Goal: Task Accomplishment & Management: Manage account settings

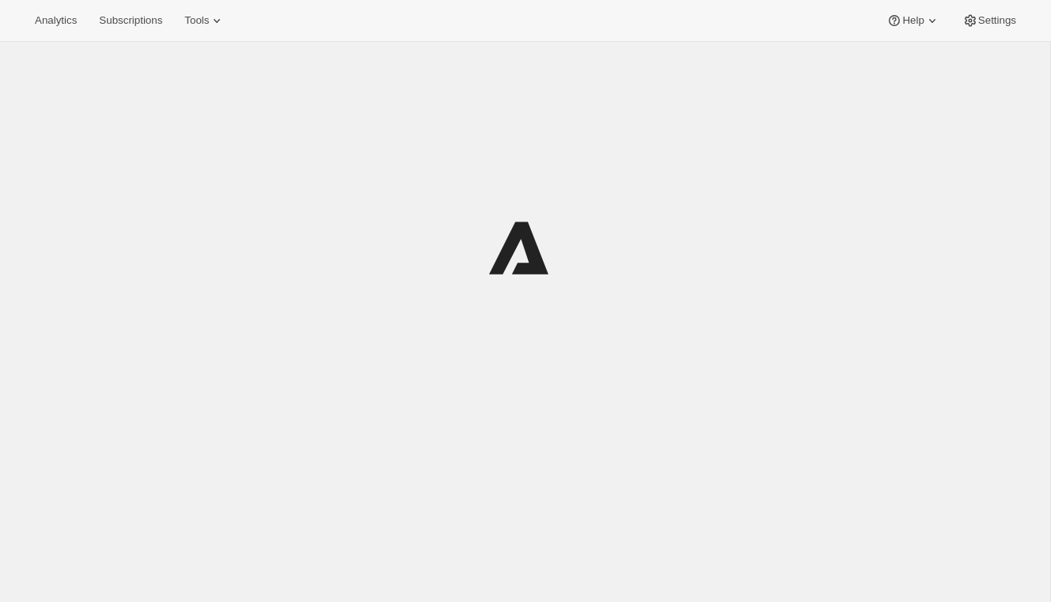
click at [225, 24] on icon at bounding box center [217, 21] width 16 height 16
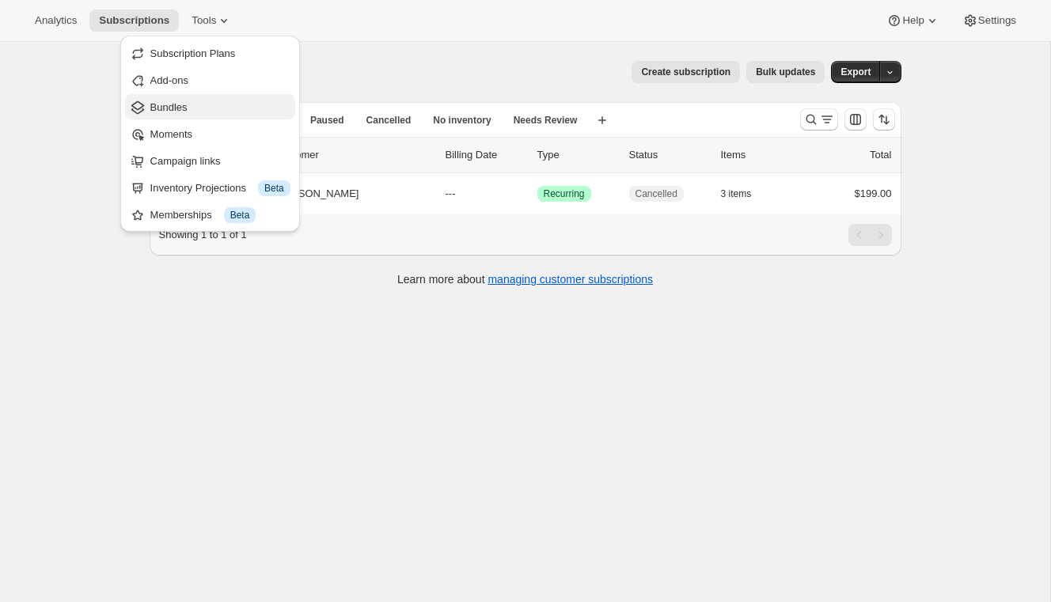
click at [198, 105] on span "Bundles" at bounding box center [220, 108] width 140 height 16
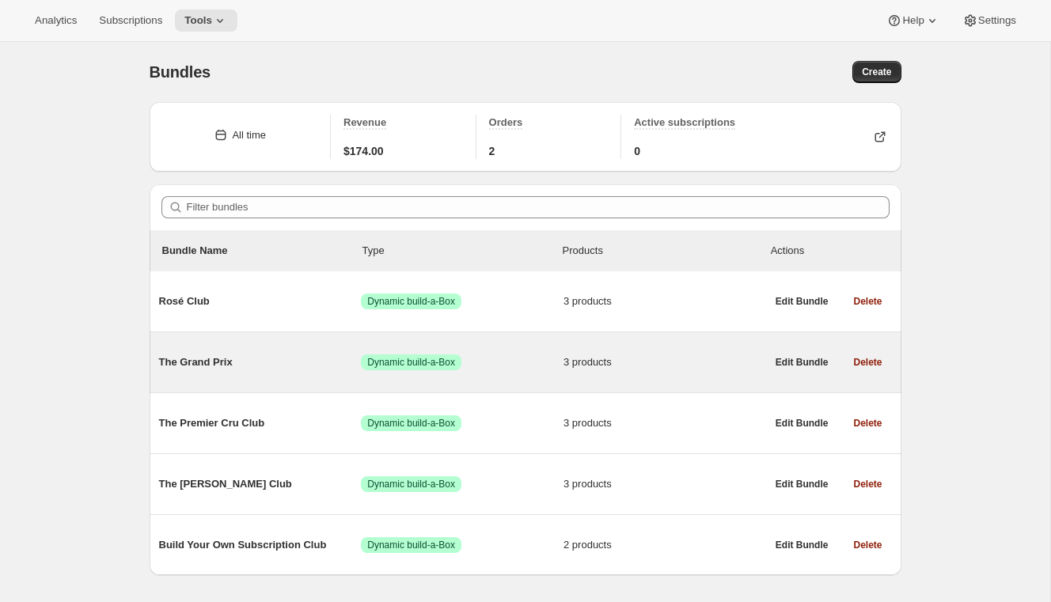
click at [223, 355] on span "The Grand Prix" at bounding box center [260, 362] width 203 height 16
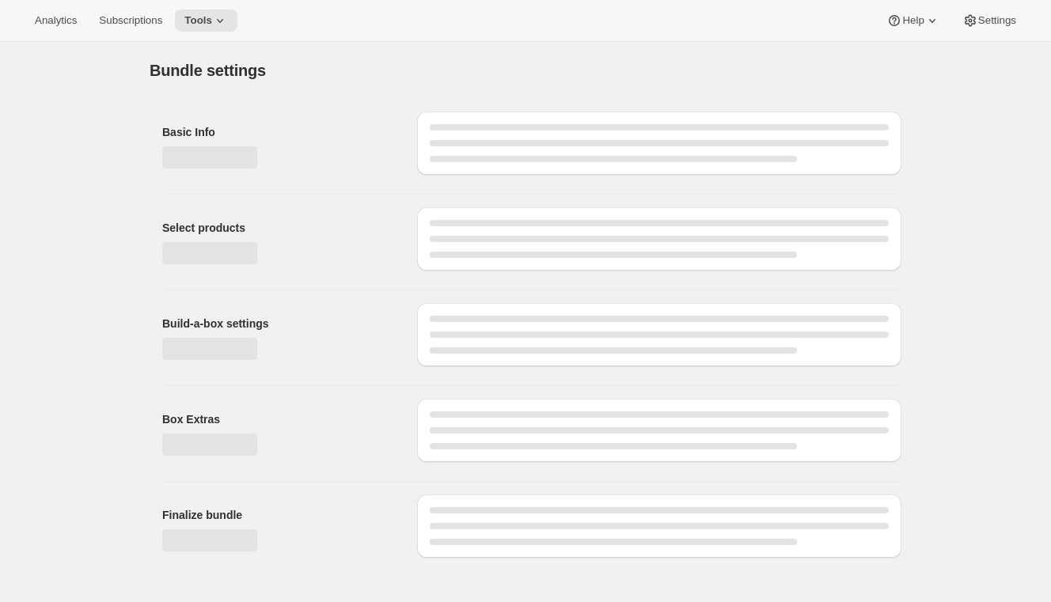
type input "The Grand Prix"
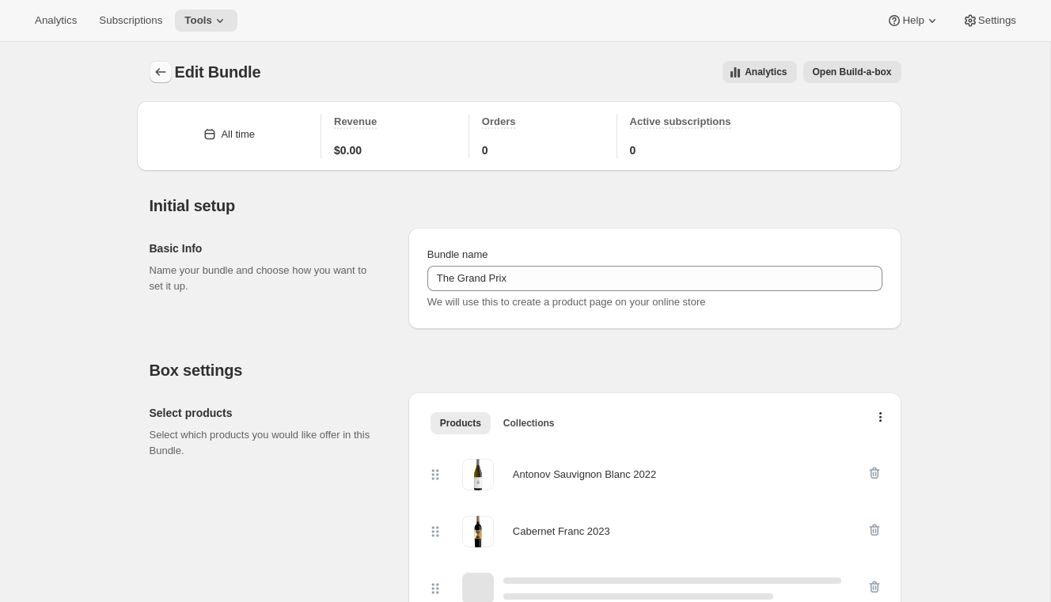
click at [157, 70] on icon "Bundles" at bounding box center [161, 72] width 16 height 16
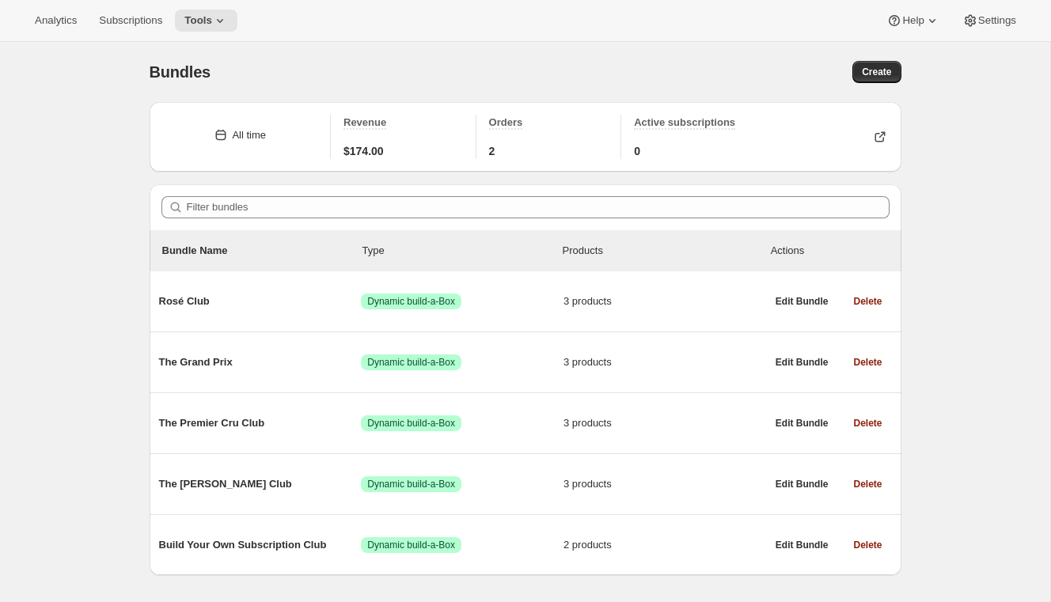
scroll to position [42, 0]
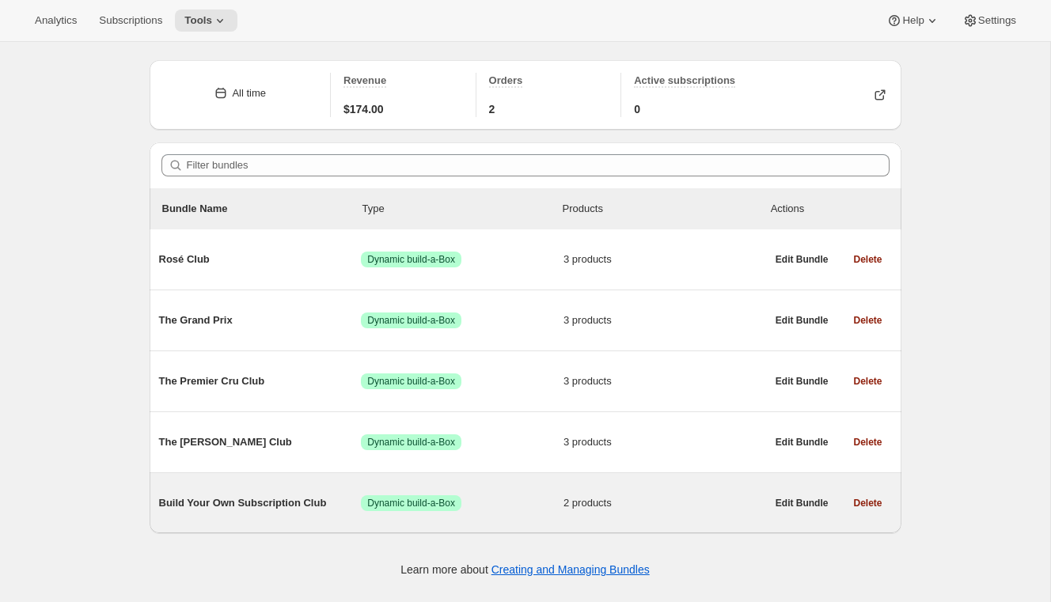
click at [269, 496] on span "Build Your Own Subscription Club" at bounding box center [260, 503] width 203 height 16
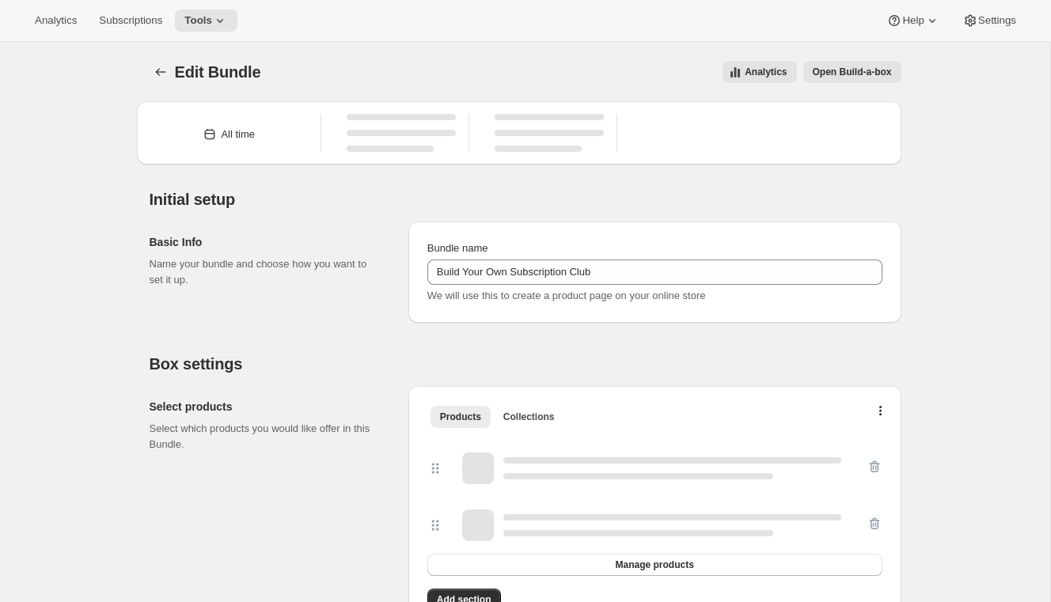
type input "Build Your Own Subscription Club"
select select "minMax"
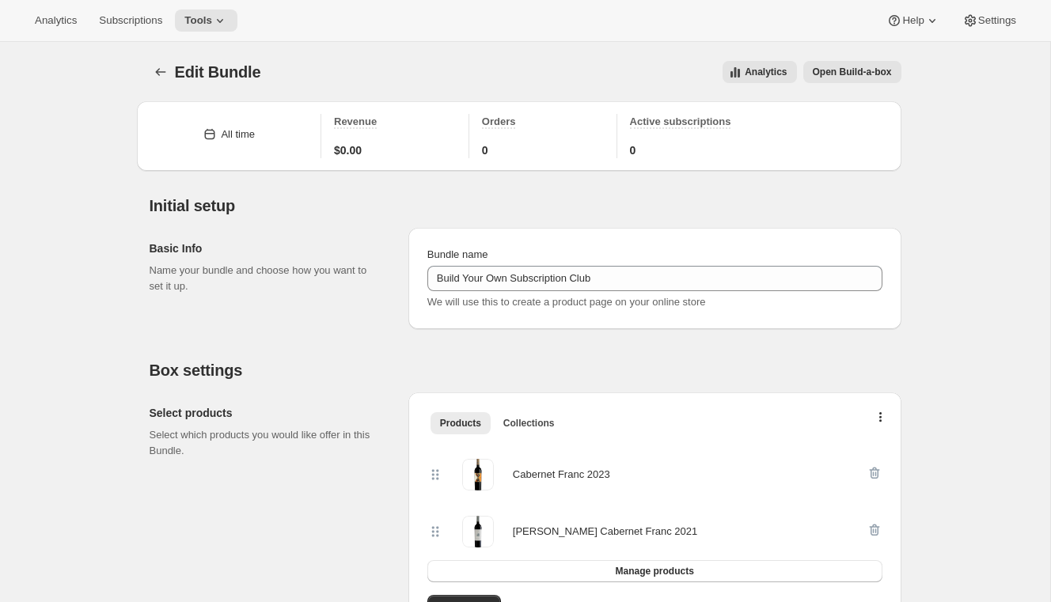
click at [832, 74] on span "Open Build-a-box" at bounding box center [851, 72] width 79 height 13
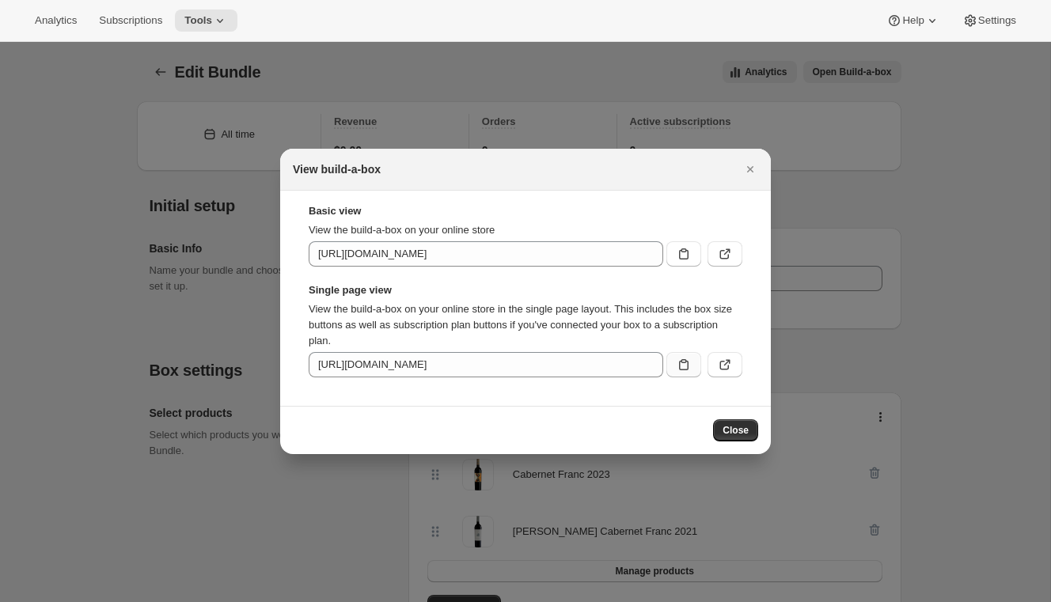
click at [685, 362] on icon ":r7l:" at bounding box center [684, 365] width 16 height 16
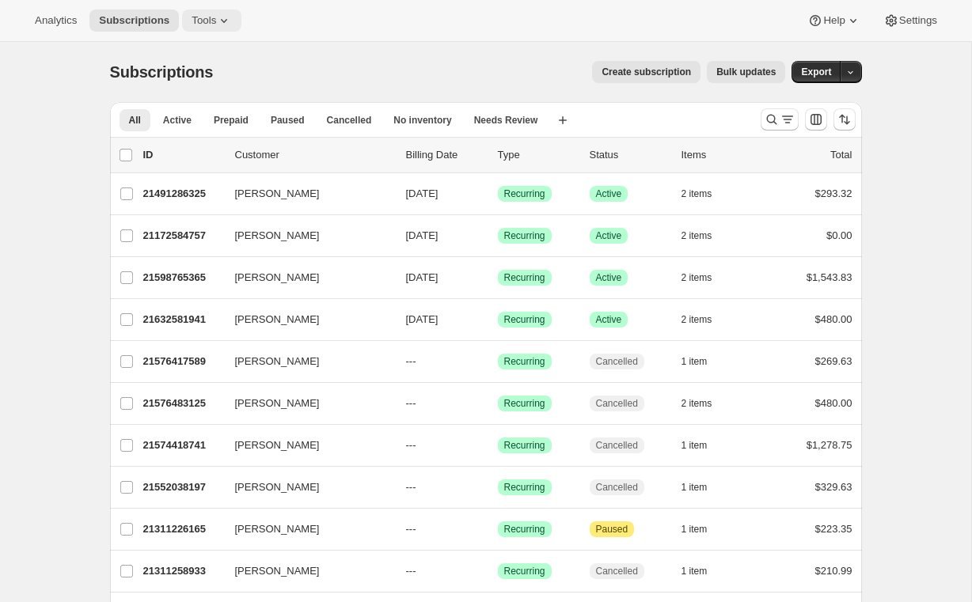
click at [225, 25] on icon at bounding box center [224, 21] width 16 height 16
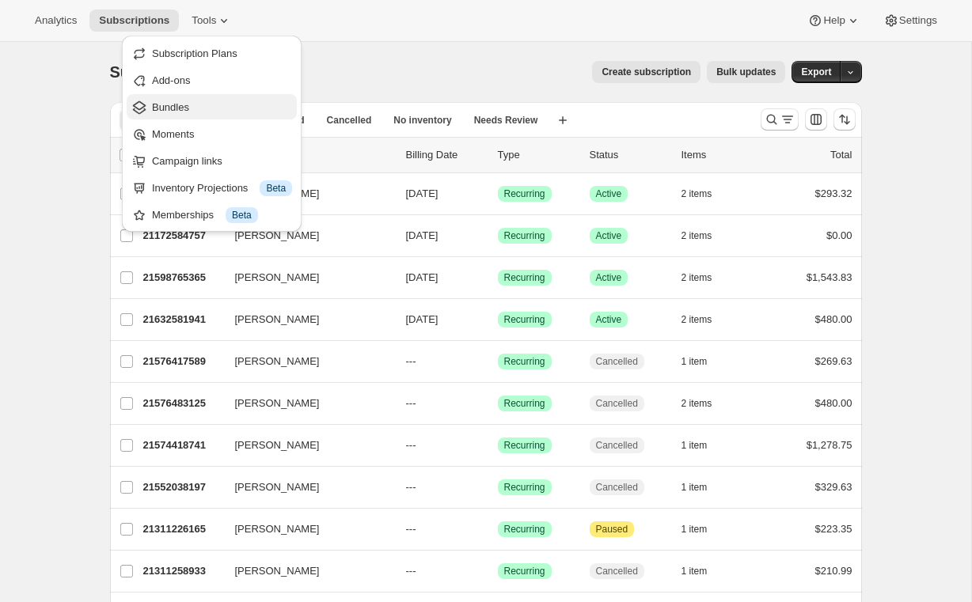
click at [203, 100] on span "Bundles" at bounding box center [222, 108] width 140 height 16
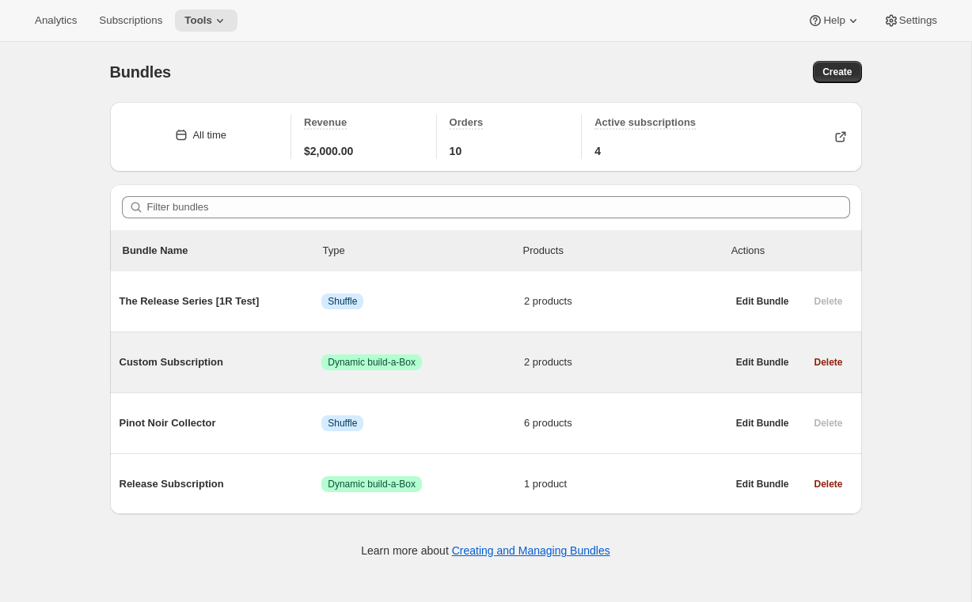
scroll to position [42, 0]
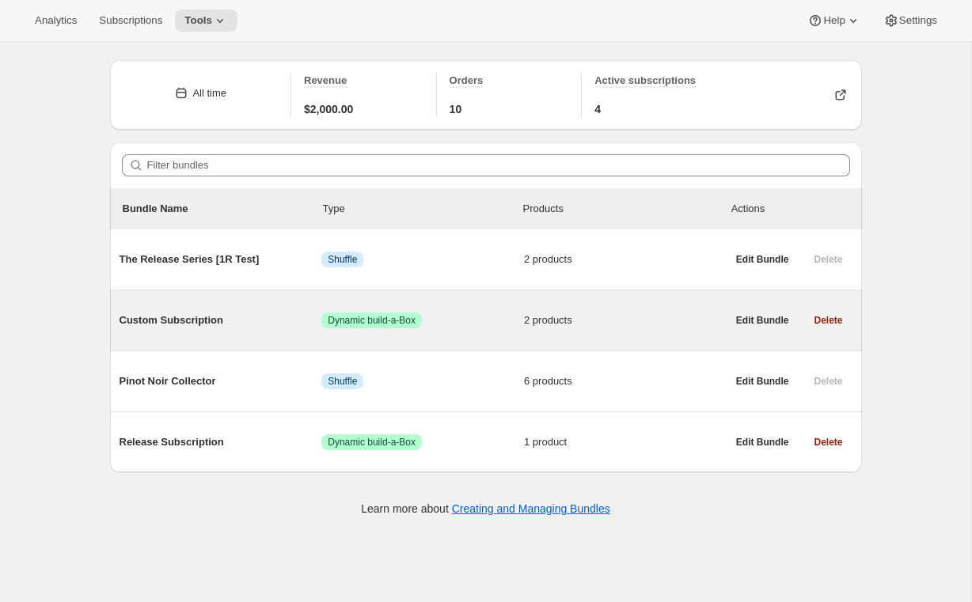
click at [161, 318] on span "Custom Subscription" at bounding box center [220, 320] width 203 height 16
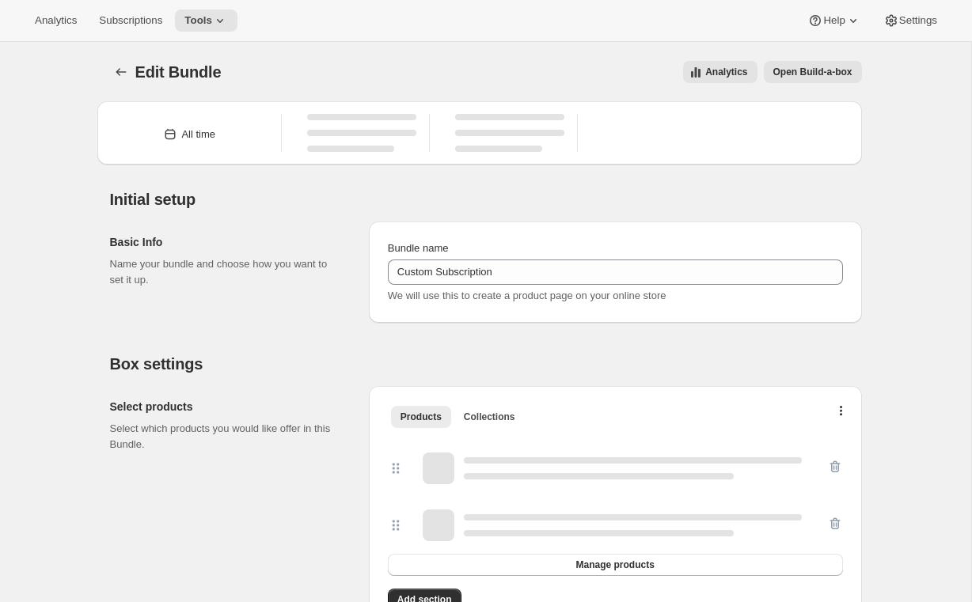
type input "Custom Subscription"
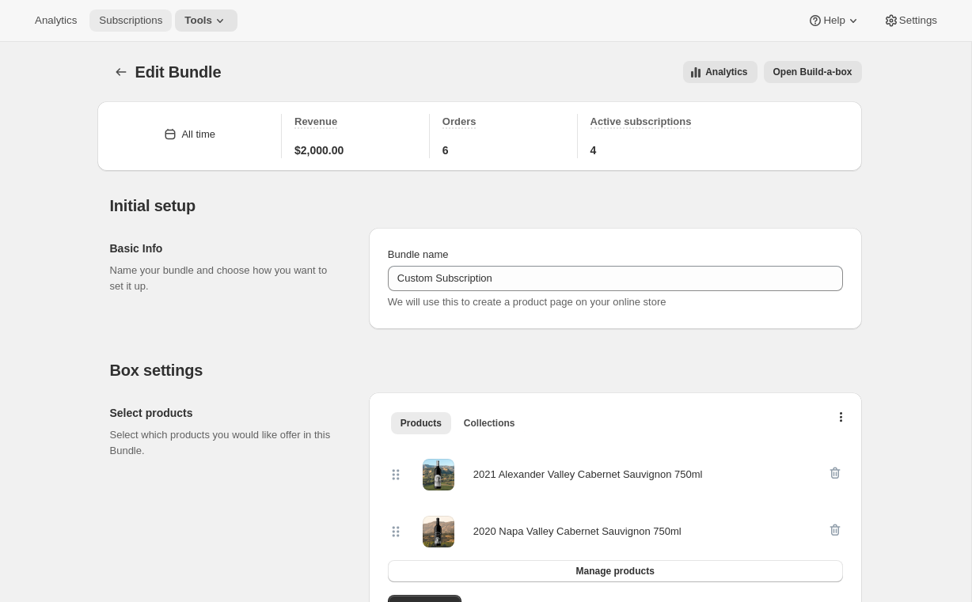
click at [123, 17] on span "Subscriptions" at bounding box center [130, 20] width 63 height 13
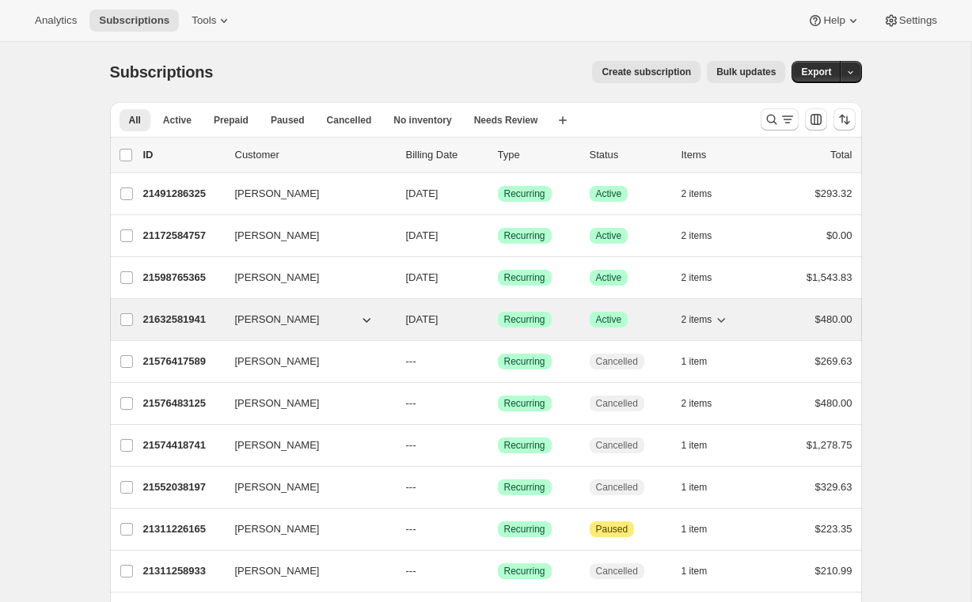
click at [165, 316] on p "21632581941" at bounding box center [182, 320] width 79 height 16
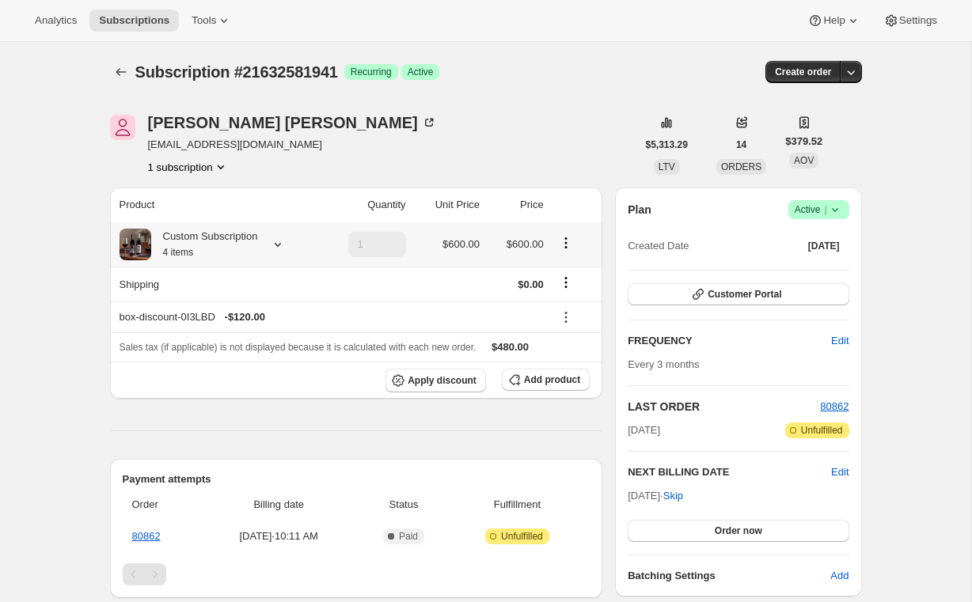
click at [285, 247] on icon at bounding box center [278, 245] width 16 height 16
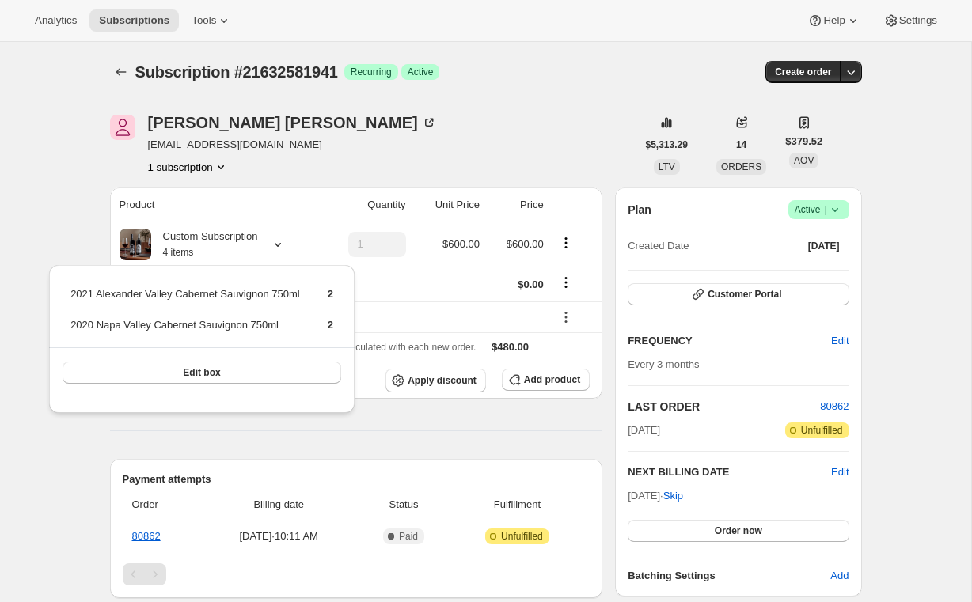
click at [350, 131] on div "John Herr jackherrdesigns@aol.com 1 subscription" at bounding box center [373, 145] width 526 height 60
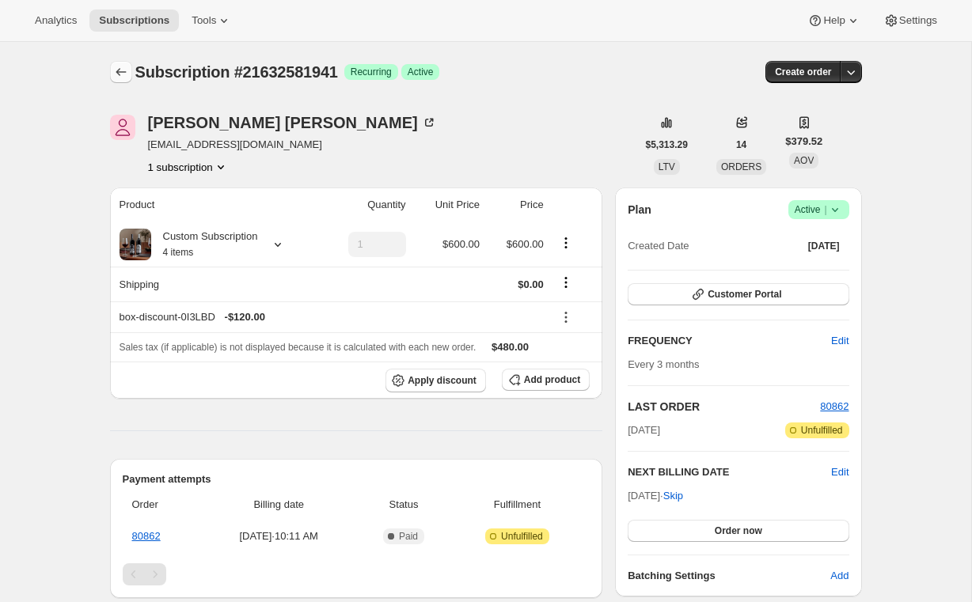
click at [124, 73] on icon "Subscriptions" at bounding box center [121, 72] width 16 height 16
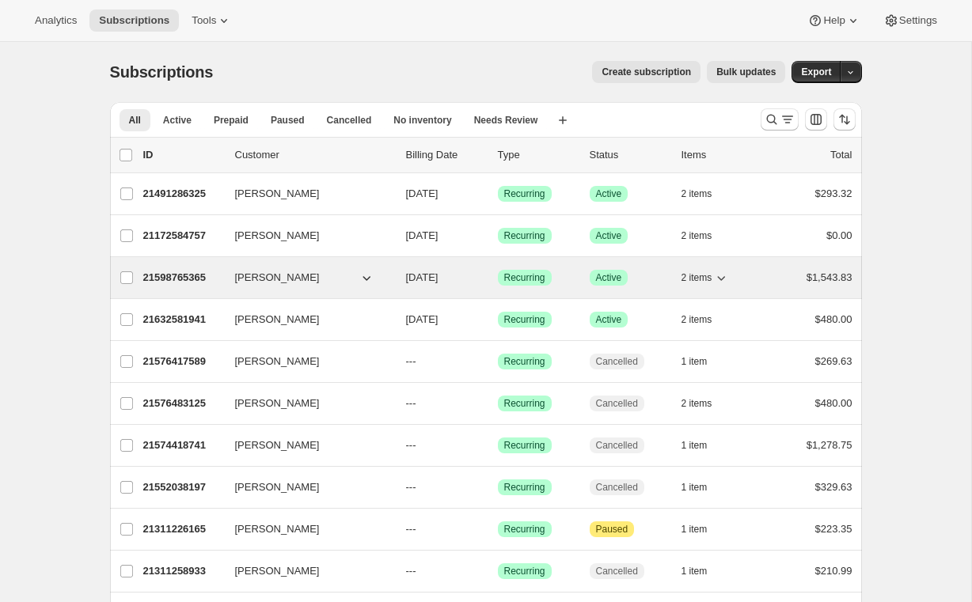
click at [177, 277] on p "21598765365" at bounding box center [182, 278] width 79 height 16
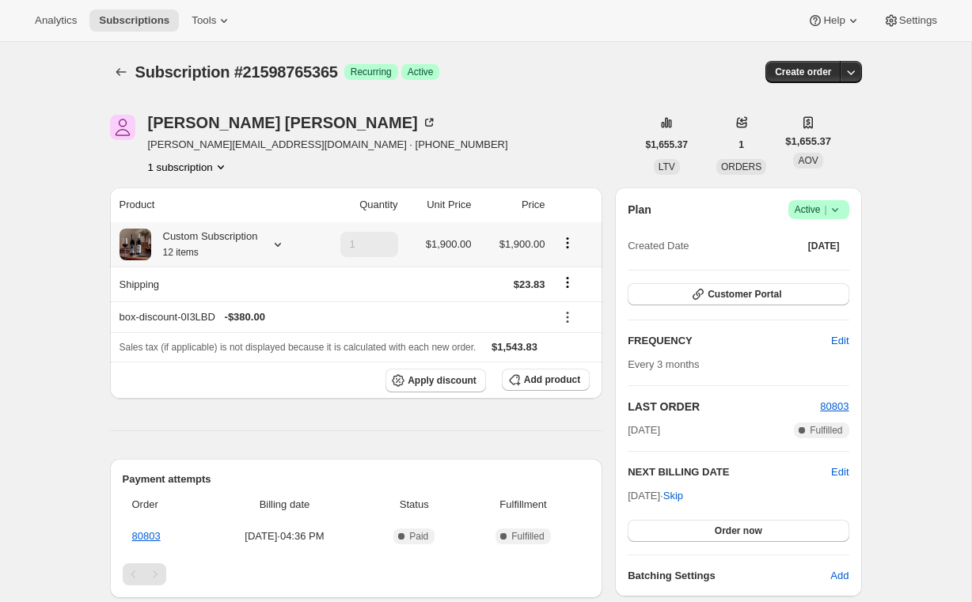
click at [281, 243] on icon at bounding box center [278, 245] width 6 height 4
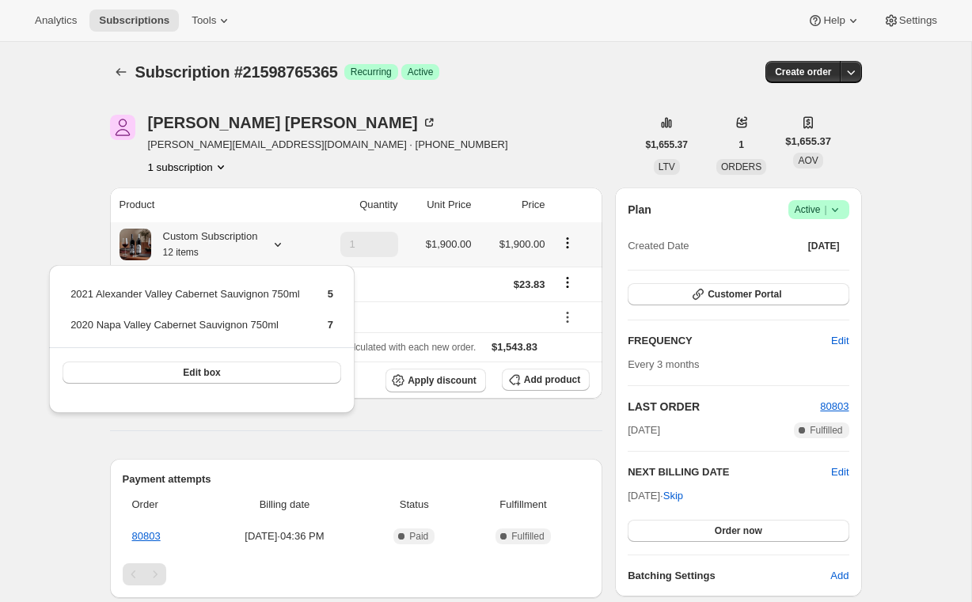
click at [283, 244] on icon at bounding box center [278, 245] width 16 height 16
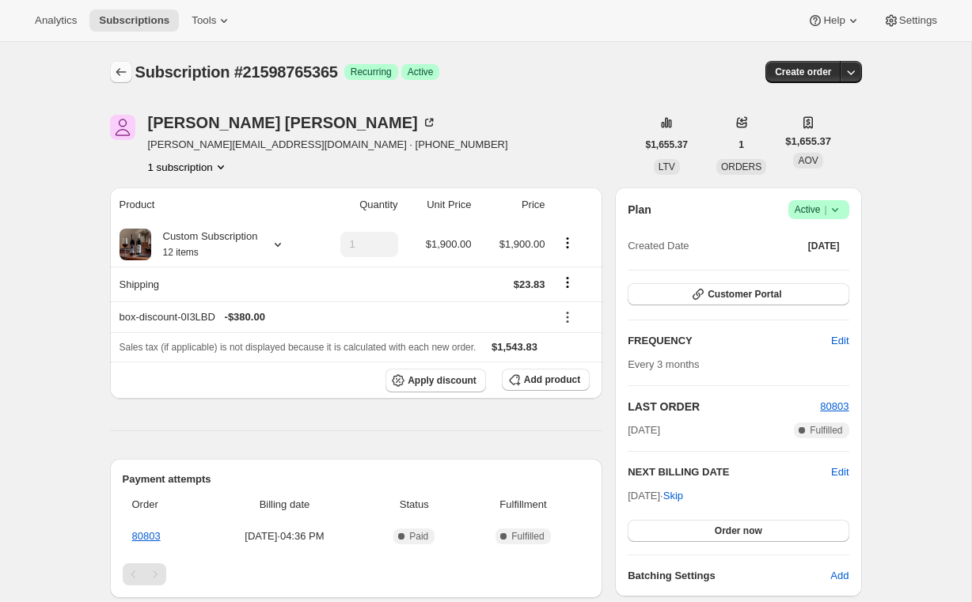
click at [113, 73] on icon "Subscriptions" at bounding box center [121, 72] width 16 height 16
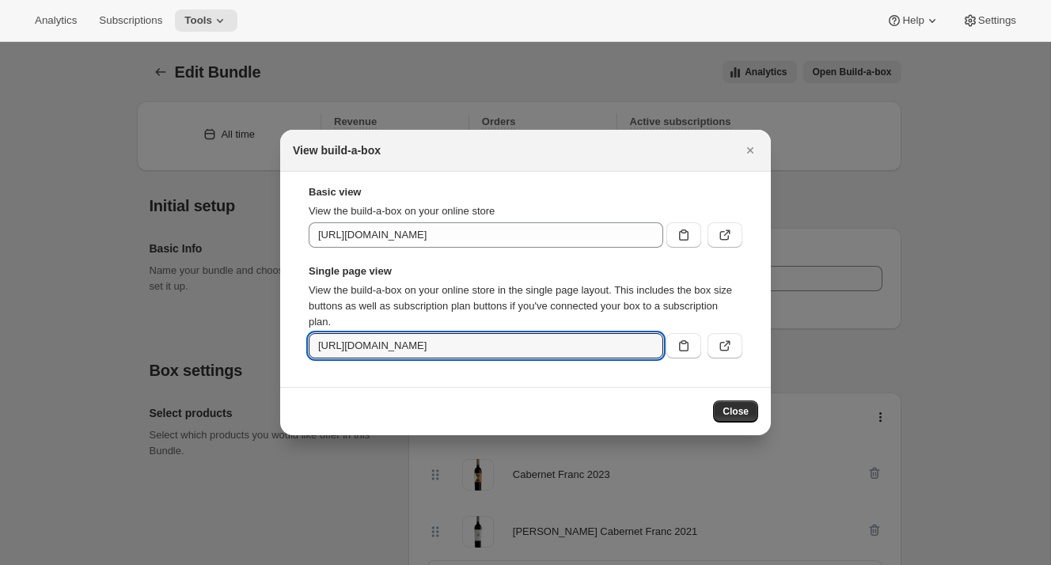
select select "minMax"
click at [752, 153] on icon "Close" at bounding box center [750, 150] width 16 height 16
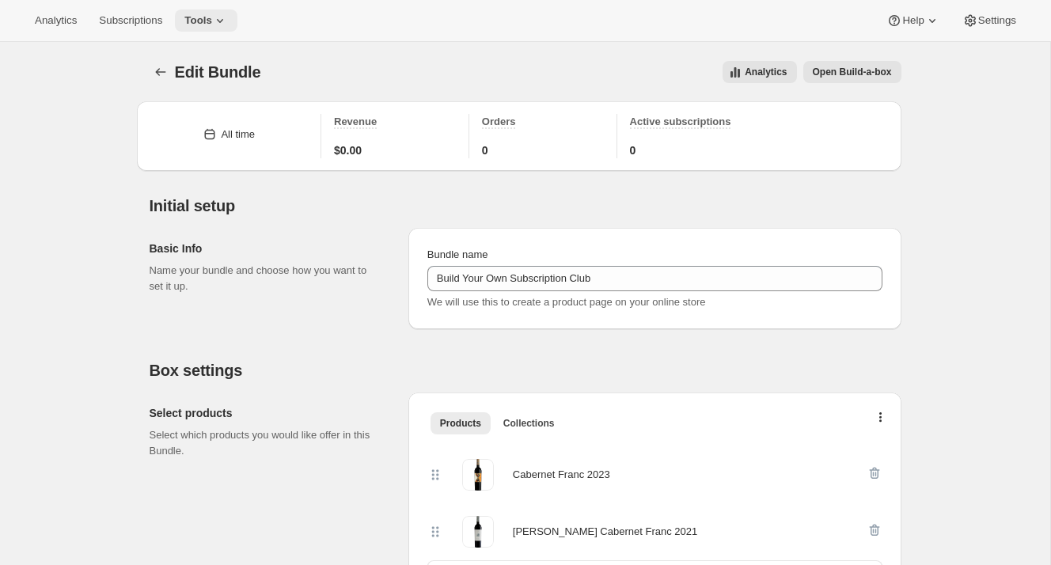
click at [229, 28] on button "Tools" at bounding box center [206, 20] width 62 height 22
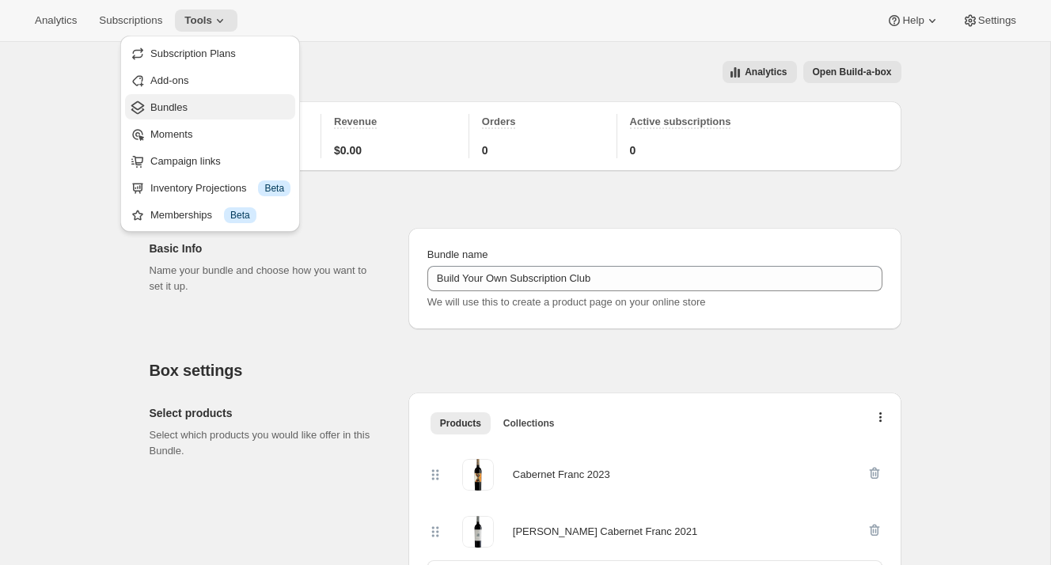
click at [161, 108] on span "Bundles" at bounding box center [168, 107] width 37 height 12
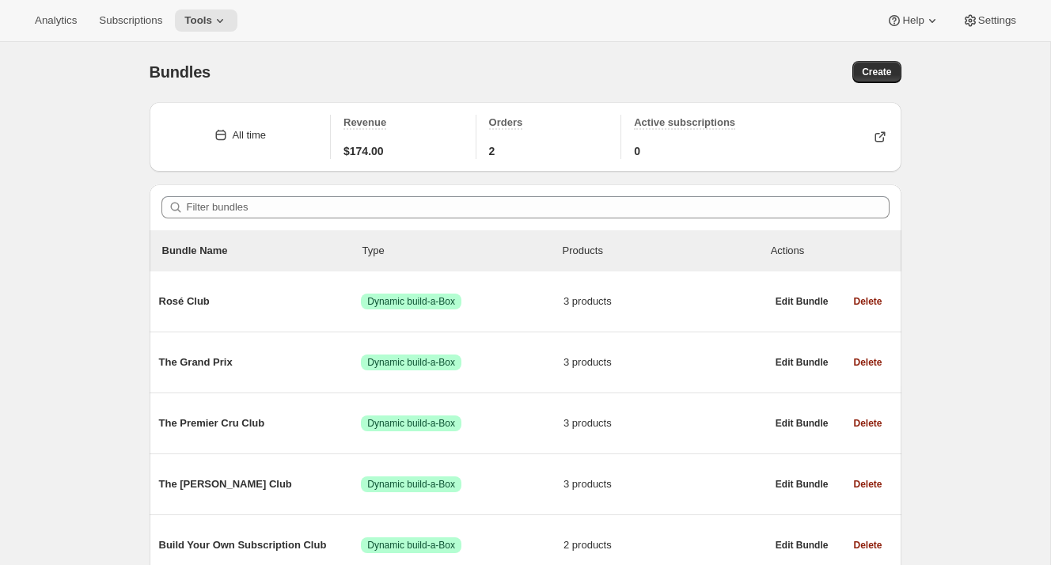
click at [95, 165] on div "Bundles. This page is ready Bundles Create All time Revenue $174.00 Orders 2 Ac…" at bounding box center [525, 338] width 1050 height 593
click at [222, 28] on button "Tools" at bounding box center [206, 20] width 62 height 22
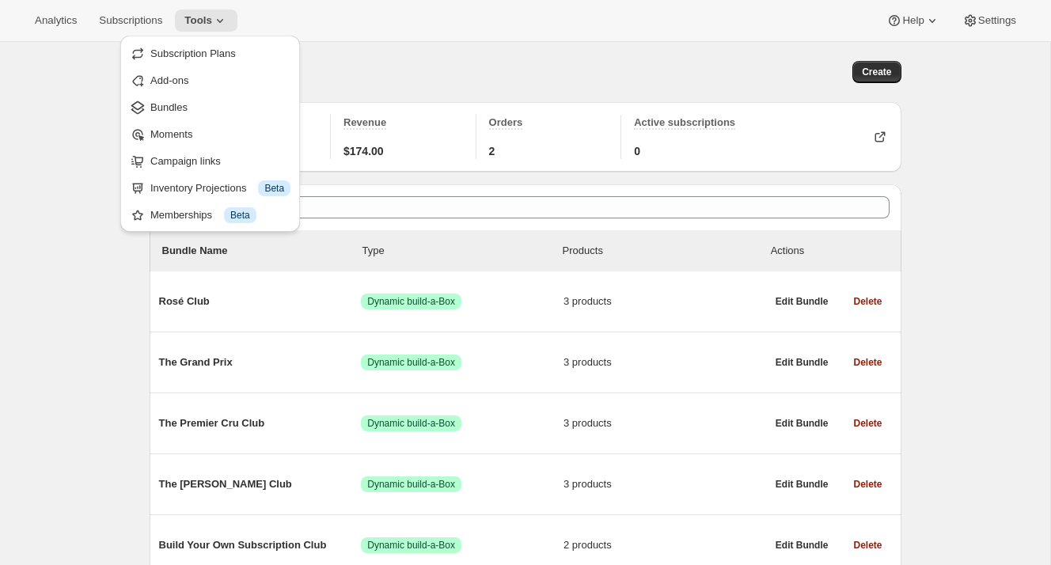
click at [401, 64] on div "Bundles" at bounding box center [338, 72] width 376 height 22
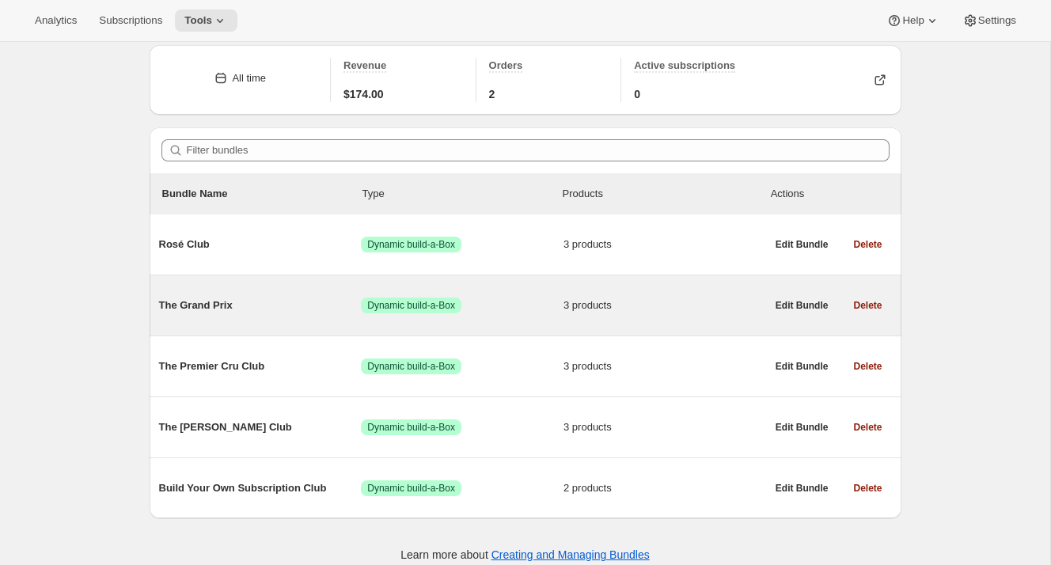
scroll to position [72, 0]
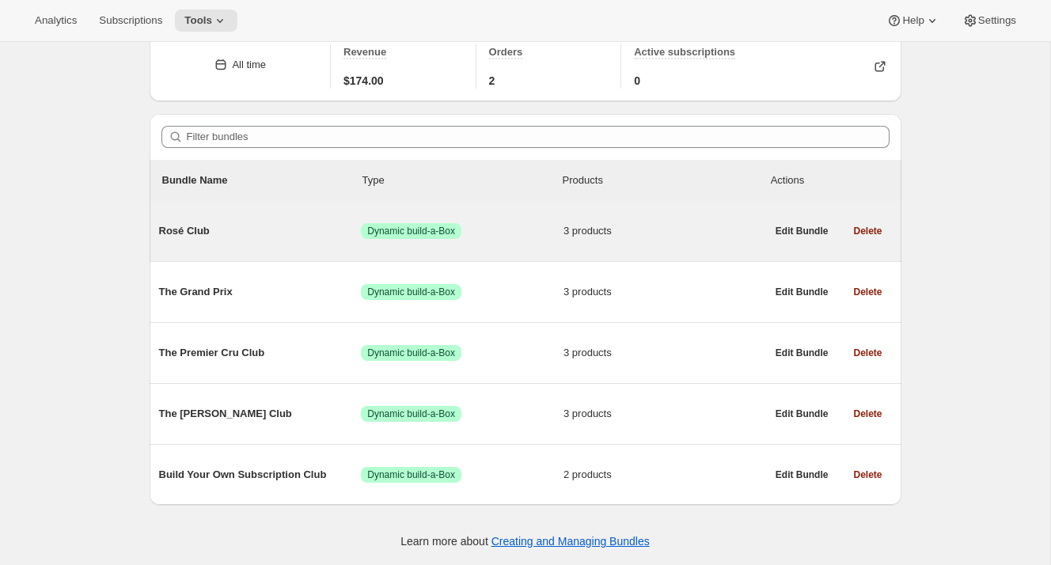
click at [272, 239] on div "Rosé Club Success Dynamic build-a-Box 3 products" at bounding box center [462, 230] width 607 height 41
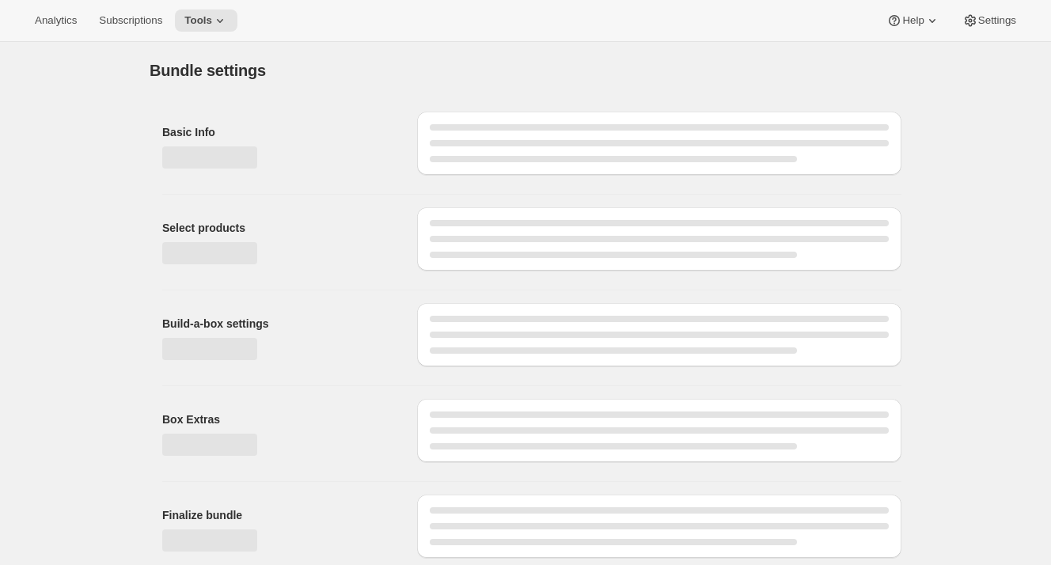
type input "Rosé Club"
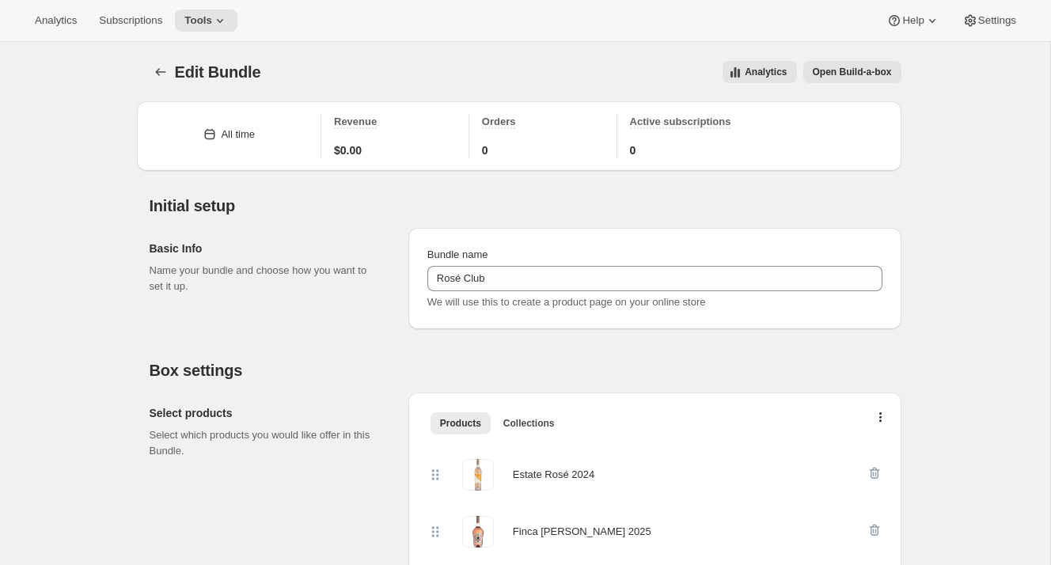
scroll to position [2, 0]
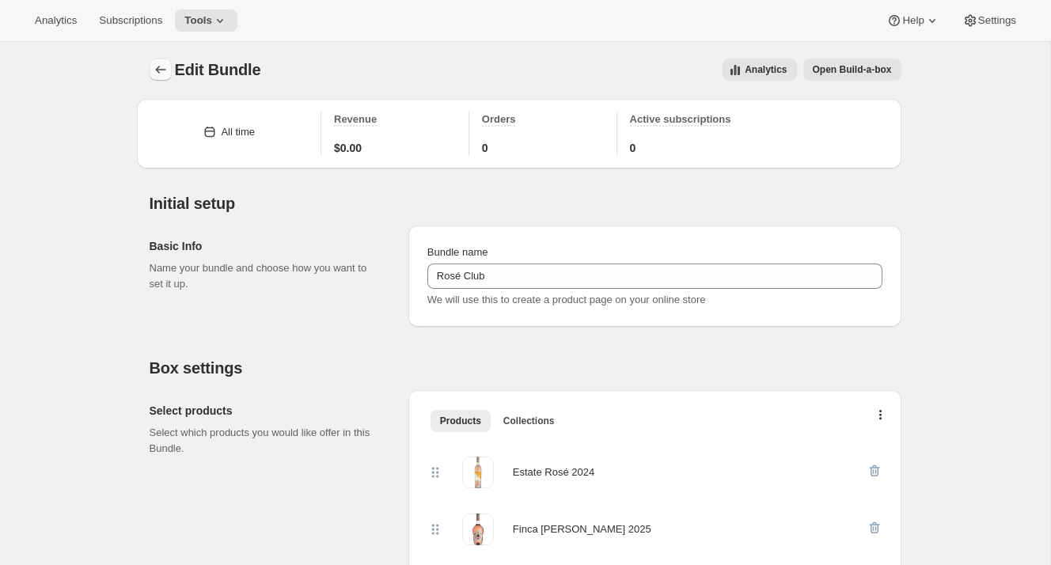
click at [153, 69] on icon "Bundles" at bounding box center [161, 70] width 16 height 16
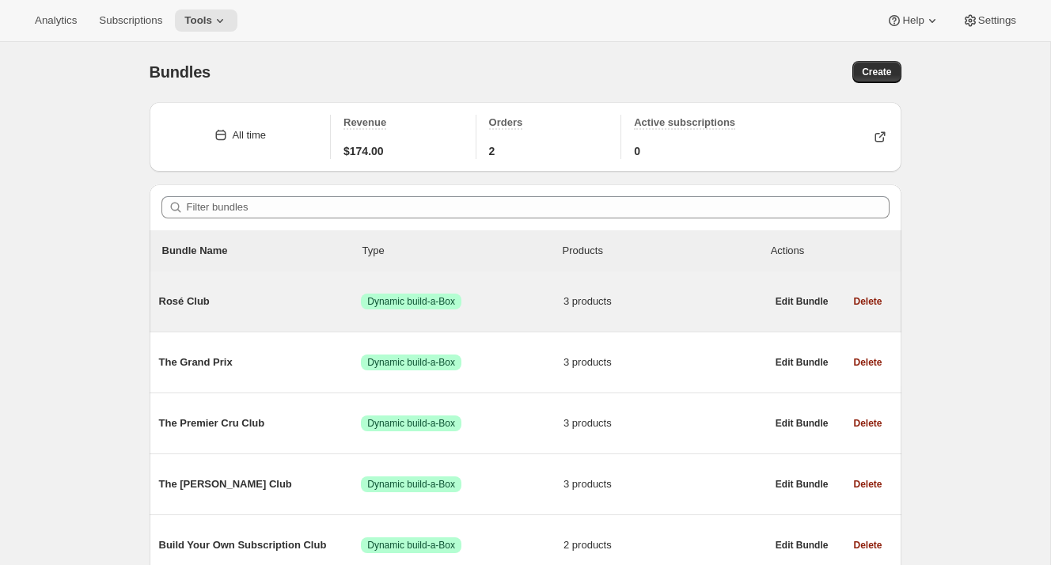
click at [259, 301] on span "Rosé Club" at bounding box center [260, 302] width 203 height 16
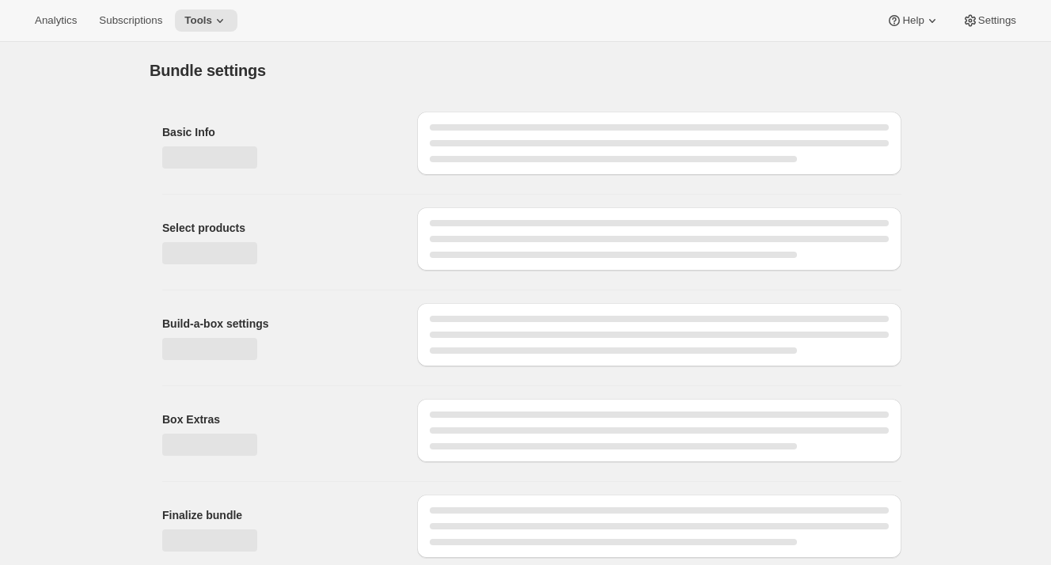
type input "Rosé Club"
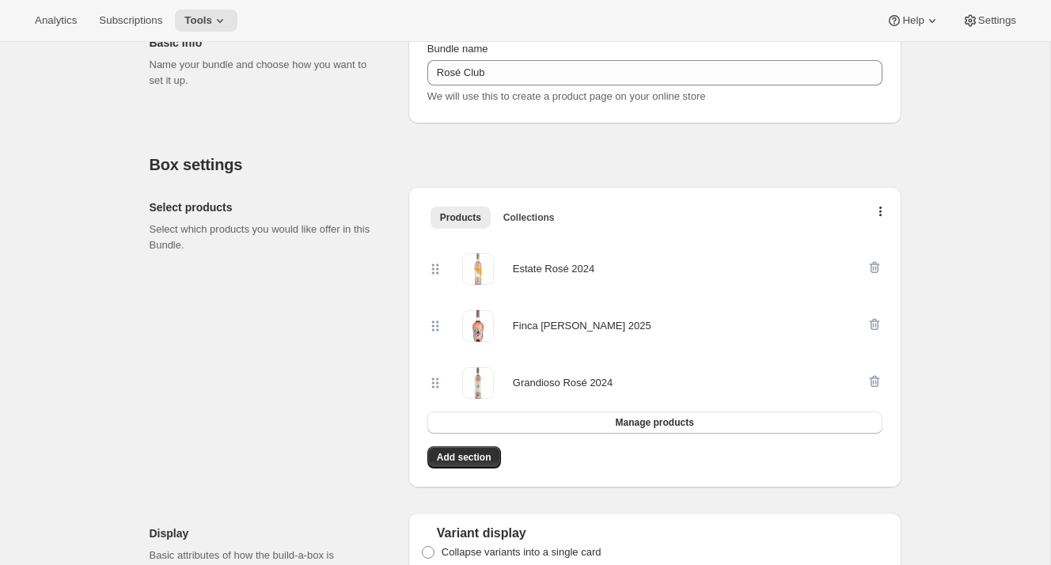
scroll to position [207, 0]
click at [721, 429] on button "Manage products" at bounding box center [654, 421] width 455 height 22
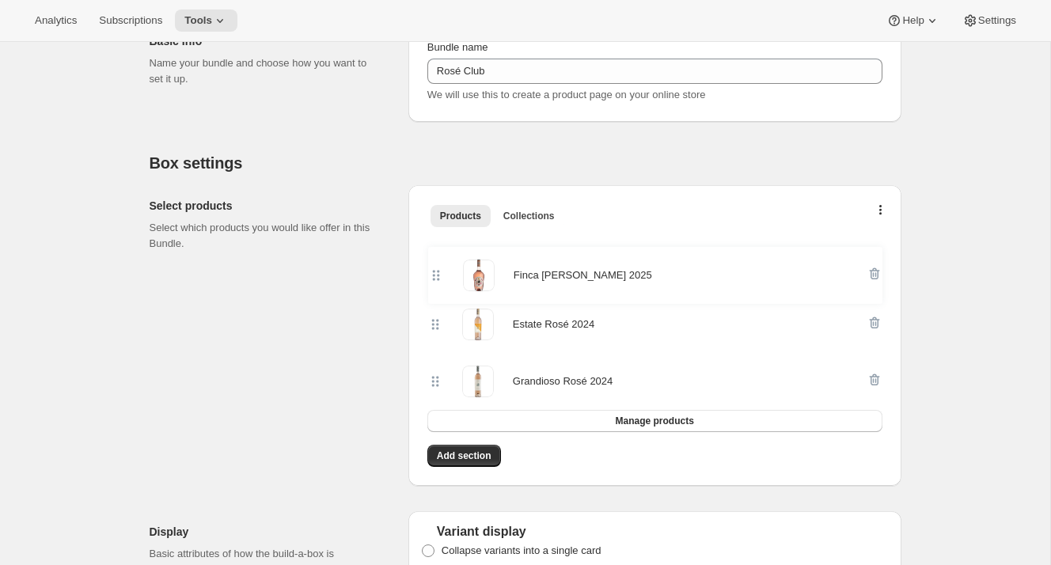
drag, startPoint x: 435, startPoint y: 331, endPoint x: 437, endPoint y: 254, distance: 77.5
click at [437, 254] on div "Estate Rosé 2024 Finca [PERSON_NAME] 2025 Grandioso Rosé 2024" at bounding box center [654, 324] width 455 height 171
click at [857, 158] on h2 "Box settings" at bounding box center [526, 162] width 752 height 19
click at [884, 210] on button "button" at bounding box center [881, 214] width 16 height 16
click at [859, 243] on span "Bulk Autoswap for existing subscribers" at bounding box center [874, 243] width 176 height 12
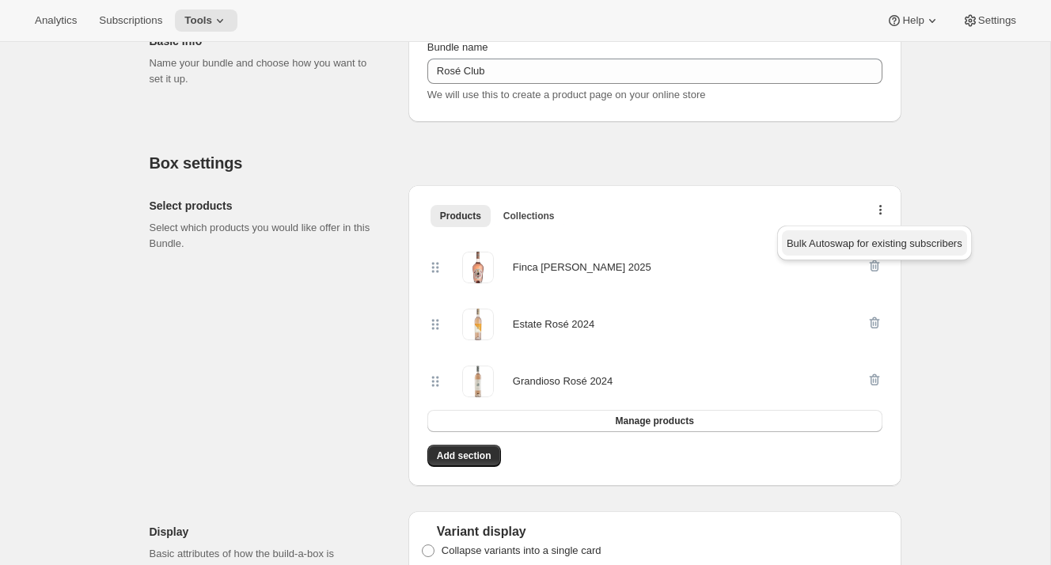
scroll to position [0, 0]
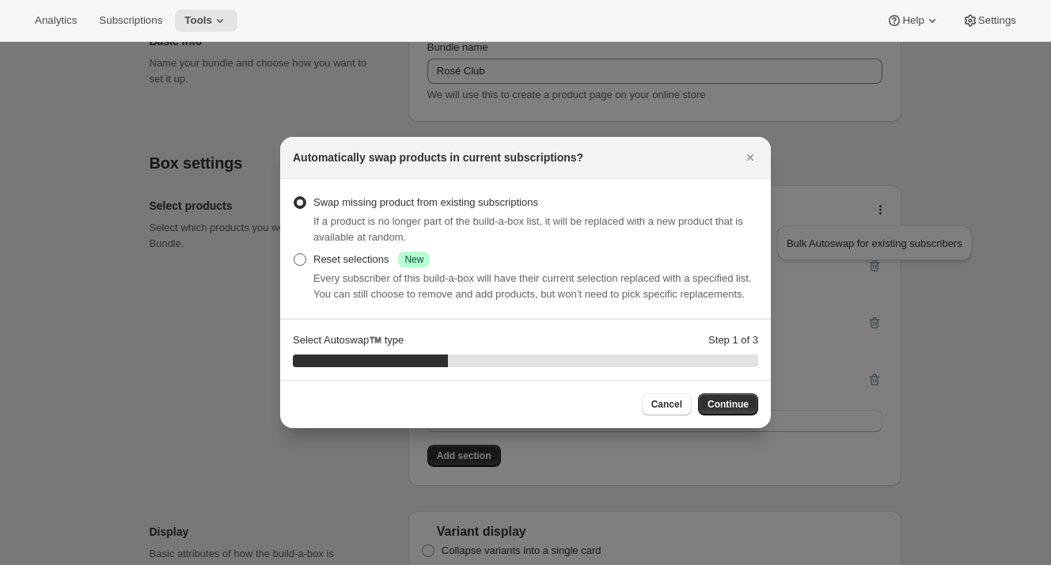
click at [376, 252] on div "Reset selections Success New" at bounding box center [371, 260] width 116 height 16
click at [294, 253] on input "Reset selections Success New" at bounding box center [294, 253] width 1 height 1
radio input "true"
click at [727, 411] on span "Continue" at bounding box center [727, 404] width 41 height 13
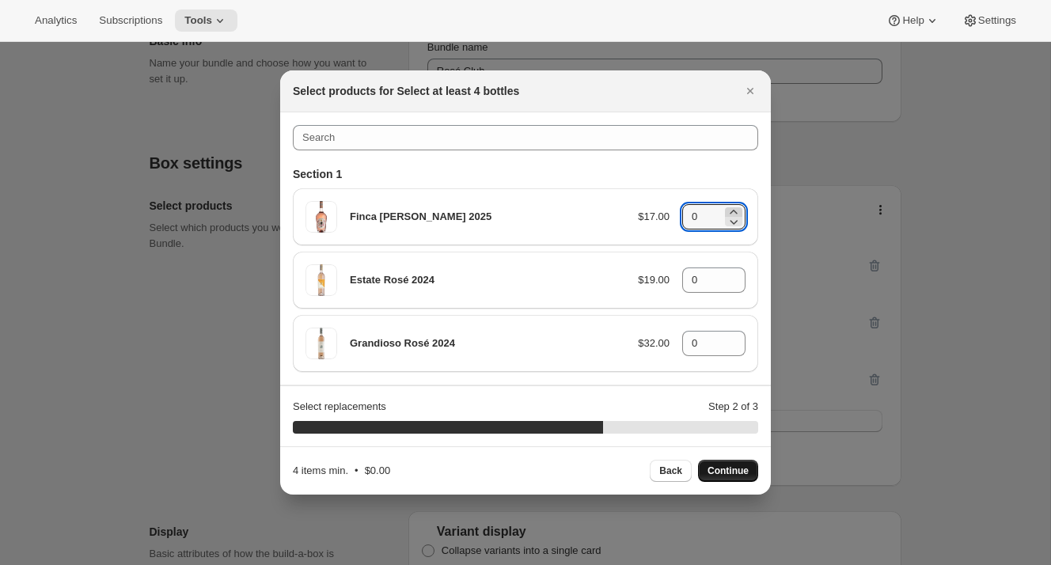
click at [729, 210] on icon ":rbf:" at bounding box center [733, 212] width 16 height 16
type input "1"
click at [733, 274] on icon ":rbf:" at bounding box center [732, 275] width 7 height 4
type input "2"
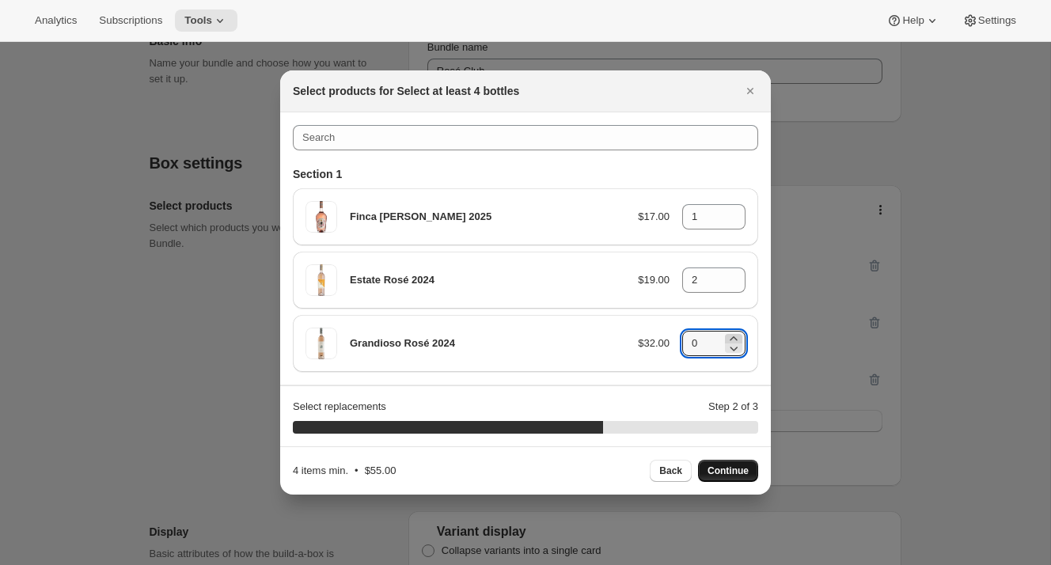
click at [732, 335] on icon ":rbf:" at bounding box center [733, 339] width 16 height 16
type input "1"
click at [756, 89] on icon "Close" at bounding box center [750, 91] width 16 height 16
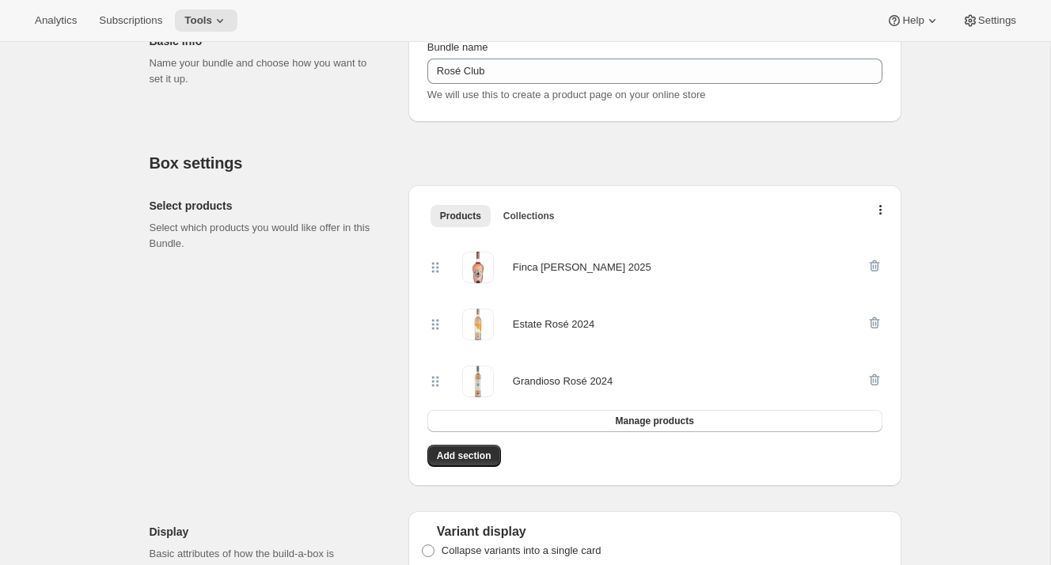
click at [344, 408] on div "Select products Select which products you would like offer in this Bundle." at bounding box center [273, 335] width 246 height 301
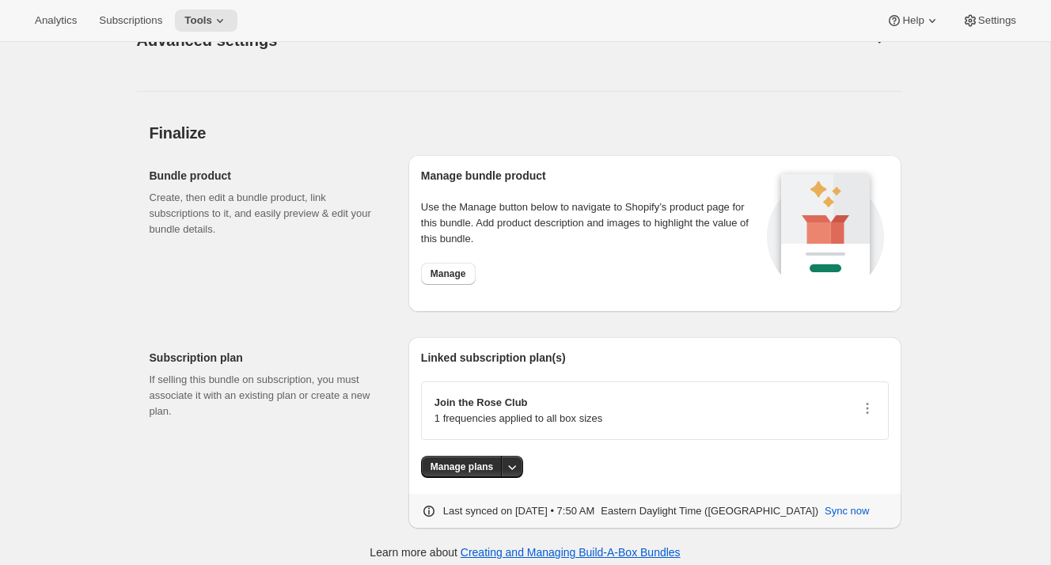
scroll to position [0, 0]
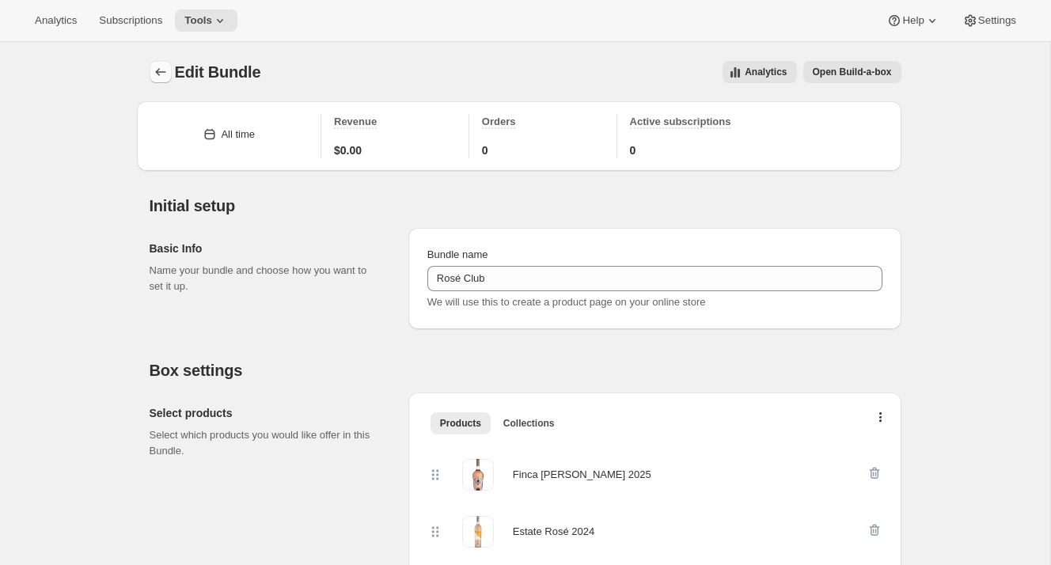
click at [154, 70] on icon "Bundles" at bounding box center [161, 72] width 16 height 16
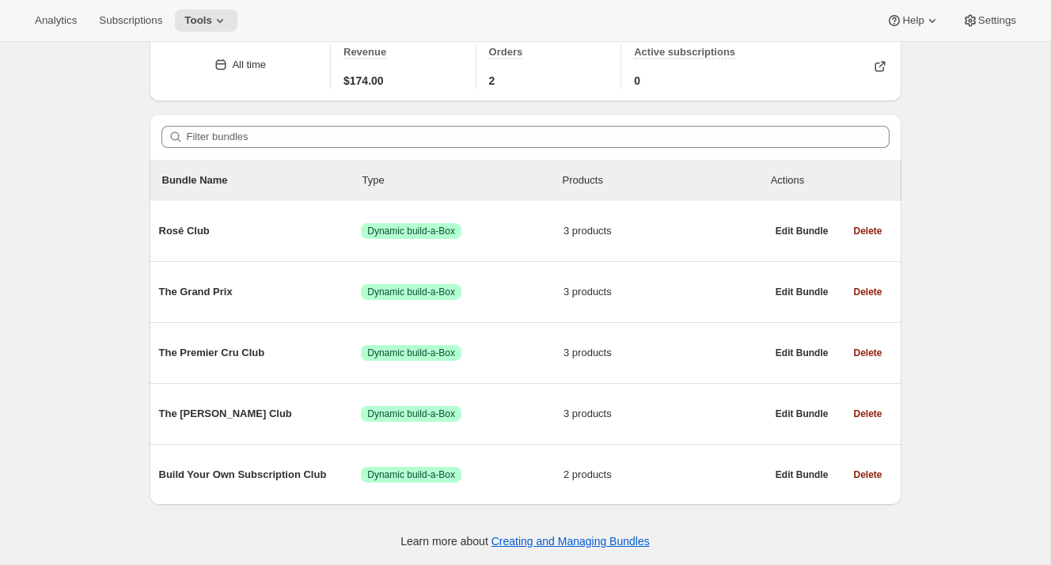
scroll to position [72, 0]
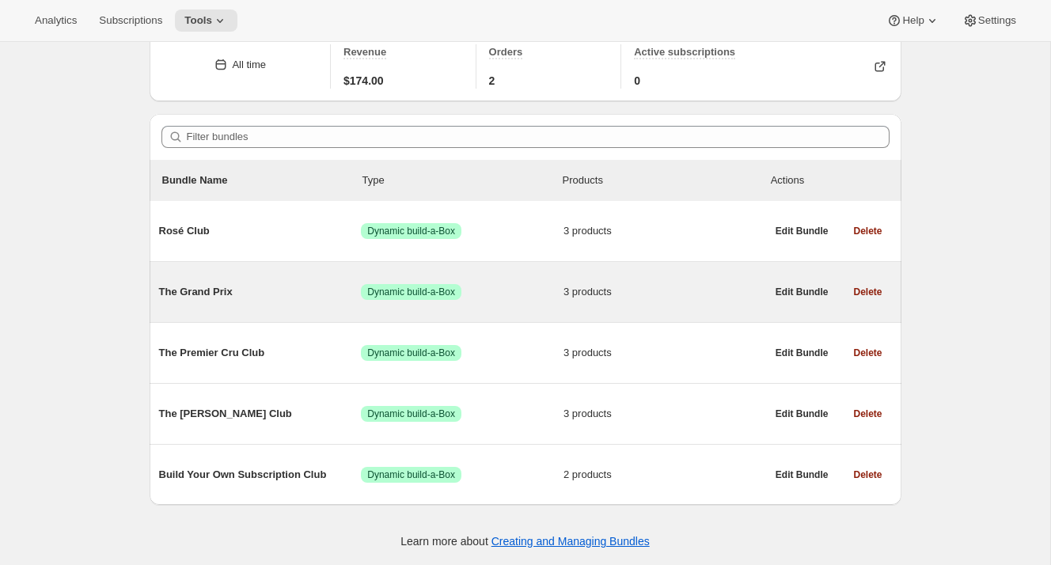
click at [222, 290] on span "The Grand Prix" at bounding box center [260, 292] width 203 height 16
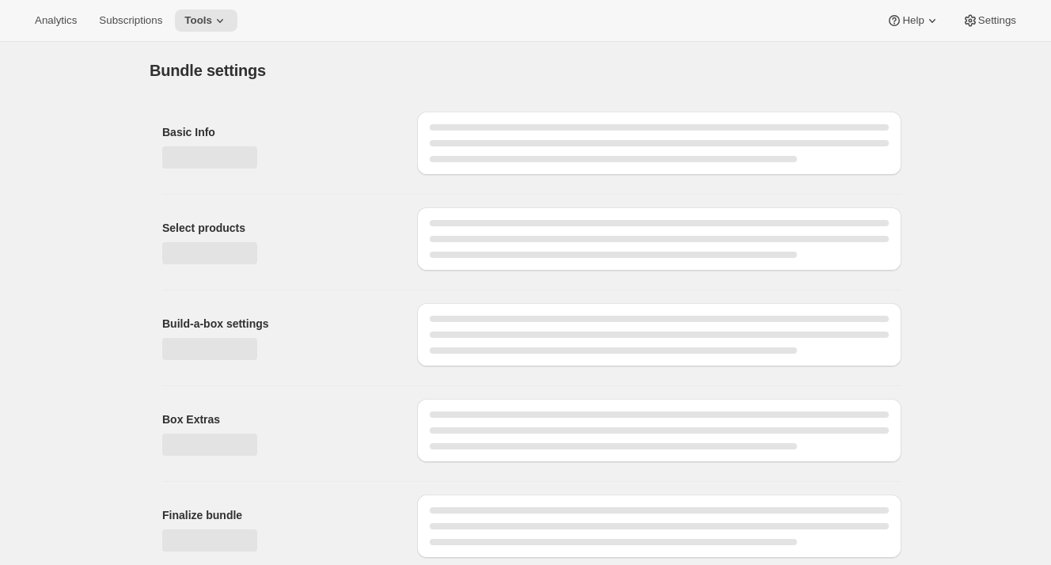
type input "The Grand Prix"
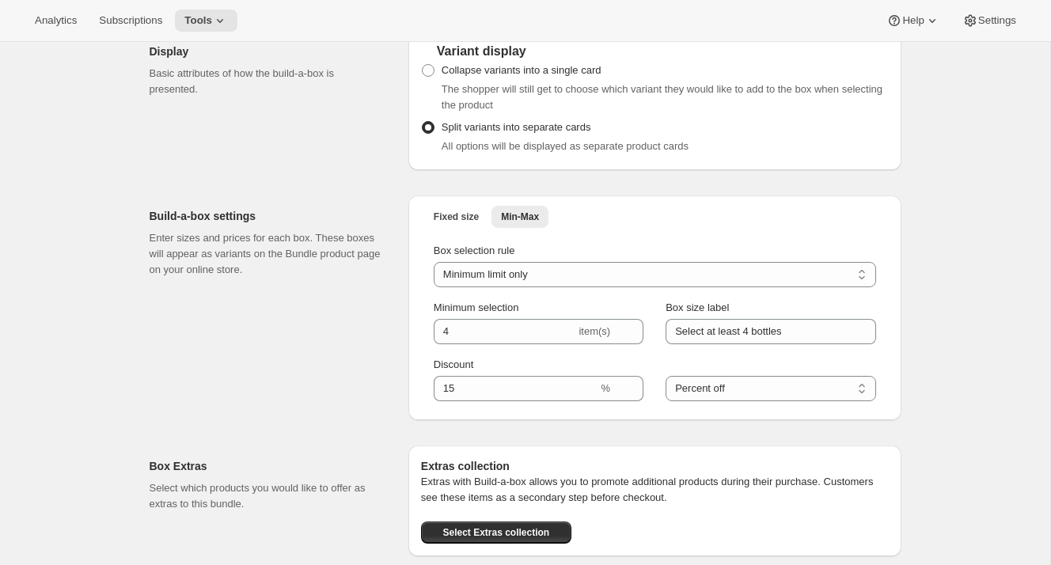
scroll to position [699, 0]
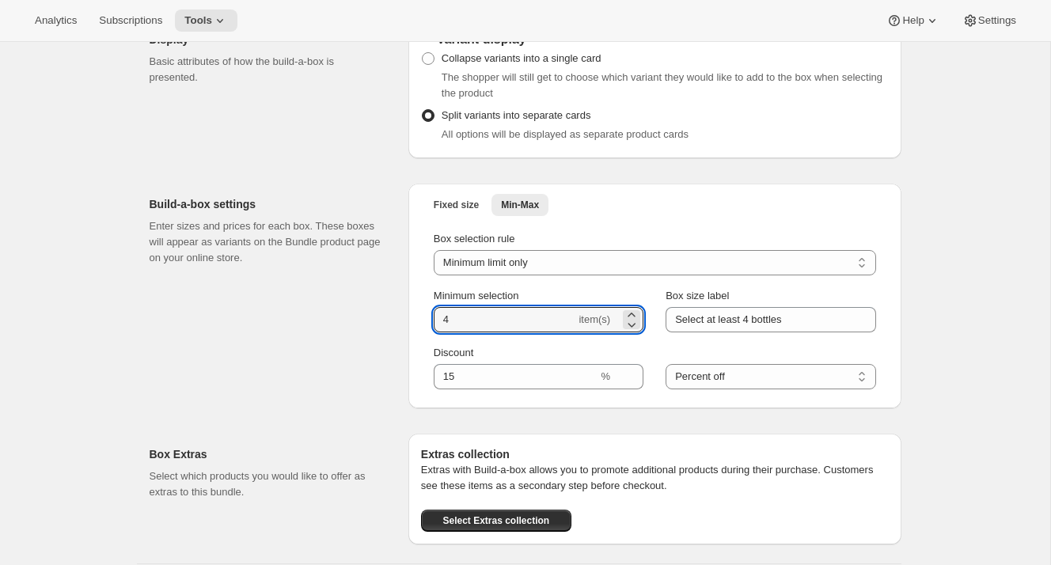
drag, startPoint x: 450, startPoint y: 322, endPoint x: 407, endPoint y: 320, distance: 43.6
click at [407, 320] on div "Build-a-box settings Enter sizes and prices for each box. These boxes will appe…" at bounding box center [526, 289] width 752 height 237
type input "6"
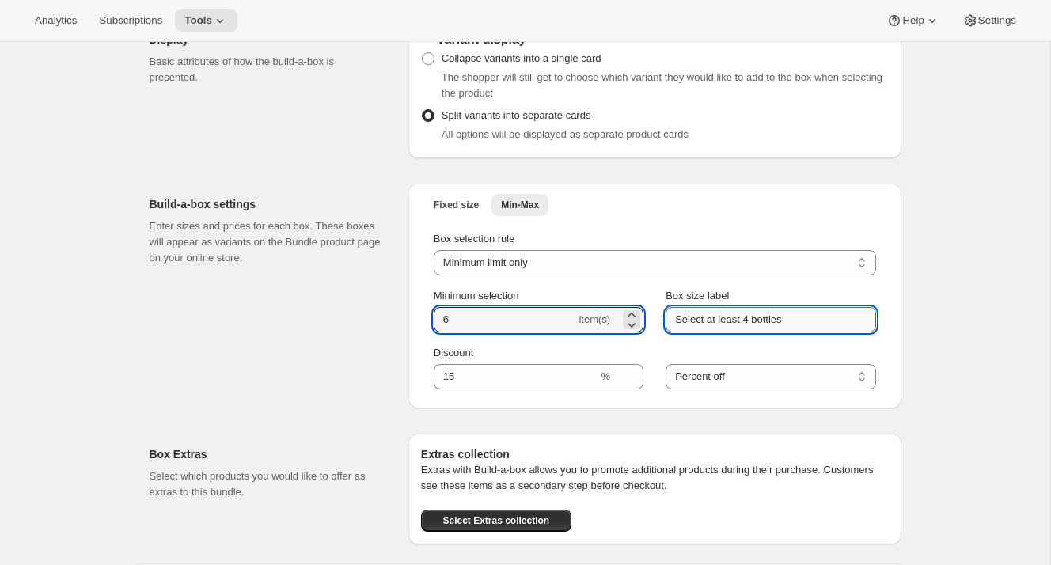
click at [753, 323] on input "Select at least 4 bottles" at bounding box center [770, 319] width 210 height 25
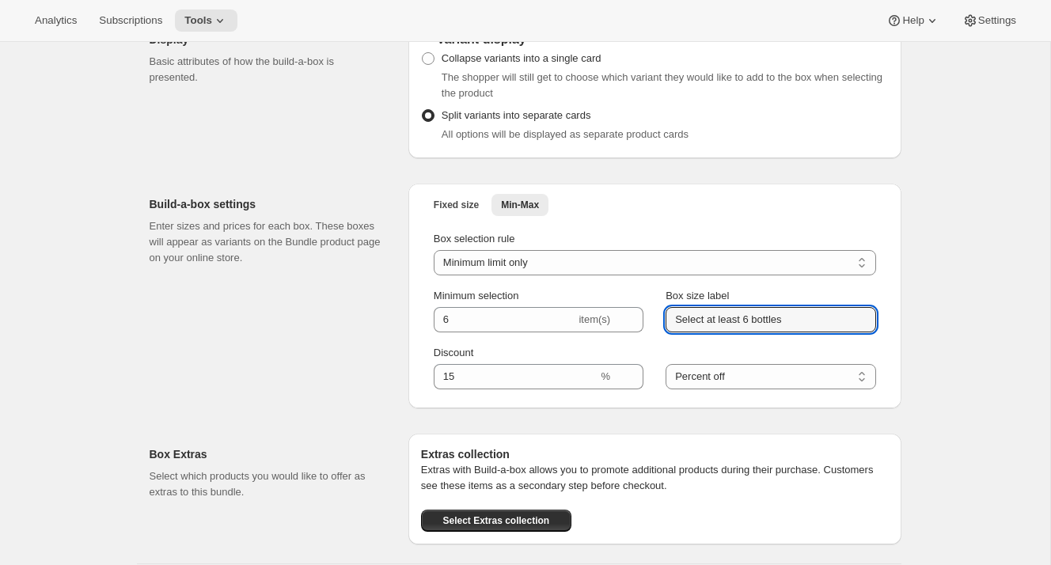
type input "Select at least 6 bottles"
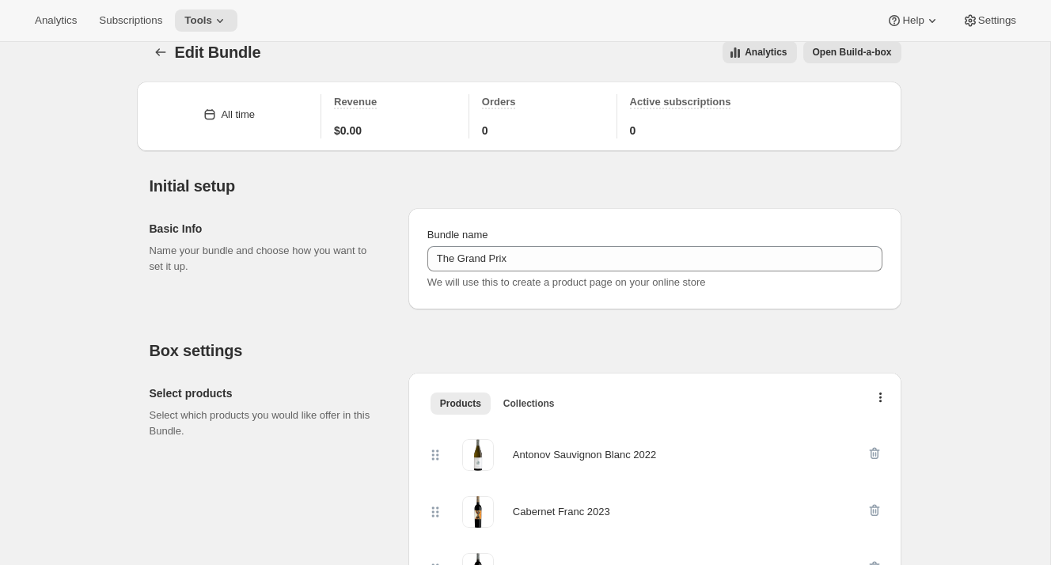
scroll to position [0, 0]
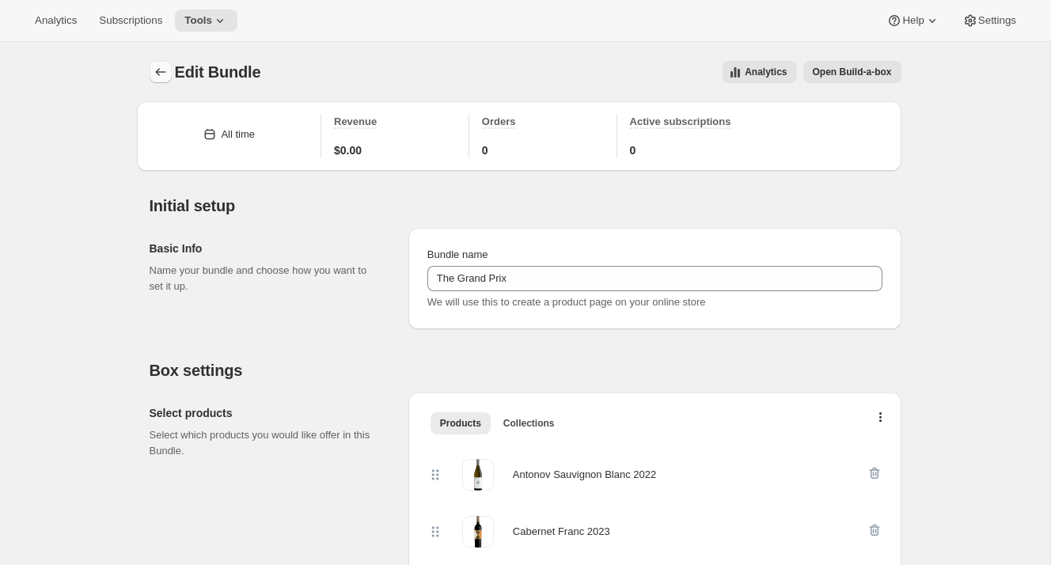
click at [161, 75] on icon "Bundles" at bounding box center [161, 72] width 16 height 16
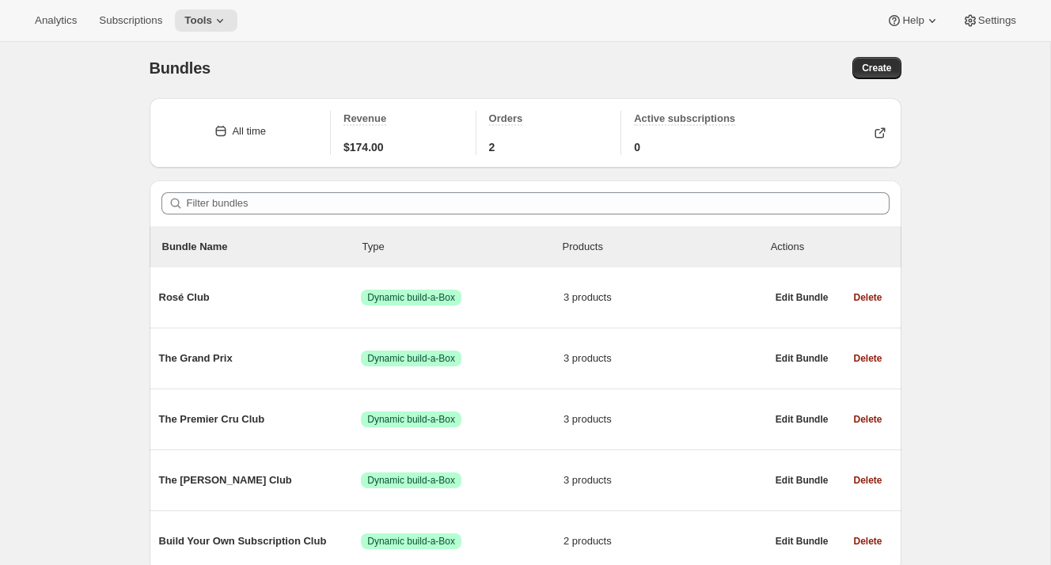
scroll to position [72, 0]
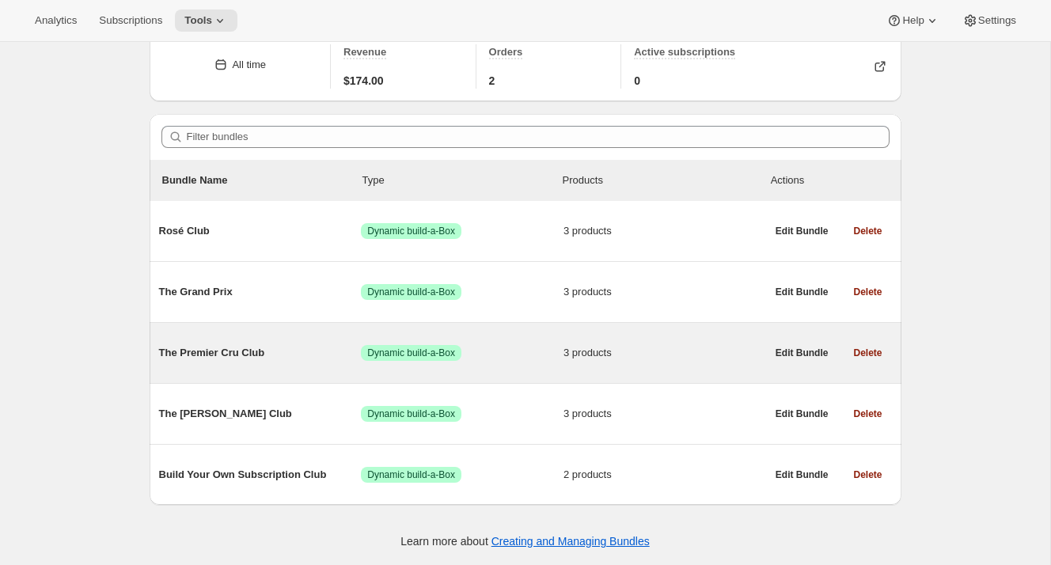
click at [306, 350] on span "The Premier Cru Club" at bounding box center [260, 353] width 203 height 16
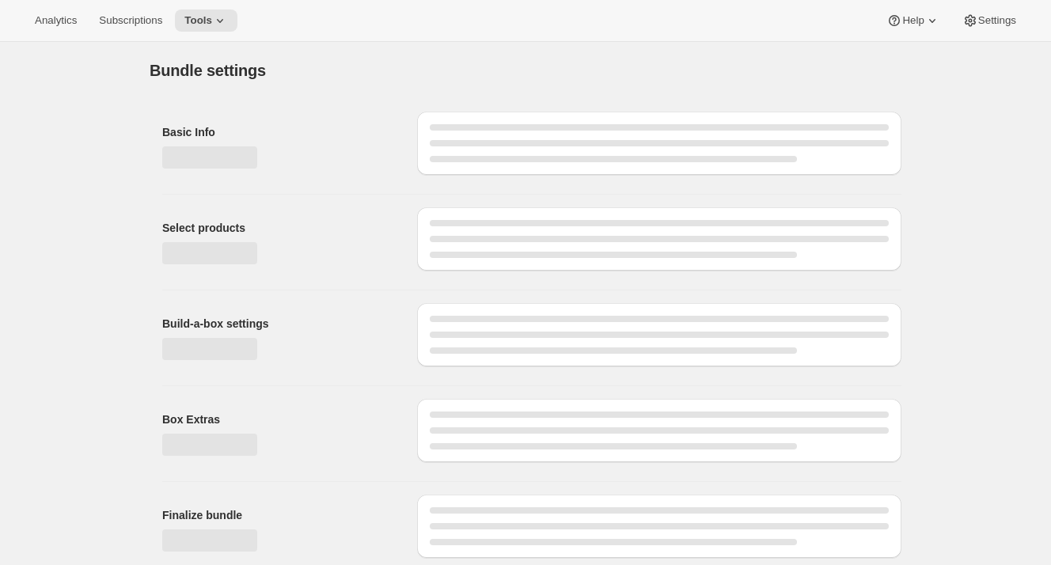
type input "The Premier Cru Club"
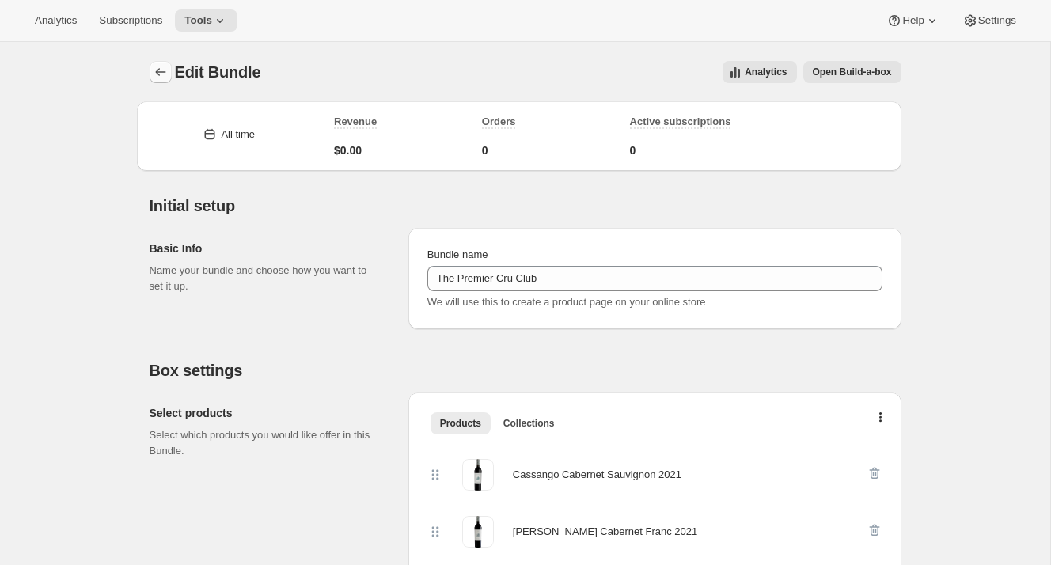
click at [163, 77] on icon "Bundles" at bounding box center [161, 72] width 16 height 16
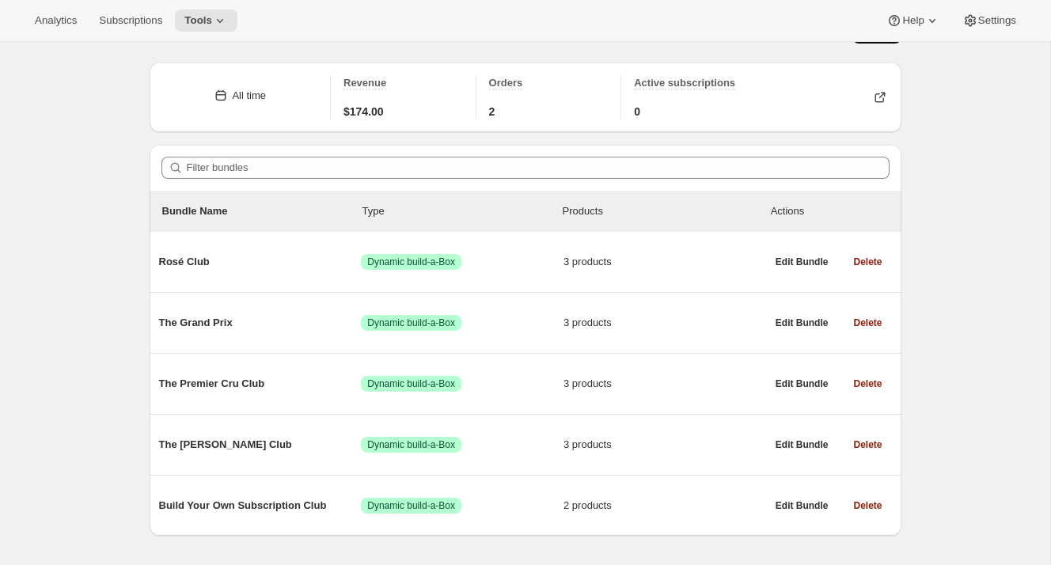
scroll to position [72, 0]
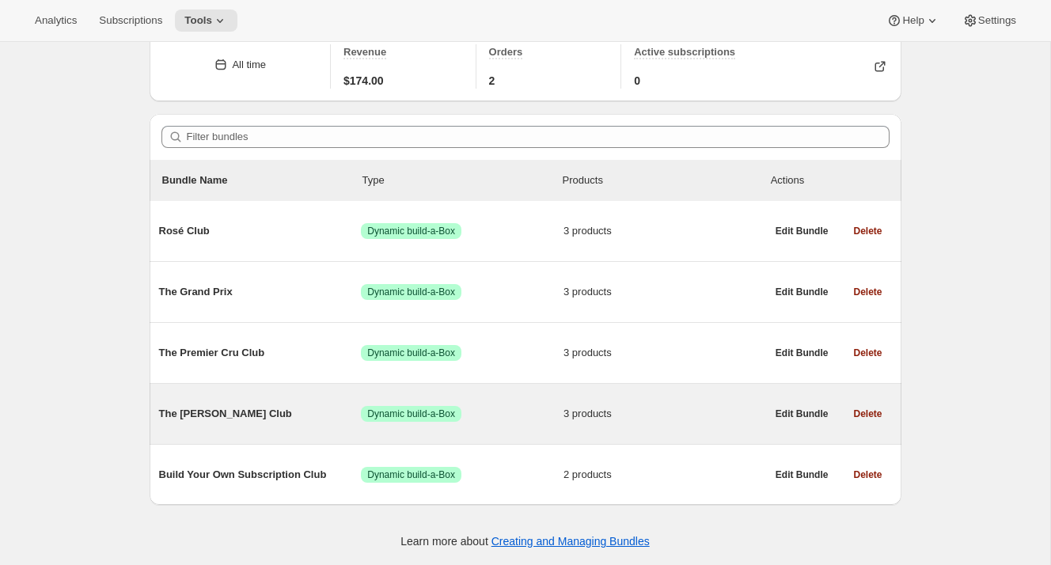
click at [218, 413] on span "The [PERSON_NAME] Club" at bounding box center [260, 414] width 203 height 16
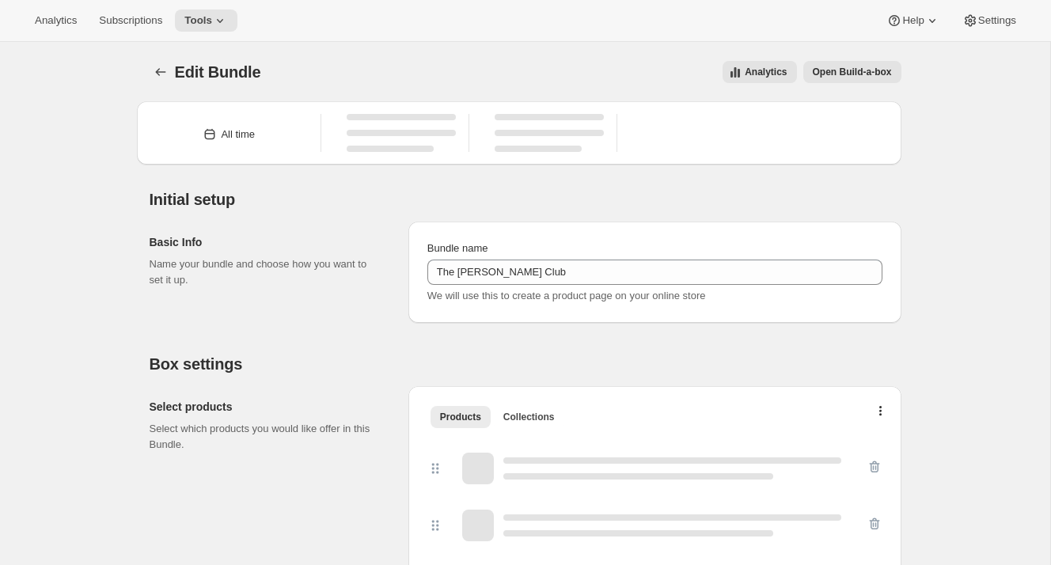
type input "The [PERSON_NAME] Club"
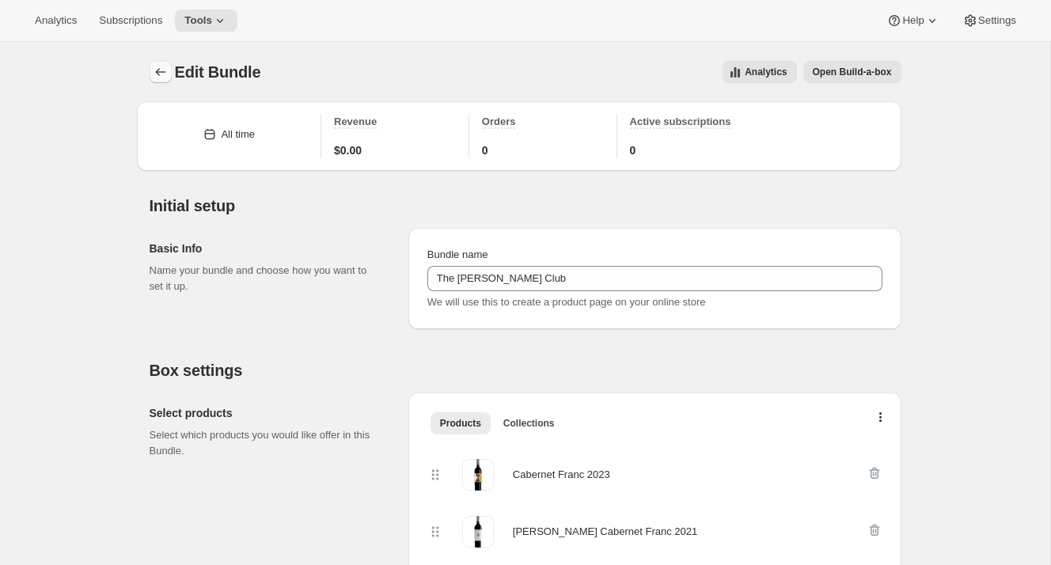
click at [161, 73] on icon "Bundles" at bounding box center [161, 72] width 16 height 16
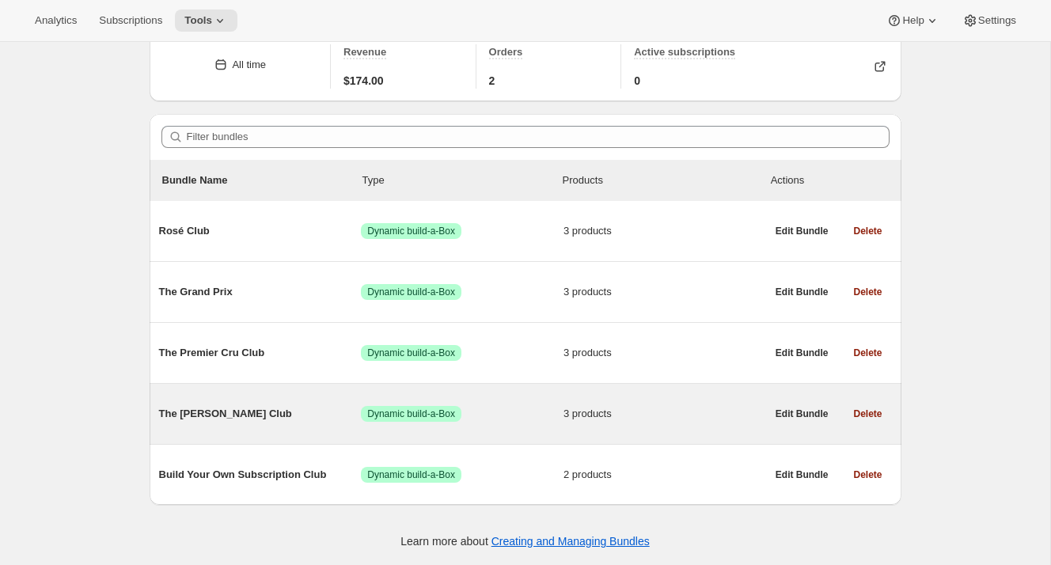
scroll to position [72, 0]
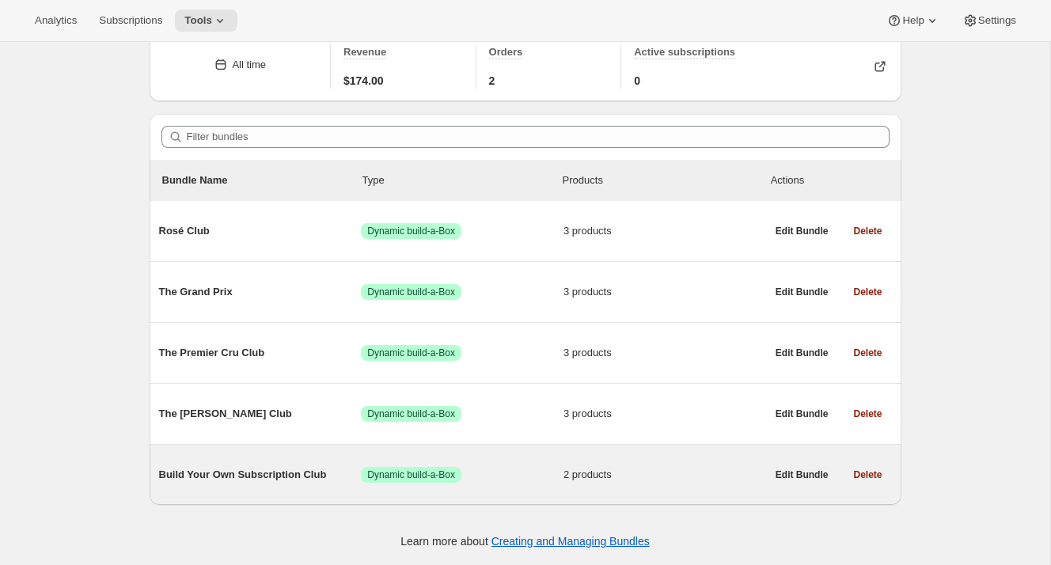
click at [206, 473] on span "Build Your Own Subscription Club" at bounding box center [260, 475] width 203 height 16
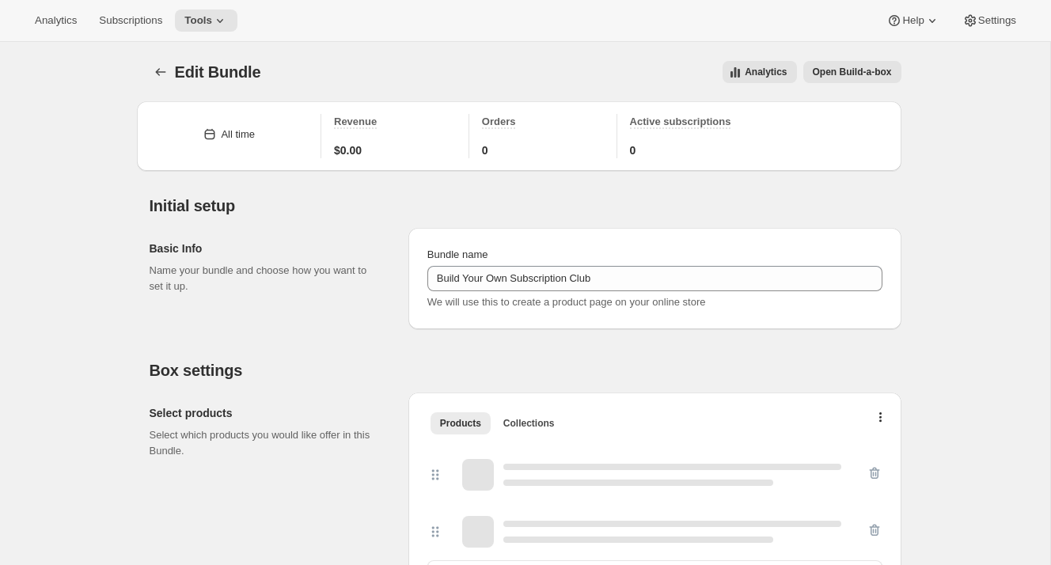
type input "Build Your Own Subscription Club"
select select "minMax"
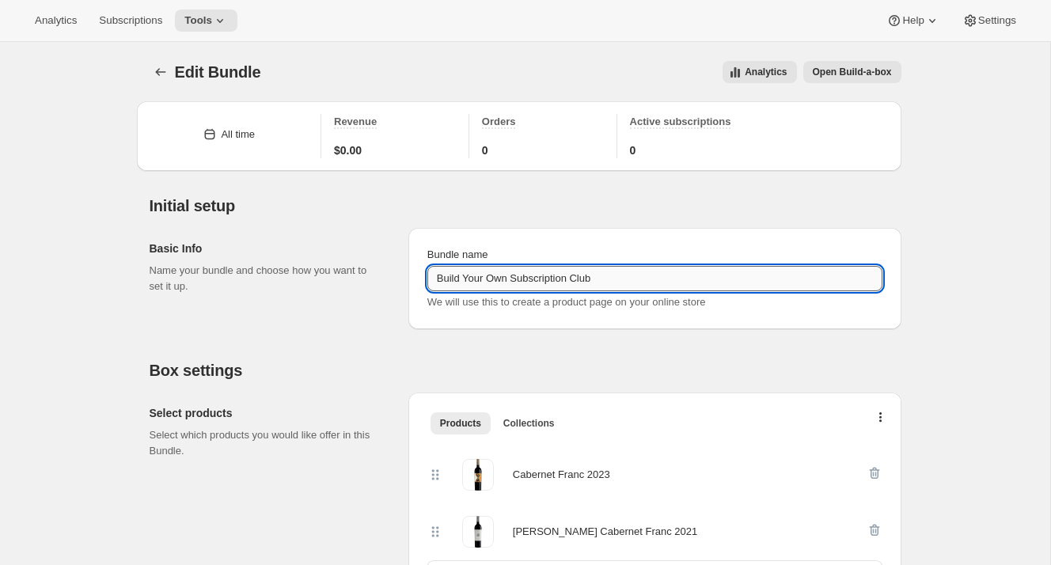
click at [544, 276] on input "Build Your Own Subscription Club" at bounding box center [654, 278] width 455 height 25
click at [492, 382] on div "Select products Select which products you would like offer in this Bundle. Prod…" at bounding box center [526, 508] width 752 height 256
drag, startPoint x: 606, startPoint y: 278, endPoint x: 416, endPoint y: 281, distance: 189.9
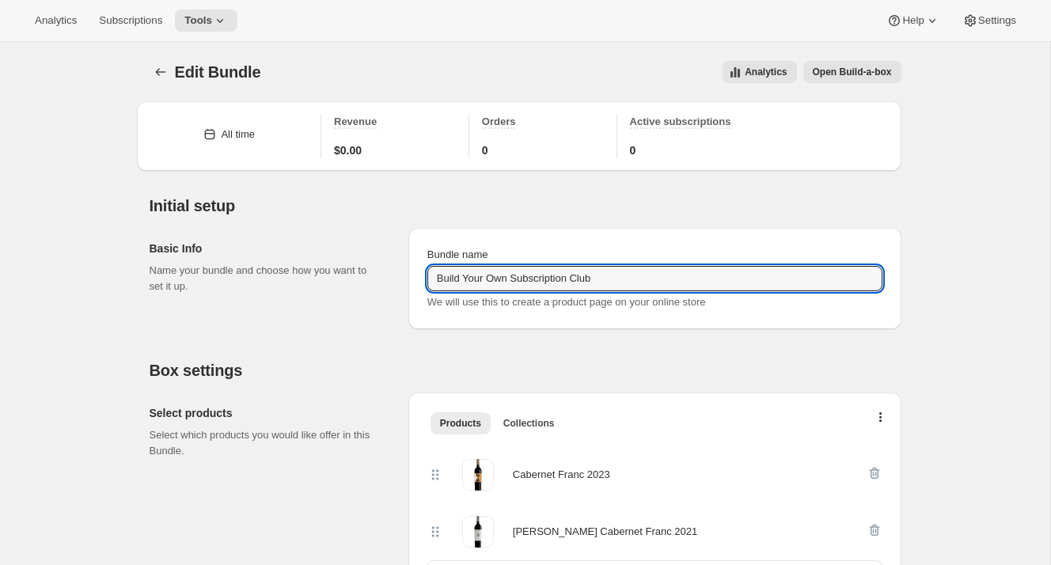
click at [416, 281] on div "Bundle name Build Your Own Subscription Club We will use this to create a produ…" at bounding box center [654, 278] width 493 height 101
type input "Subscribe and Save"
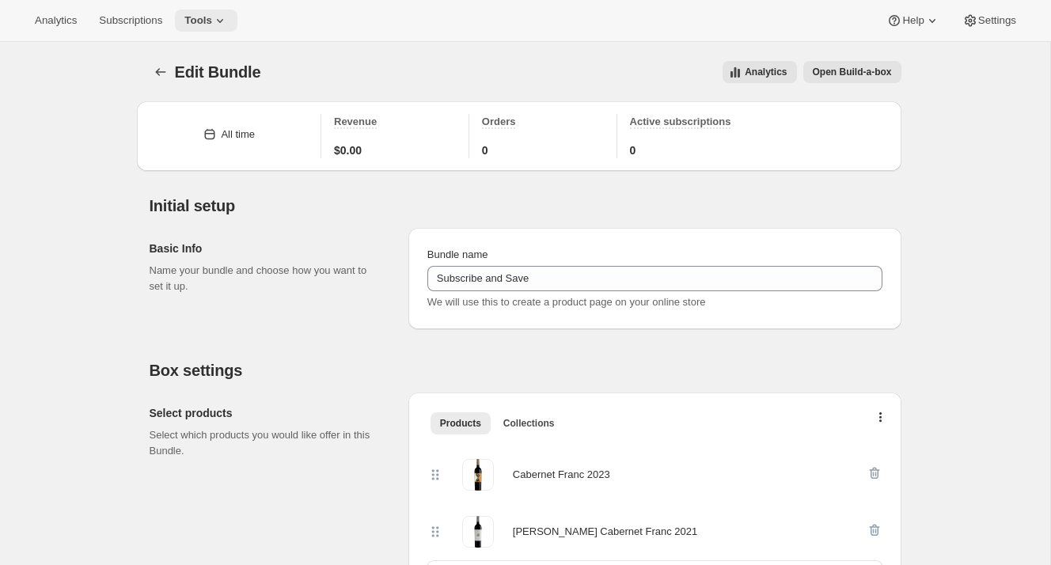
click at [221, 27] on icon at bounding box center [220, 21] width 16 height 16
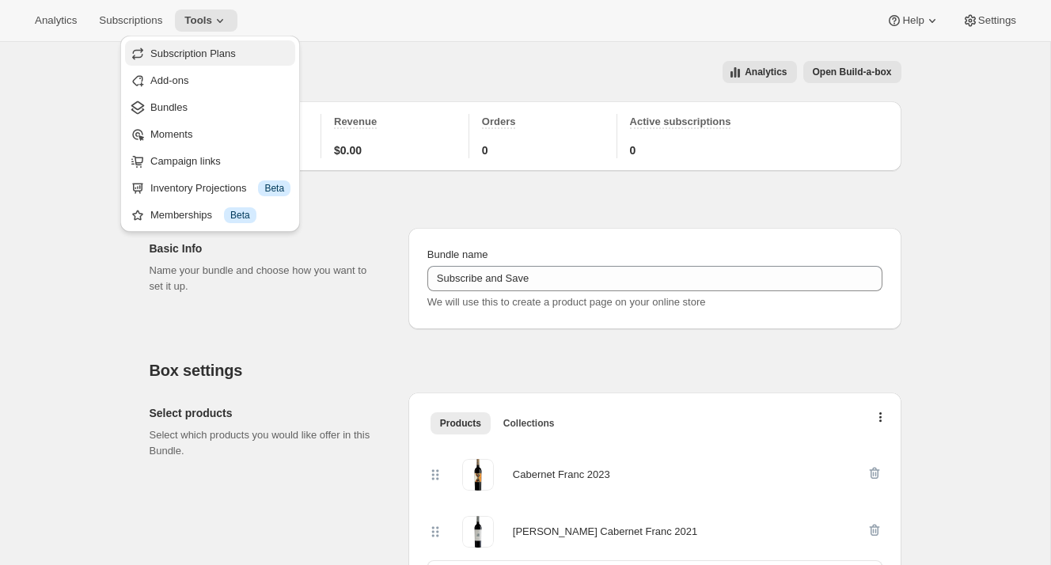
click at [216, 56] on span "Subscription Plans" at bounding box center [192, 53] width 85 height 12
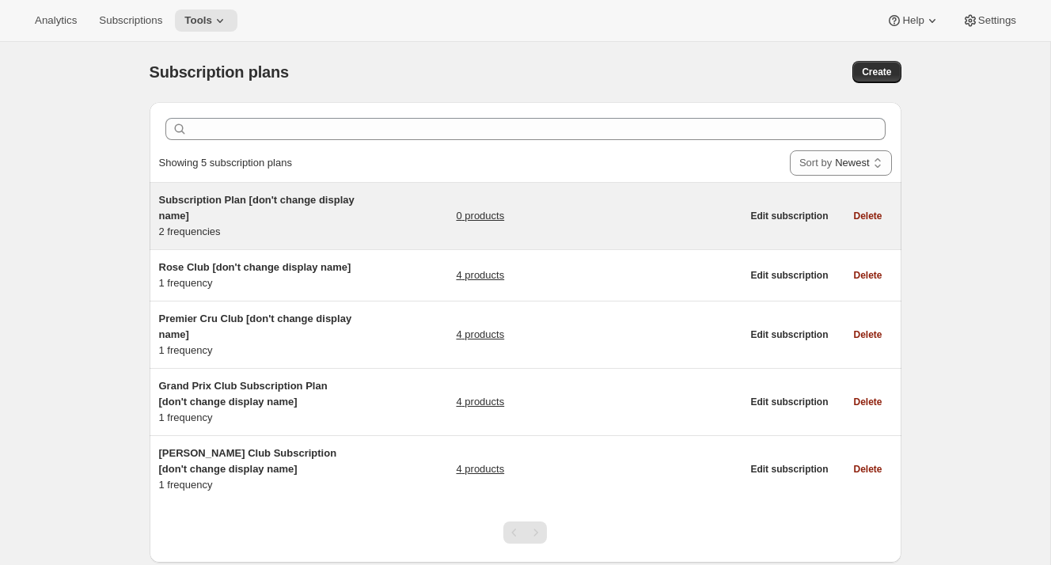
click at [238, 196] on span "Subscription Plan [don't change display name]" at bounding box center [256, 208] width 195 height 28
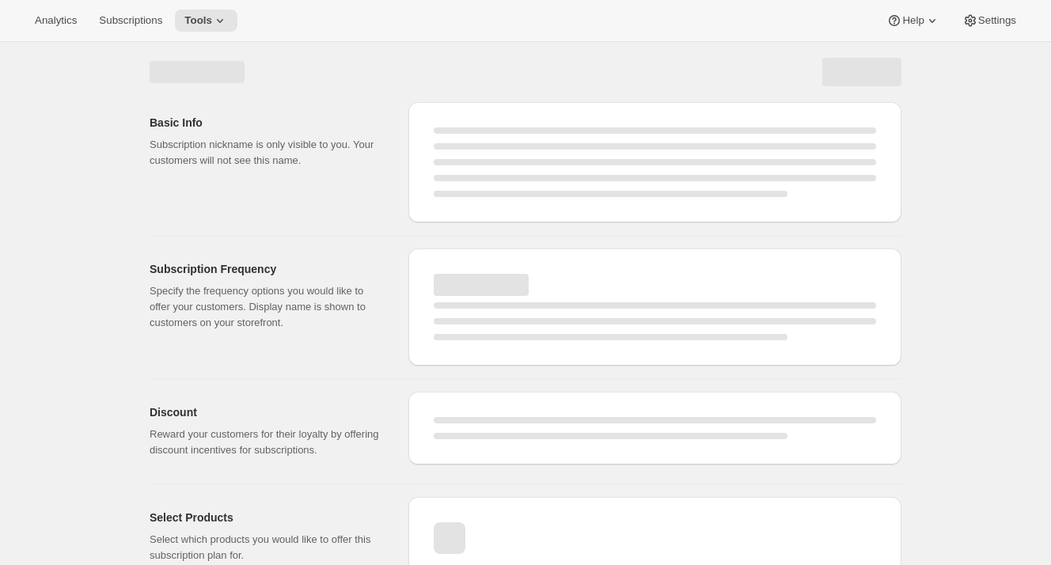
select select "WEEK"
select select "MONTH"
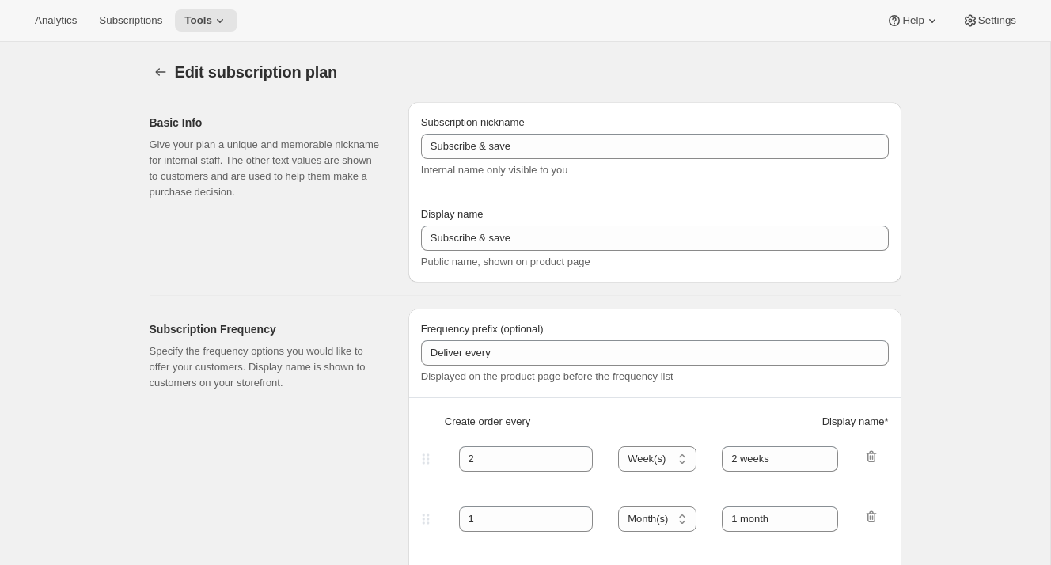
type input "Subscription Plan [don't change display name]"
type input "Subscribe"
type input "3"
select select "MONTH"
type input "3 Months"
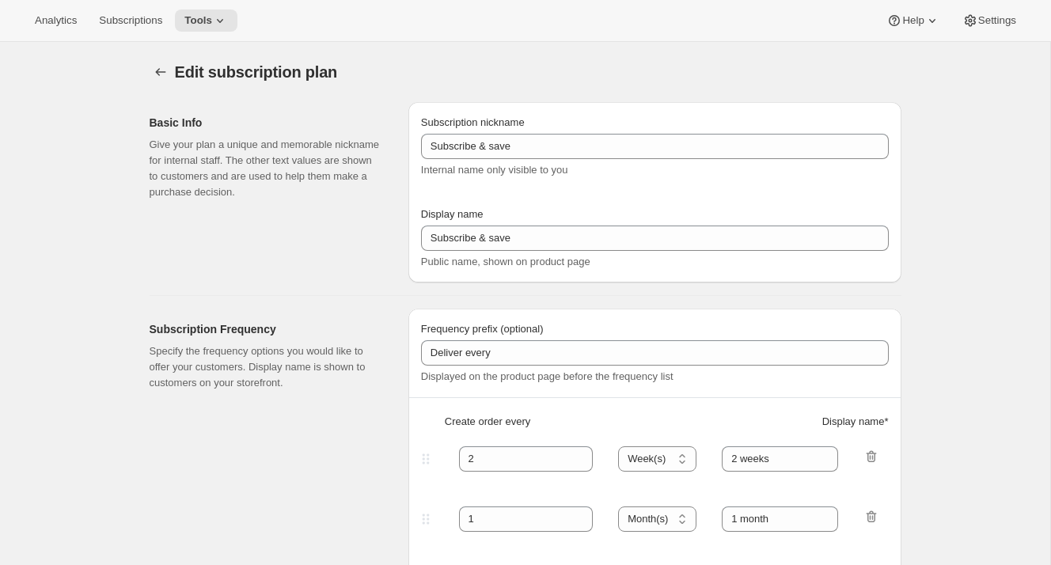
type input "6"
type input "6 Months"
click at [158, 64] on icon "Subscription plans" at bounding box center [161, 72] width 16 height 16
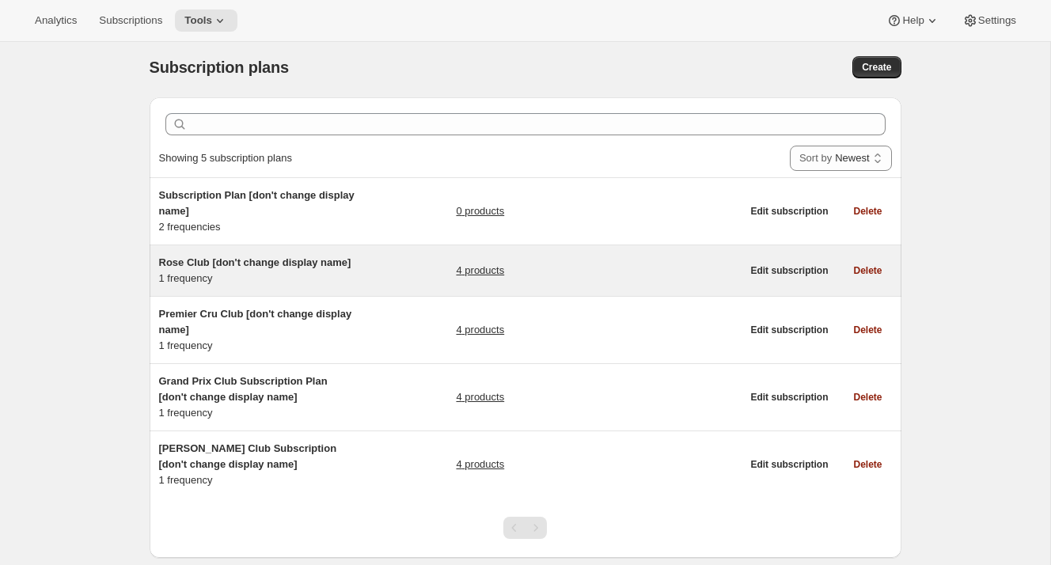
scroll to position [12, 0]
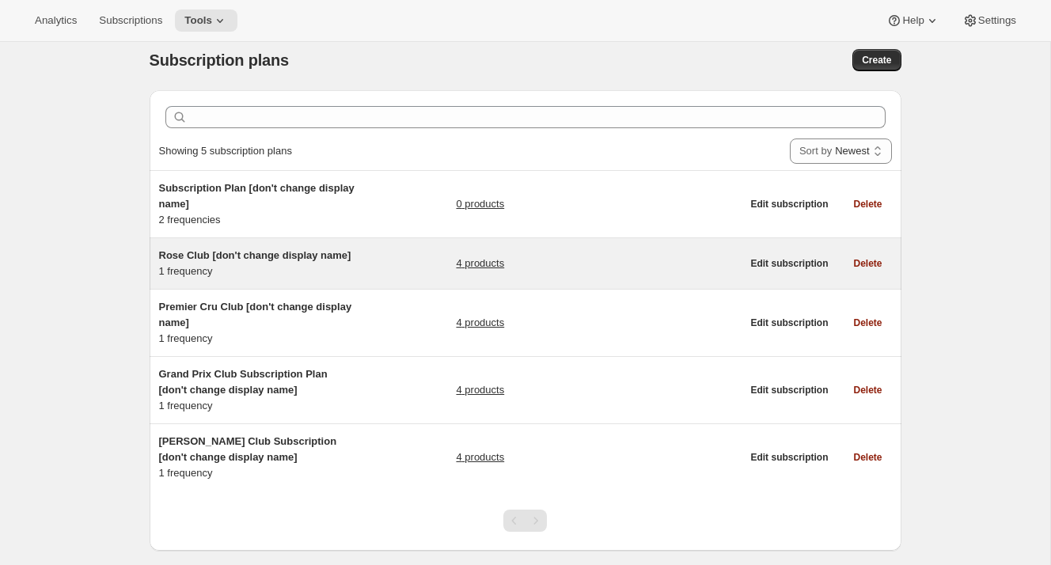
click at [319, 268] on div "Rose Club [don't change display name] 1 frequency" at bounding box center [258, 264] width 198 height 32
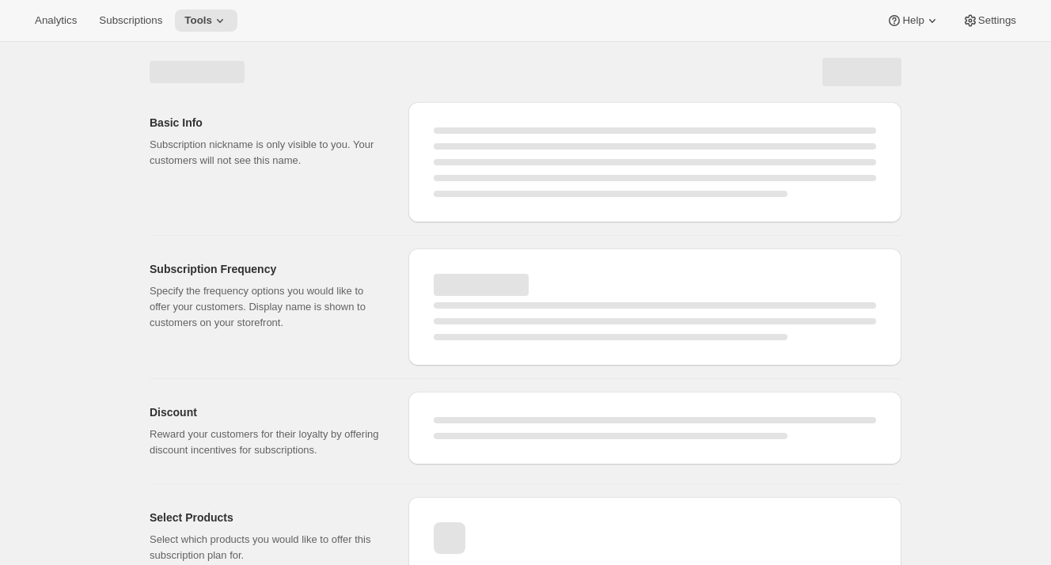
select select "WEEK"
select select "MONTH"
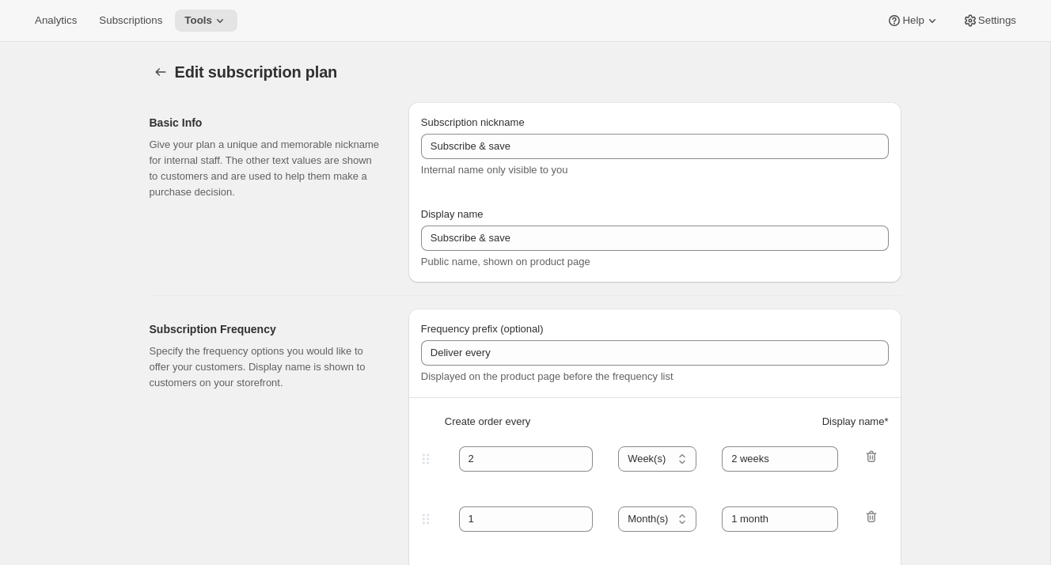
type input "Rose Club [don't change display name]"
type input "Join the Rose Club"
type input "Rose Club"
type input "3"
select select "MONTH"
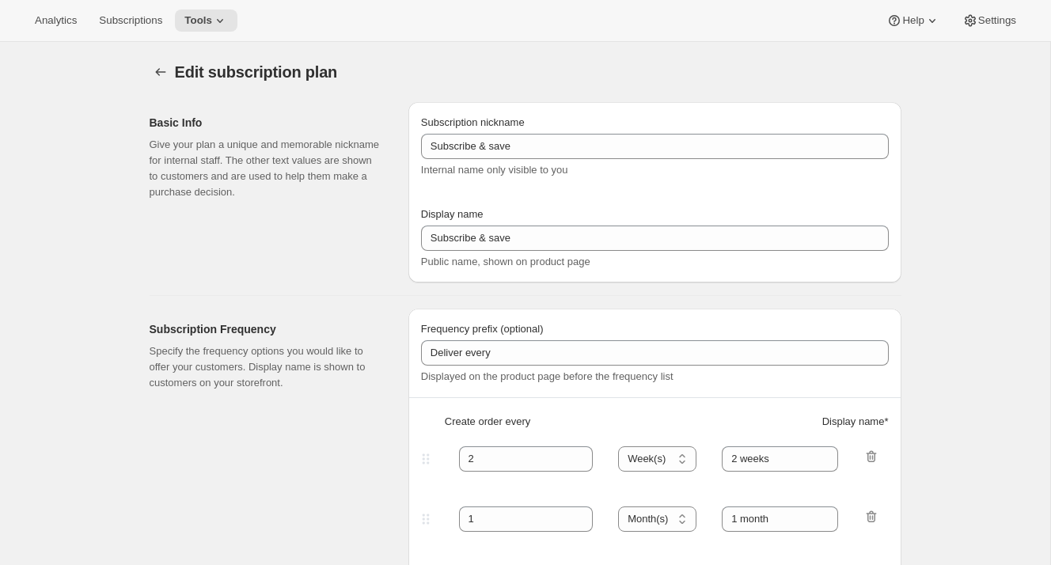
type input "selection"
checkbox input "true"
select select "YEARDAY"
select select "12"
select select "9"
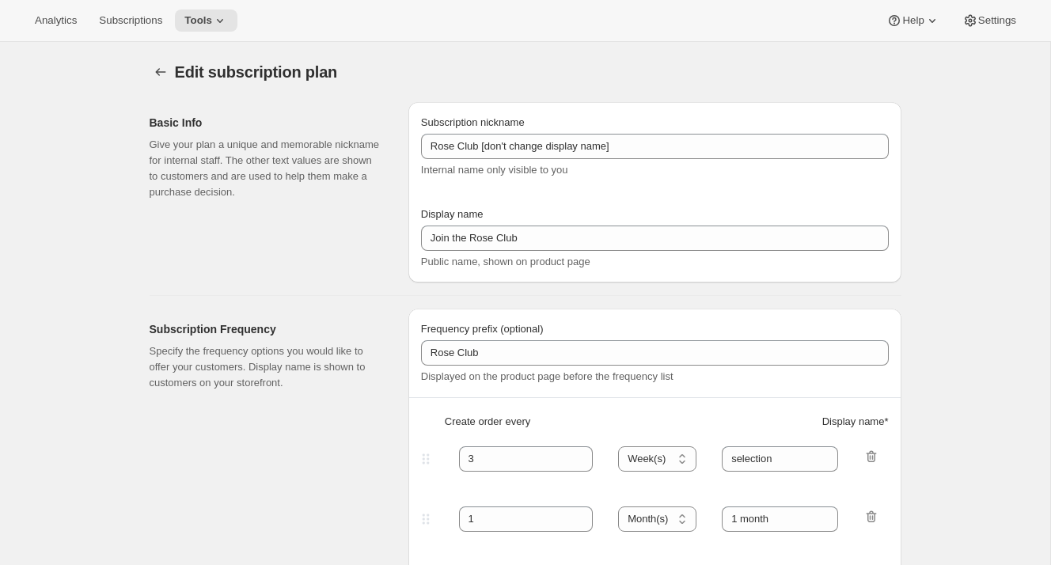
select select "3"
select select "6"
select select "9"
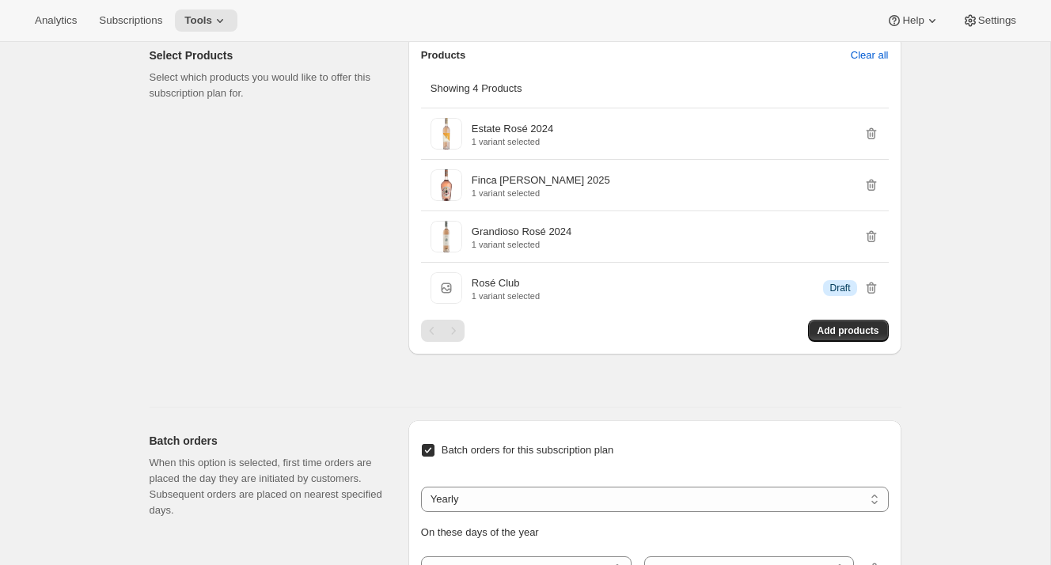
scroll to position [1311, 0]
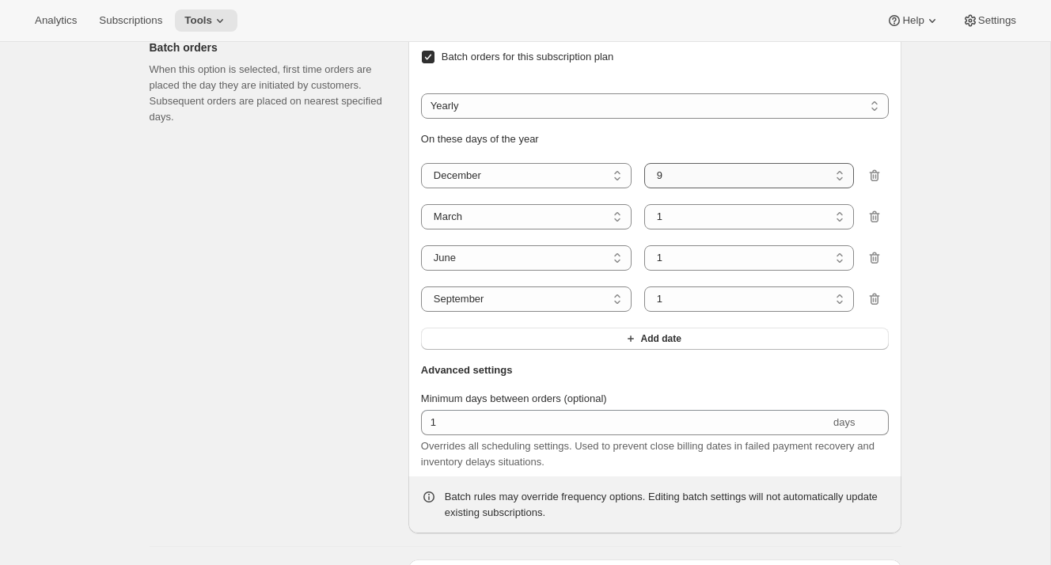
click at [669, 188] on select "1 2 3 4 5 6 7 8 9 10 11 12 13 14 15 16 17 18 19 20 21 22 23 24 25 26 27 28 29 3…" at bounding box center [749, 175] width 210 height 25
click at [655, 229] on select "1 2 3 4 5 6 7 8 9 10 11 12 13 14 15 16 17 18 19 20 21 22 23 24 25 26 27 28 29 3…" at bounding box center [749, 216] width 210 height 25
select select "10"
click at [644, 229] on select "1 2 3 4 5 6 7 8 9 10 11 12 13 14 15 16 17 18 19 20 21 22 23 24 25 26 27 28 29 3…" at bounding box center [749, 216] width 210 height 25
click at [687, 271] on select "1 2 3 4 5 6 7 8 9 10 11 12 13 14 15 16 17 18 19 20 21 22 23 24 25 26 27 28 29 30" at bounding box center [749, 257] width 210 height 25
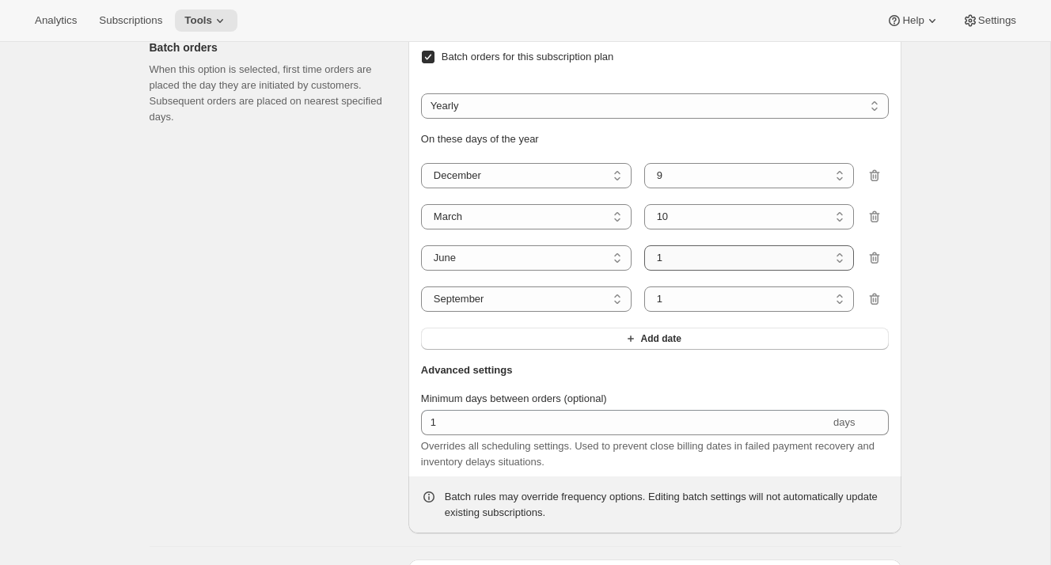
select select "9"
click at [644, 271] on select "1 2 3 4 5 6 7 8 9 10 11 12 13 14 15 16 17 18 19 20 21 22 23 24 25 26 27 28 29 30" at bounding box center [749, 257] width 210 height 25
click at [676, 312] on select "1 2 3 4 5 6 7 8 9 10 11 12 13 14 15 16 17 18 19 20 21 22 23 24 25 26 27 28 29 30" at bounding box center [749, 298] width 210 height 25
select select "15"
click at [644, 312] on select "1 2 3 4 5 6 7 8 9 10 11 12 13 14 15 16 17 18 19 20 21 22 23 24 25 26 27 28 29 30" at bounding box center [749, 298] width 210 height 25
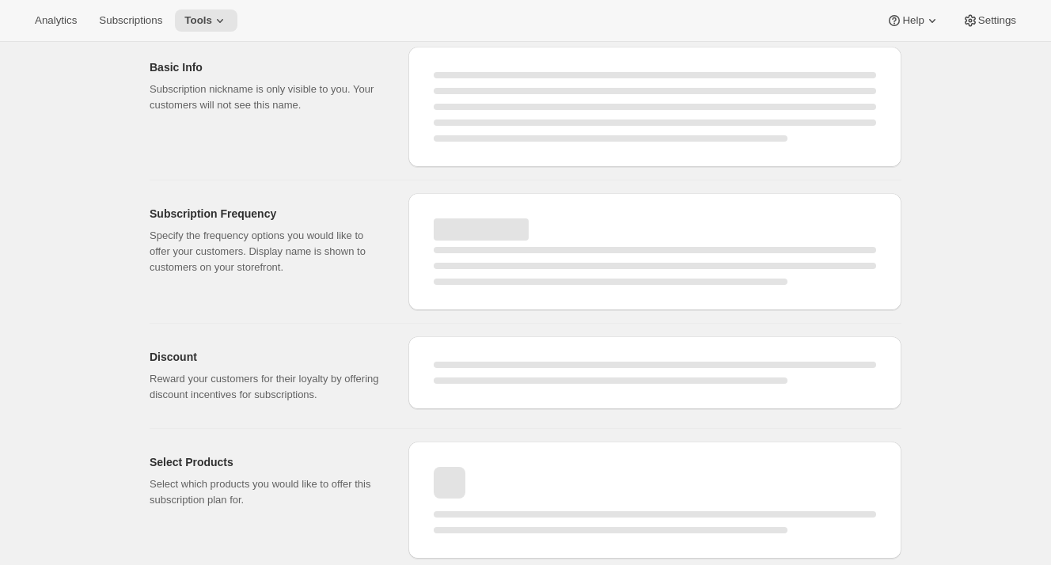
select select "MONTH"
select select "YEARDAY"
select select "12"
select select "9"
select select "3"
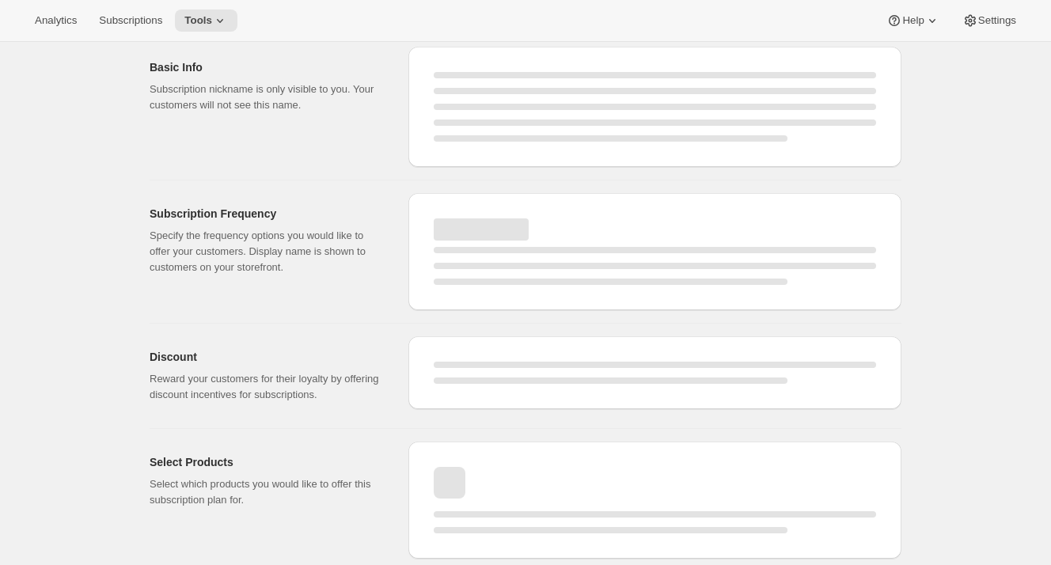
select select "6"
select select "9"
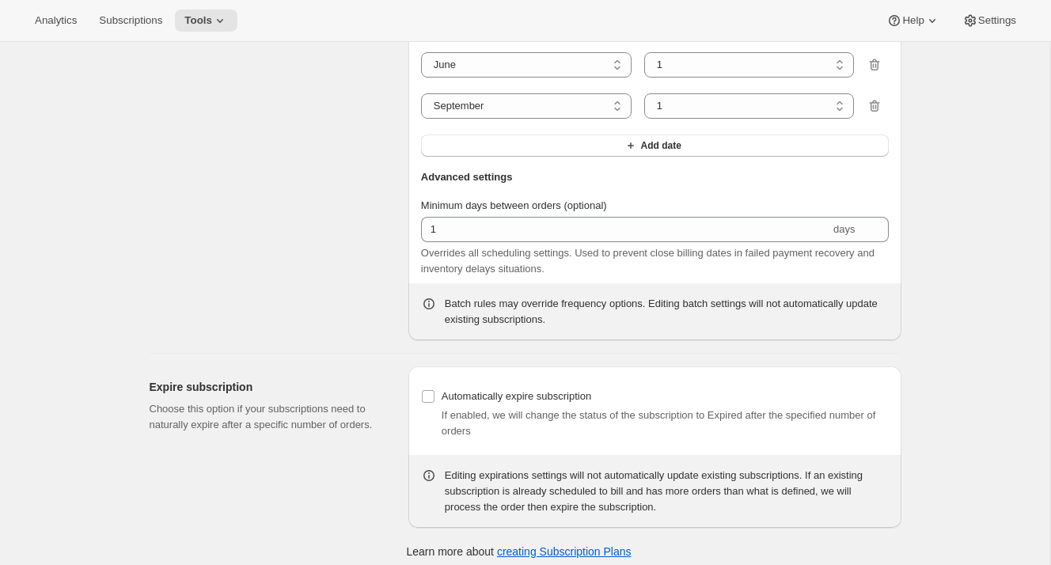
select select "10"
select select "9"
select select "15"
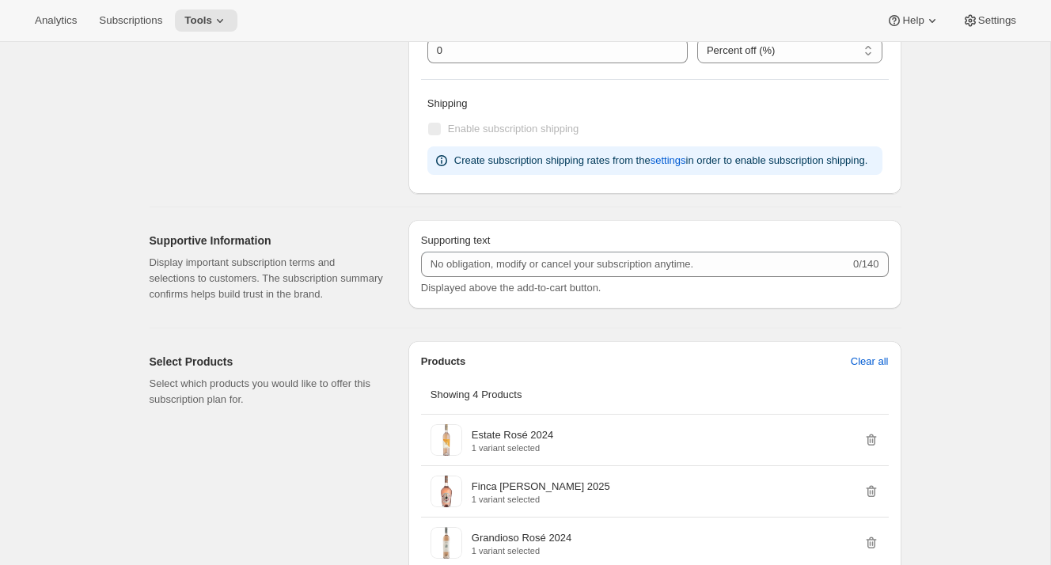
scroll to position [0, 0]
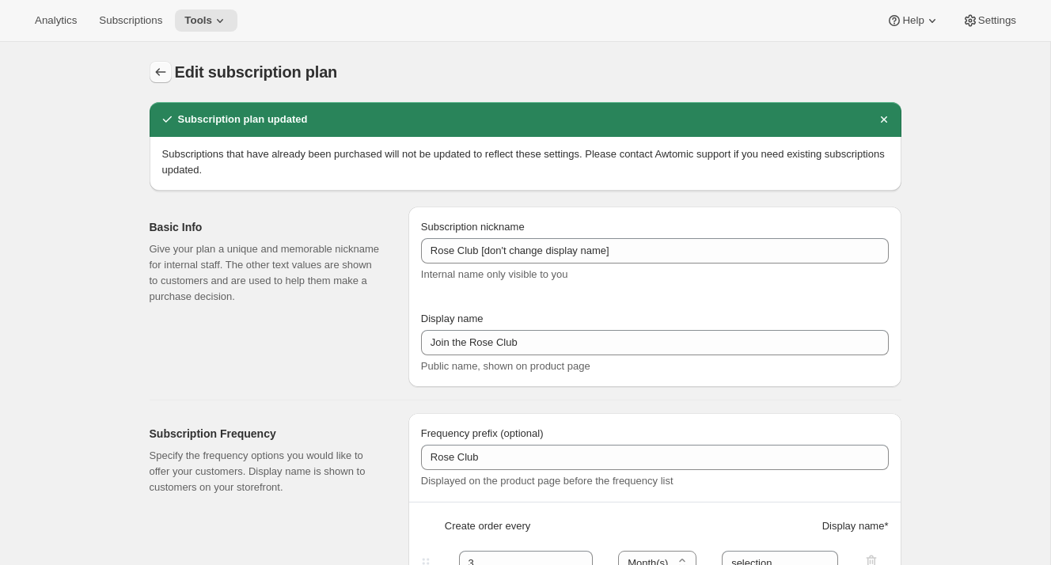
click at [159, 74] on icon "Subscription plans" at bounding box center [161, 72] width 16 height 16
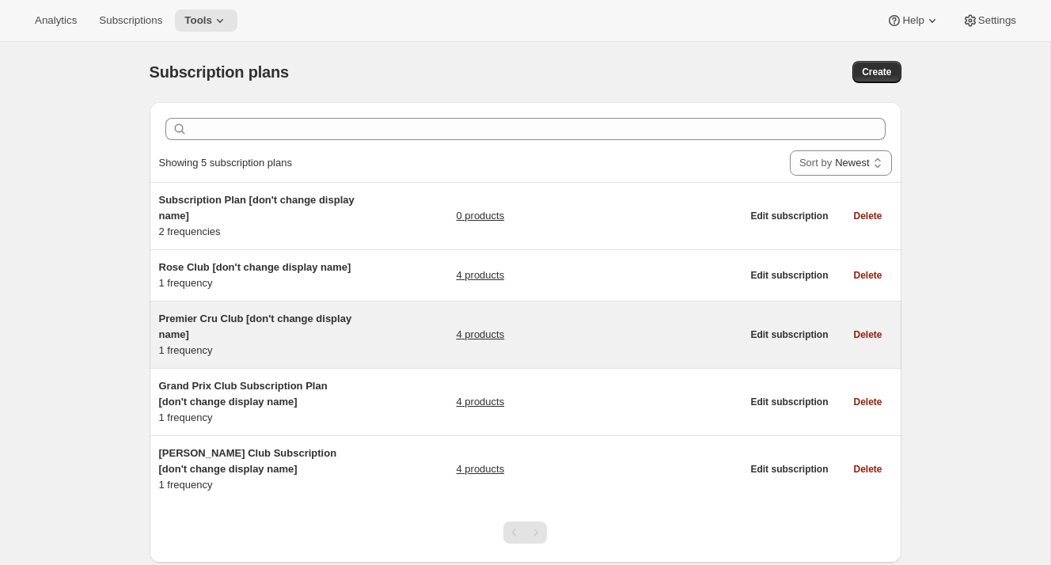
click at [200, 346] on div "Premier Cru Club [don't change display name] 1 frequency" at bounding box center [258, 334] width 198 height 47
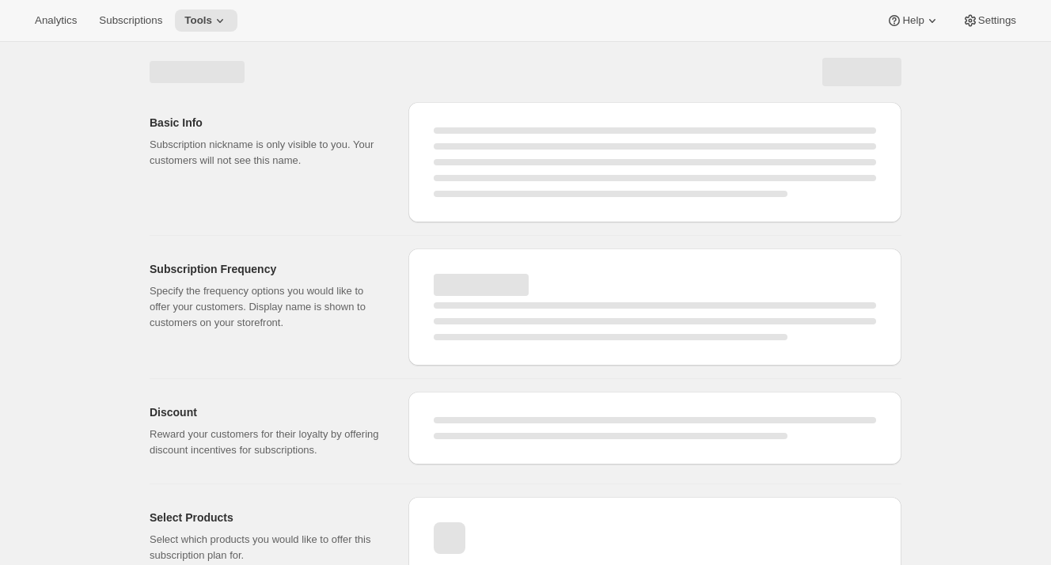
select select "WEEK"
select select "MONTH"
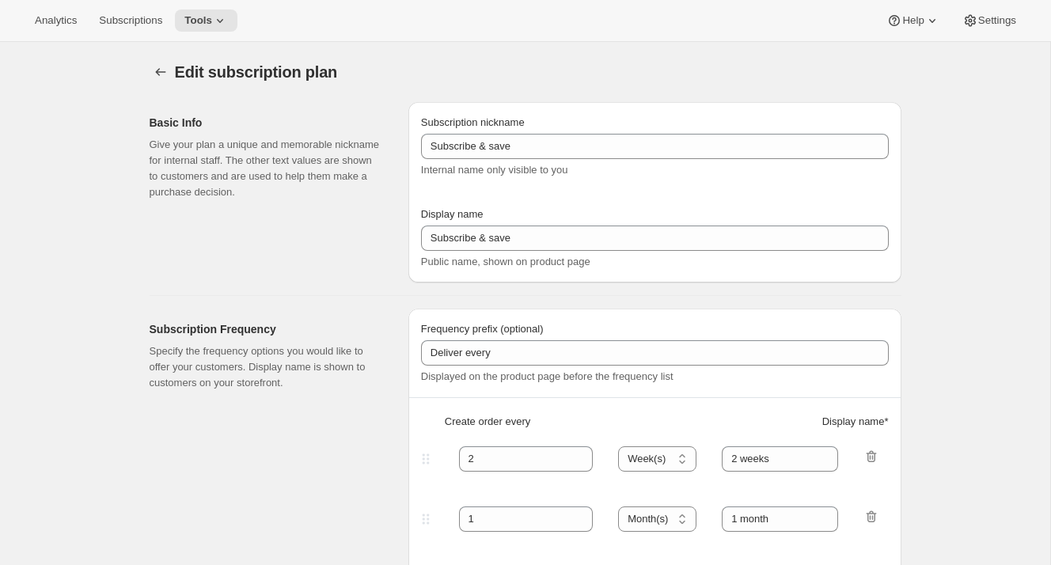
type input "Premier Cru Club [don't change display name]"
type input "Join the Premier Cru Club"
type input "Premier Cru Club"
type input "3"
select select "MONTH"
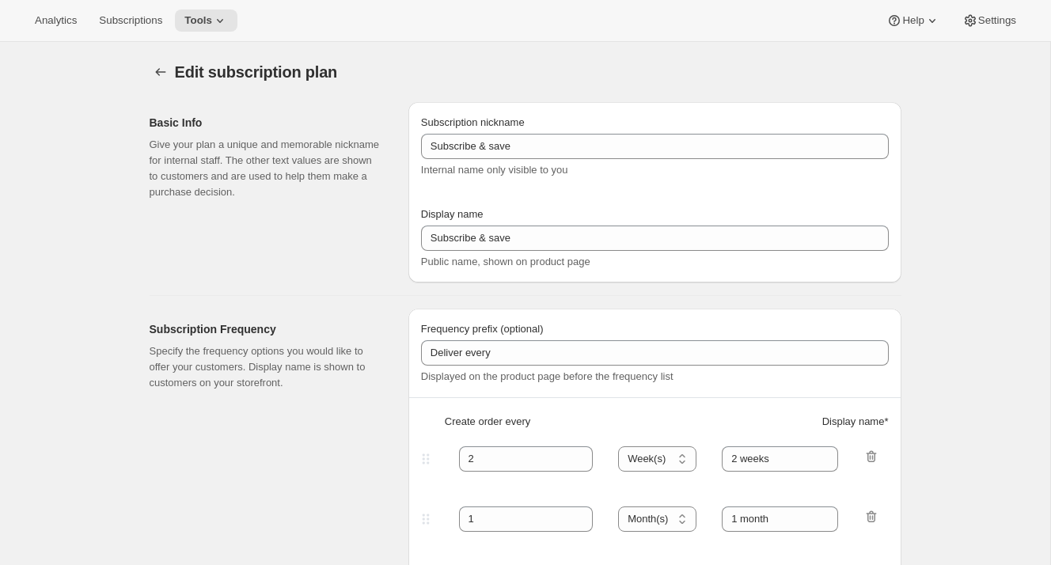
type input "selections"
checkbox input "true"
select select "YEARDAY"
select select "12"
select select "9"
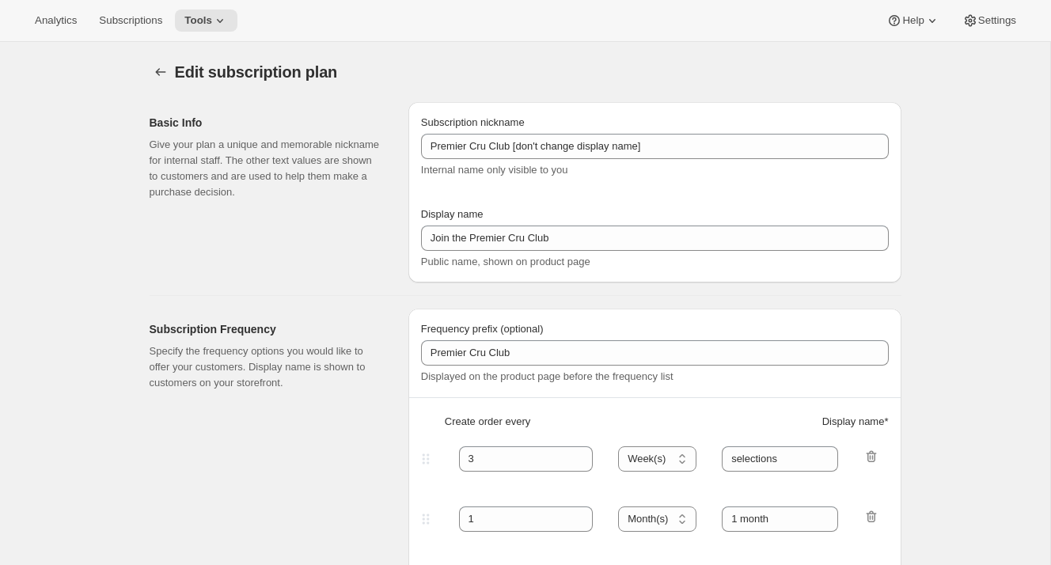
select select "3"
select select "6"
select select "9"
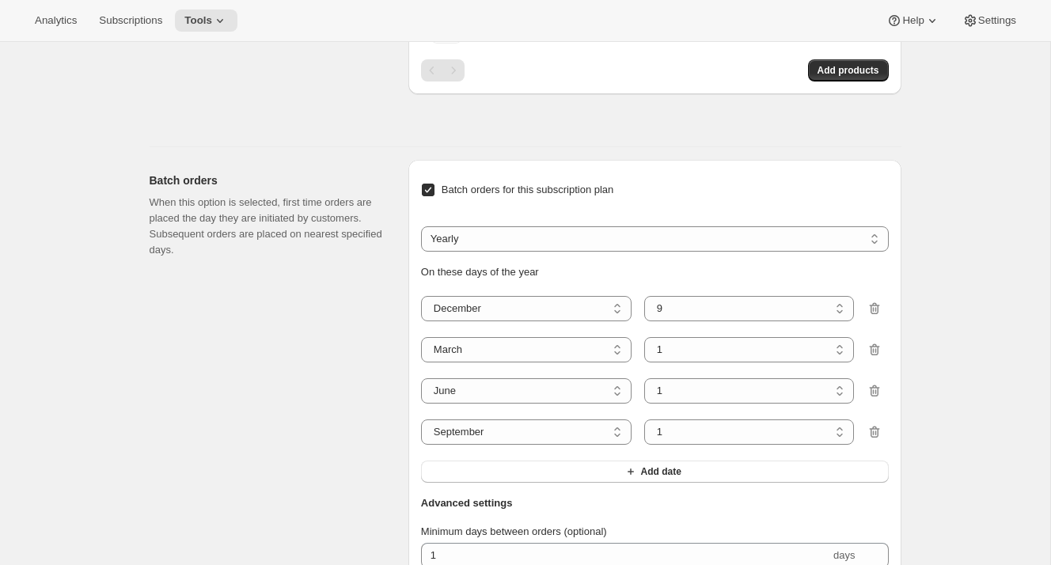
scroll to position [1291, 0]
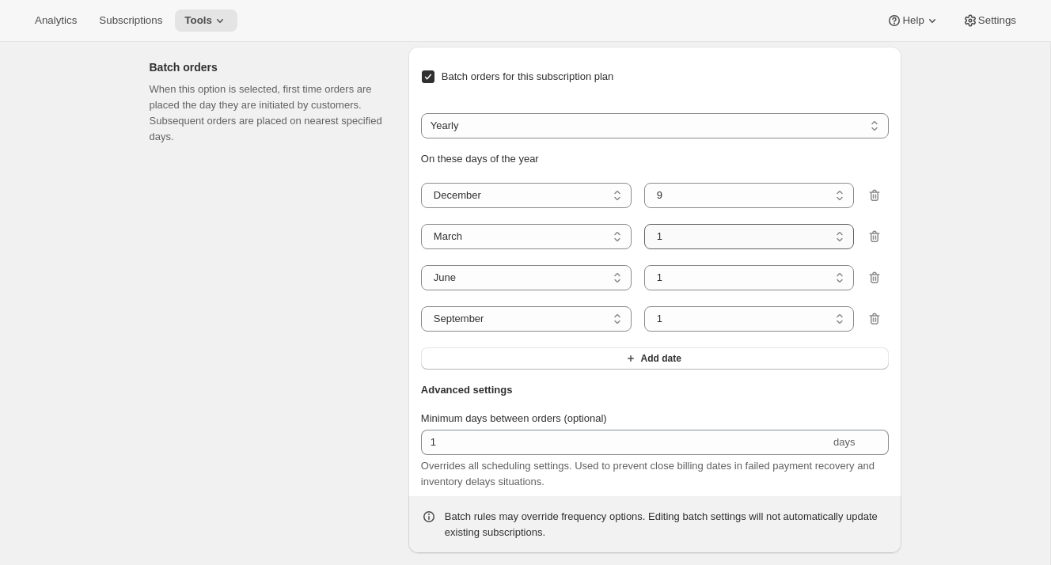
click at [680, 249] on select "1 2 3 4 5 6 7 8 9 10 11 12 13 14 15 16 17 18 19 20 21 22 23 24 25 26 27 28 29 3…" at bounding box center [749, 236] width 210 height 25
select select "10"
click at [644, 249] on select "1 2 3 4 5 6 7 8 9 10 11 12 13 14 15 16 17 18 19 20 21 22 23 24 25 26 27 28 29 3…" at bounding box center [749, 236] width 210 height 25
click at [691, 290] on select "1 2 3 4 5 6 7 8 9 10 11 12 13 14 15 16 17 18 19 20 21 22 23 24 25 26 27 28 29 30" at bounding box center [749, 277] width 210 height 25
select select "9"
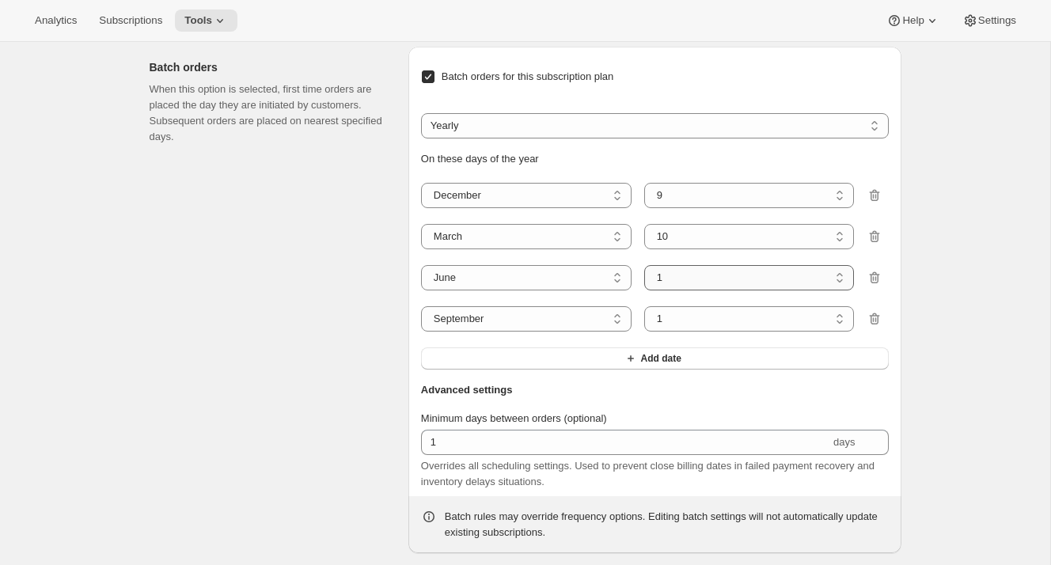
click at [644, 290] on select "1 2 3 4 5 6 7 8 9 10 11 12 13 14 15 16 17 18 19 20 21 22 23 24 25 26 27 28 29 30" at bounding box center [749, 277] width 210 height 25
click at [658, 331] on select "1 2 3 4 5 6 7 8 9 10 11 12 13 14 15 16 17 18 19 20 21 22 23 24 25 26 27 28 29 30" at bounding box center [749, 318] width 210 height 25
select select "15"
click at [644, 331] on select "1 2 3 4 5 6 7 8 9 10 11 12 13 14 15 16 17 18 19 20 21 22 23 24 25 26 27 28 29 30" at bounding box center [749, 318] width 210 height 25
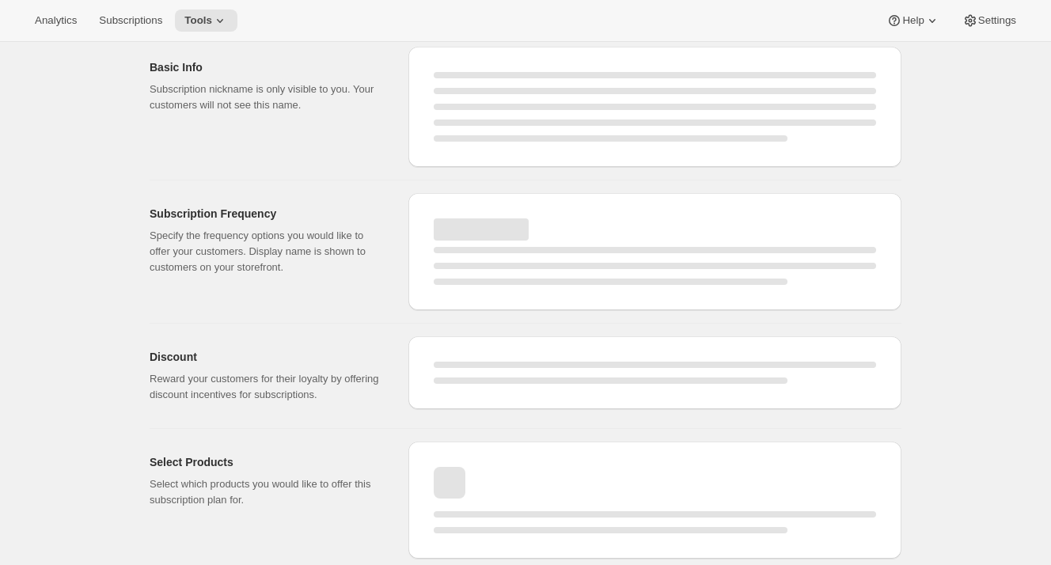
select select "MONTH"
select select "YEARDAY"
select select "12"
select select "9"
select select "3"
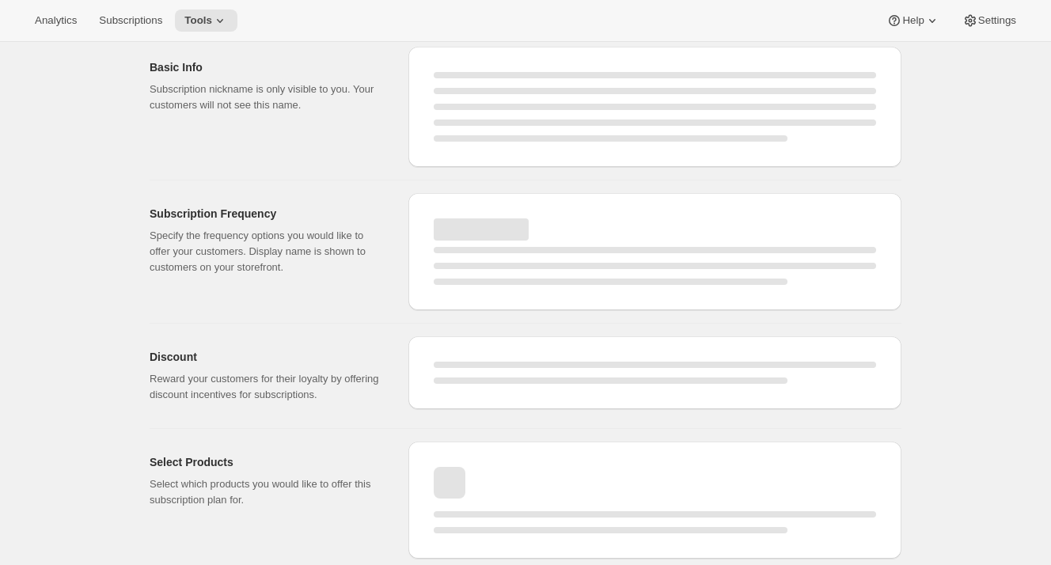
select select "6"
select select "9"
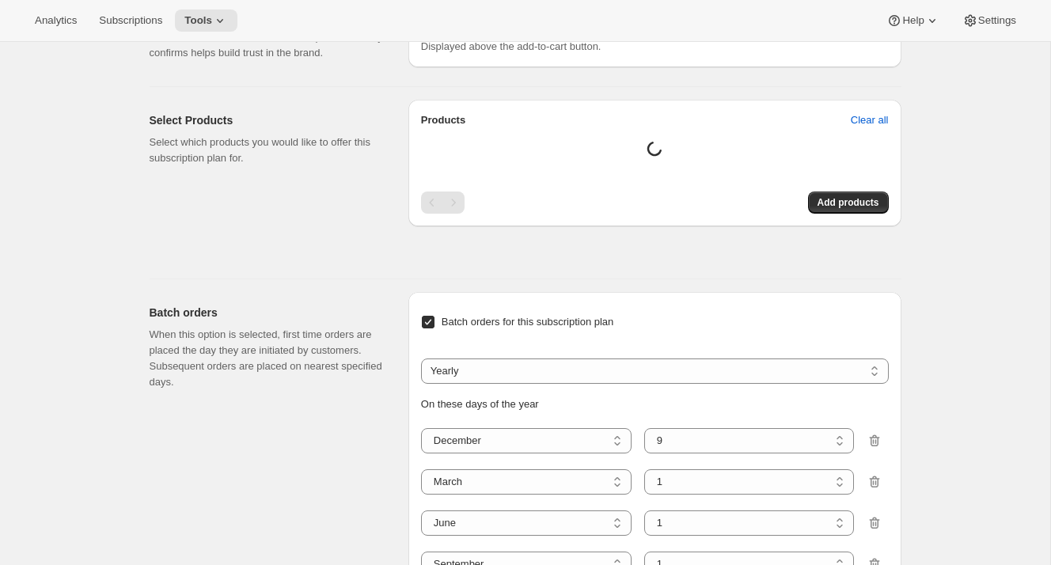
select select "10"
select select "9"
select select "15"
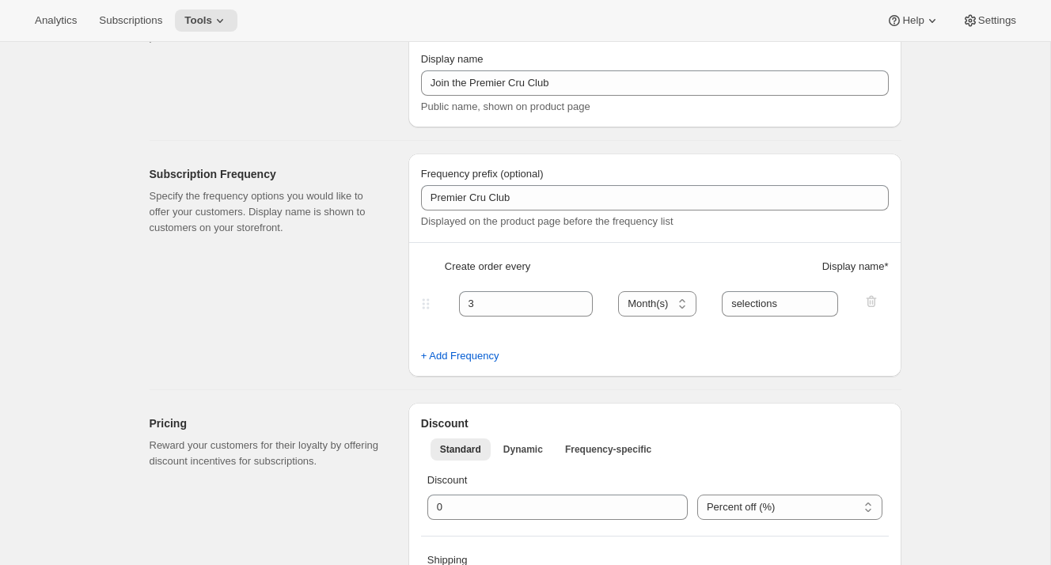
scroll to position [0, 0]
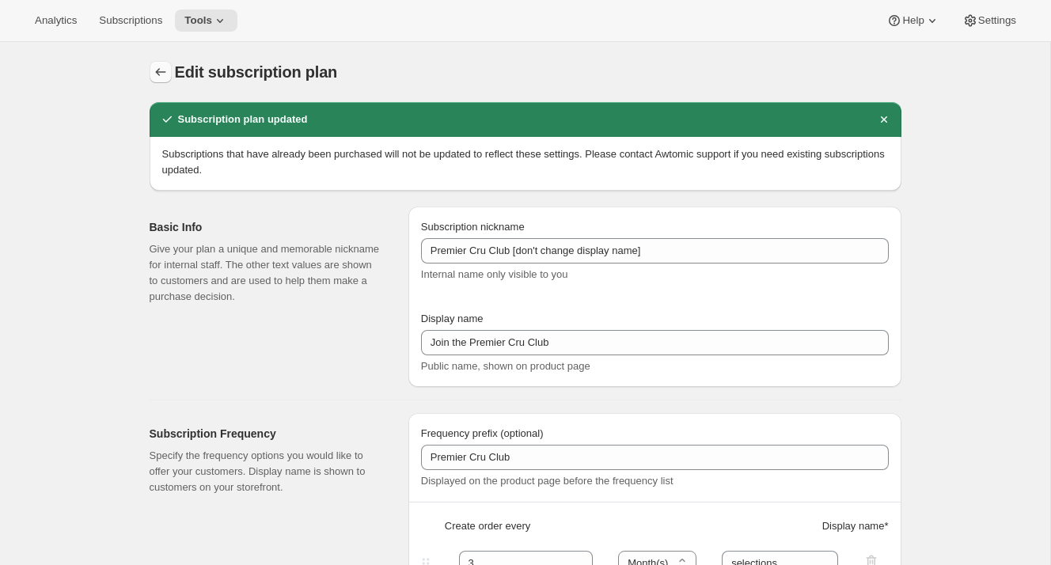
click at [157, 73] on icon "Subscription plans" at bounding box center [161, 72] width 16 height 16
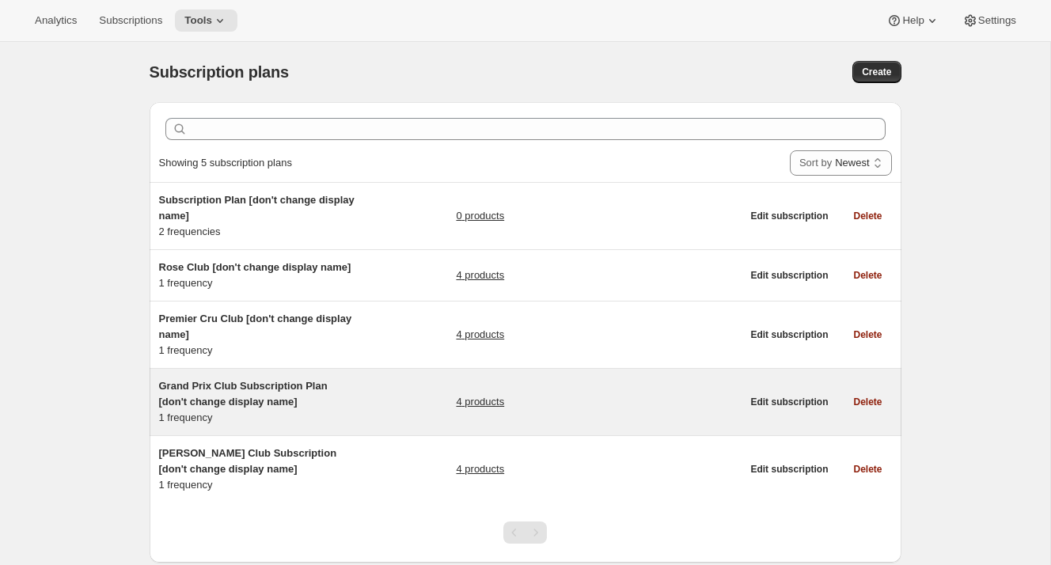
click at [242, 393] on h5 "Grand Prix Club Subscription Plan [don't change display name]" at bounding box center [258, 394] width 198 height 32
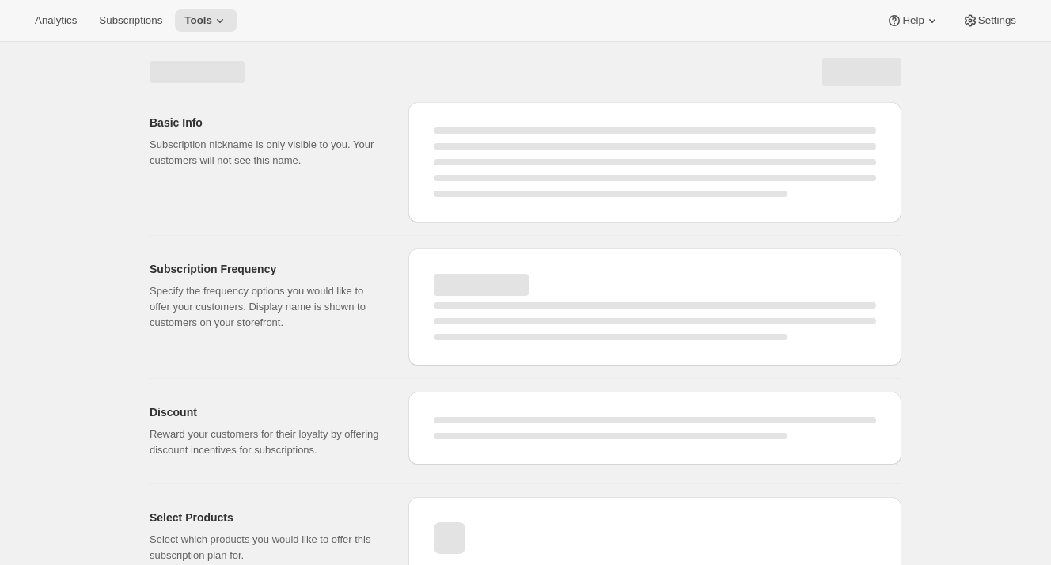
select select "WEEK"
select select "MONTH"
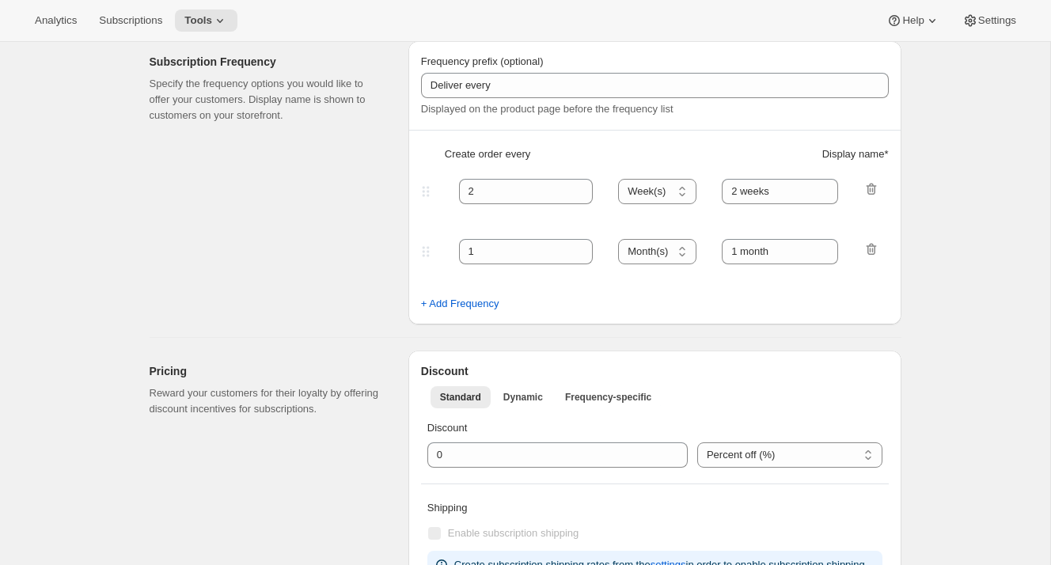
type input "Grand Prix Club Subscription Plan [don't change display name]"
type input "Join the Grand Prix Club"
type input "Grand Prix Club"
type input "3"
select select "MONTH"
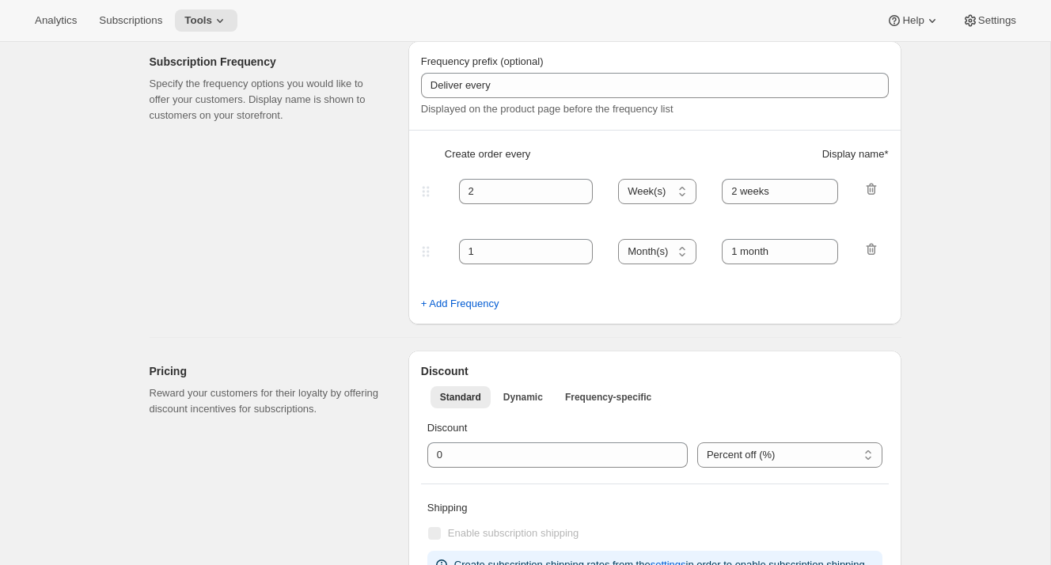
type input "selections"
checkbox input "true"
select select "YEARDAY"
select select "12"
select select "9"
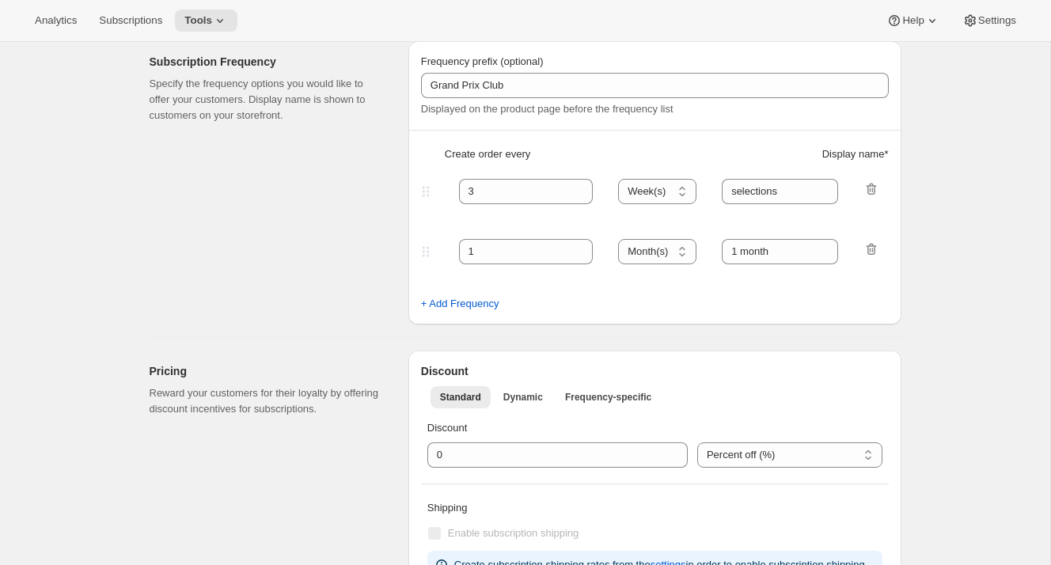
select select "3"
select select "6"
select select "9"
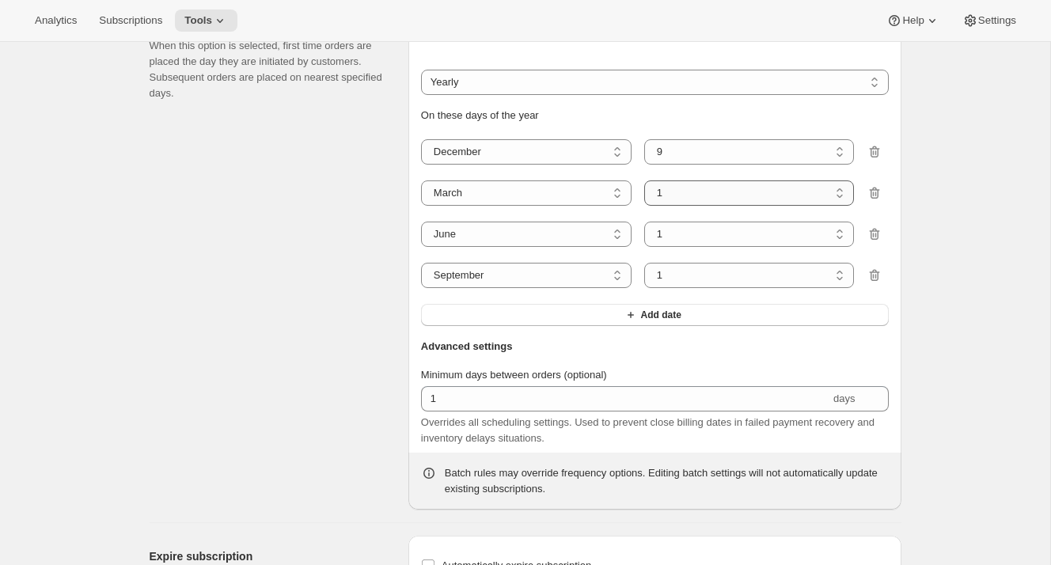
scroll to position [1334, 0]
click at [701, 206] on select "1 2 3 4 5 6 7 8 9 10 11 12 13 14 15 16 17 18 19 20 21 22 23 24 25 26 27 28 29 3…" at bounding box center [749, 193] width 210 height 25
select select "10"
click at [644, 206] on select "1 2 3 4 5 6 7 8 9 10 11 12 13 14 15 16 17 18 19 20 21 22 23 24 25 26 27 28 29 3…" at bounding box center [749, 193] width 210 height 25
click at [709, 248] on select "1 2 3 4 5 6 7 8 9 10 11 12 13 14 15 16 17 18 19 20 21 22 23 24 25 26 27 28 29 30" at bounding box center [749, 234] width 210 height 25
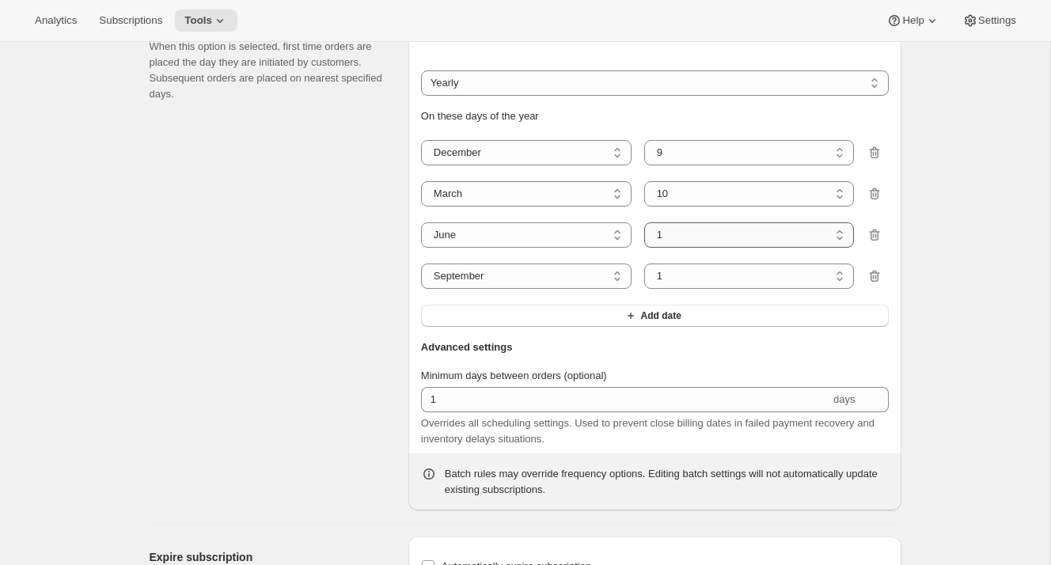
select select "9"
click at [644, 248] on select "1 2 3 4 5 6 7 8 9 10 11 12 13 14 15 16 17 18 19 20 21 22 23 24 25 26 27 28 29 30" at bounding box center [749, 234] width 210 height 25
click at [737, 289] on select "1 2 3 4 5 6 7 8 9 10 11 12 13 14 15 16 17 18 19 20 21 22 23 24 25 26 27 28 29 30" at bounding box center [749, 275] width 210 height 25
select select "15"
click at [644, 289] on select "1 2 3 4 5 6 7 8 9 10 11 12 13 14 15 16 17 18 19 20 21 22 23 24 25 26 27 28 29 30" at bounding box center [749, 275] width 210 height 25
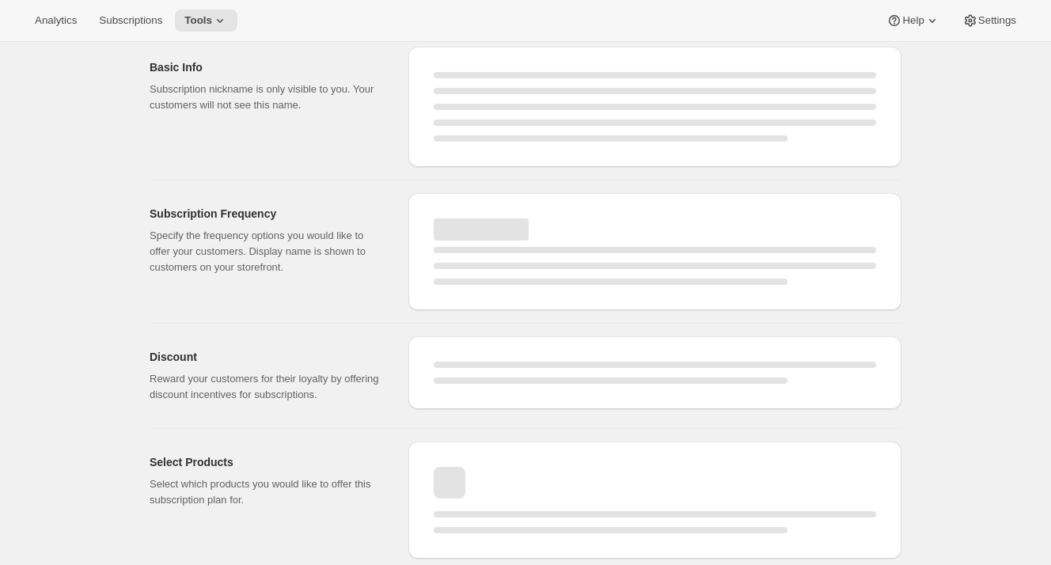
select select "MONTH"
select select "YEARDAY"
select select "12"
select select "9"
select select "3"
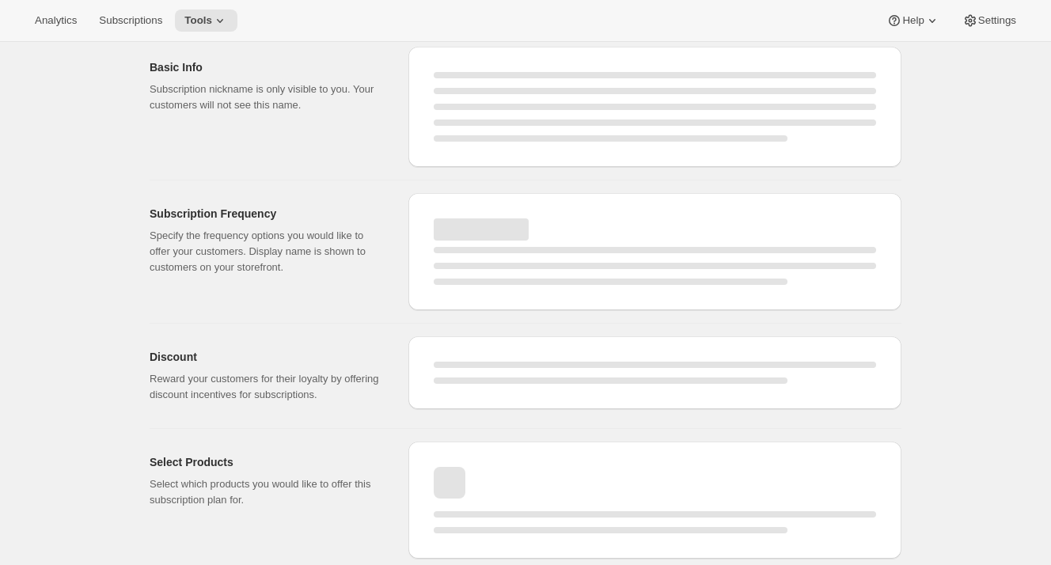
select select "6"
select select "9"
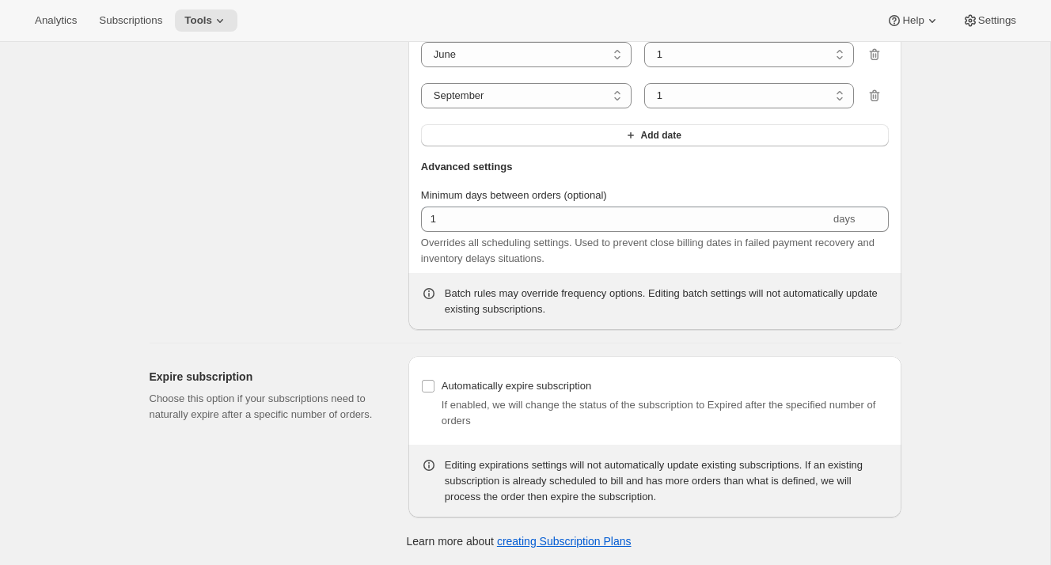
select select "10"
select select "9"
select select "15"
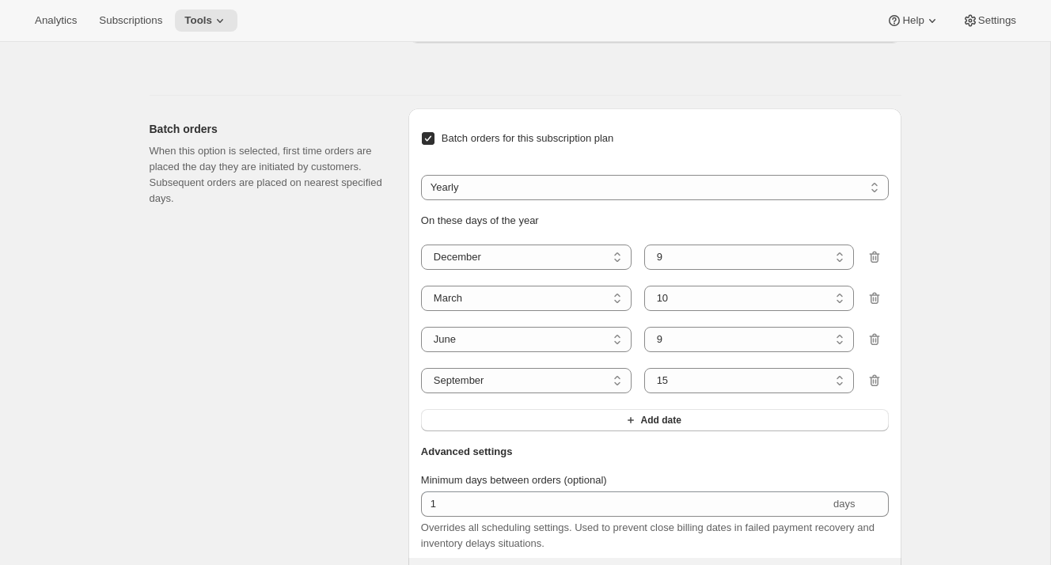
scroll to position [0, 0]
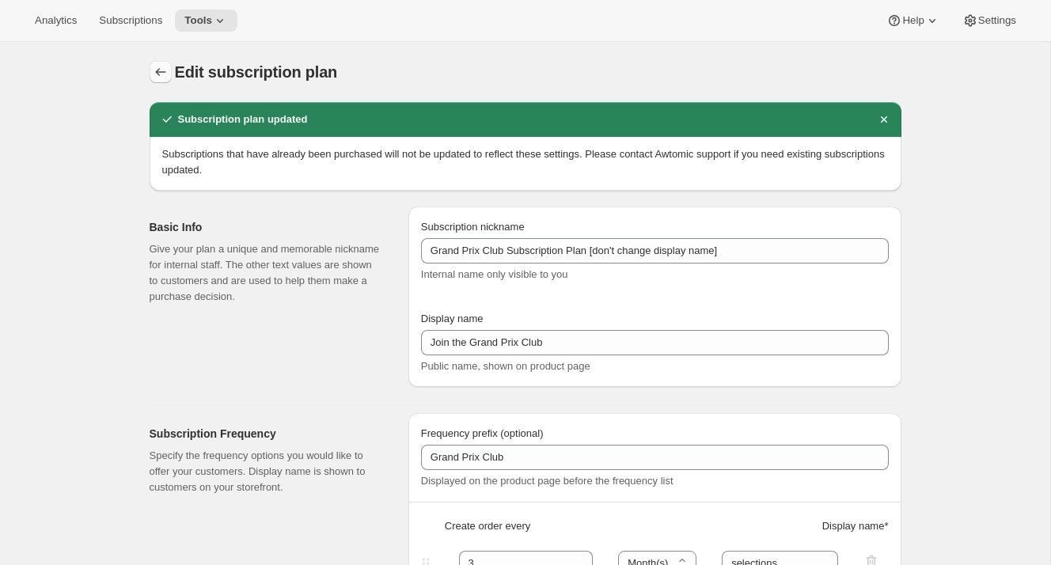
click at [161, 71] on icon "Subscription plans" at bounding box center [161, 72] width 16 height 16
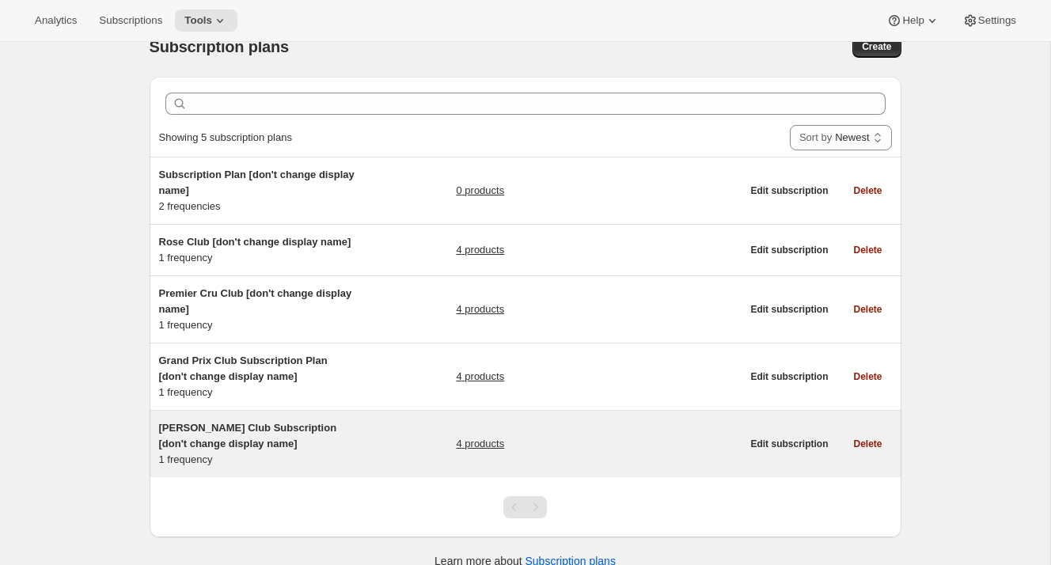
scroll to position [26, 0]
click at [234, 422] on span "[PERSON_NAME] Club Subscription [don't change display name]" at bounding box center [248, 435] width 178 height 28
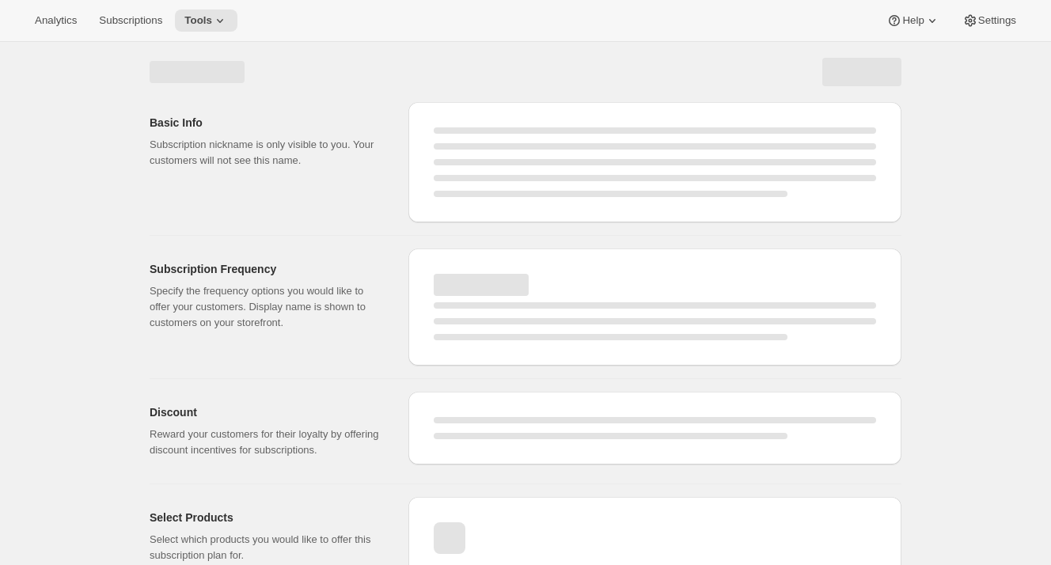
select select "WEEK"
select select "MONTH"
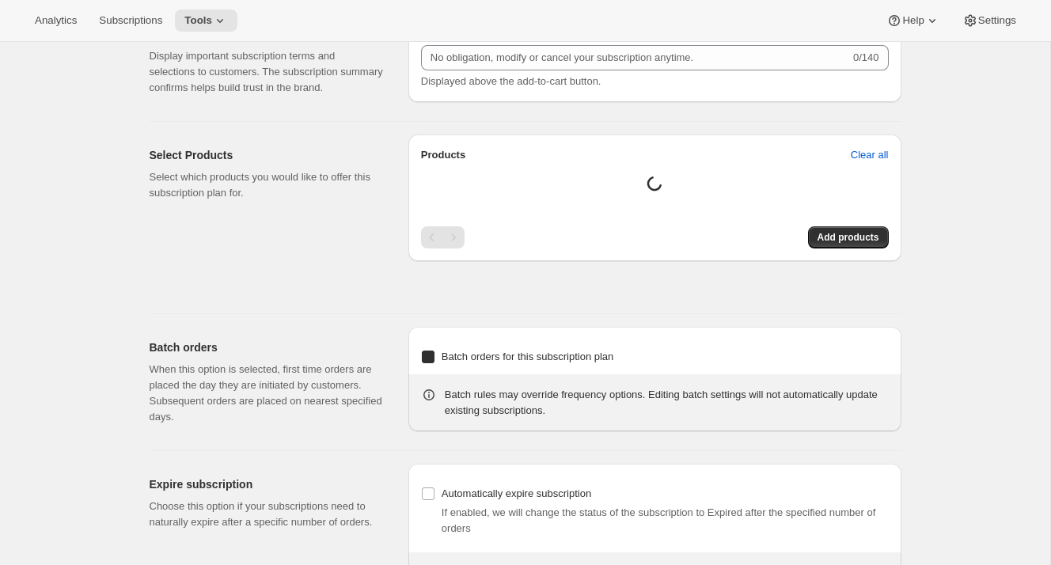
type input "[PERSON_NAME] Club Subscription [don't change display name]"
type input "Join the [PERSON_NAME] Club"
type input "[PERSON_NAME] club"
type input "3"
select select "MONTH"
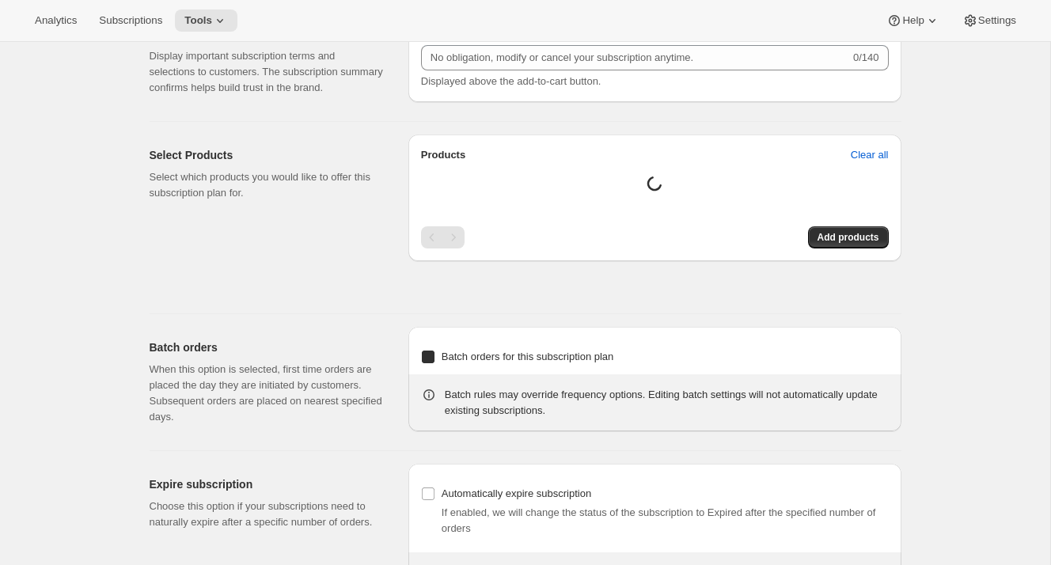
type input "wine selections"
checkbox input "true"
select select "YEARDAY"
select select "3"
select select "6"
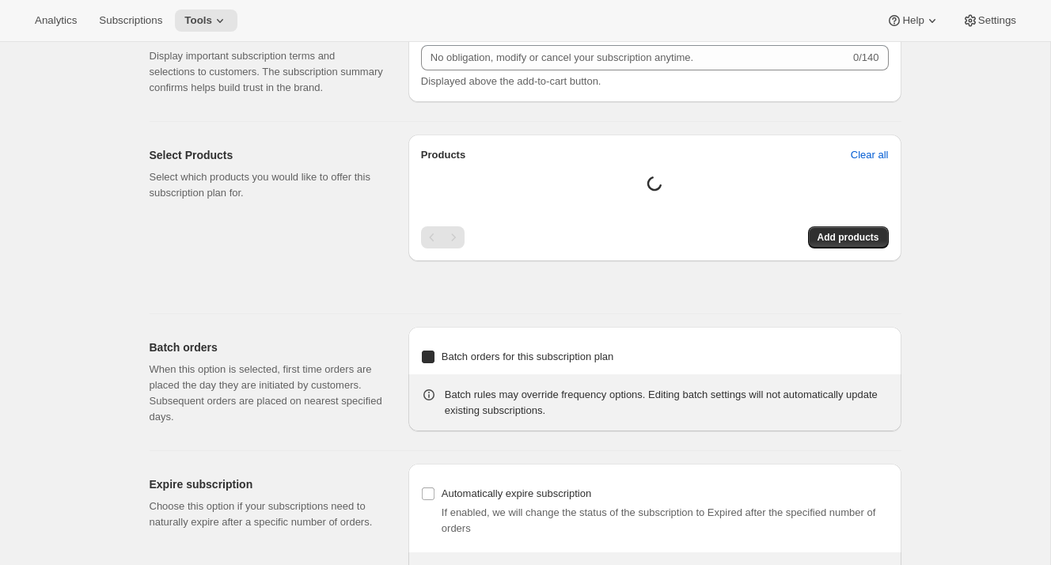
select select "9"
select select "12"
select select "9"
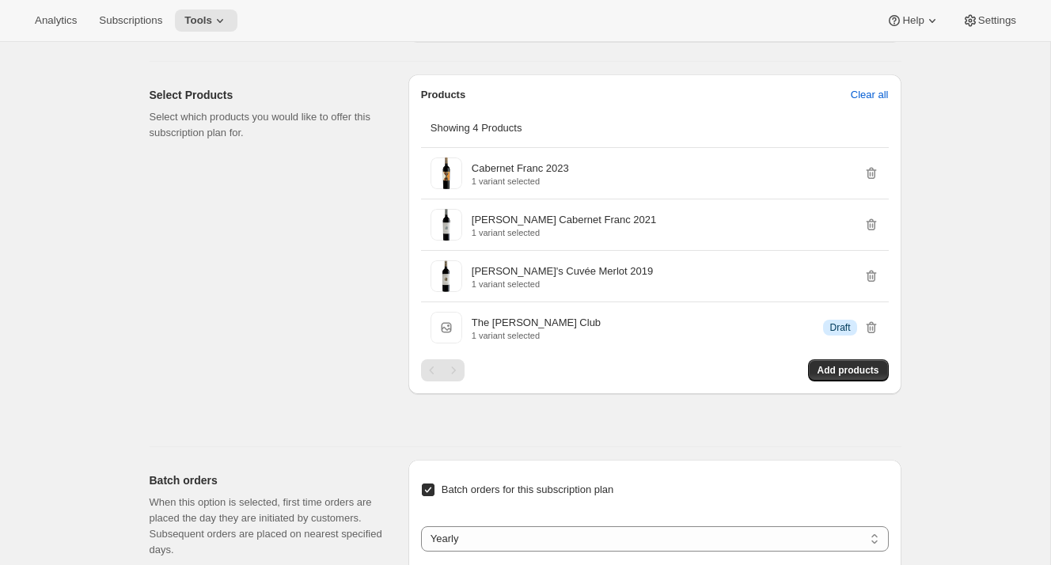
scroll to position [1310, 0]
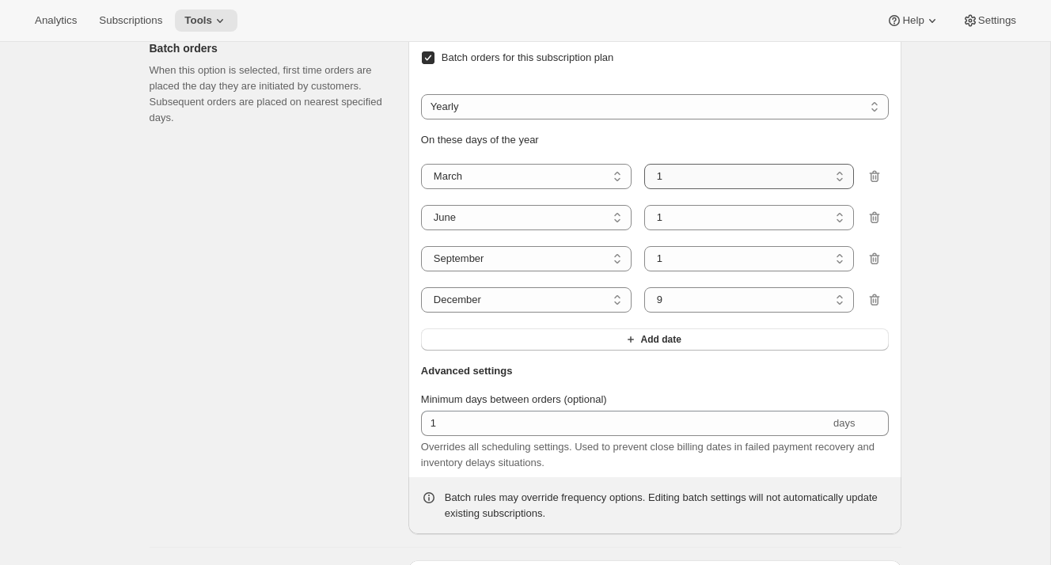
click at [661, 189] on select "1 2 3 4 5 6 7 8 9 10 11 12 13 14 15 16 17 18 19 20 21 22 23 24 25 26 27 28 29 3…" at bounding box center [749, 176] width 210 height 25
select select "10"
click at [644, 189] on select "1 2 3 4 5 6 7 8 9 10 11 12 13 14 15 16 17 18 19 20 21 22 23 24 25 26 27 28 29 3…" at bounding box center [749, 176] width 210 height 25
click at [673, 230] on select "1 2 3 4 5 6 7 8 9 10 11 12 13 14 15 16 17 18 19 20 21 22 23 24 25 26 27 28 29 30" at bounding box center [749, 217] width 210 height 25
select select "9"
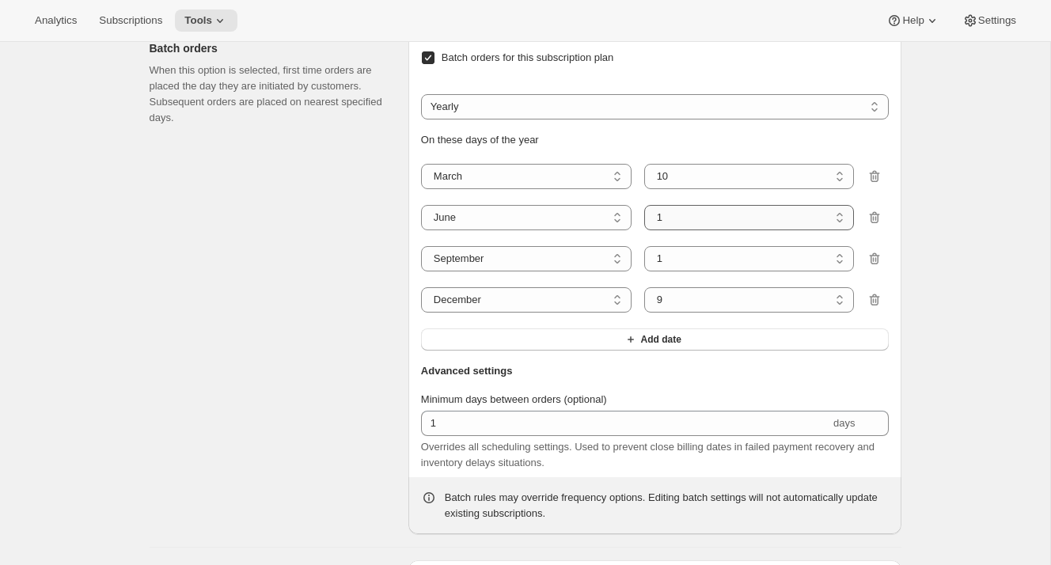
click at [644, 230] on select "1 2 3 4 5 6 7 8 9 10 11 12 13 14 15 16 17 18 19 20 21 22 23 24 25 26 27 28 29 30" at bounding box center [749, 217] width 210 height 25
click at [673, 271] on select "1 2 3 4 5 6 7 8 9 10 11 12 13 14 15 16 17 18 19 20 21 22 23 24 25 26 27 28 29 30" at bounding box center [749, 258] width 210 height 25
select select "15"
click at [644, 271] on select "1 2 3 4 5 6 7 8 9 10 11 12 13 14 15 16 17 18 19 20 21 22 23 24 25 26 27 28 29 30" at bounding box center [749, 258] width 210 height 25
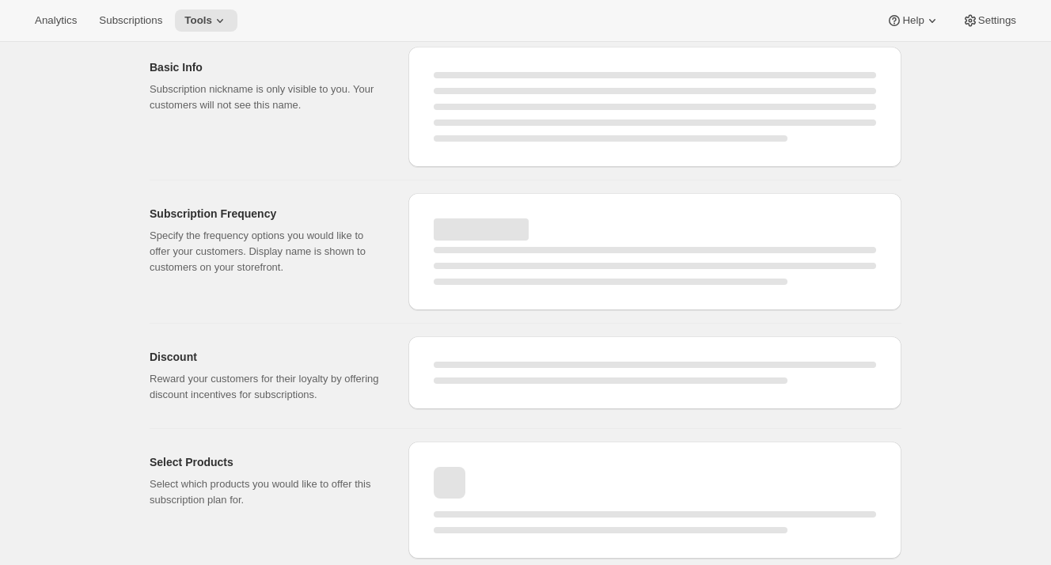
select select "MONTH"
select select "YEARDAY"
select select "3"
select select "6"
select select "9"
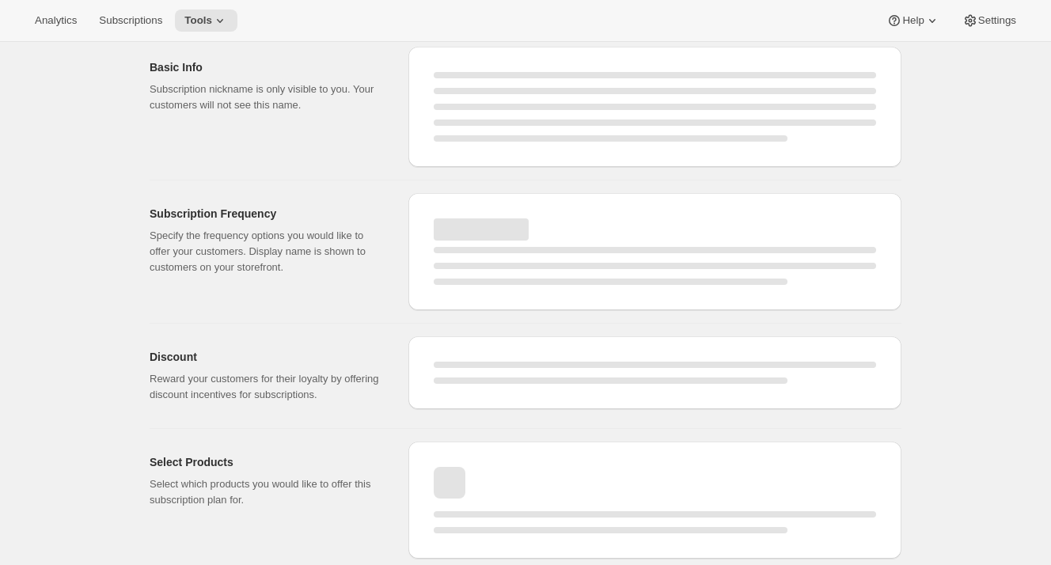
select select "12"
select select "9"
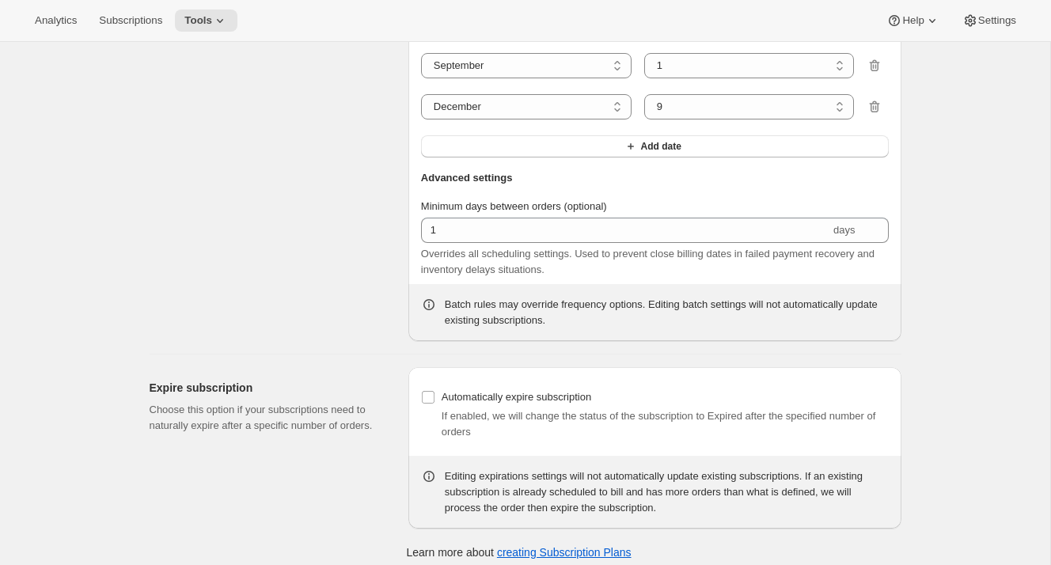
select select "10"
select select "9"
select select "15"
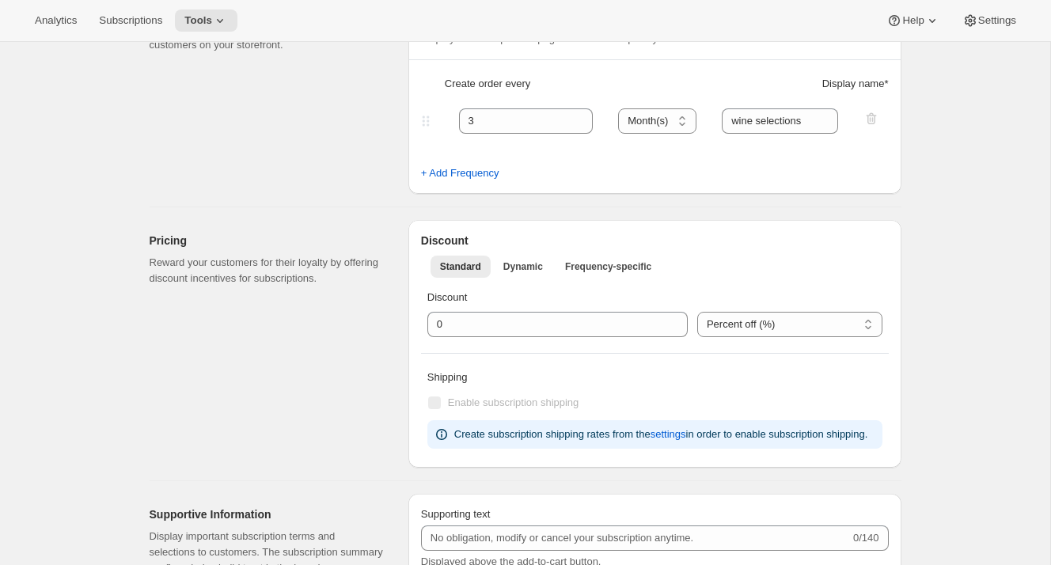
scroll to position [0, 0]
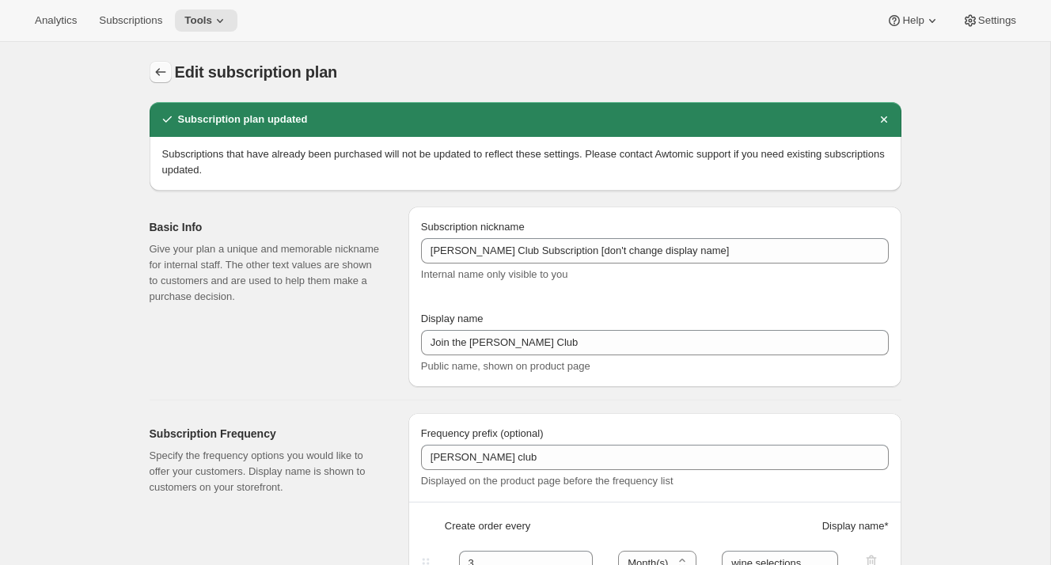
click at [150, 65] on button "Subscription plans" at bounding box center [161, 72] width 22 height 22
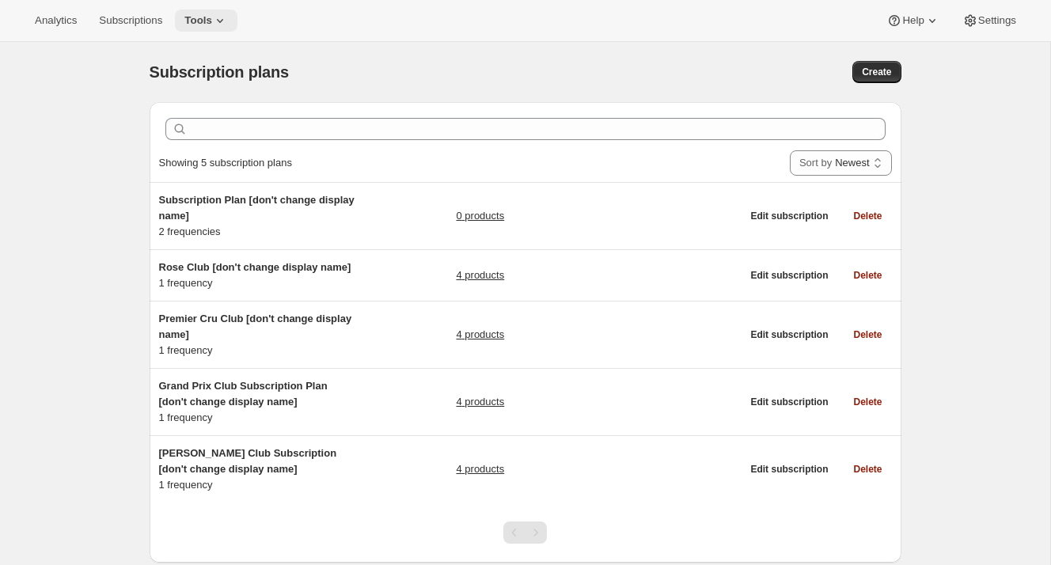
click at [220, 25] on icon at bounding box center [220, 21] width 16 height 16
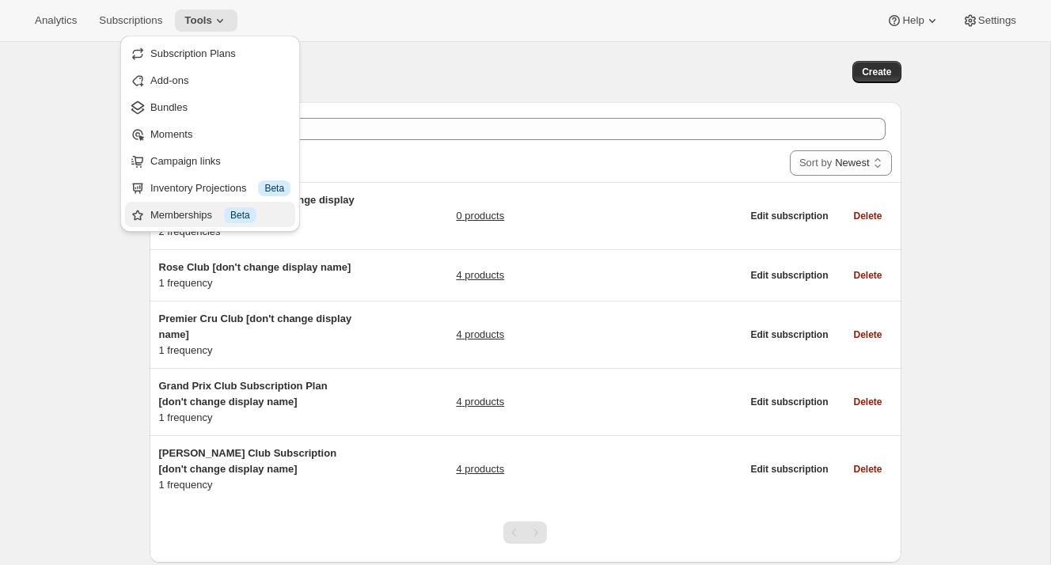
click at [162, 217] on div "Memberships Info Beta" at bounding box center [220, 215] width 140 height 16
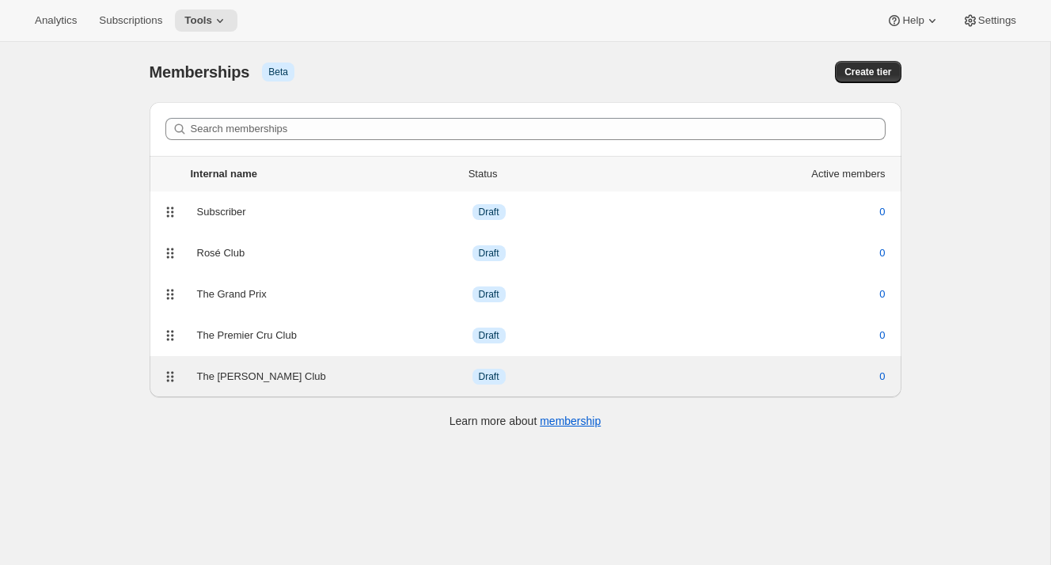
click at [256, 379] on div "The [PERSON_NAME] Club" at bounding box center [334, 377] width 275 height 16
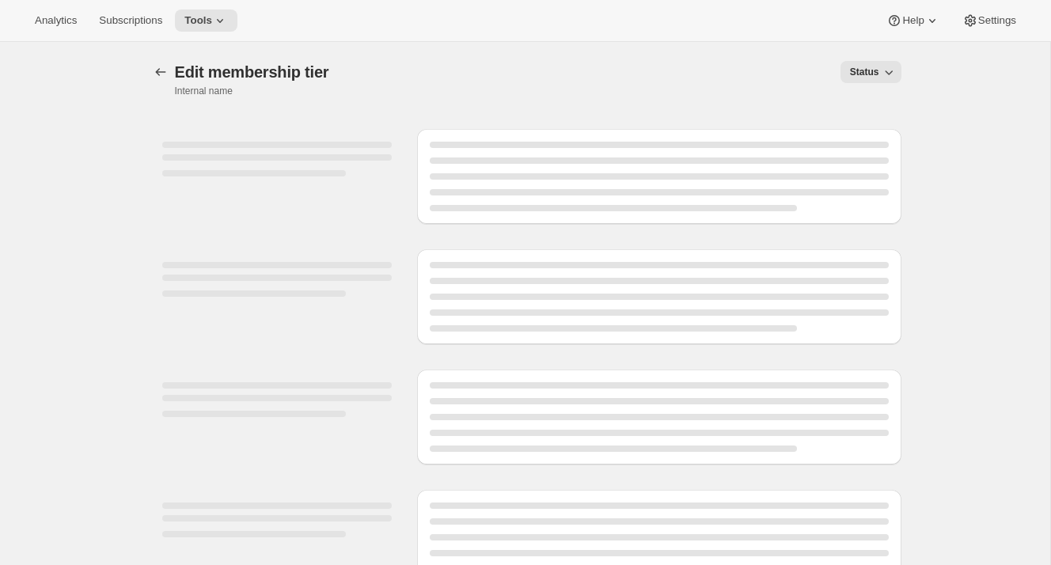
select select "variants"
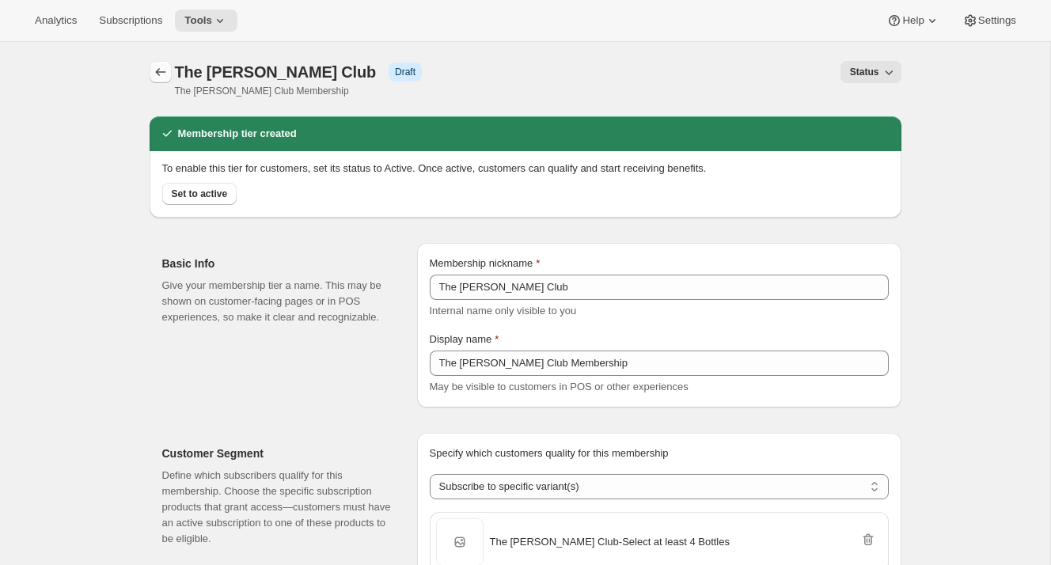
click at [157, 66] on icon "Memberships" at bounding box center [161, 72] width 16 height 16
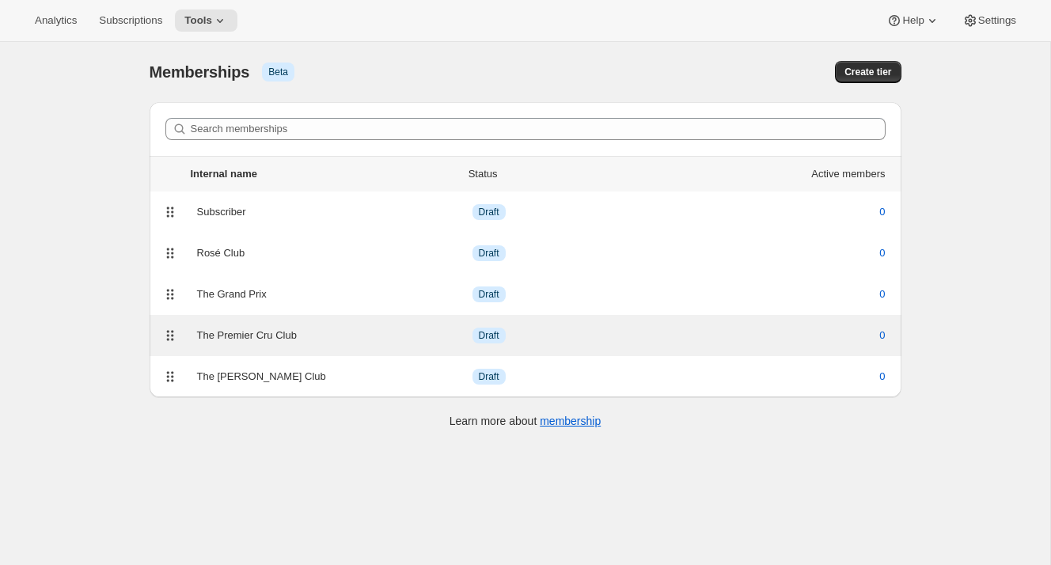
click at [295, 333] on div "The Premier Cru Club" at bounding box center [334, 336] width 275 height 16
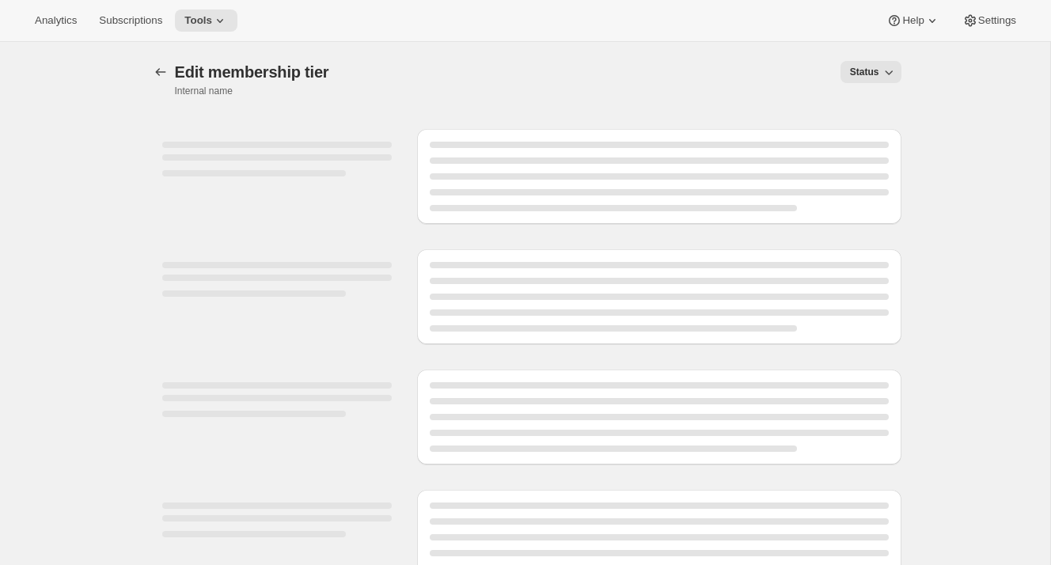
select select "variants"
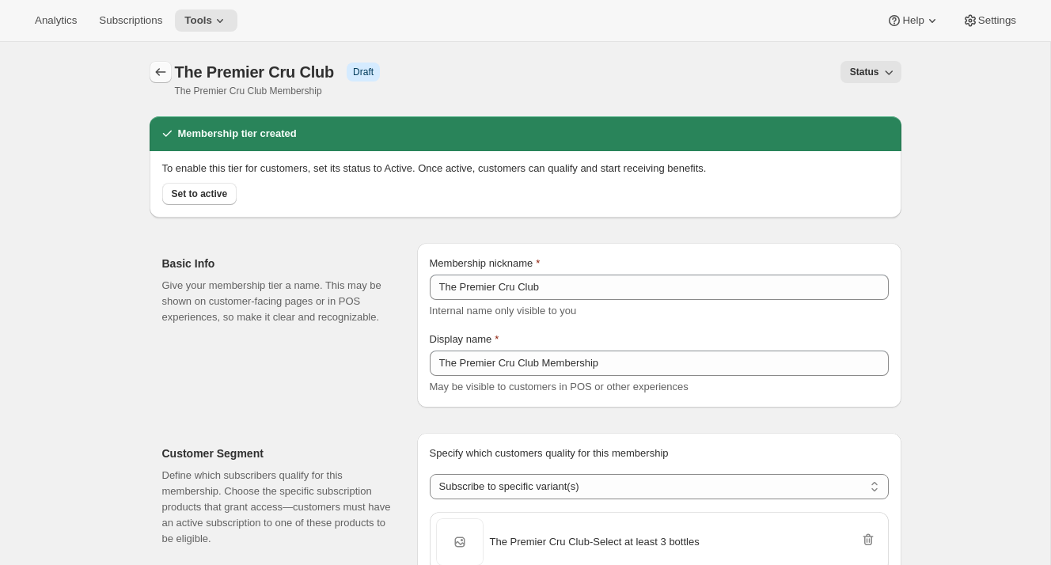
click at [159, 69] on icon "Memberships" at bounding box center [160, 72] width 10 height 8
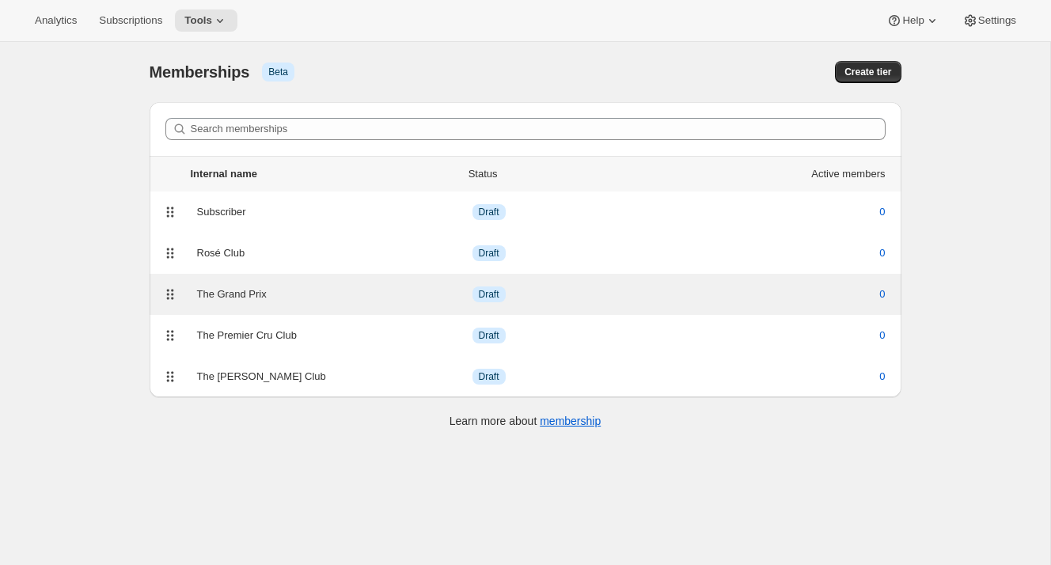
click at [273, 286] on div "The Grand Prix" at bounding box center [334, 294] width 275 height 16
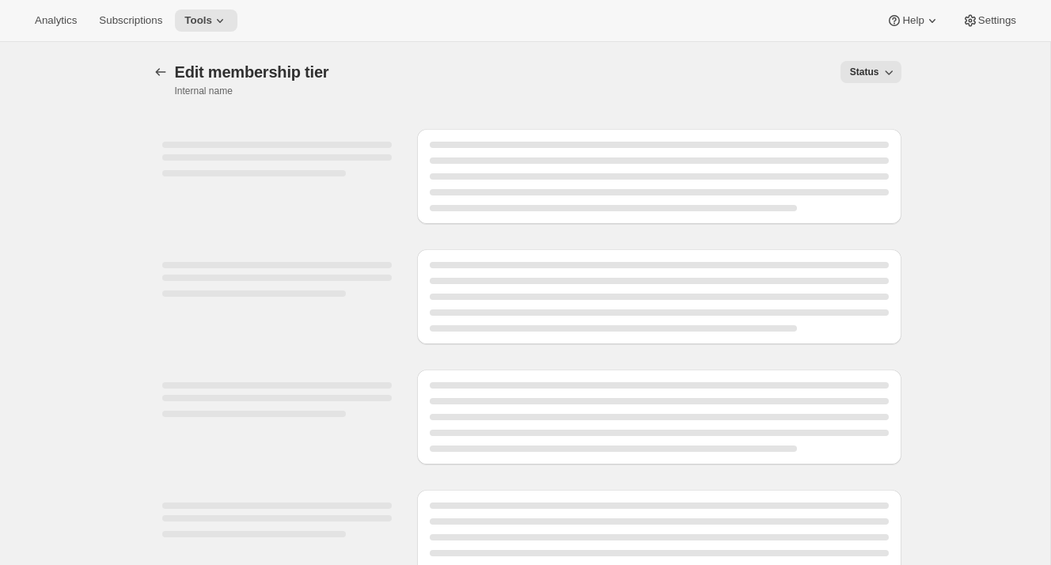
select select "variants"
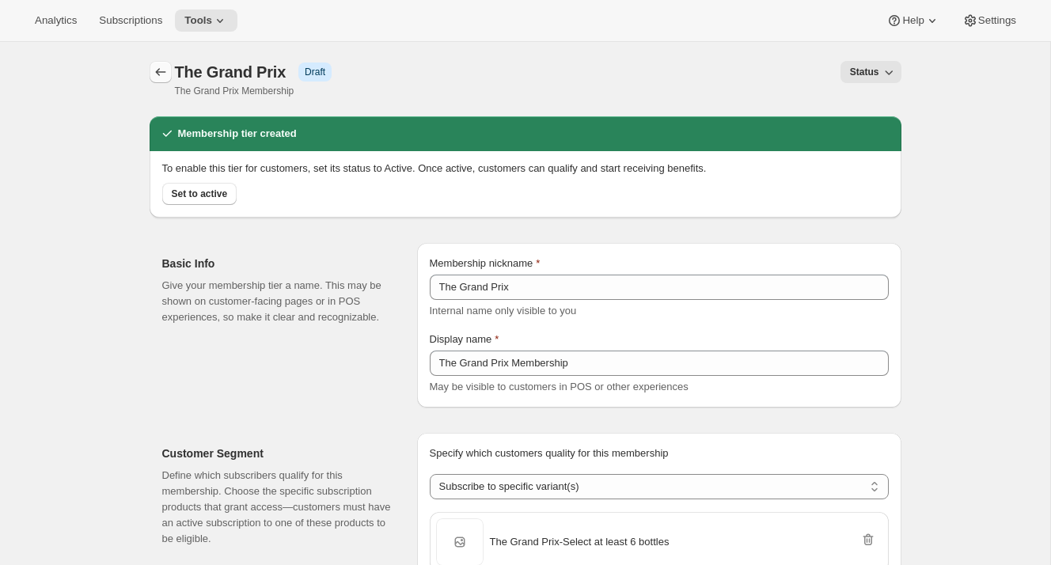
click at [159, 66] on icon "Memberships" at bounding box center [161, 72] width 16 height 16
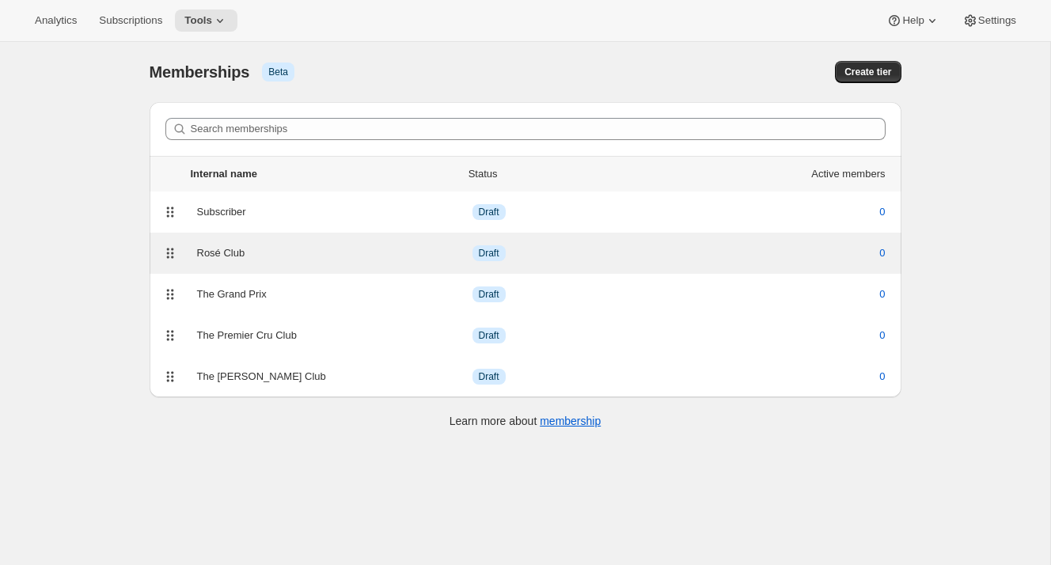
click at [264, 252] on div "Rosé Club" at bounding box center [334, 253] width 275 height 16
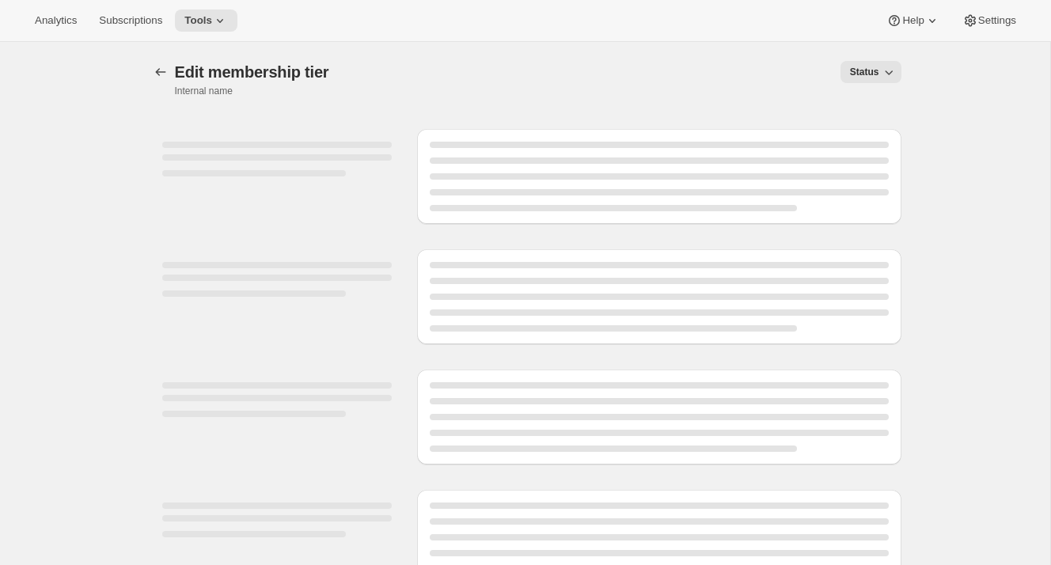
select select "variants"
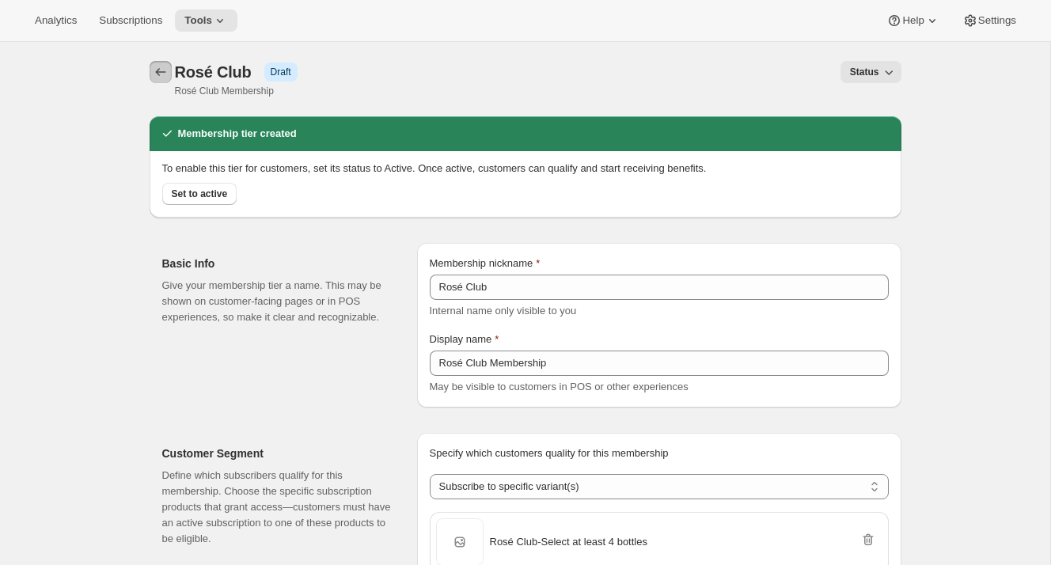
click at [158, 70] on icon "Memberships" at bounding box center [160, 72] width 10 height 8
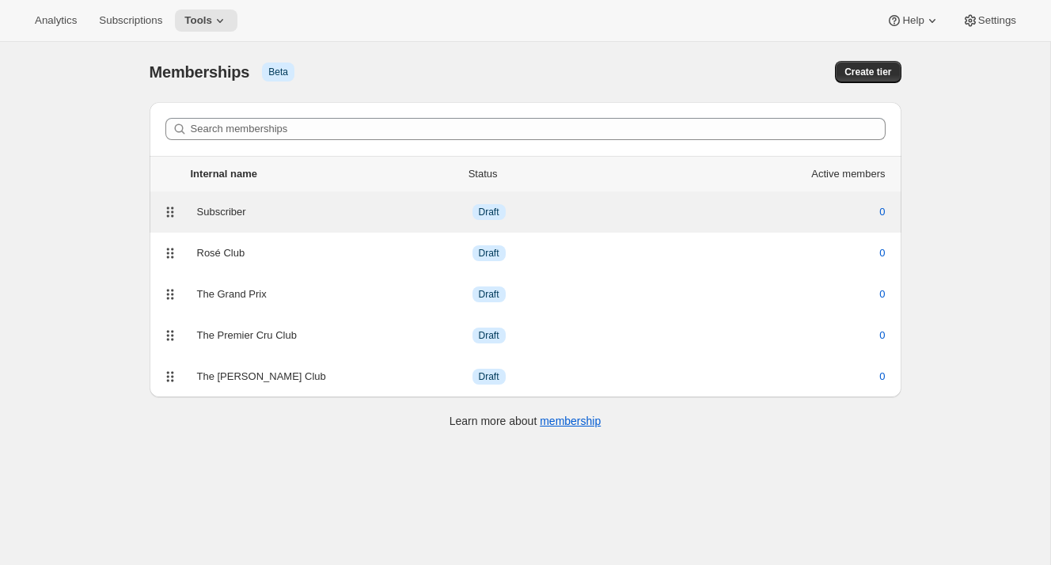
click at [286, 204] on div "Subscriber" at bounding box center [334, 212] width 275 height 16
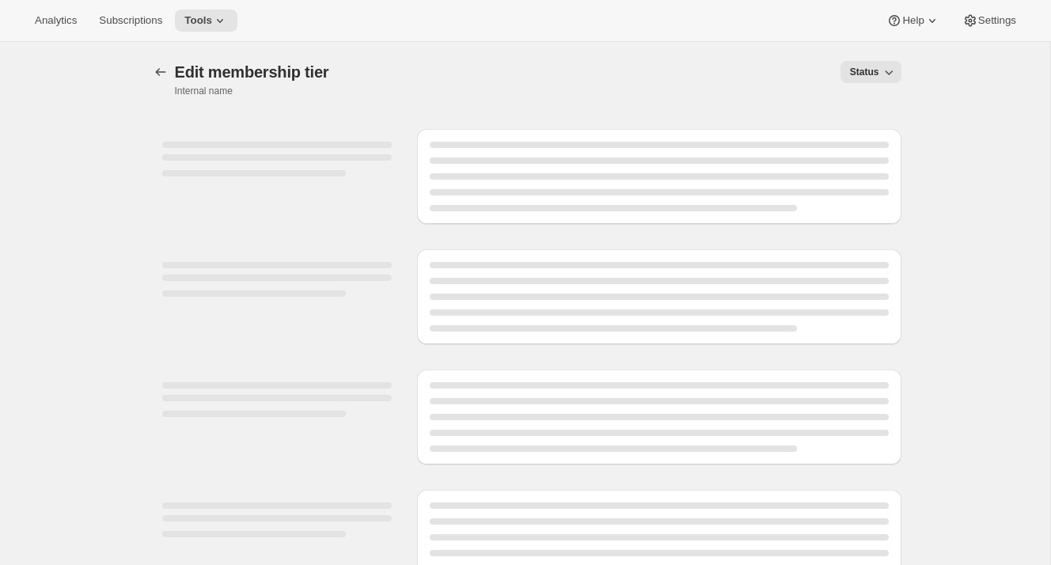
select select "variants"
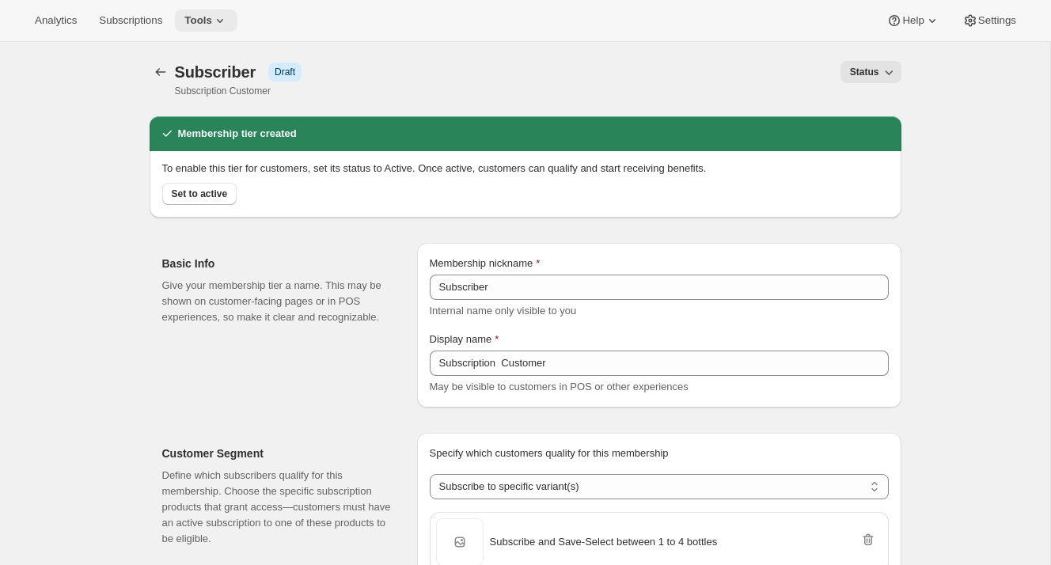
click at [223, 22] on icon at bounding box center [220, 21] width 16 height 16
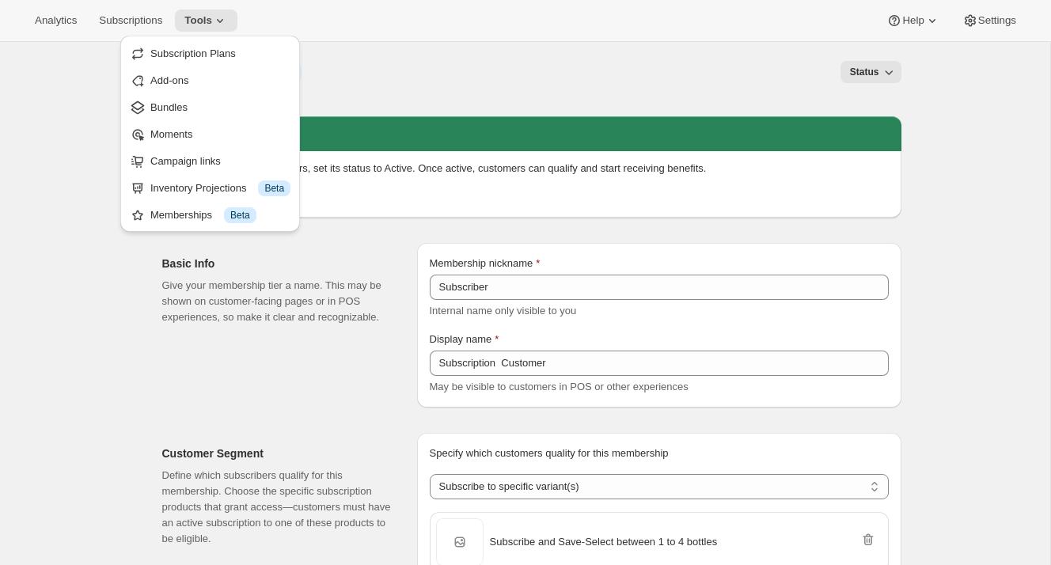
click at [347, 92] on div "Subscriber Info Draft Subscription Customer Status More actions Status" at bounding box center [526, 79] width 752 height 36
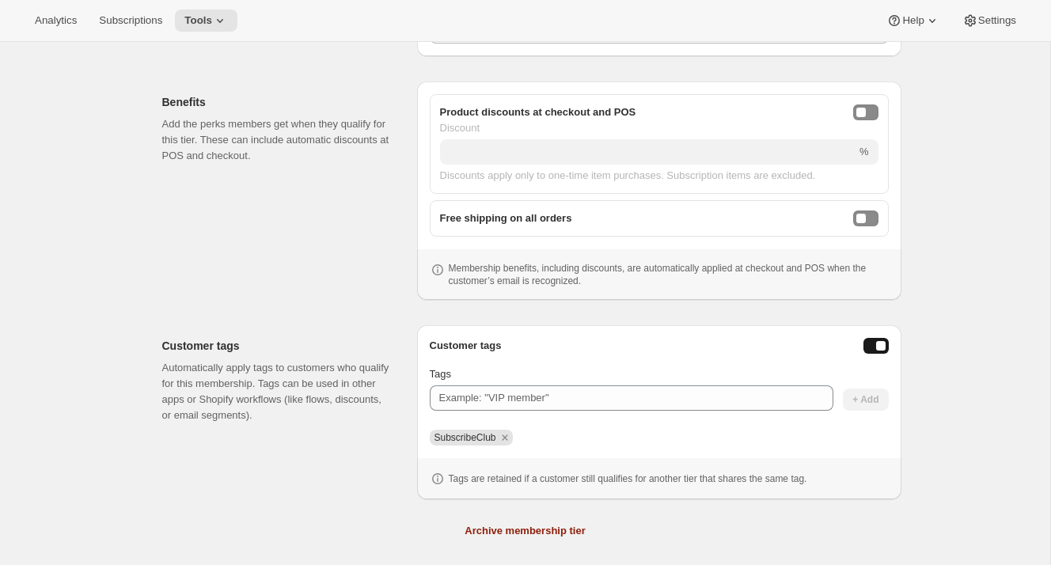
scroll to position [562, 0]
click at [507, 436] on icon "Remove SubscribeClub" at bounding box center [505, 438] width 6 height 6
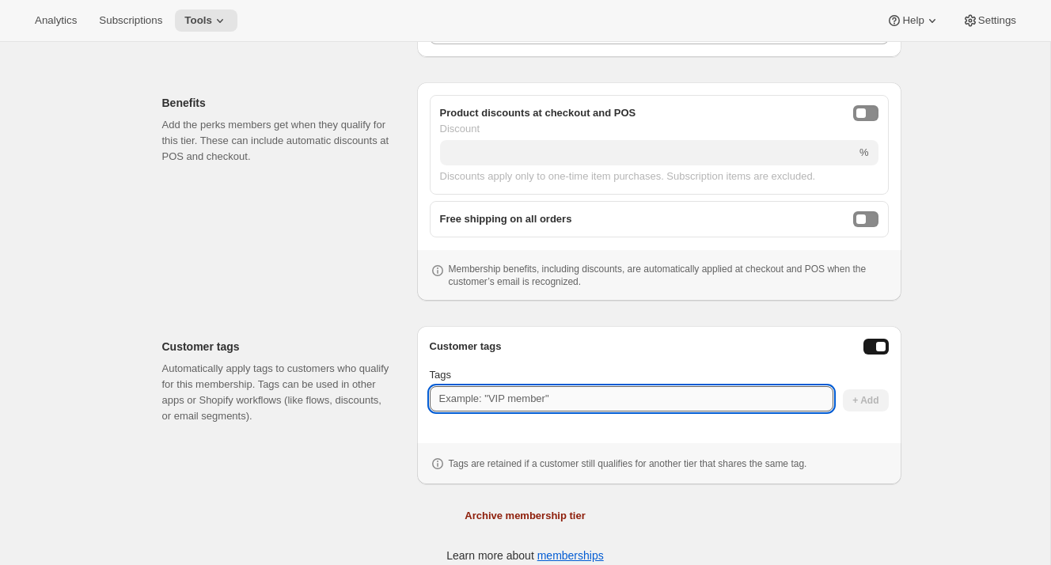
click at [526, 403] on input "Tags" at bounding box center [631, 398] width 403 height 25
type input "Subscriber"
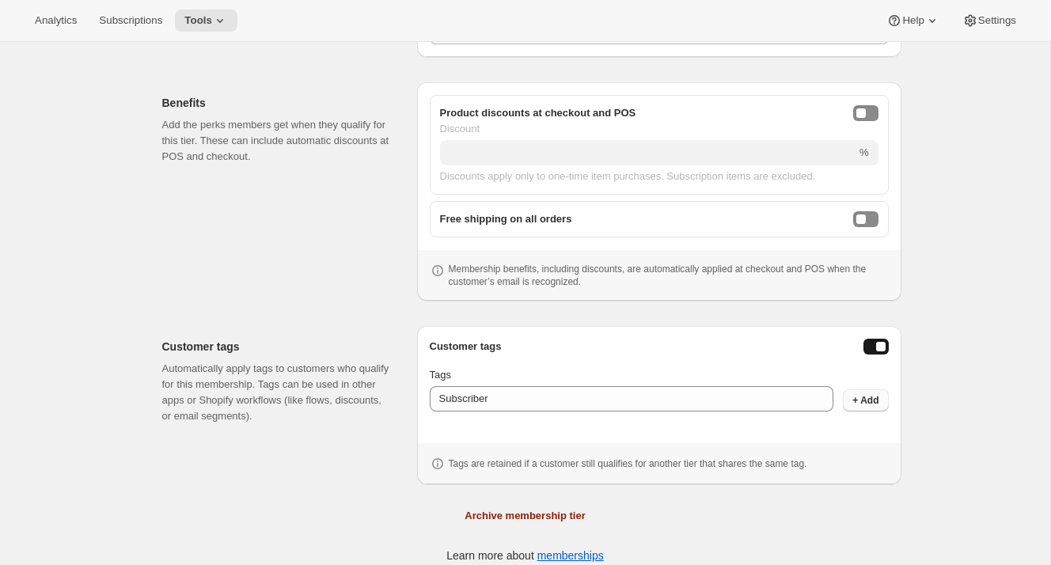
click at [858, 401] on span "+ Add" at bounding box center [865, 400] width 26 height 13
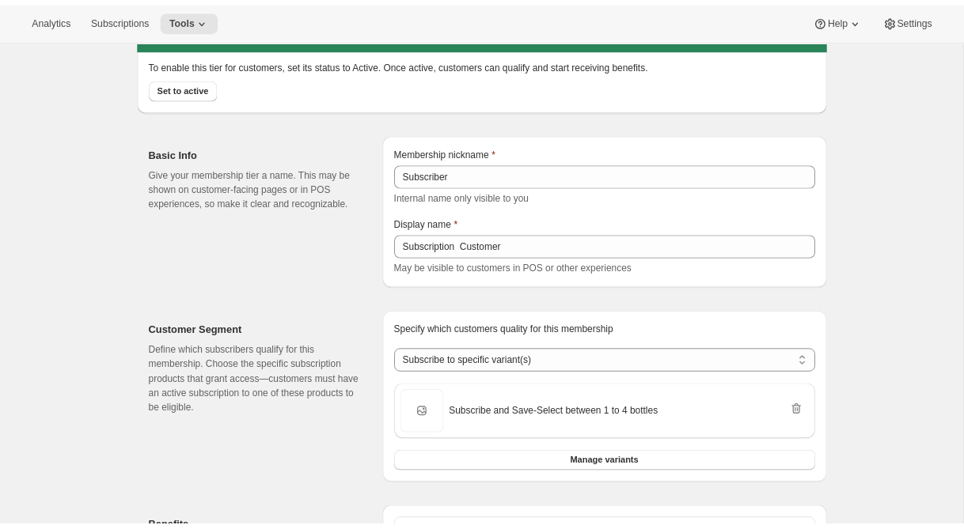
scroll to position [0, 0]
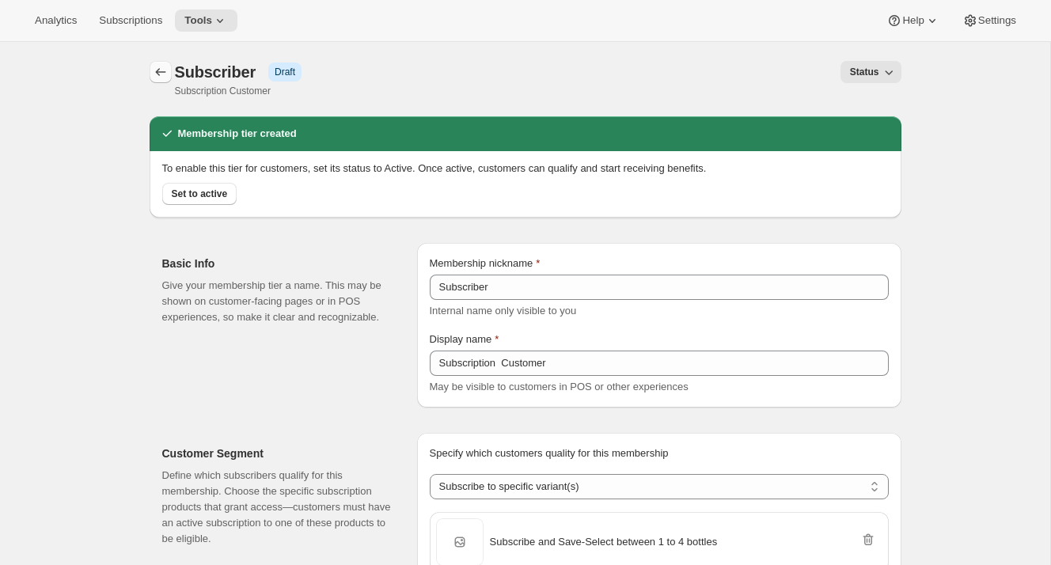
click at [157, 67] on icon "Memberships" at bounding box center [161, 72] width 16 height 16
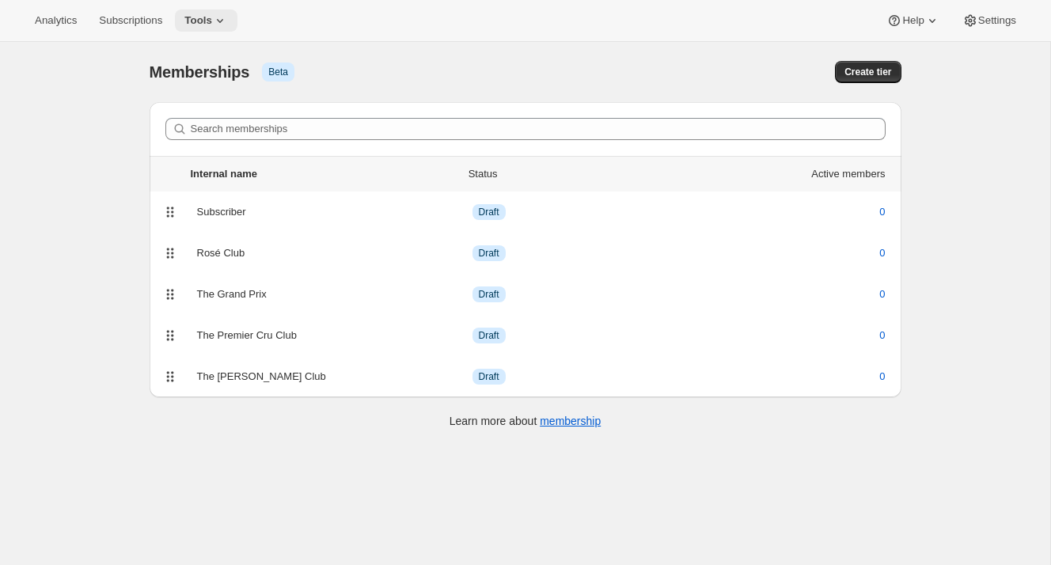
click at [223, 21] on icon at bounding box center [220, 21] width 6 height 4
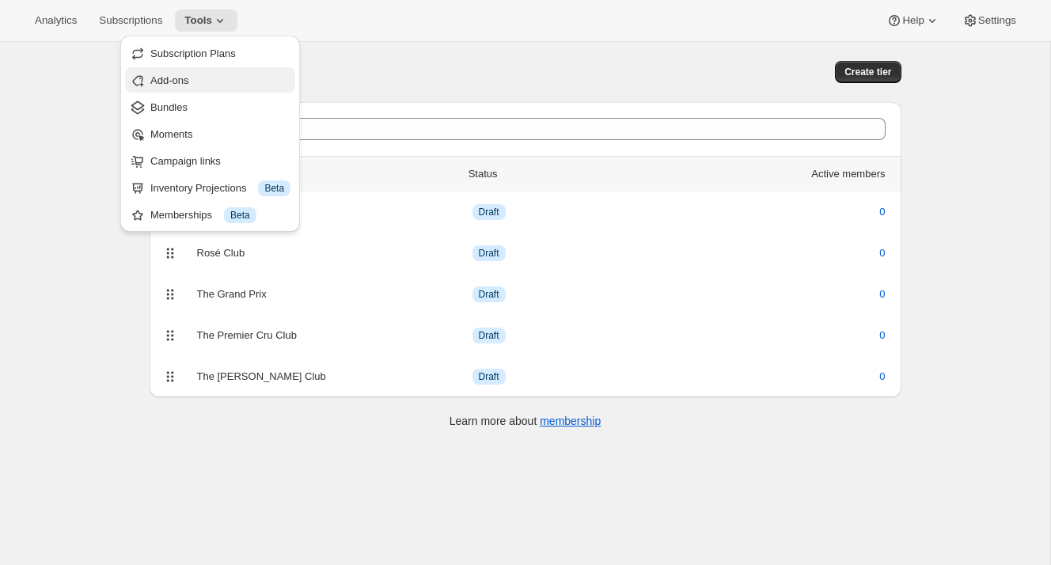
click at [238, 78] on span "Add-ons" at bounding box center [220, 81] width 140 height 16
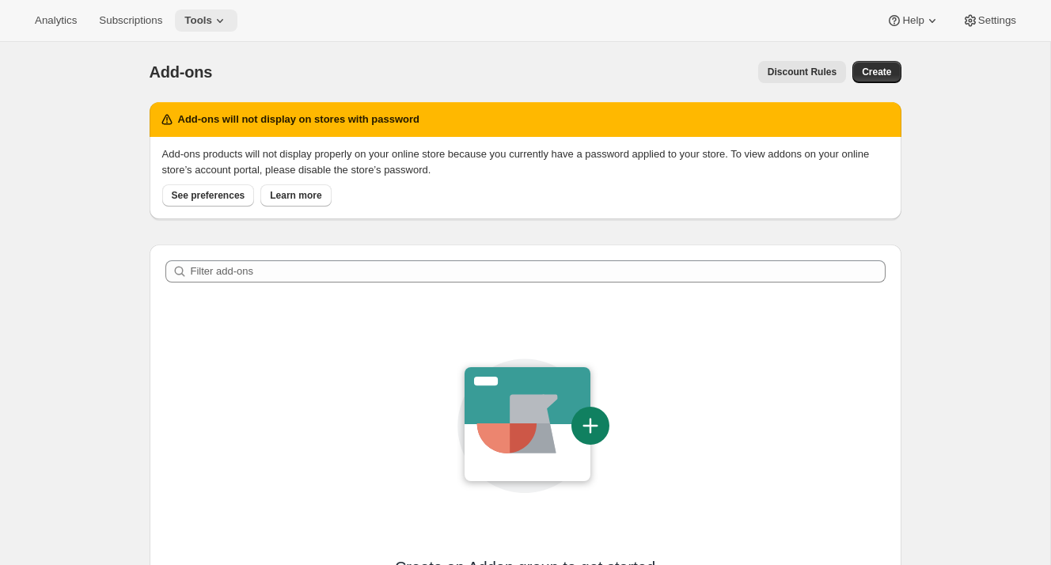
click at [228, 23] on icon at bounding box center [220, 21] width 16 height 16
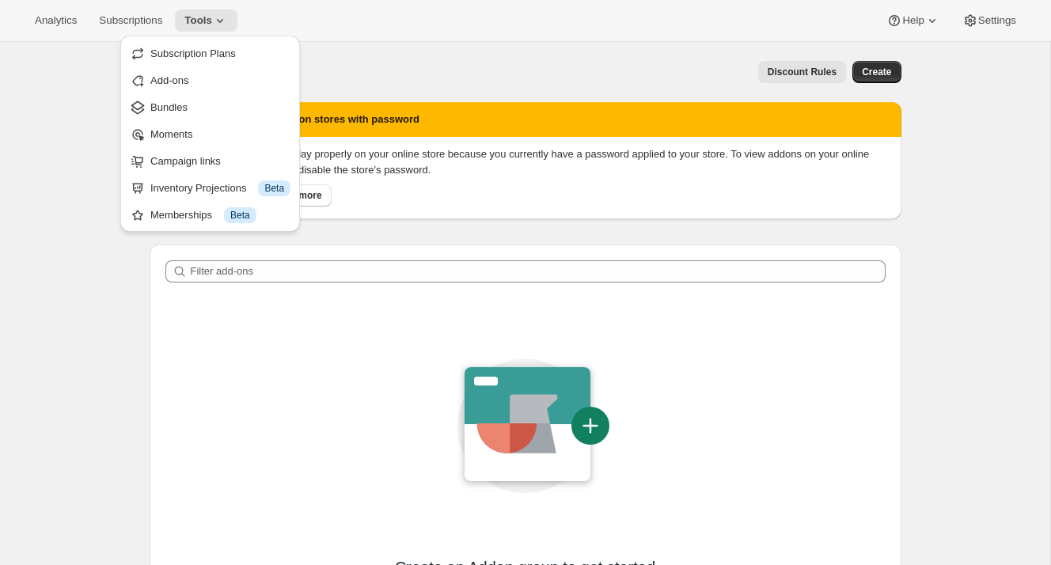
click at [524, 70] on div "Discount Rules" at bounding box center [538, 72] width 615 height 22
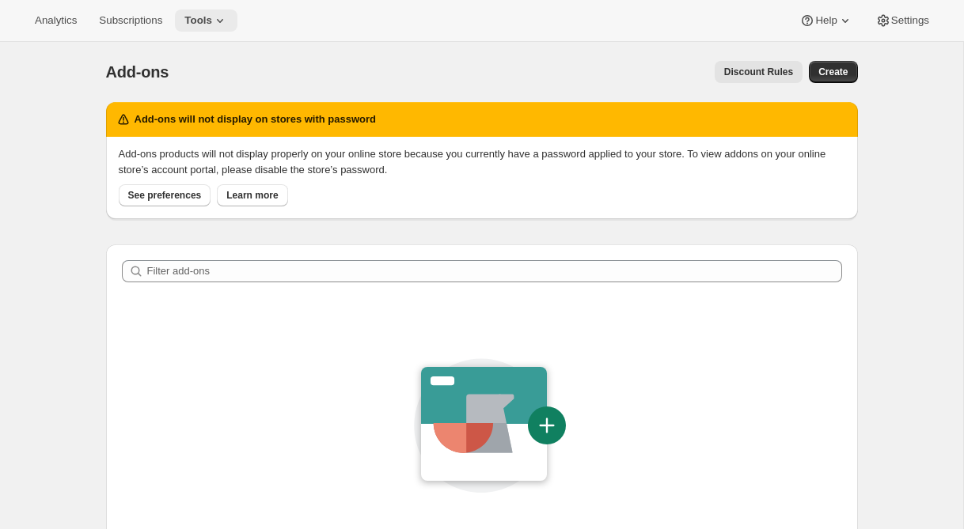
click at [210, 30] on button "Tools" at bounding box center [206, 20] width 62 height 22
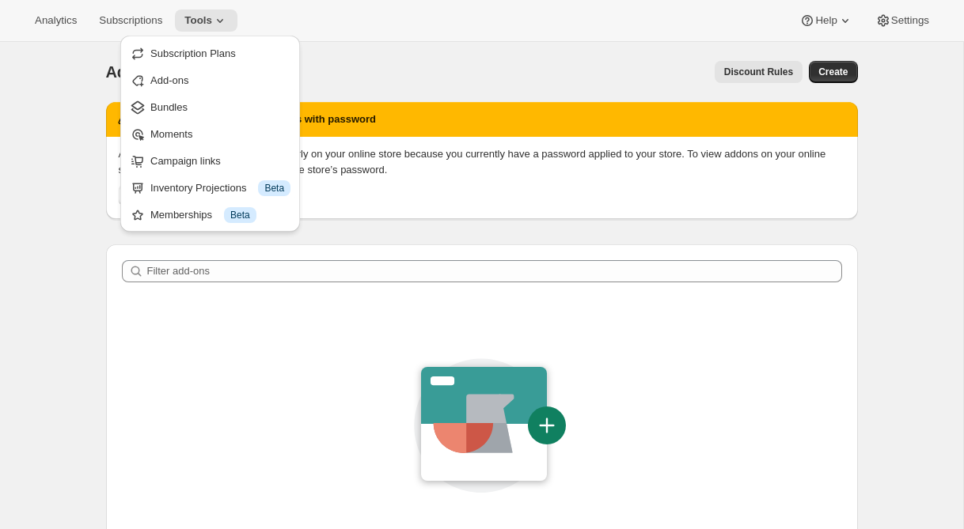
click at [245, 9] on div "Analytics Subscriptions Tools Help Settings" at bounding box center [482, 21] width 964 height 42
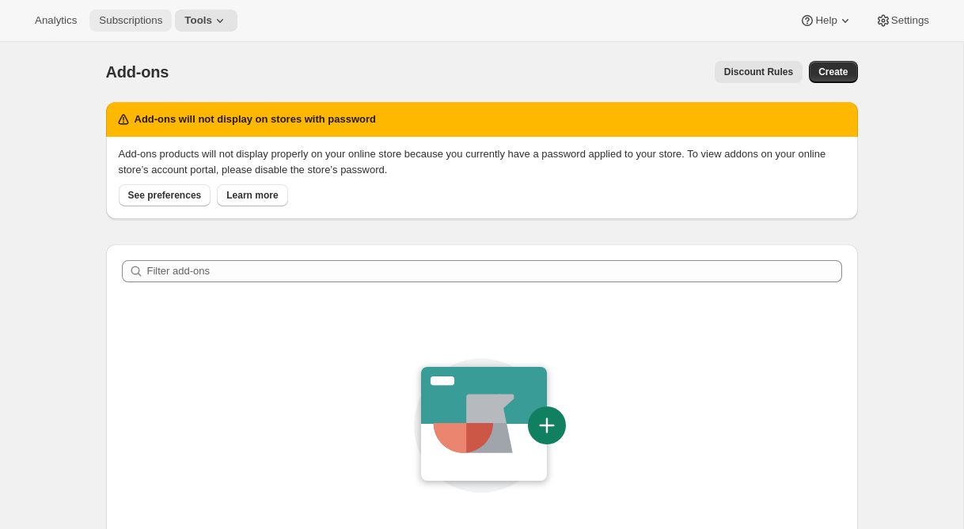
click at [146, 20] on span "Subscriptions" at bounding box center [130, 20] width 63 height 13
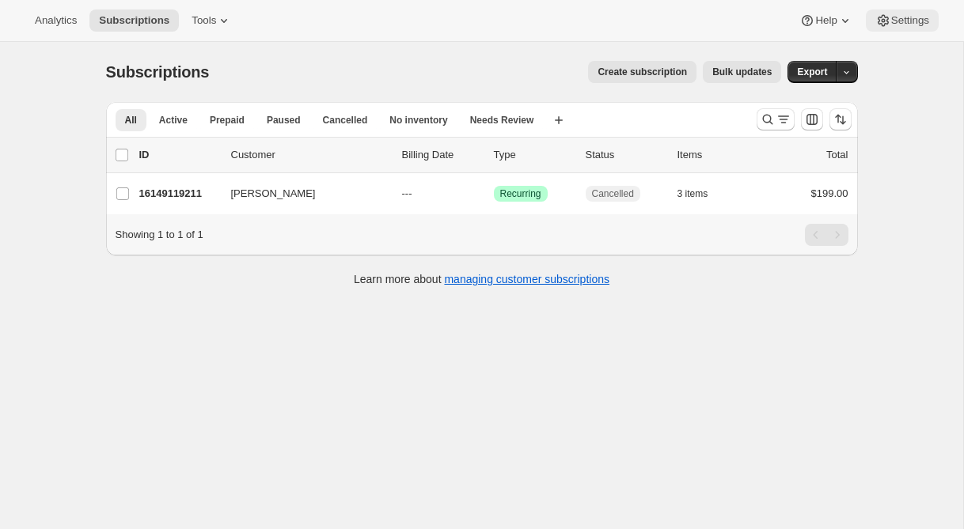
click at [897, 22] on span "Settings" at bounding box center [910, 20] width 38 height 13
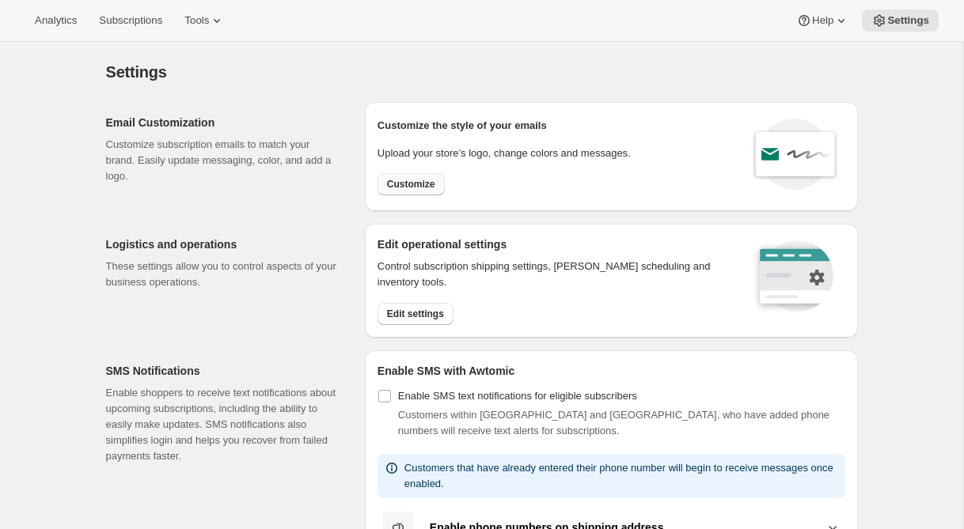
click at [426, 183] on span "Customize" at bounding box center [411, 184] width 48 height 13
select select "subscriptionMessage"
select select "5"
select select "15"
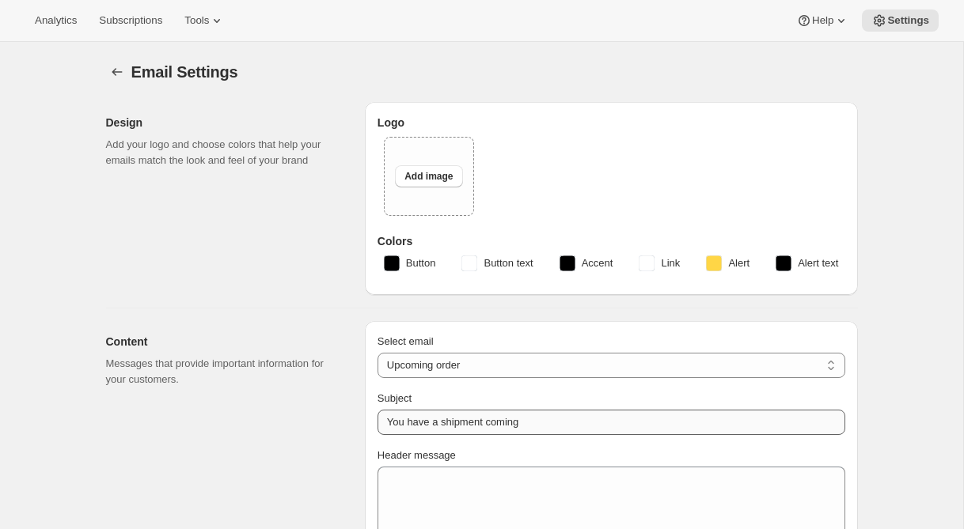
type input "Wolffer"
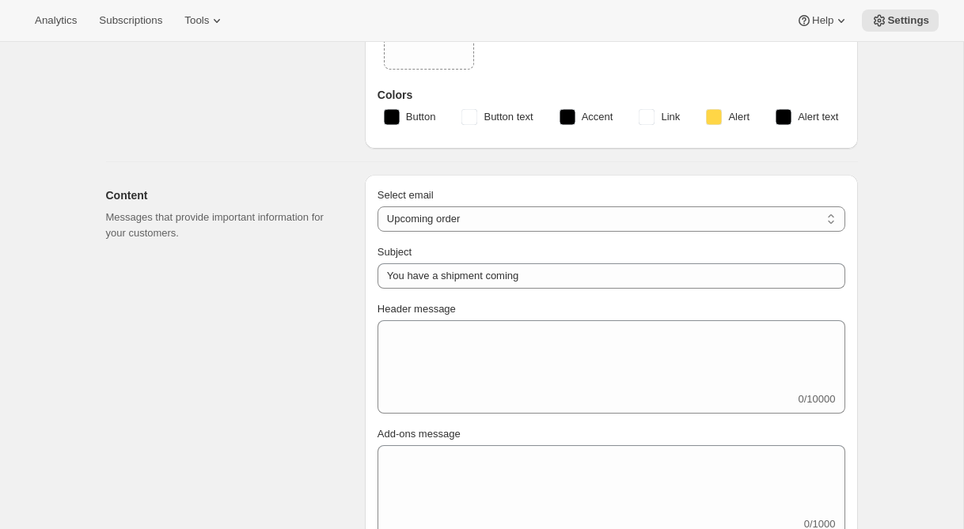
scroll to position [181, 0]
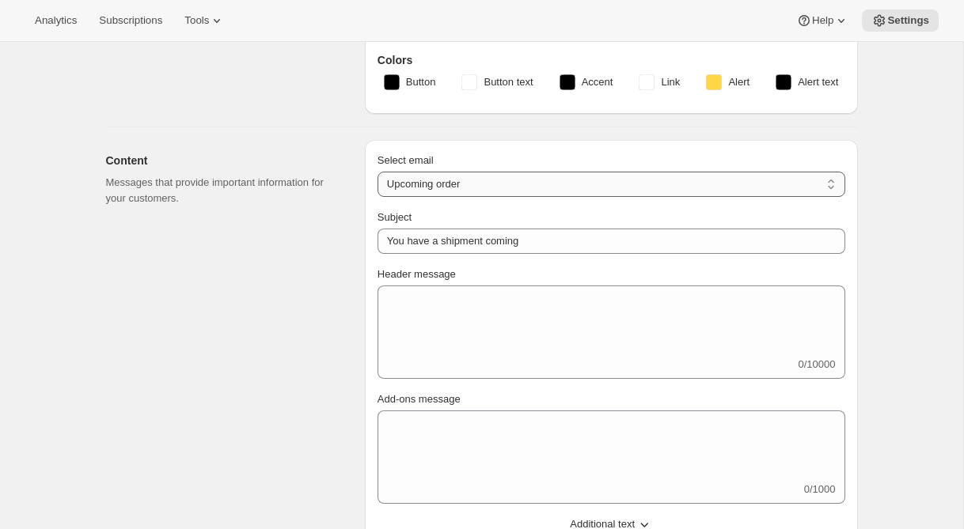
click at [681, 180] on select "New subscription Upcoming order Failed payment Delayed subscription (inventory …" at bounding box center [611, 184] width 468 height 25
select select "welcomeMessage"
click at [377, 172] on select "New subscription Upcoming order Failed payment Delayed subscription (inventory …" at bounding box center [611, 184] width 468 height 25
type input "Your new subscription"
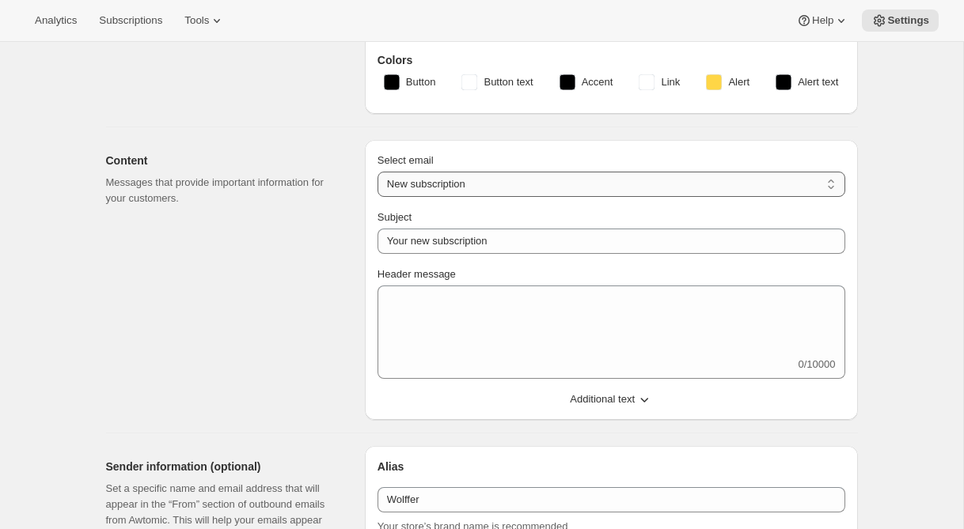
click at [487, 188] on select "New subscription Upcoming order Failed payment Delayed subscription (inventory …" at bounding box center [611, 184] width 468 height 25
select select "subscriptionMessage"
click at [377, 172] on select "New subscription Upcoming order Failed payment Delayed subscription (inventory …" at bounding box center [611, 184] width 468 height 25
type input "You have a shipment coming"
select select "5"
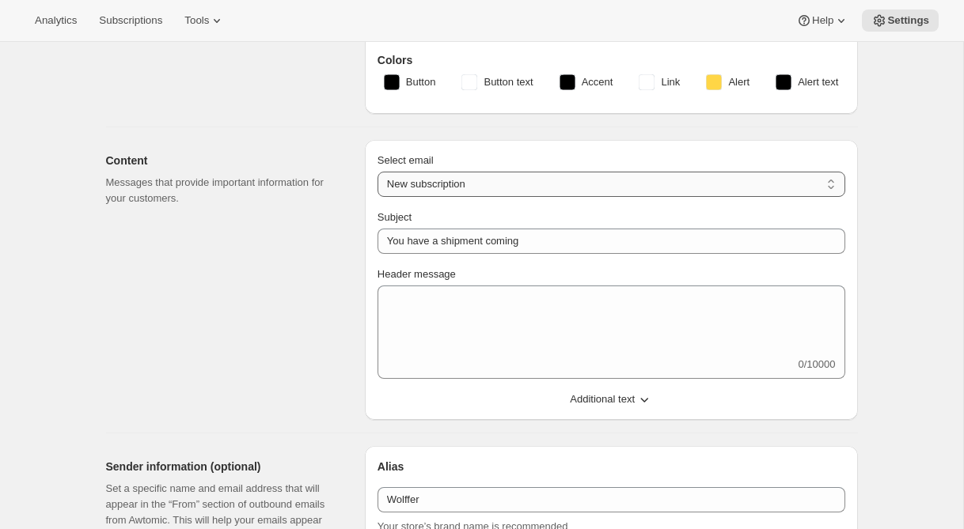
select select "15"
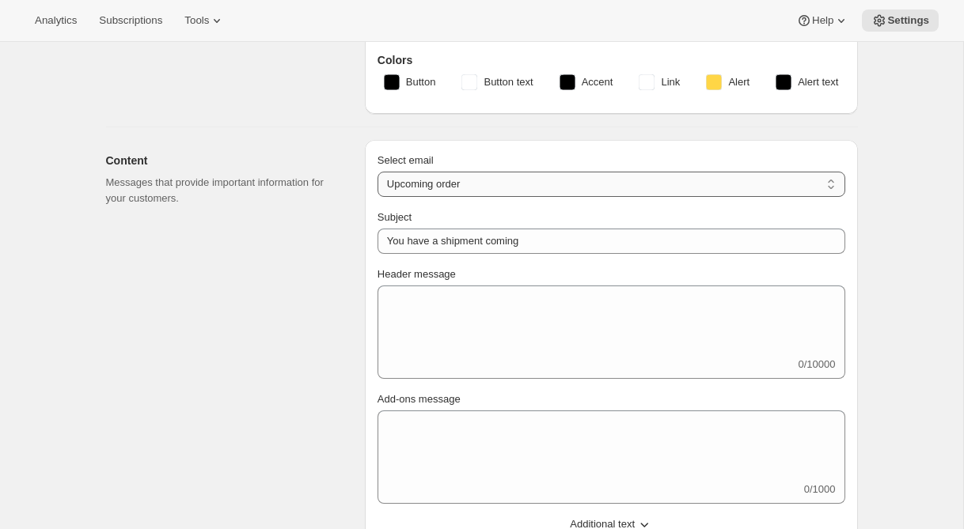
click at [523, 184] on select "New subscription Upcoming order Failed payment Delayed subscription (inventory …" at bounding box center [611, 184] width 468 height 25
select select "failedPaymentMessage"
click at [377, 172] on select "New subscription Upcoming order Failed payment Delayed subscription (inventory …" at bounding box center [611, 184] width 468 height 25
type input "Issue with Payment"
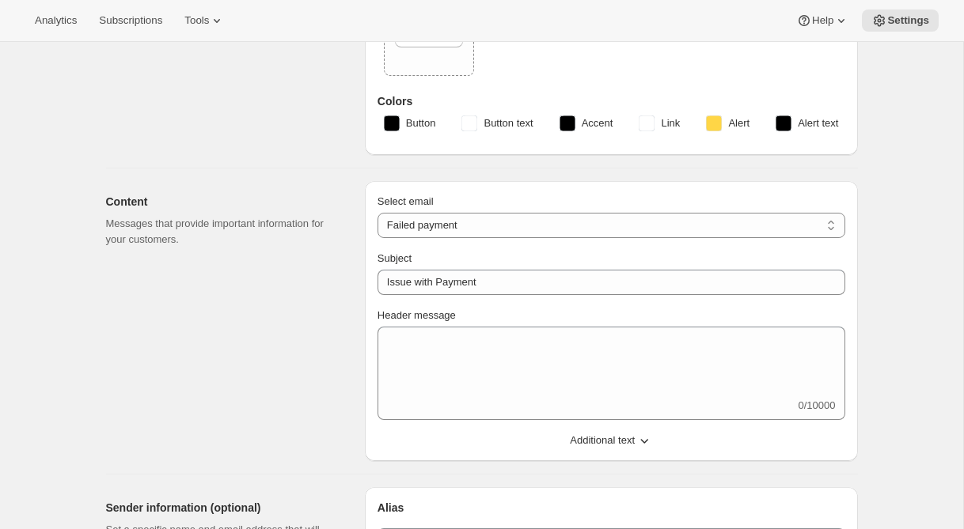
scroll to position [0, 0]
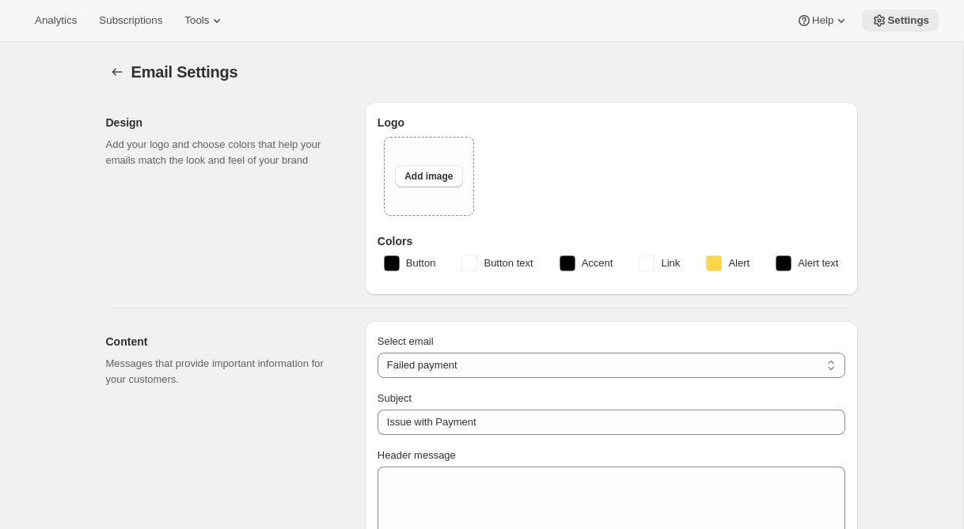
click at [892, 21] on span "Settings" at bounding box center [908, 20] width 42 height 13
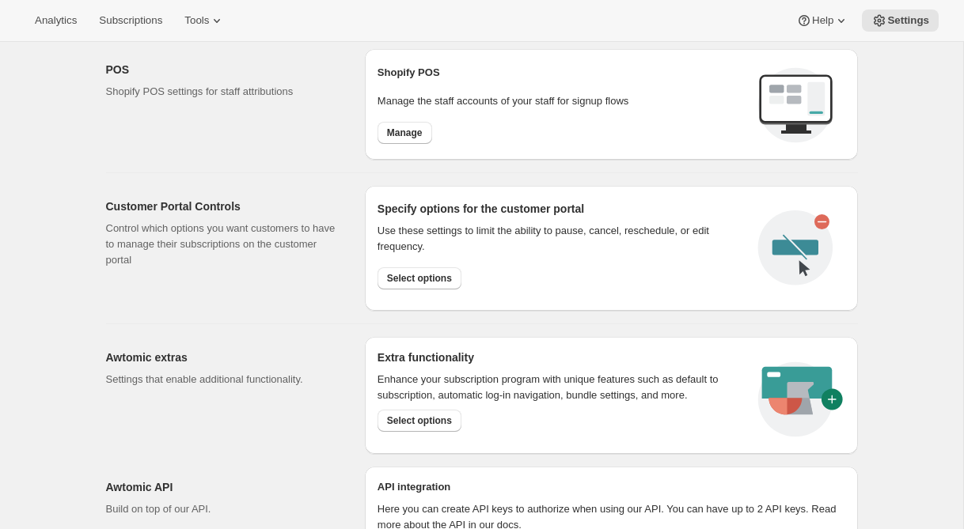
scroll to position [675, 0]
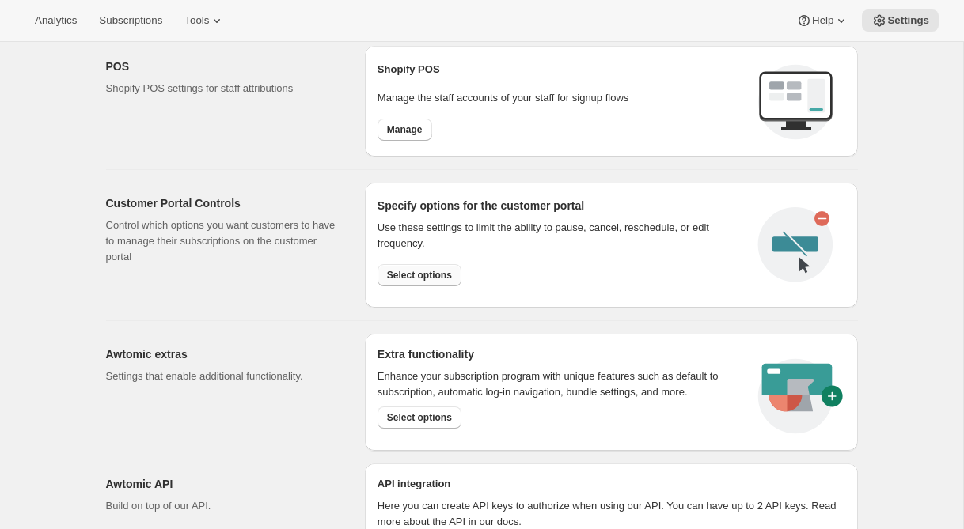
click at [426, 281] on button "Select options" at bounding box center [419, 275] width 84 height 22
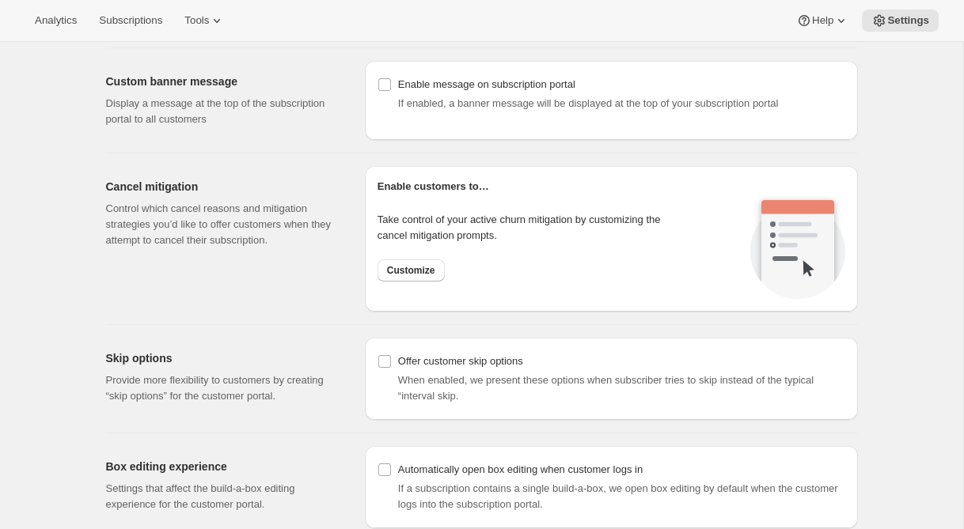
scroll to position [1124, 0]
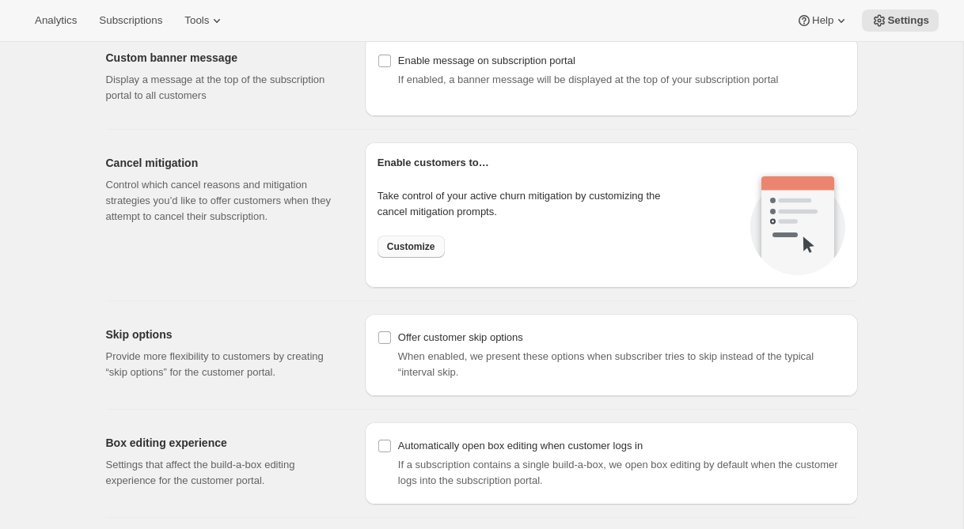
click at [395, 247] on span "Customize" at bounding box center [411, 247] width 48 height 13
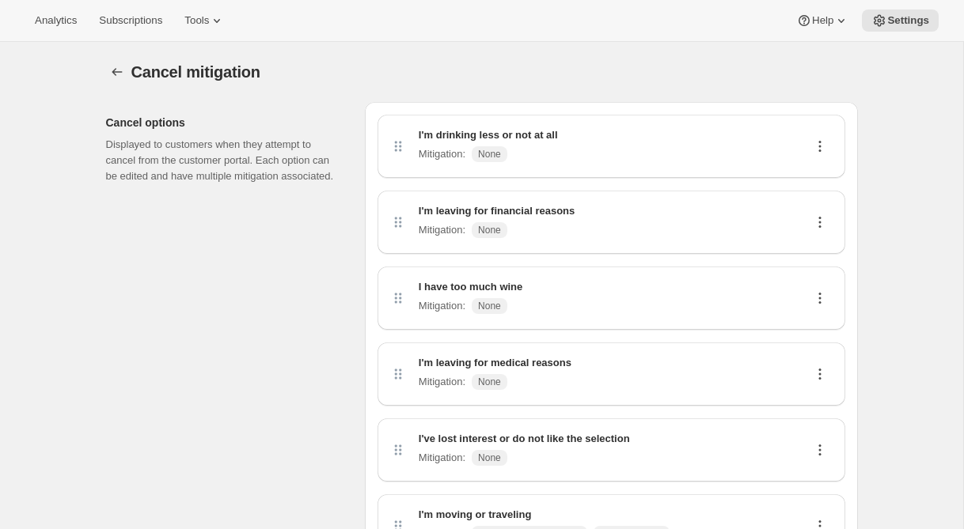
click at [820, 139] on icon at bounding box center [820, 146] width 16 height 16
click at [810, 175] on span "Edit" at bounding box center [812, 177] width 17 height 12
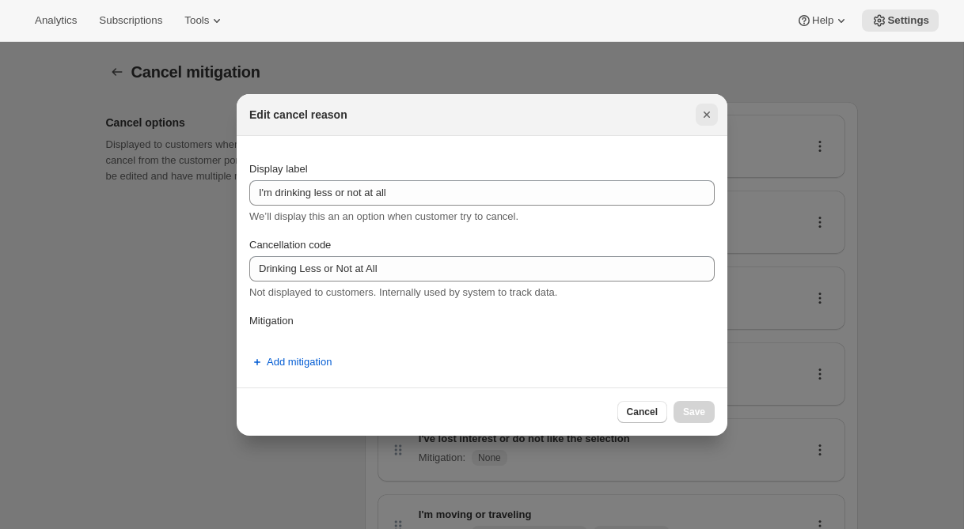
click at [703, 115] on icon "Close" at bounding box center [707, 115] width 16 height 16
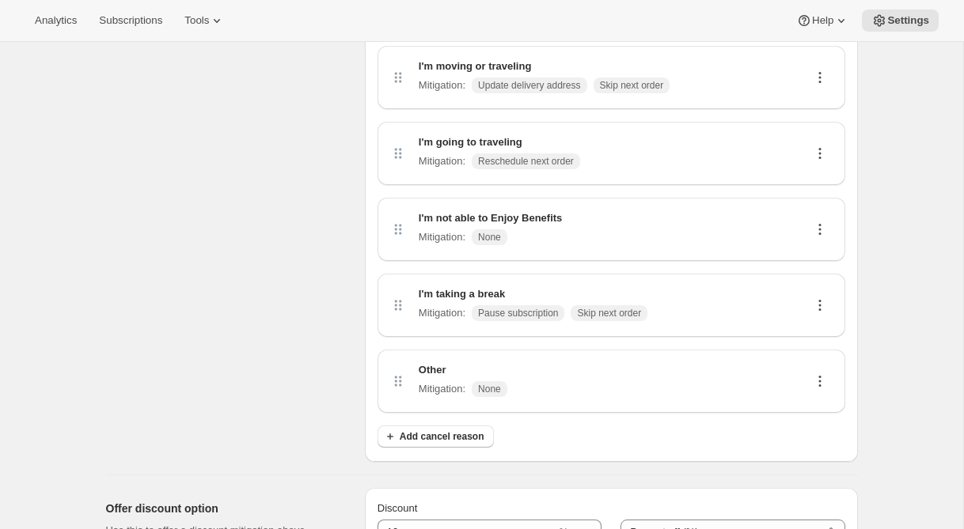
scroll to position [399, 0]
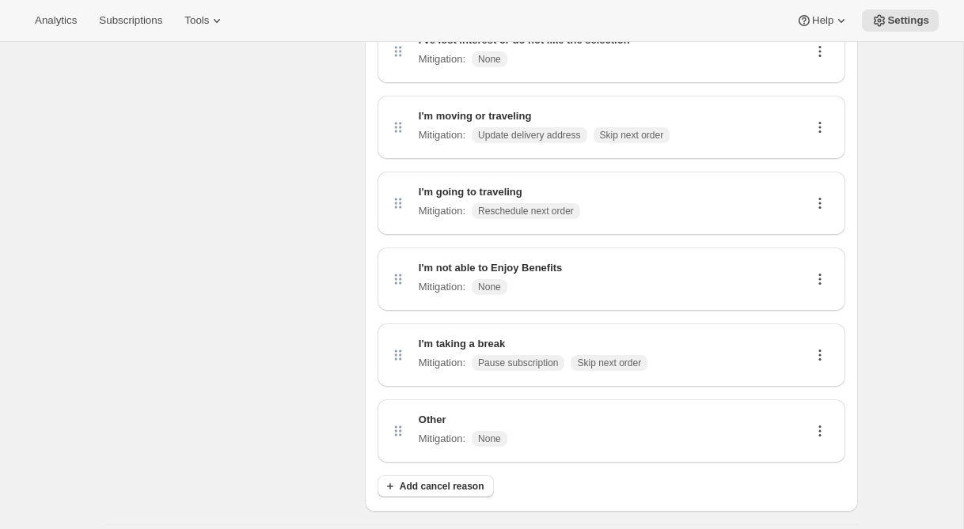
click at [817, 199] on icon at bounding box center [820, 203] width 16 height 16
click at [811, 259] on span "Delete" at bounding box center [819, 261] width 30 height 12
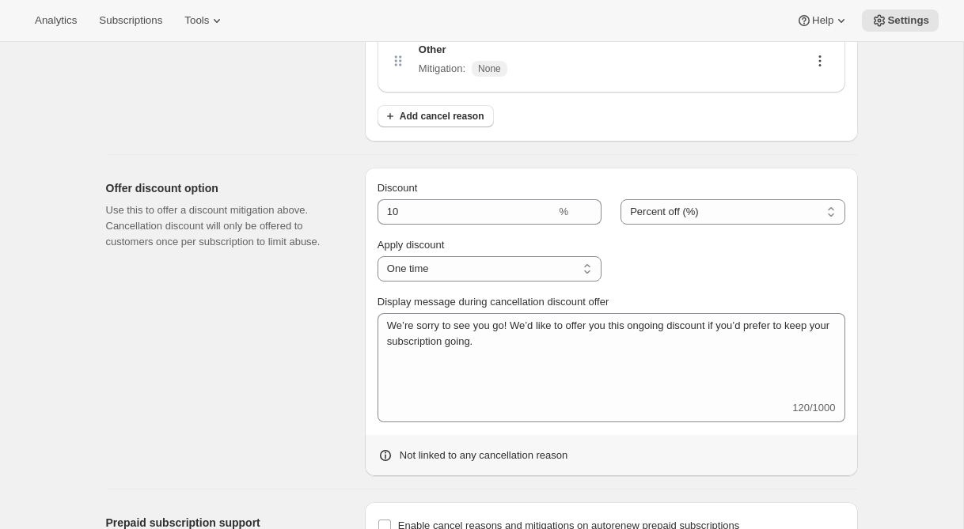
scroll to position [701, 0]
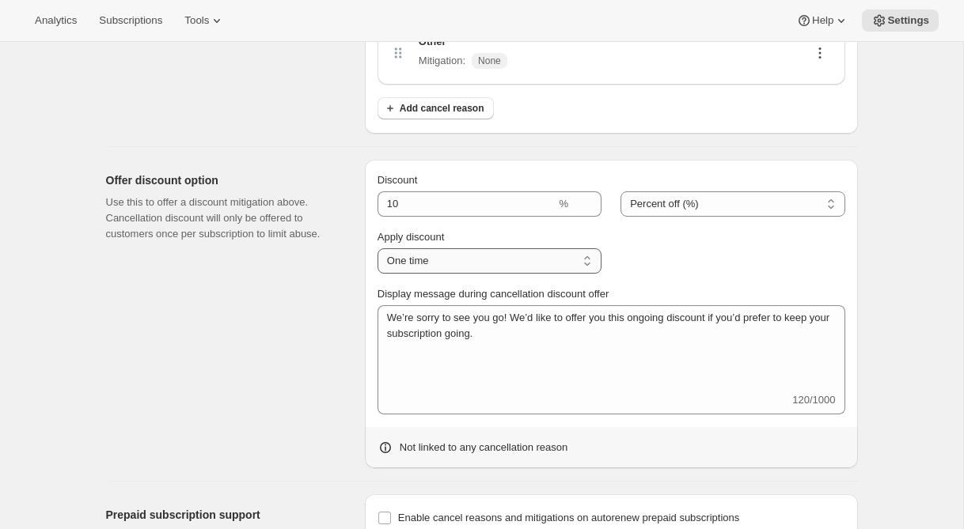
click at [533, 265] on select "One time Specific instances... Indefinitely" at bounding box center [489, 260] width 224 height 25
click at [377, 248] on select "One time Specific instances... Indefinitely" at bounding box center [489, 260] width 224 height 25
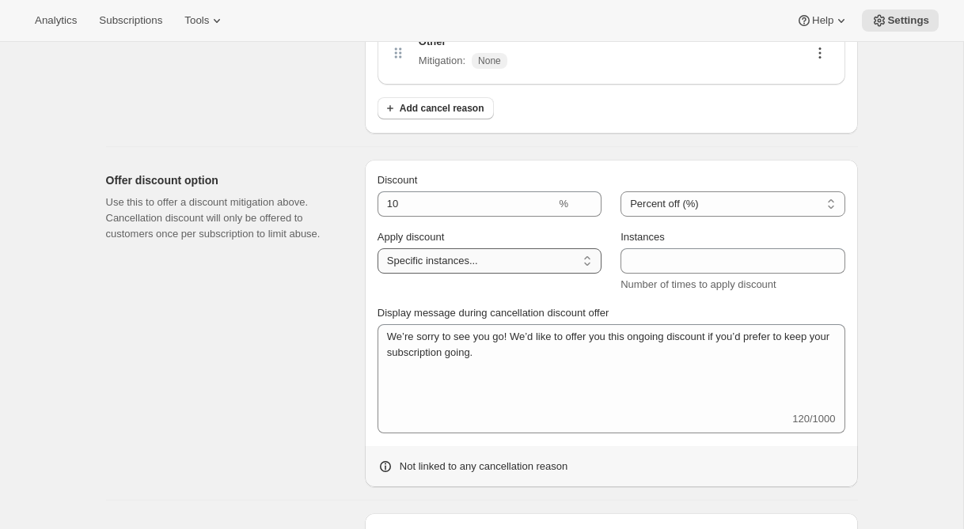
click at [522, 260] on select "One time Specific instances... Indefinitely" at bounding box center [489, 260] width 224 height 25
click at [377, 248] on select "One time Specific instances... Indefinitely" at bounding box center [489, 260] width 224 height 25
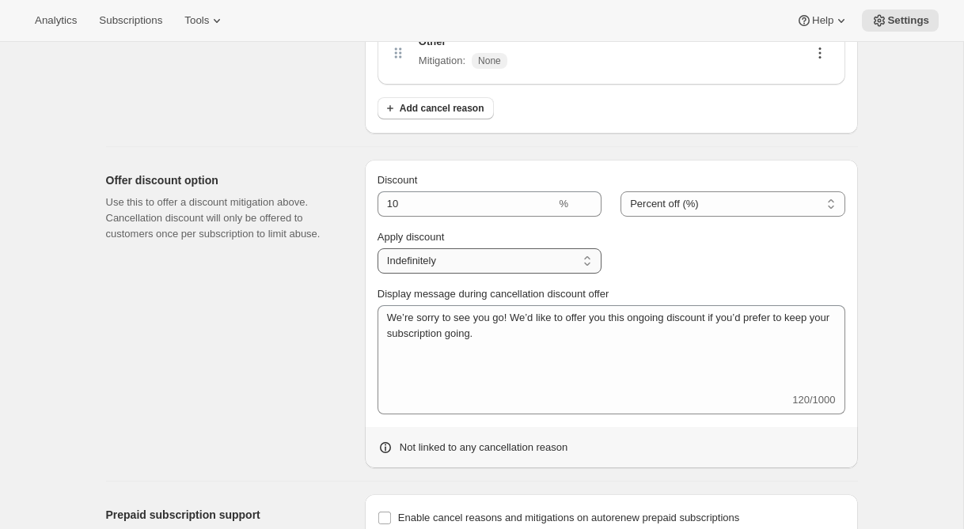
click at [513, 255] on select "One time Specific instances... Indefinitely" at bounding box center [489, 260] width 224 height 25
select select "ONE_TIME"
click at [377, 248] on select "One time Specific instances... Indefinitely" at bounding box center [489, 260] width 224 height 25
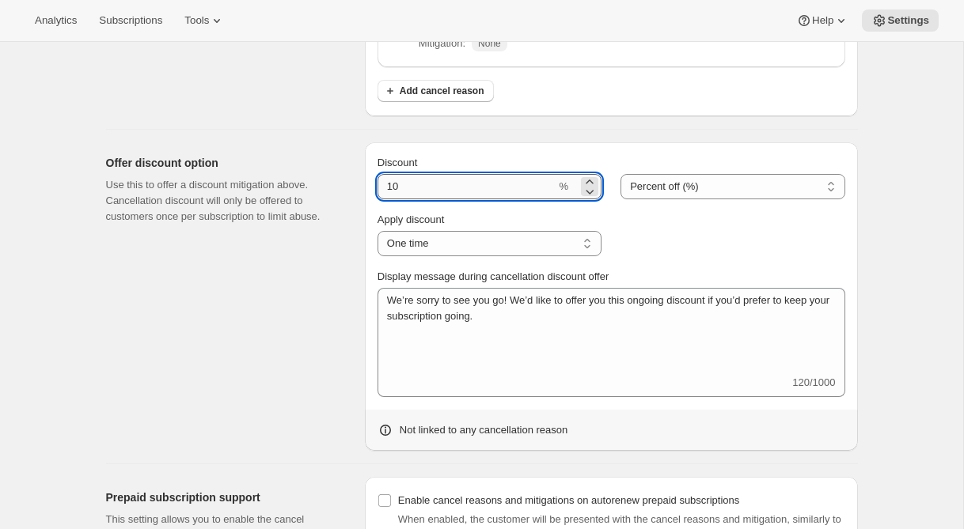
click at [495, 183] on input "Discount" at bounding box center [466, 186] width 179 height 25
click at [515, 248] on select "One time Specific instances... Indefinitely" at bounding box center [489, 243] width 224 height 25
drag, startPoint x: 429, startPoint y: 184, endPoint x: 366, endPoint y: 179, distance: 62.7
click at [366, 179] on div "Discount % Percent off (%) Amount off Percent off (%) Apply discount One time S…" at bounding box center [611, 296] width 493 height 309
type input "5"
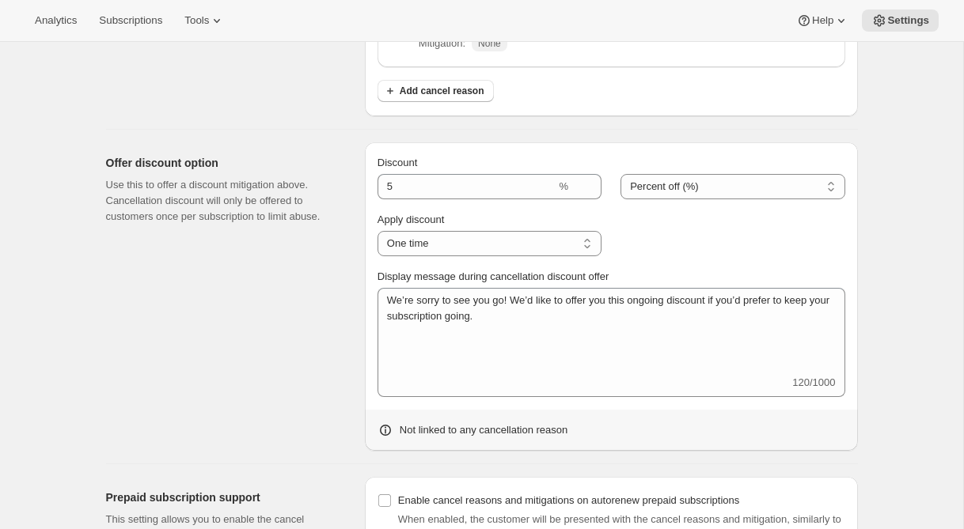
click at [314, 237] on div "Offer discount option Use this to offer a discount mitigation above. Cancellati…" at bounding box center [229, 296] width 246 height 309
click at [654, 187] on select "Percent off (%) Amount off" at bounding box center [732, 186] width 224 height 25
select select "FIXED_AMOUNT"
click at [620, 174] on select "Percent off (%) Amount off" at bounding box center [732, 186] width 224 height 25
click at [472, 245] on select "One time Specific instances... Indefinitely" at bounding box center [489, 243] width 224 height 25
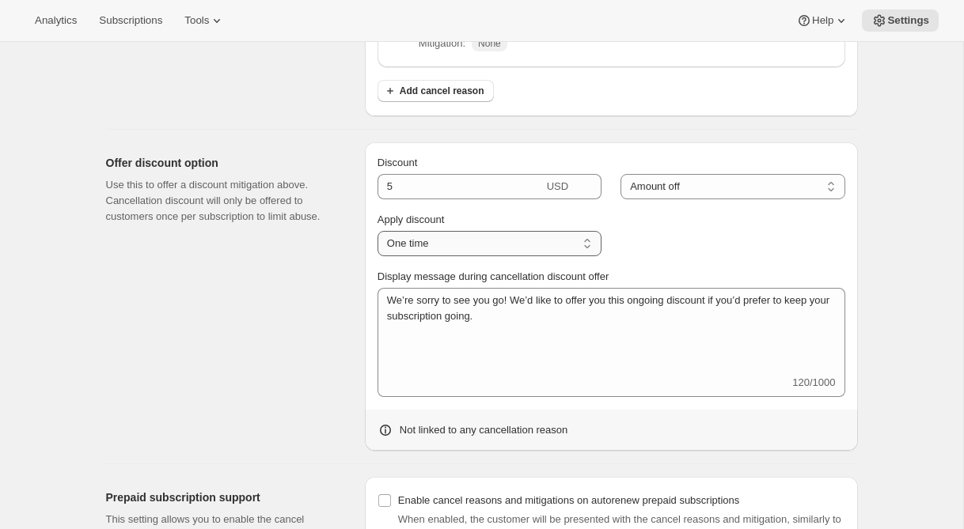
click at [377, 231] on select "One time Specific instances... Indefinitely" at bounding box center [489, 243] width 224 height 25
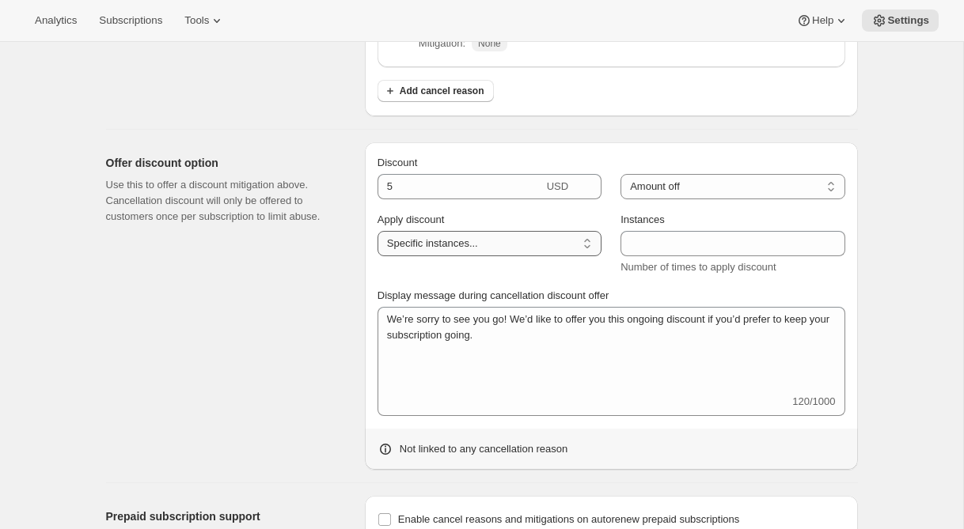
click at [501, 247] on select "One time Specific instances... Indefinitely" at bounding box center [489, 243] width 224 height 25
click at [377, 231] on select "One time Specific instances... Indefinitely" at bounding box center [489, 243] width 224 height 25
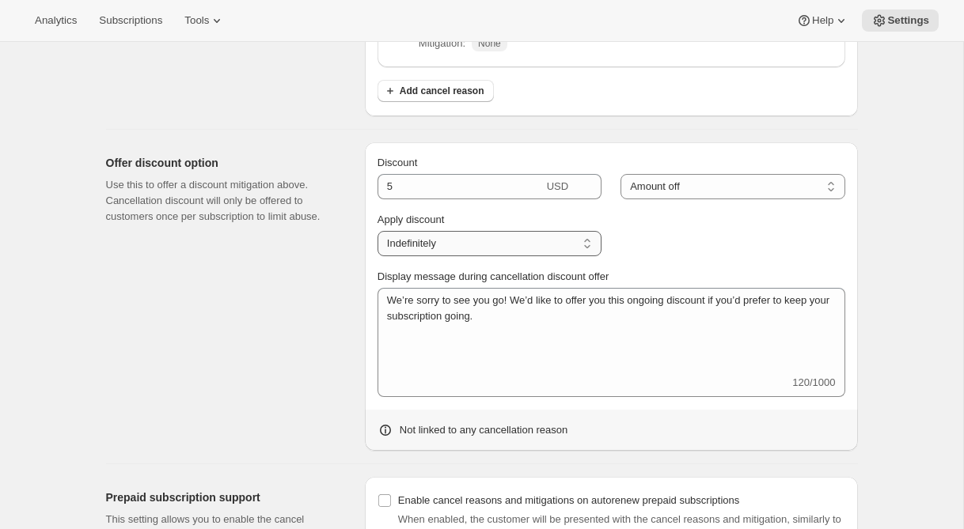
click at [532, 243] on select "One time Specific instances... Indefinitely" at bounding box center [489, 243] width 224 height 25
select select "ONE_TIME"
click at [377, 231] on select "One time Specific instances... Indefinitely" at bounding box center [489, 243] width 224 height 25
type input "10"
select select "PERCENTAGE"
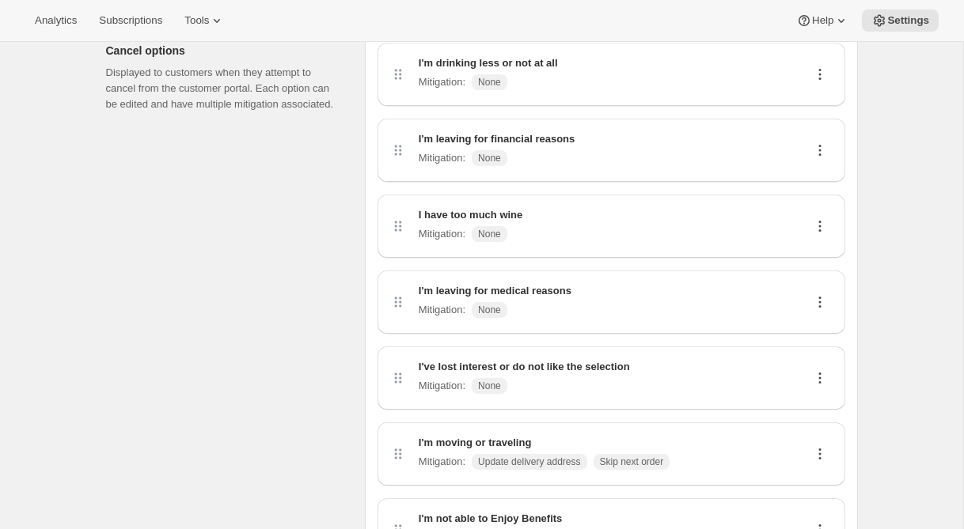
scroll to position [0, 0]
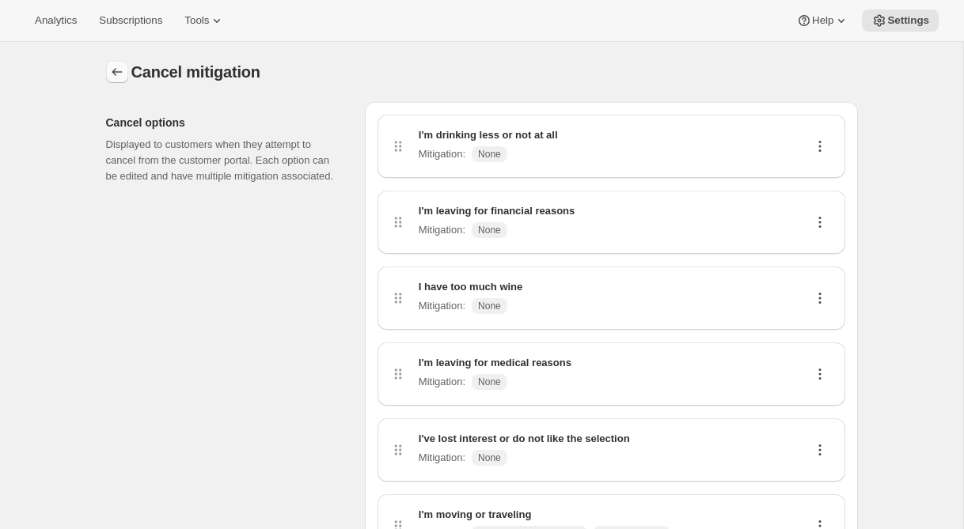
click at [114, 72] on icon "Customer Portal Controls" at bounding box center [117, 72] width 10 height 8
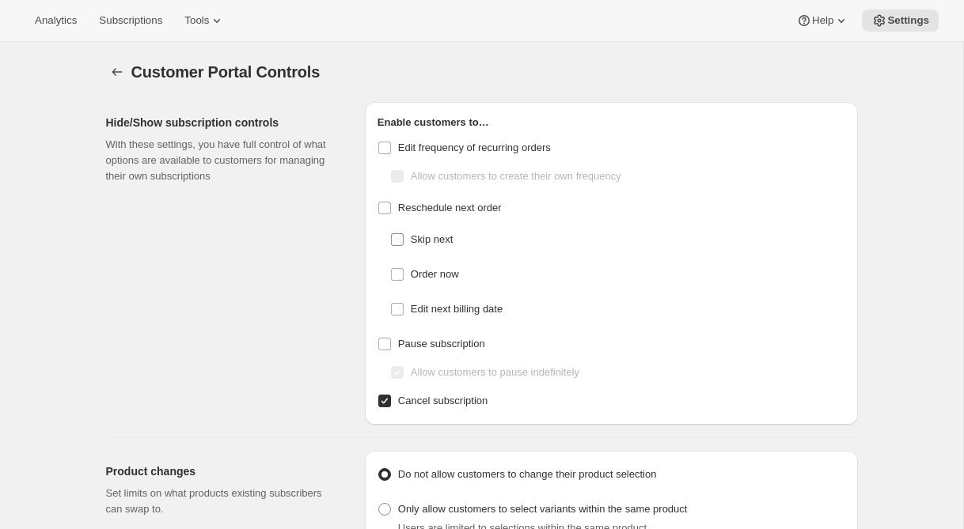
click at [433, 236] on span "Skip next" at bounding box center [432, 239] width 42 height 12
click at [403, 236] on input "Skip next" at bounding box center [397, 239] width 13 height 13
checkbox input "true"
click at [437, 344] on span "Pause subscription" at bounding box center [441, 344] width 87 height 12
click at [391, 344] on input "Pause subscription" at bounding box center [384, 344] width 13 height 13
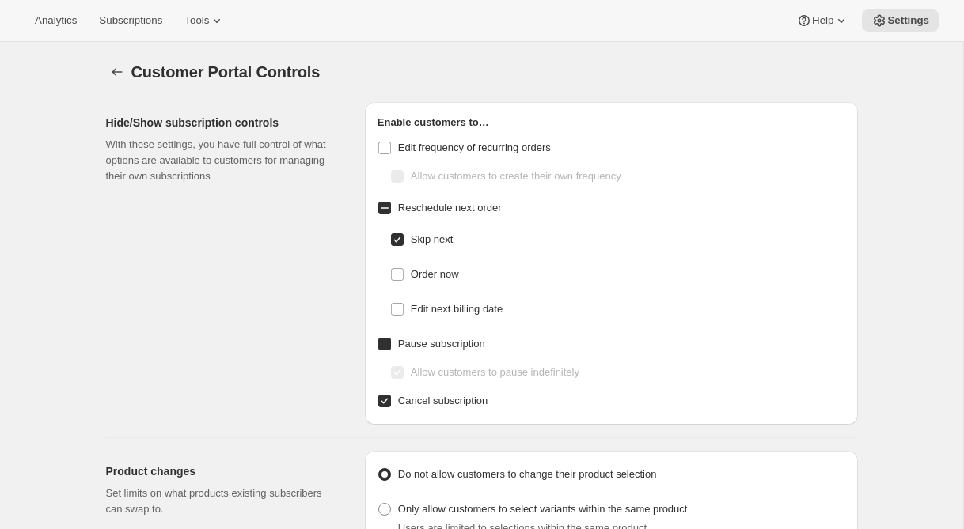
checkbox input "true"
click at [441, 376] on span "Allow customers to pause indefinitely" at bounding box center [495, 372] width 169 height 12
click at [403, 376] on input "Allow customers to pause indefinitely" at bounding box center [397, 372] width 13 height 13
checkbox input "false"
click at [456, 338] on span "Pause subscription" at bounding box center [441, 344] width 87 height 12
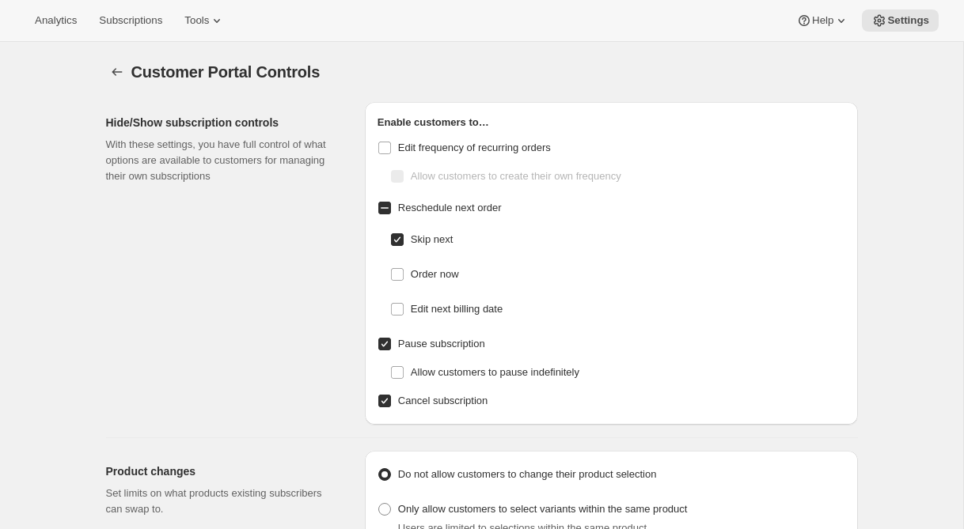
click at [391, 338] on input "Pause subscription" at bounding box center [384, 344] width 13 height 13
checkbox input "false"
click at [443, 237] on span "Skip next" at bounding box center [432, 239] width 42 height 12
click at [403, 237] on input "Skip next" at bounding box center [397, 239] width 13 height 13
checkbox input "false"
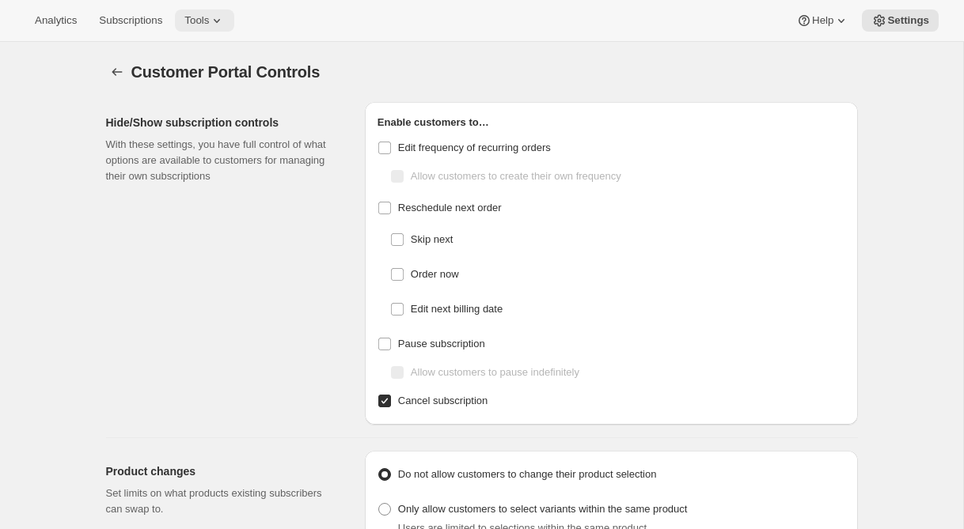
click at [209, 17] on span "Tools" at bounding box center [196, 20] width 25 height 13
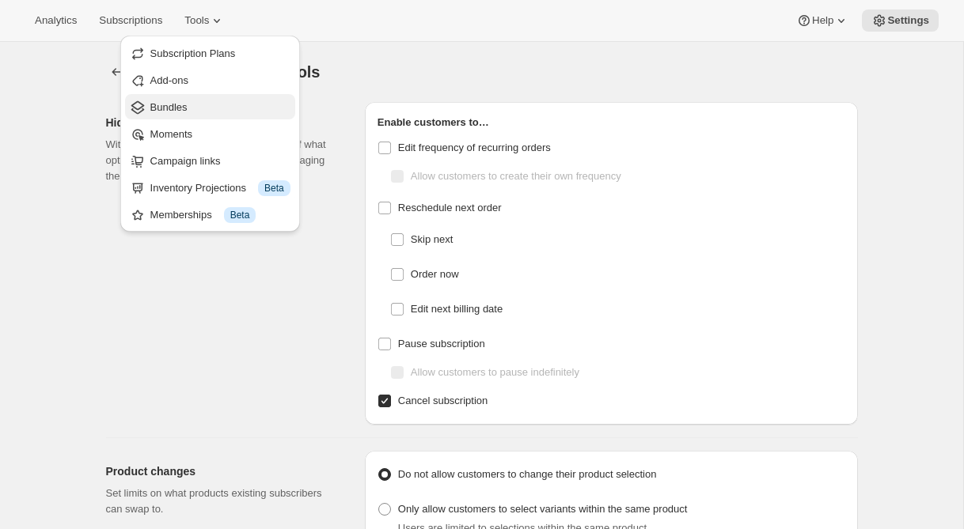
click at [194, 105] on span "Bundles" at bounding box center [220, 108] width 140 height 16
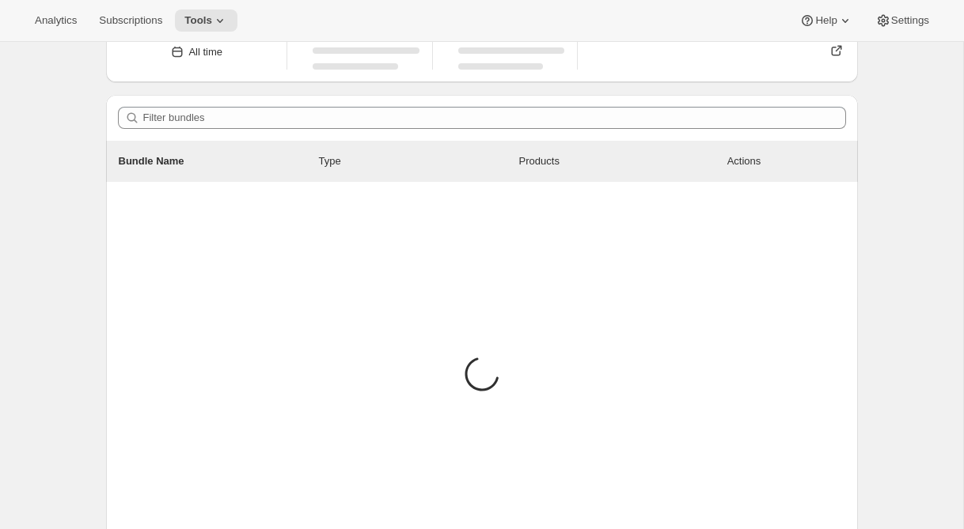
scroll to position [82, 0]
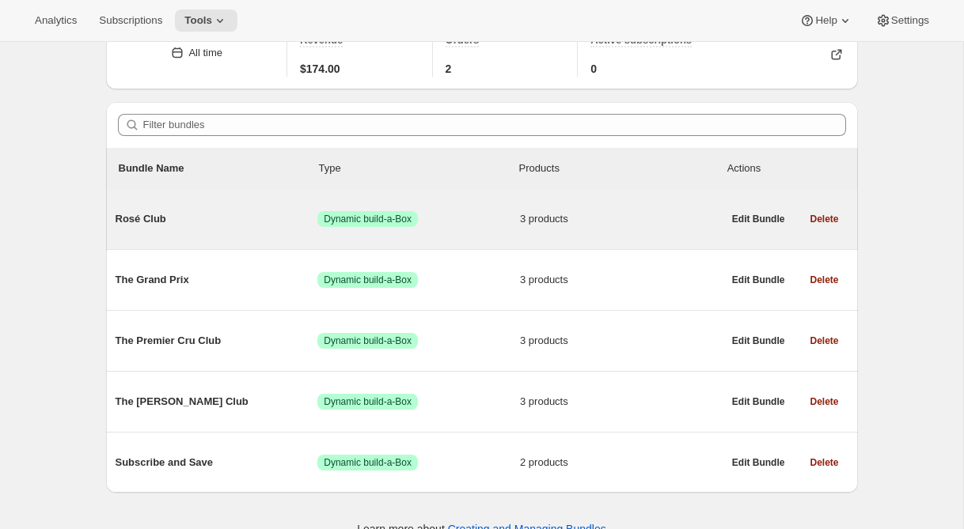
click at [161, 217] on span "Rosé Club" at bounding box center [217, 219] width 203 height 16
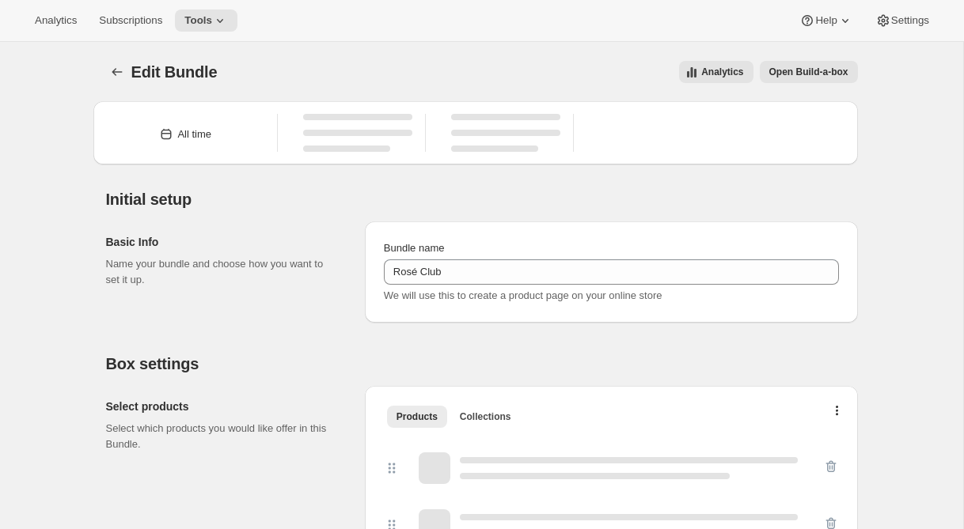
type input "Rosé Club"
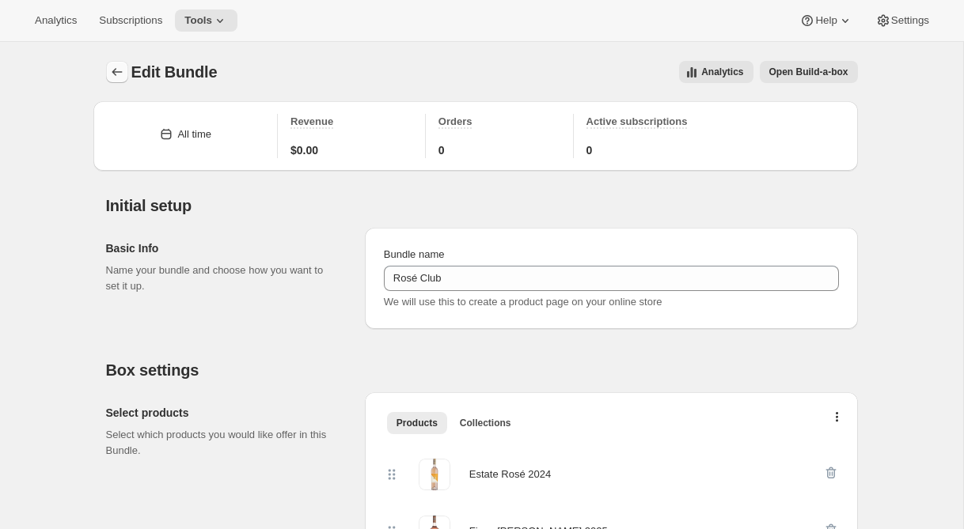
click at [112, 70] on icon "Bundles" at bounding box center [117, 72] width 16 height 16
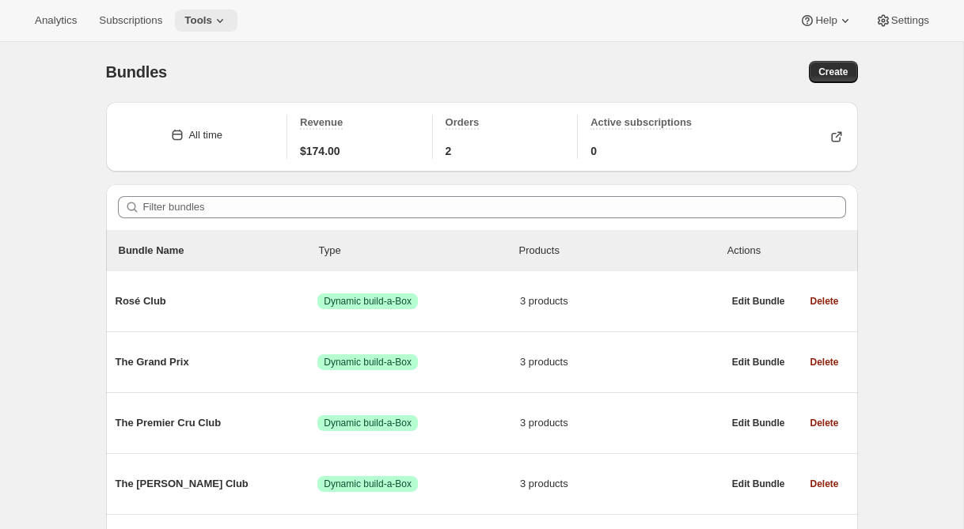
click at [212, 16] on span "Tools" at bounding box center [198, 20] width 28 height 13
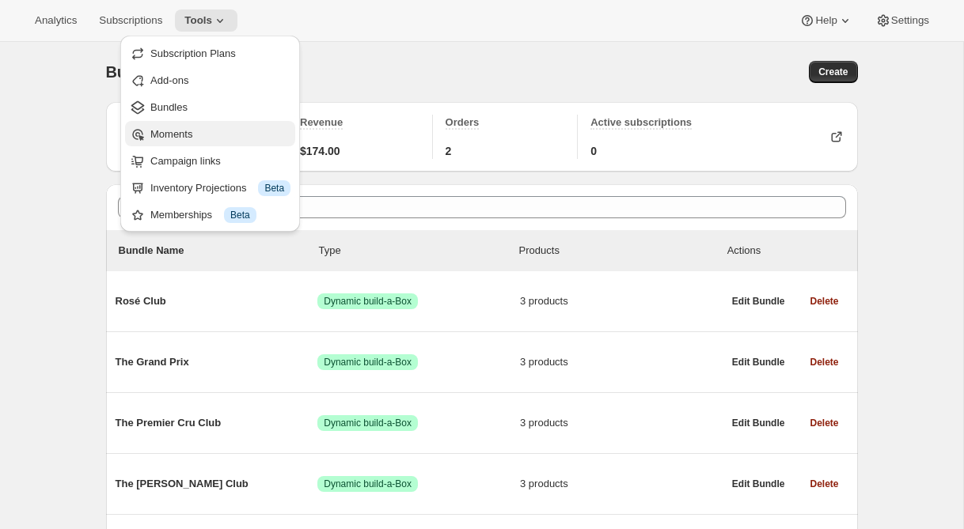
click at [206, 133] on span "Moments" at bounding box center [220, 135] width 140 height 16
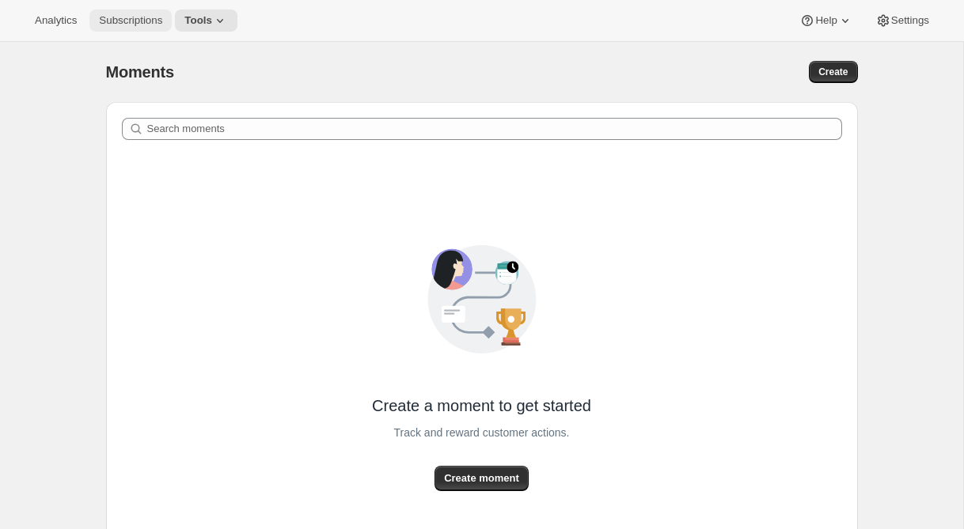
click at [126, 20] on span "Subscriptions" at bounding box center [130, 20] width 63 height 13
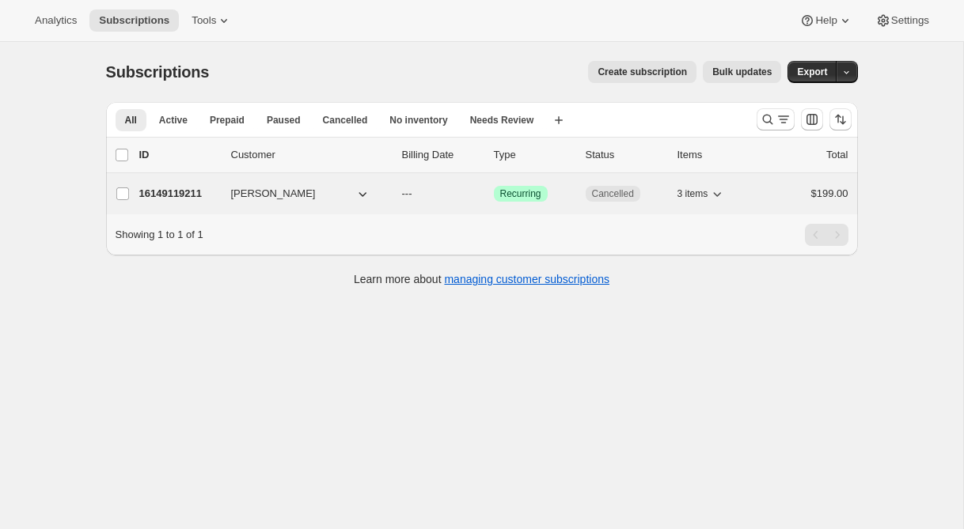
click at [171, 200] on p "16149119211" at bounding box center [178, 194] width 79 height 16
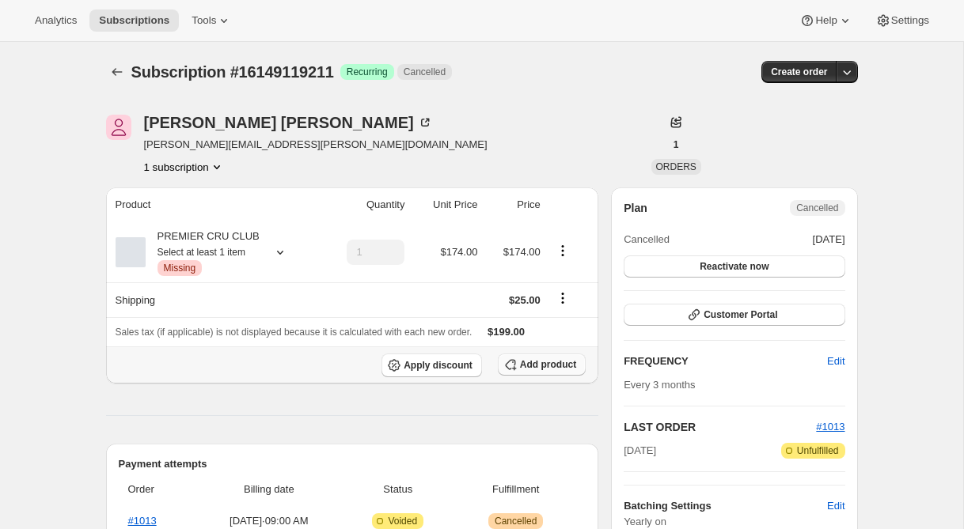
click at [525, 367] on span "Add product" at bounding box center [548, 364] width 56 height 13
click at [278, 253] on icon at bounding box center [280, 252] width 16 height 16
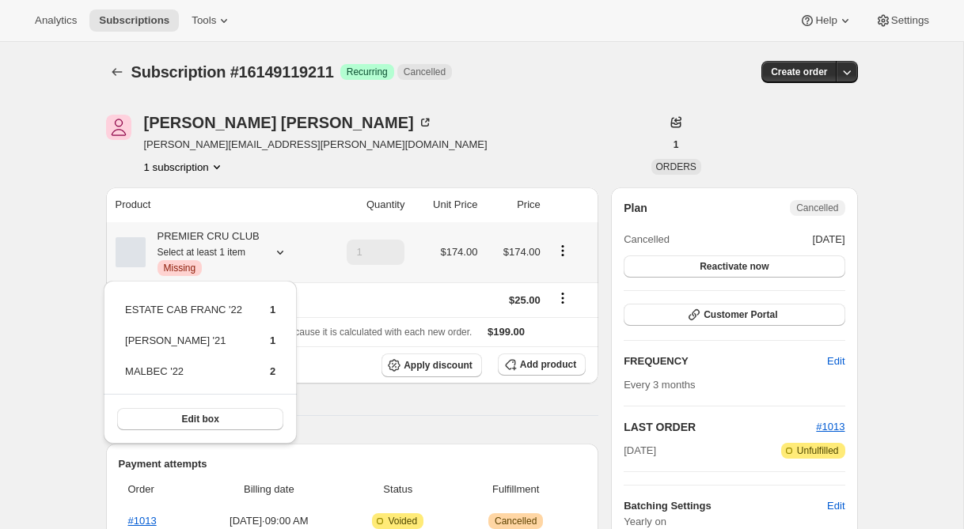
click at [278, 253] on icon at bounding box center [280, 252] width 16 height 16
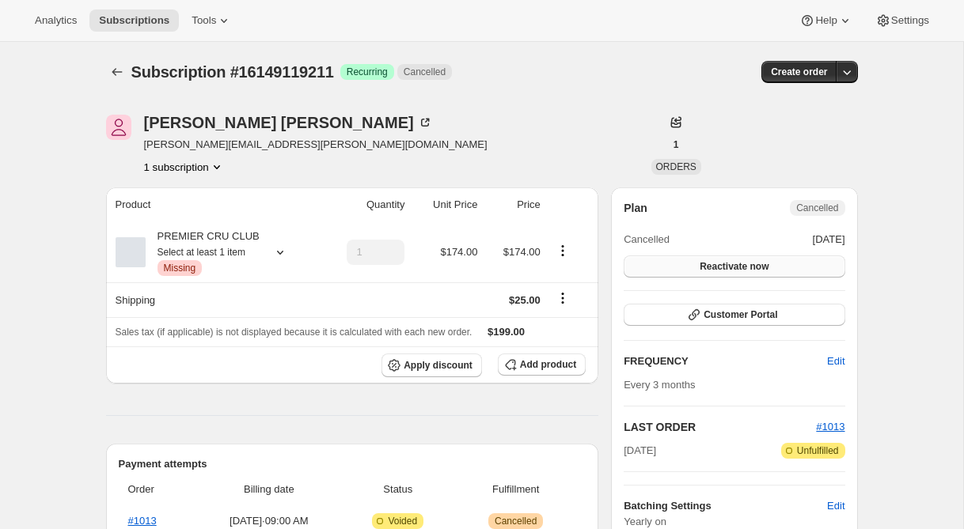
click at [680, 267] on button "Reactivate now" at bounding box center [733, 267] width 221 height 22
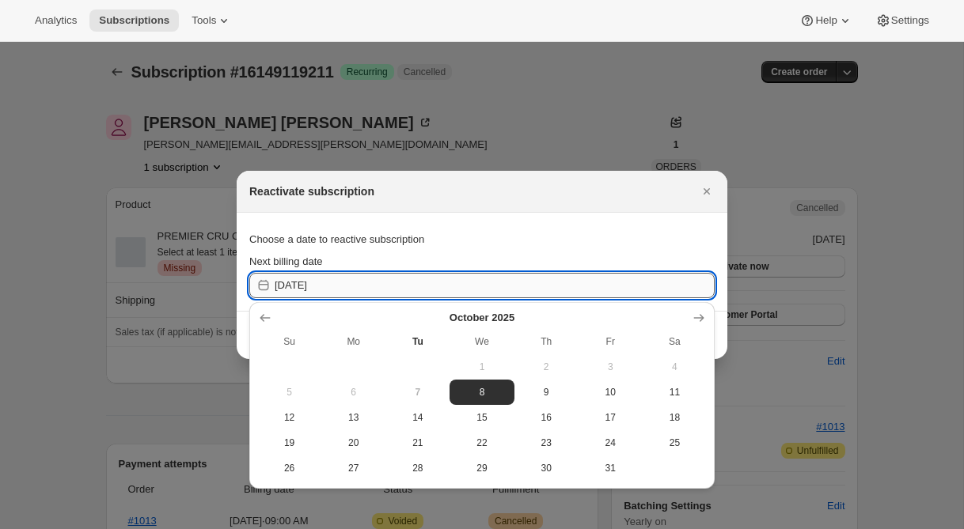
click at [529, 294] on input "[DATE]" at bounding box center [495, 285] width 440 height 25
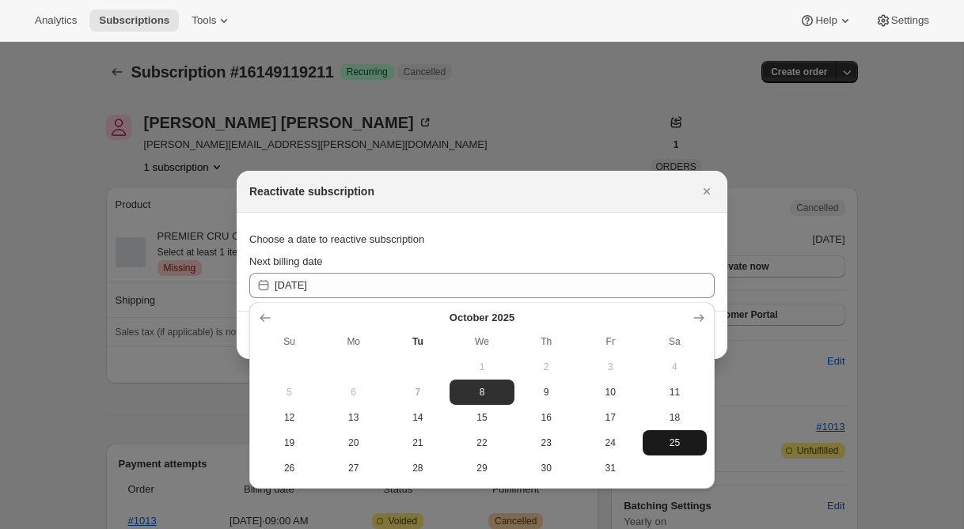
click at [673, 443] on span "25" at bounding box center [674, 443] width 51 height 13
type input "[DATE]"
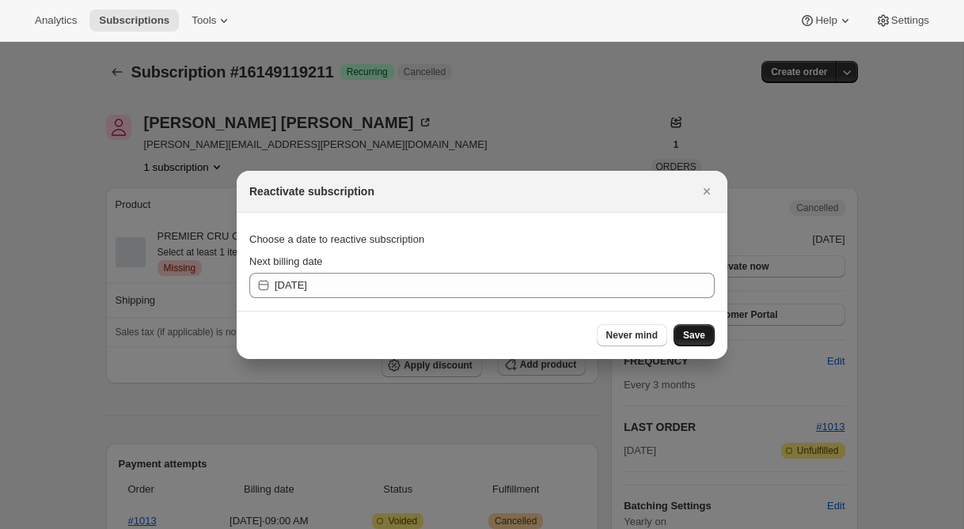
click at [706, 333] on button "Save" at bounding box center [693, 335] width 41 height 22
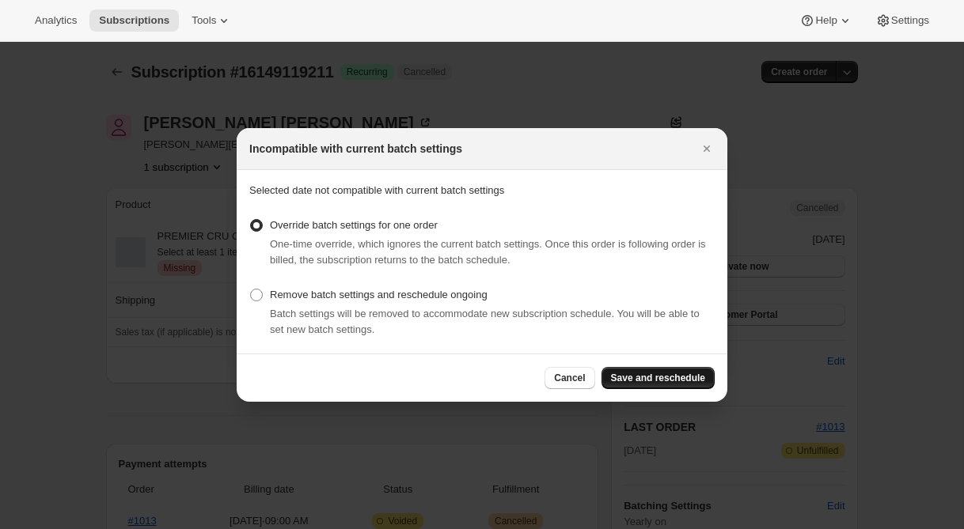
click at [617, 371] on button "Save and reschedule" at bounding box center [657, 378] width 113 height 22
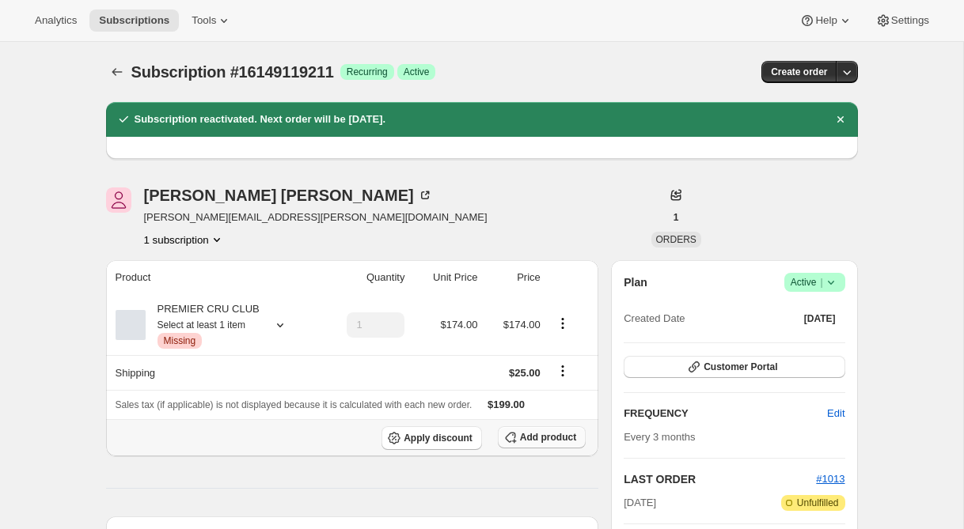
click at [515, 435] on icon "button" at bounding box center [510, 438] width 16 height 16
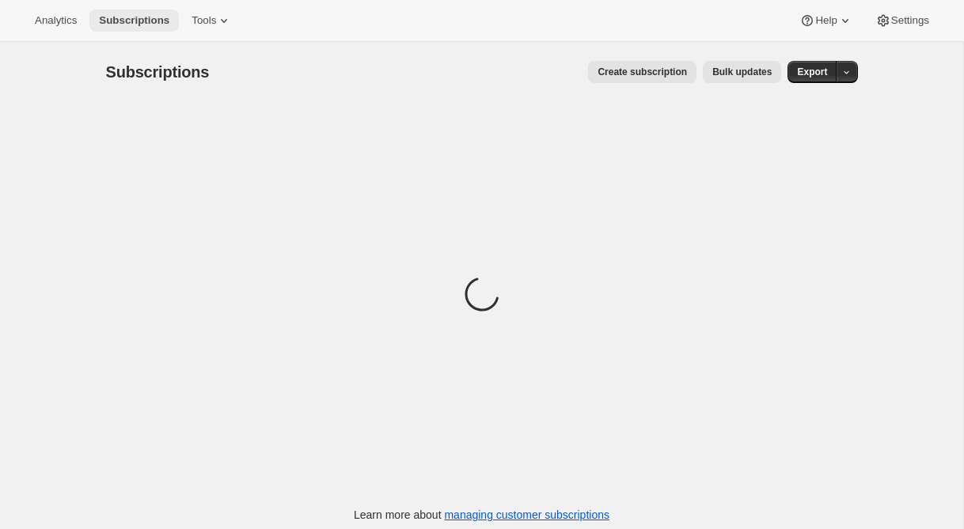
click at [126, 22] on span "Subscriptions" at bounding box center [134, 20] width 70 height 13
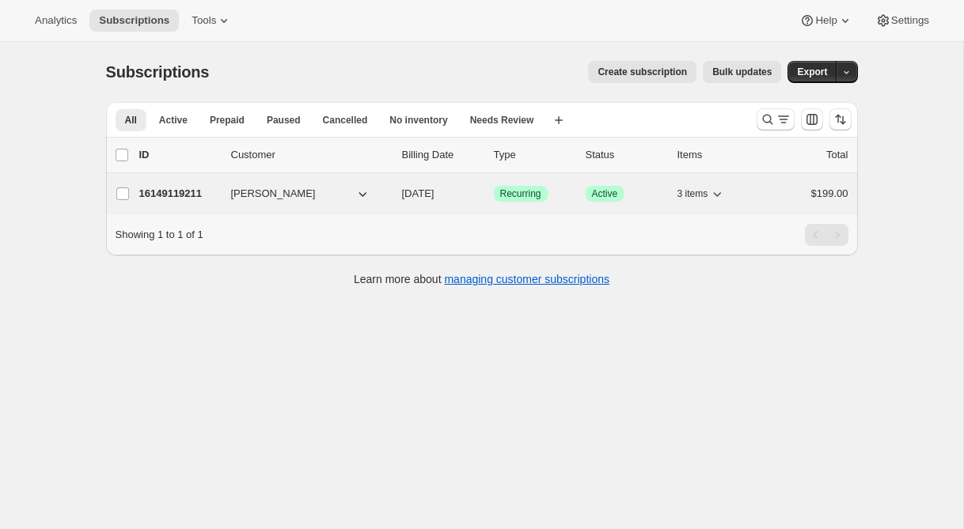
click at [191, 190] on p "16149119211" at bounding box center [178, 194] width 79 height 16
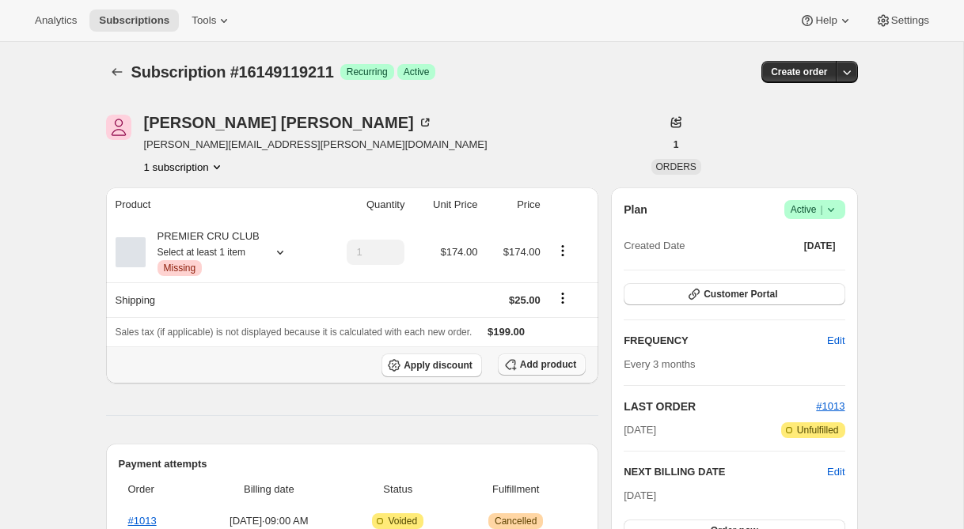
click at [533, 361] on span "Add product" at bounding box center [548, 364] width 56 height 13
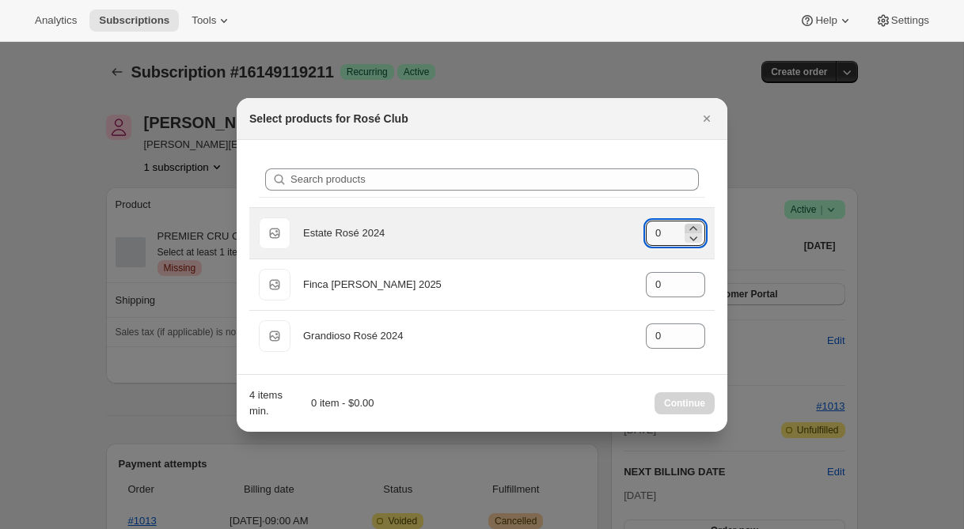
click at [697, 226] on icon ":r49:" at bounding box center [693, 229] width 16 height 16
type input "1"
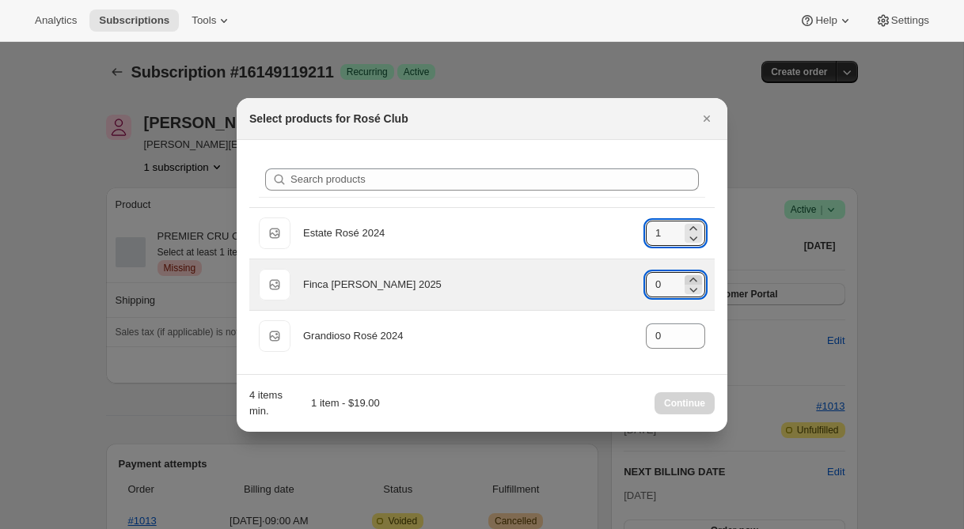
click at [691, 279] on icon ":r49:" at bounding box center [692, 280] width 7 height 4
type input "3"
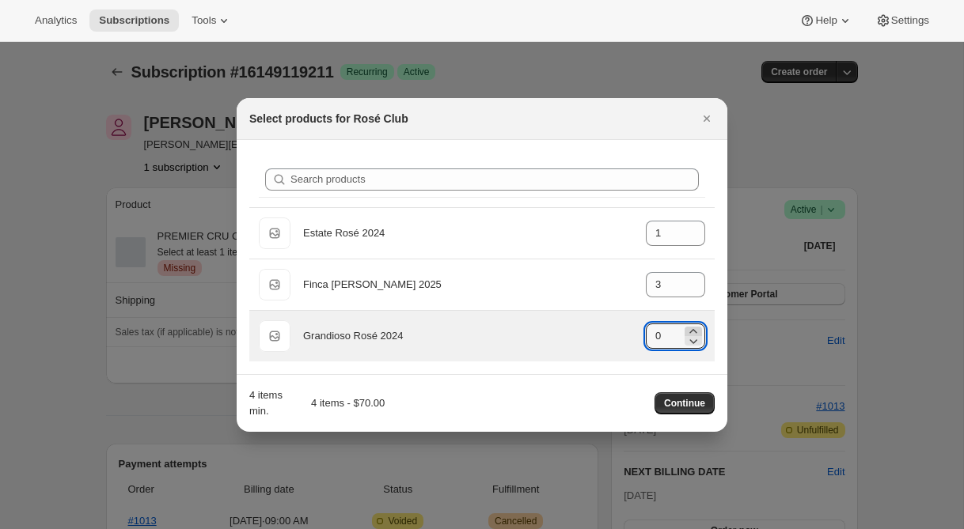
click at [693, 329] on icon ":r49:" at bounding box center [692, 331] width 7 height 4
type input "1"
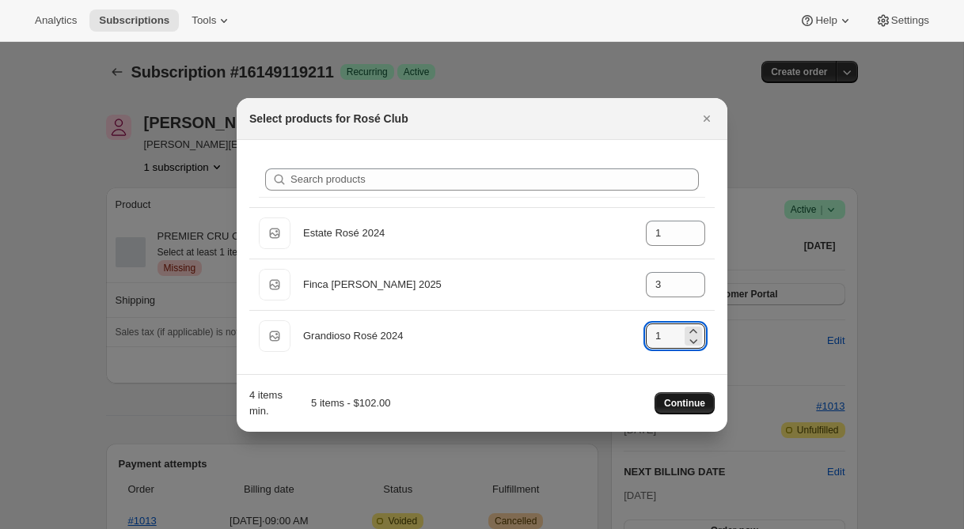
click at [687, 405] on span "Continue" at bounding box center [684, 403] width 41 height 13
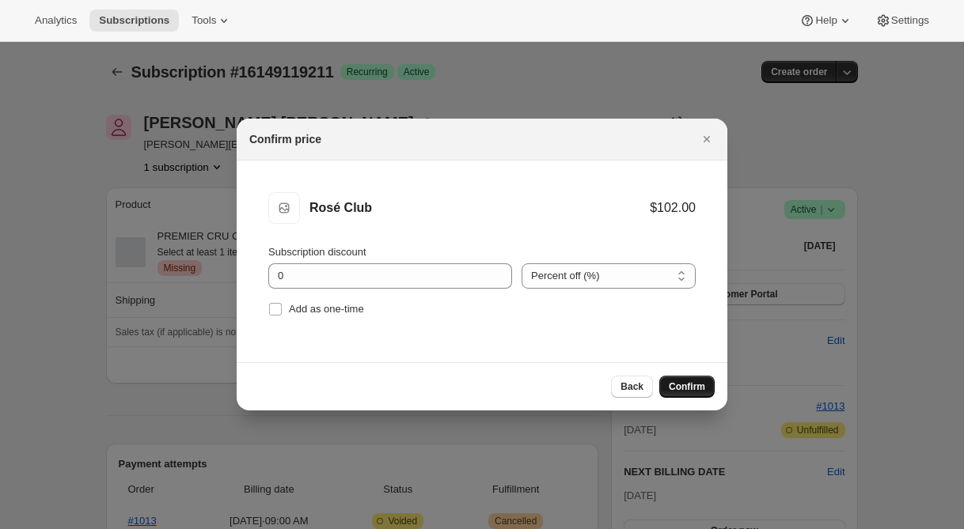
click at [679, 384] on span "Confirm" at bounding box center [687, 387] width 36 height 13
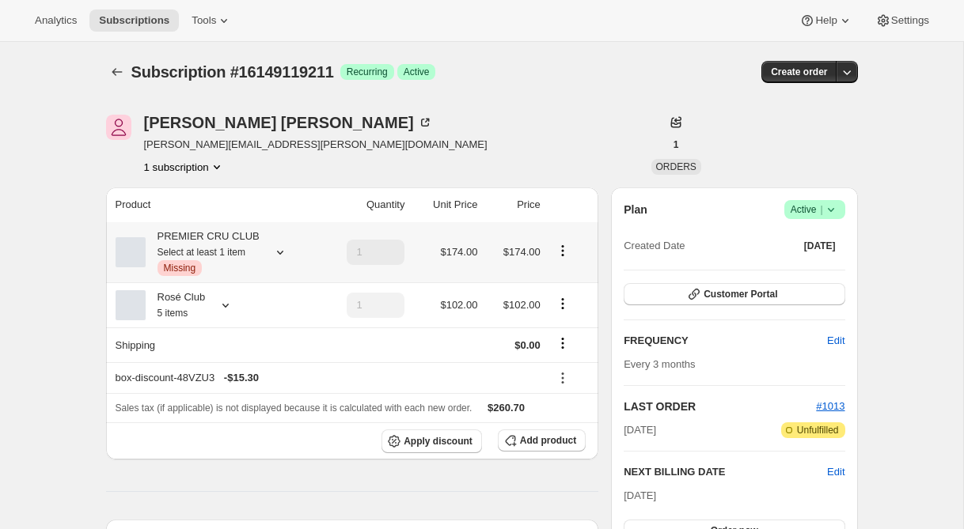
click at [565, 248] on icon "Product actions" at bounding box center [563, 251] width 16 height 16
click at [567, 308] on span "Remove" at bounding box center [562, 308] width 38 height 12
type input "0"
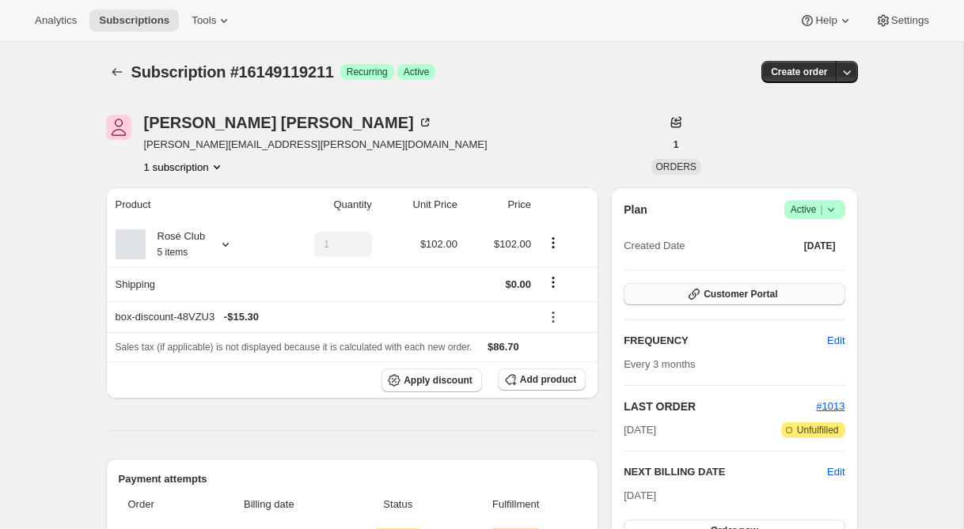
click at [717, 293] on span "Customer Portal" at bounding box center [740, 294] width 74 height 13
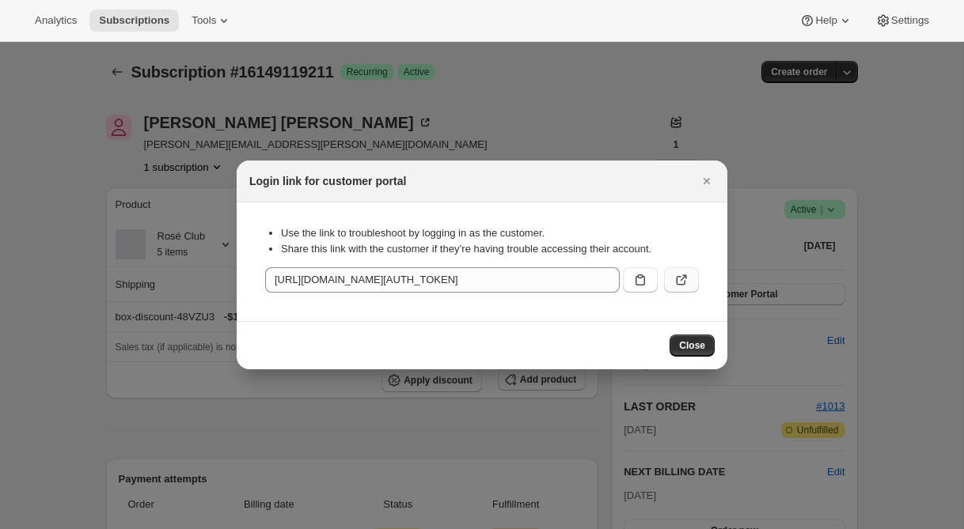
click at [675, 278] on icon ":rcn:" at bounding box center [681, 280] width 16 height 16
click at [707, 180] on icon "Close" at bounding box center [707, 181] width 16 height 16
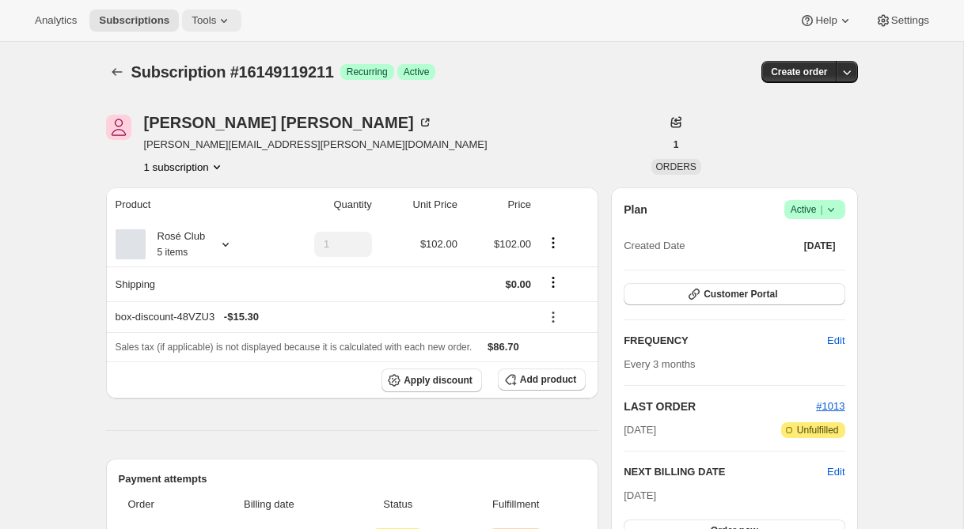
click at [222, 17] on icon at bounding box center [224, 21] width 16 height 16
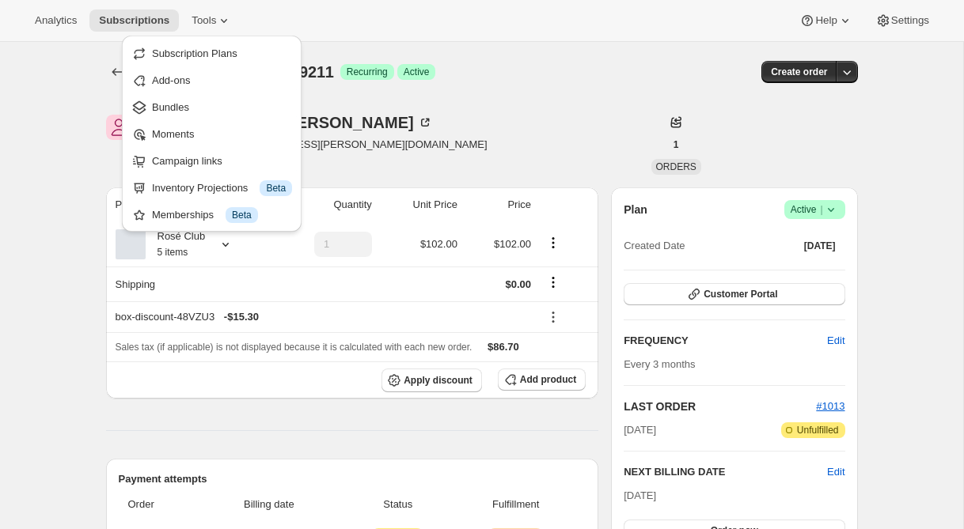
click at [370, 115] on div "Taylor Ward taylor.ward@drinks.com 1 subscription" at bounding box center [369, 145] width 526 height 60
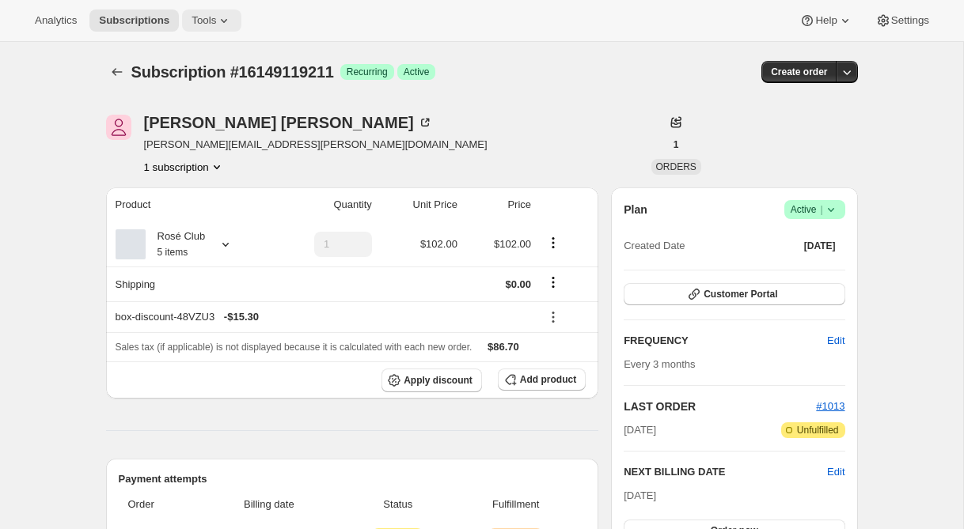
click at [201, 21] on span "Tools" at bounding box center [203, 20] width 25 height 13
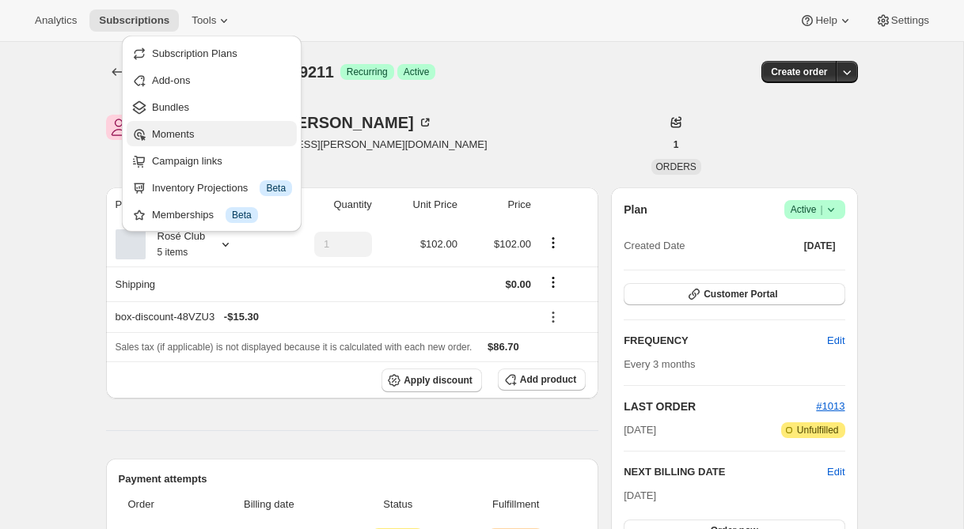
click at [203, 134] on span "Moments" at bounding box center [222, 135] width 140 height 16
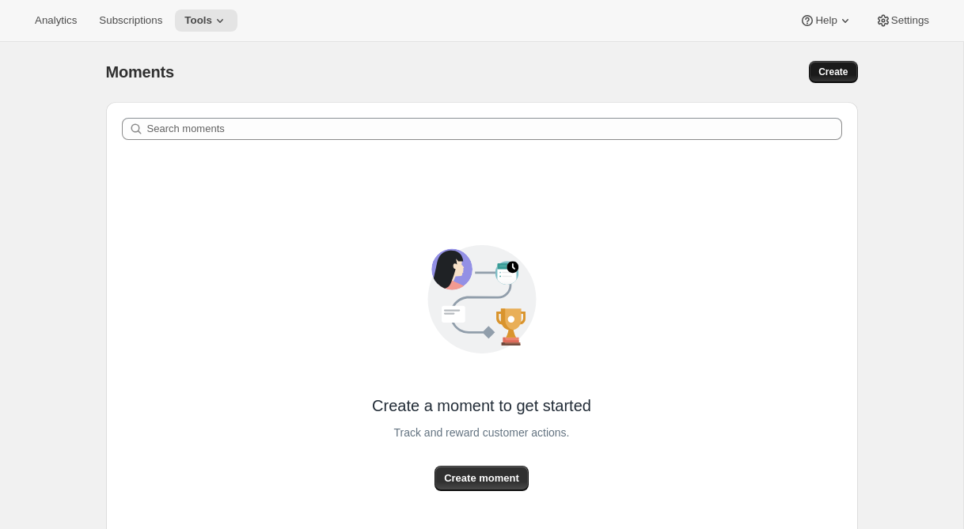
click at [827, 75] on span "Create" at bounding box center [832, 72] width 29 height 13
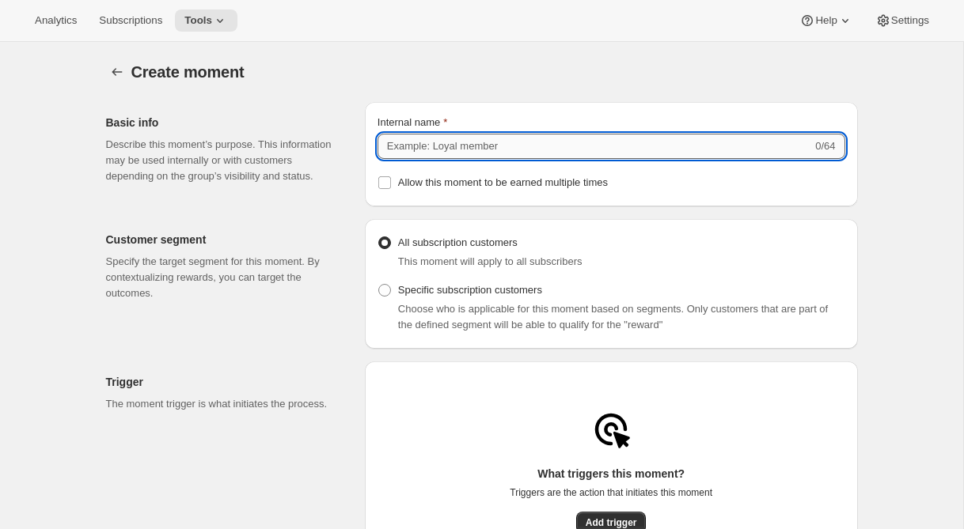
click at [481, 151] on input "Internal name" at bounding box center [594, 146] width 434 height 25
drag, startPoint x: 405, startPoint y: 146, endPoint x: 350, endPoint y: 146, distance: 55.4
click at [350, 146] on div "Basic info Describe this moment’s purpose. This information may be used interna…" at bounding box center [475, 147] width 764 height 117
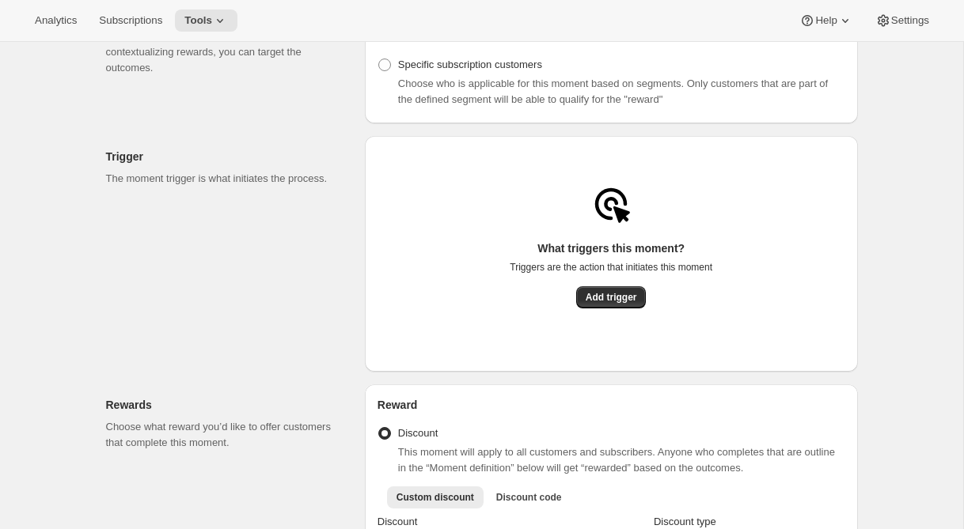
scroll to position [226, 0]
type input "Ten year anniversary"
click at [616, 301] on span "Add trigger" at bounding box center [610, 296] width 51 height 13
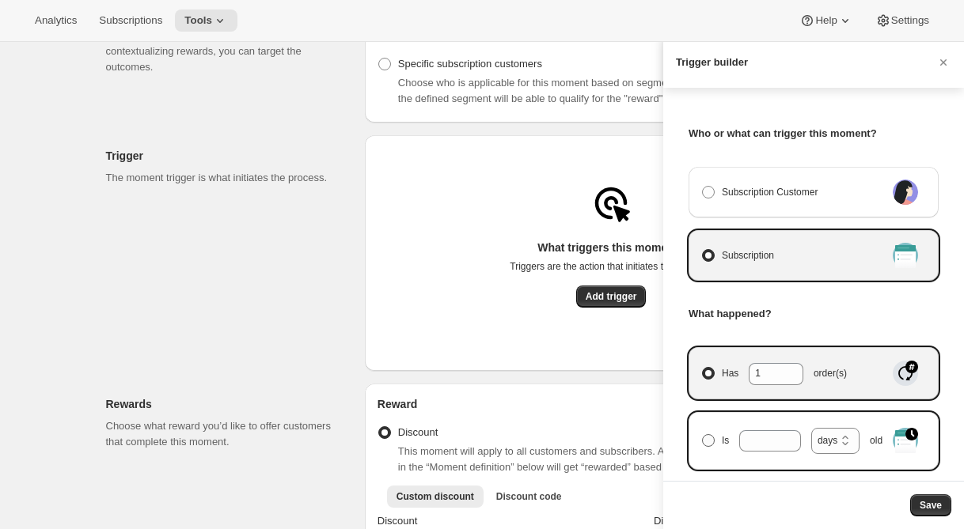
click at [722, 437] on span "Is days weeks months years days old" at bounding box center [802, 441] width 161 height 26
click at [703, 435] on input "Is days weeks months years days old" at bounding box center [702, 434] width 1 height 1
radio input "true"
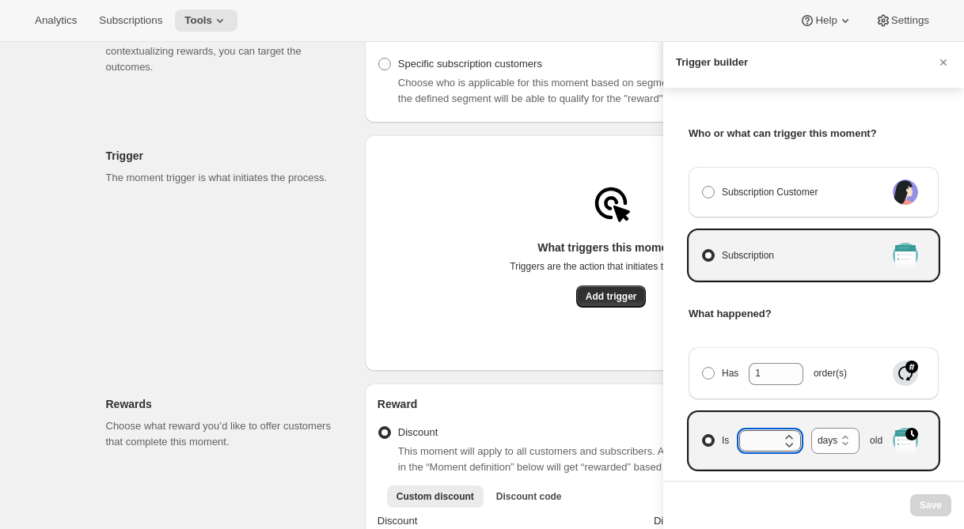
click at [753, 436] on input "Is days weeks months years days old" at bounding box center [758, 440] width 38 height 21
type input "10"
click at [843, 441] on select "days weeks months years" at bounding box center [835, 441] width 48 height 26
select select "years"
click at [811, 428] on select "days weeks months years" at bounding box center [835, 441] width 48 height 26
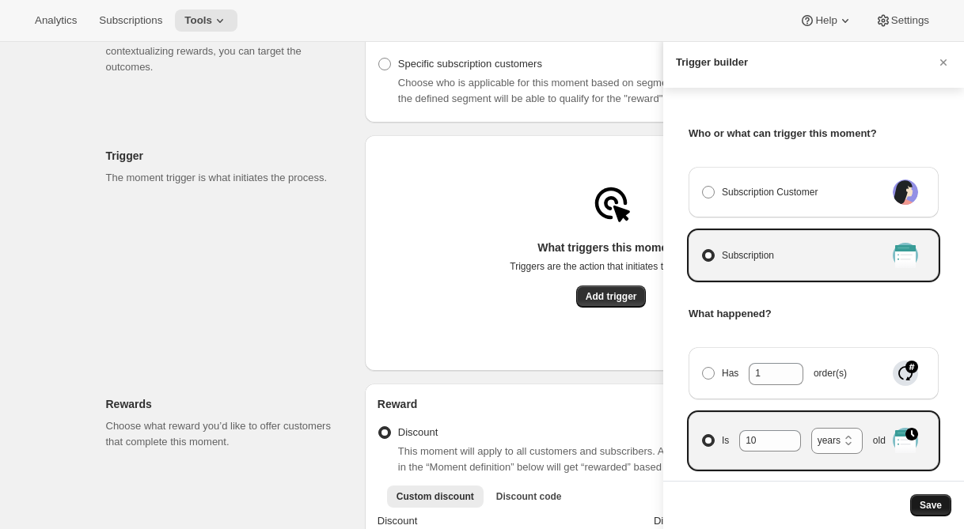
click at [931, 508] on span "Save" at bounding box center [930, 505] width 22 height 13
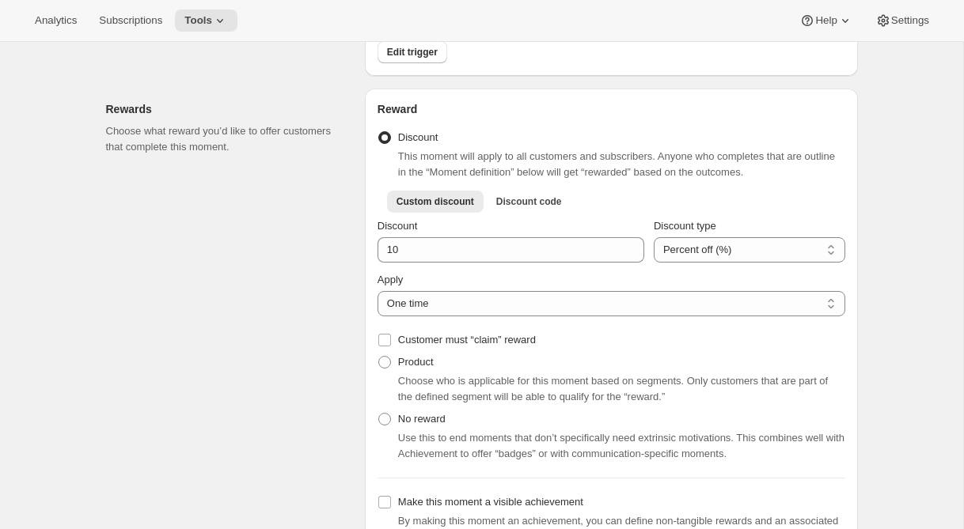
scroll to position [449, 0]
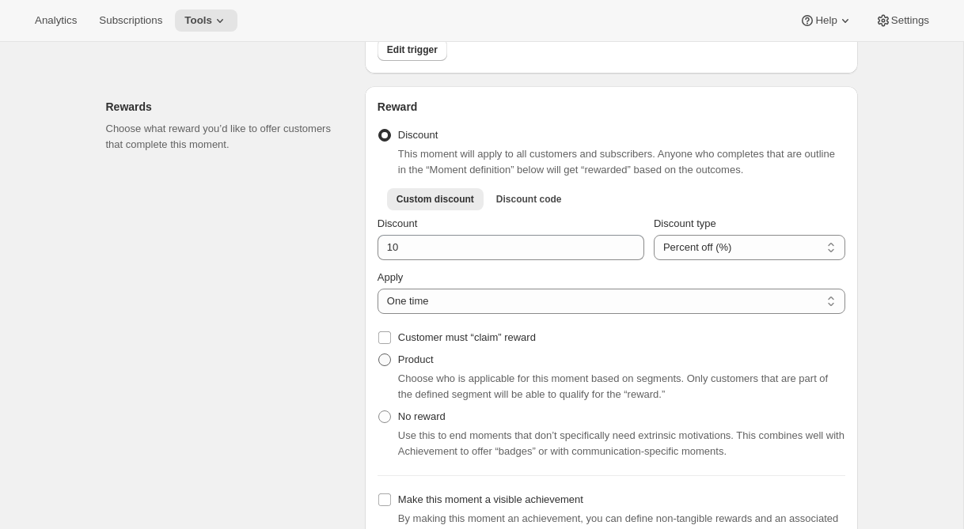
click at [416, 366] on span "Product" at bounding box center [416, 360] width 36 height 12
click at [379, 354] on input "Product" at bounding box center [378, 354] width 1 height 1
radio input "true"
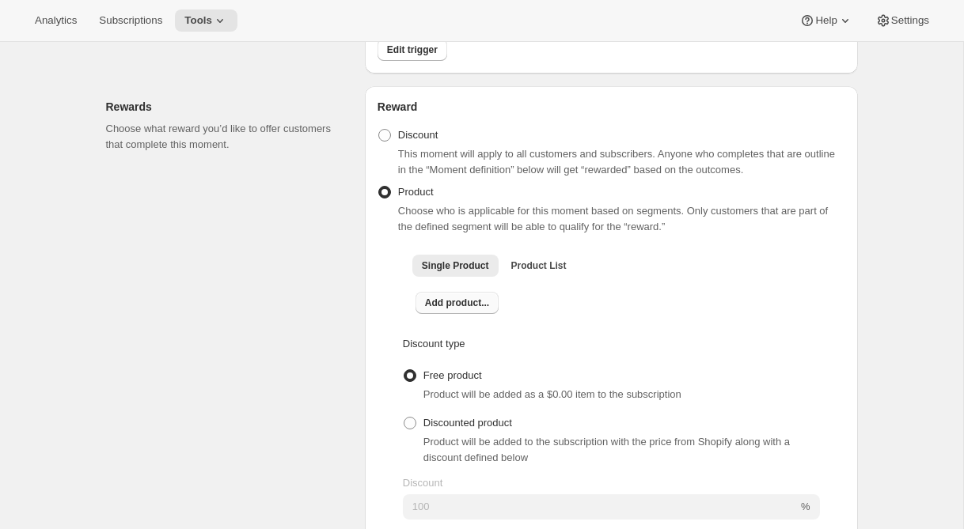
click at [483, 309] on span "Add product..." at bounding box center [457, 303] width 64 height 13
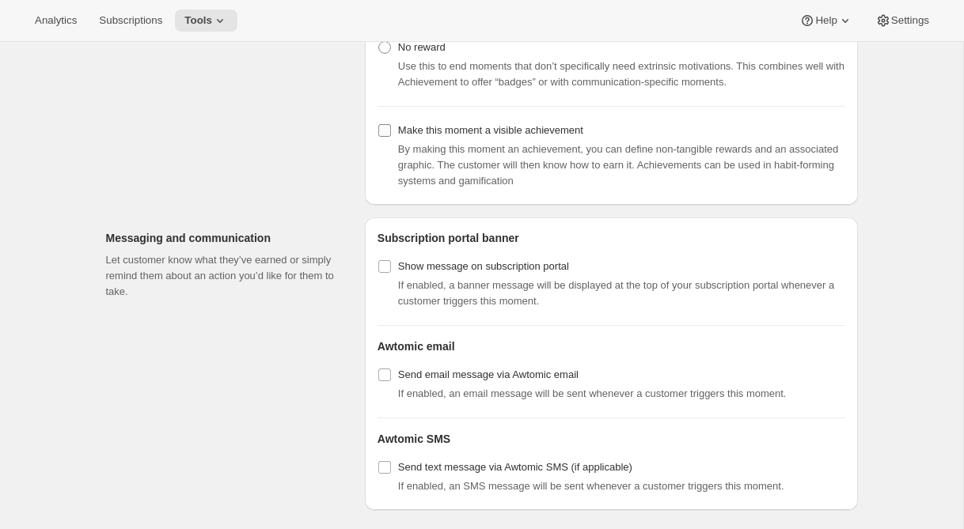
scroll to position [1140, 0]
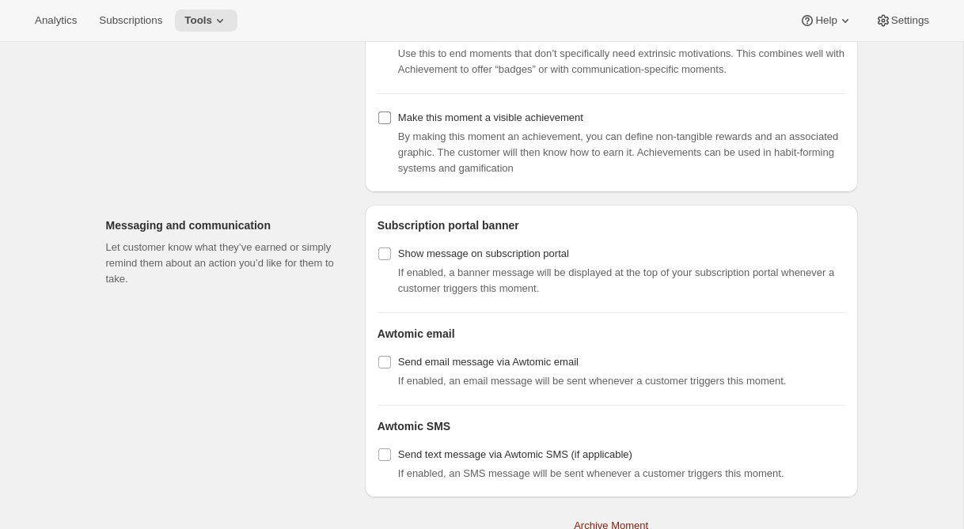
click at [497, 123] on span "Make this moment a visible achievement" at bounding box center [490, 118] width 185 height 12
click at [391, 124] on input "Make this moment a visible achievement" at bounding box center [384, 118] width 13 height 13
checkbox input "true"
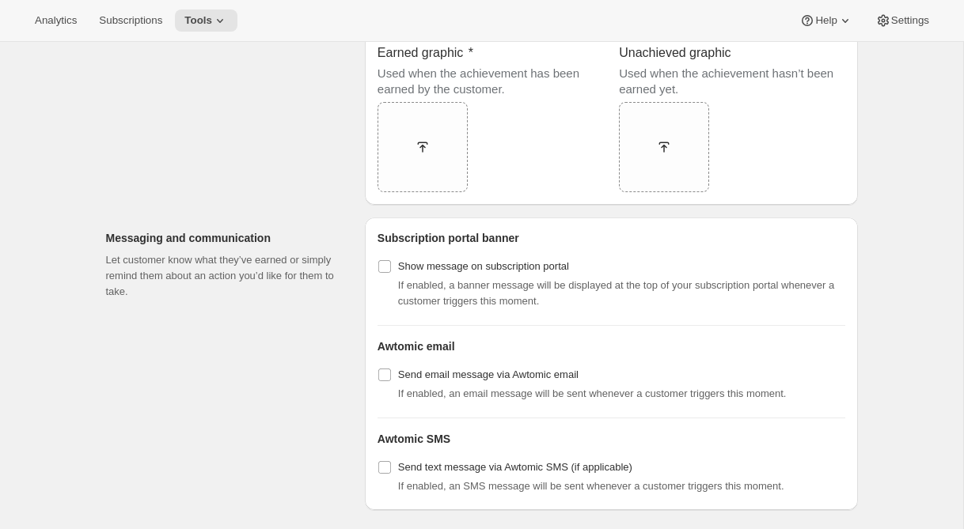
scroll to position [1461, 0]
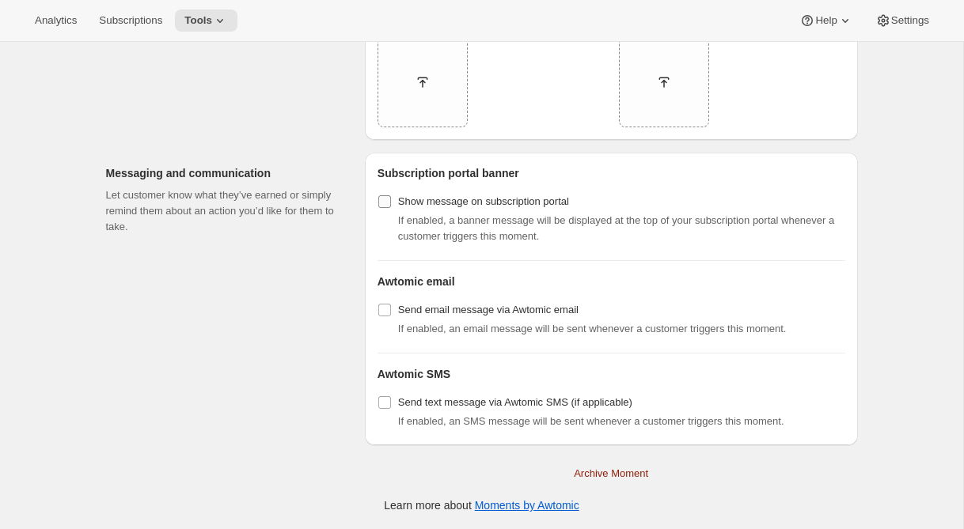
click at [464, 206] on span "Show message on subscription portal" at bounding box center [483, 201] width 171 height 12
click at [391, 206] on input "Show message on subscription portal" at bounding box center [384, 201] width 13 height 13
checkbox input "true"
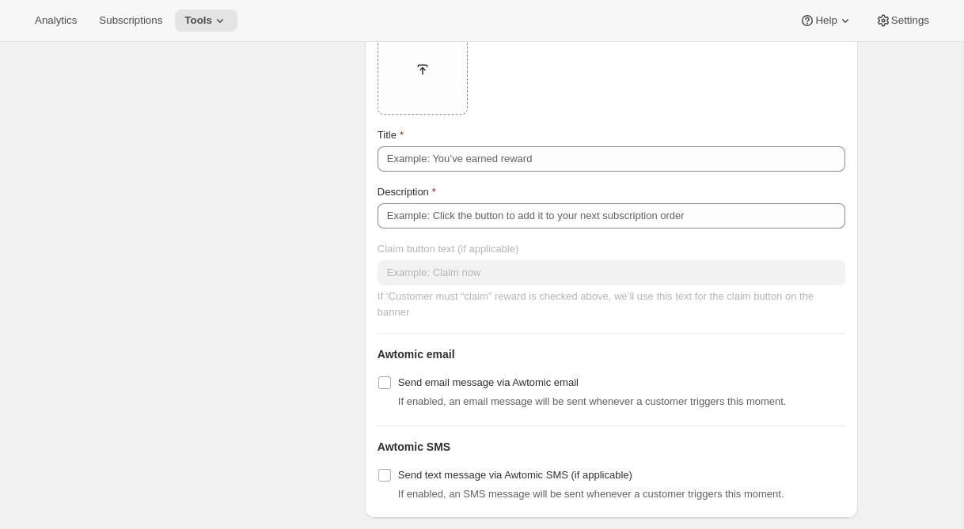
scroll to position [1785, 0]
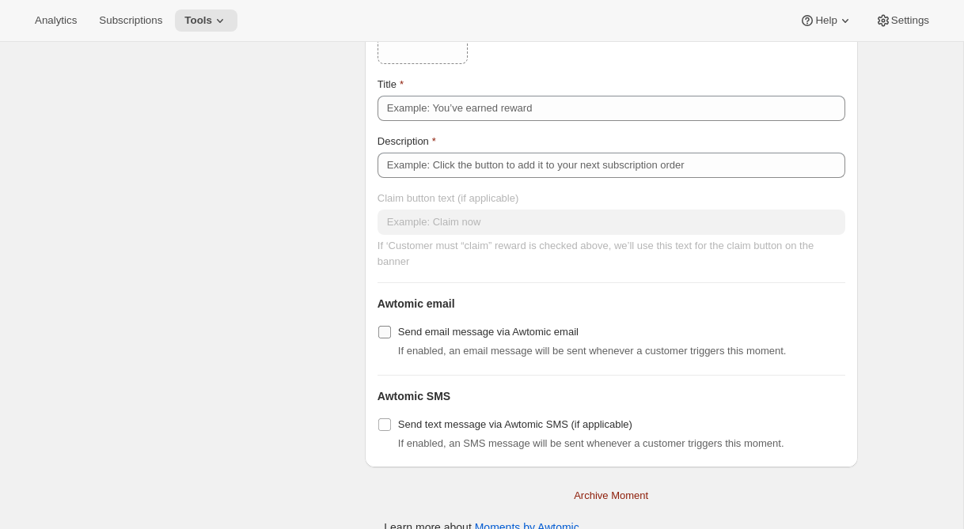
click at [406, 335] on span "Send email message via Awtomic email" at bounding box center [488, 332] width 180 height 12
click at [391, 335] on input "Send email message via Awtomic email" at bounding box center [384, 332] width 13 height 13
checkbox input "true"
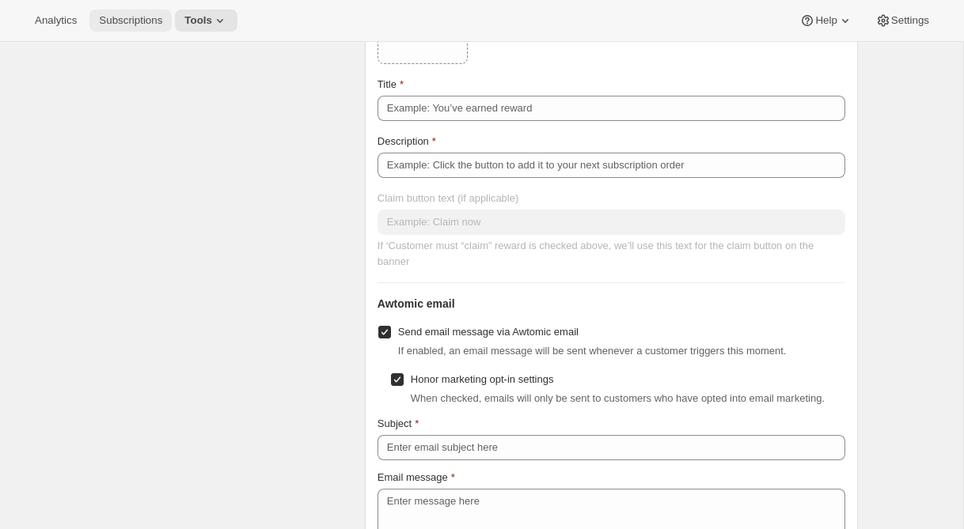
click at [136, 23] on span "Subscriptions" at bounding box center [130, 20] width 63 height 13
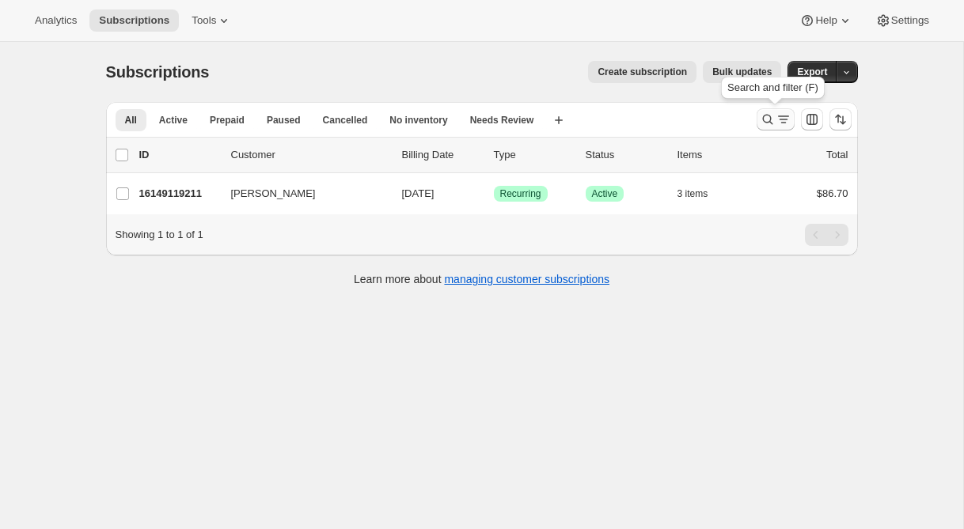
click at [763, 118] on icon "Search and filter results" at bounding box center [767, 120] width 16 height 16
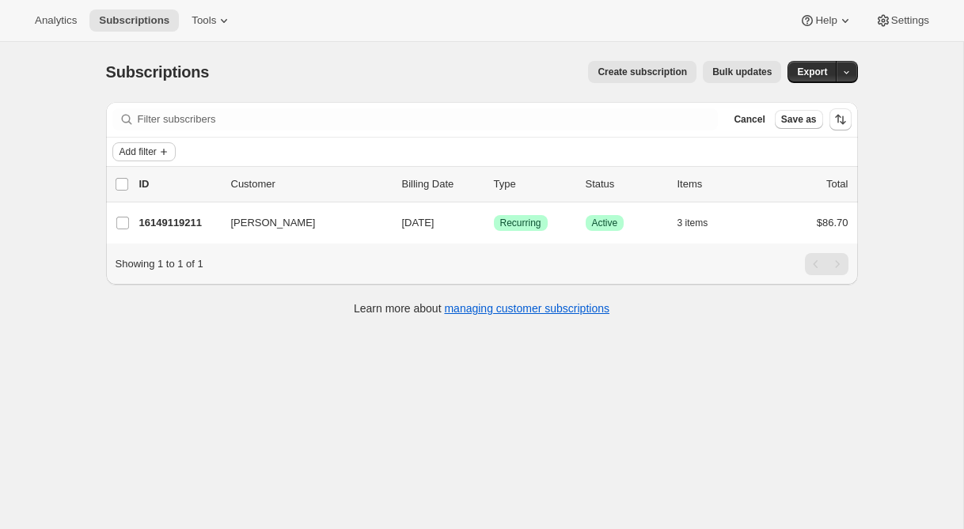
click at [155, 151] on span "Add filter" at bounding box center [137, 152] width 37 height 13
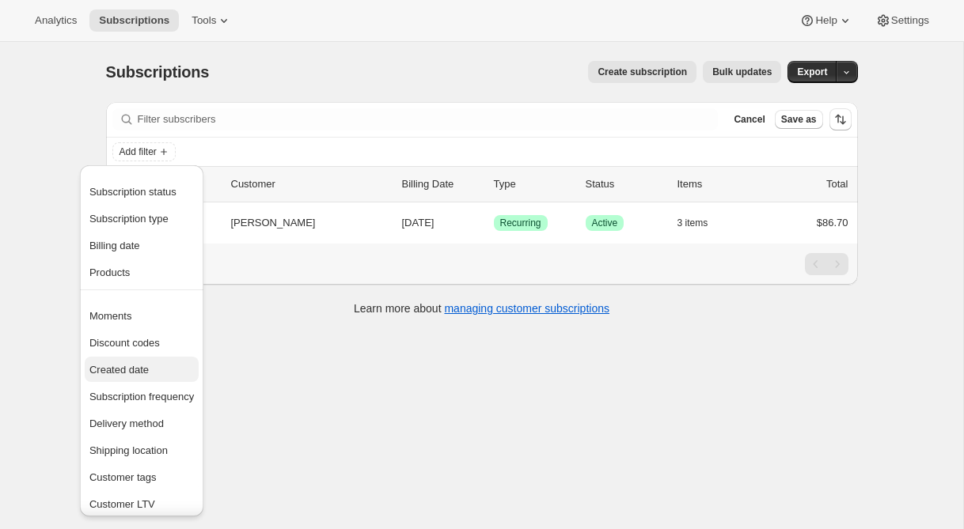
click at [142, 361] on button "Created date" at bounding box center [142, 369] width 114 height 25
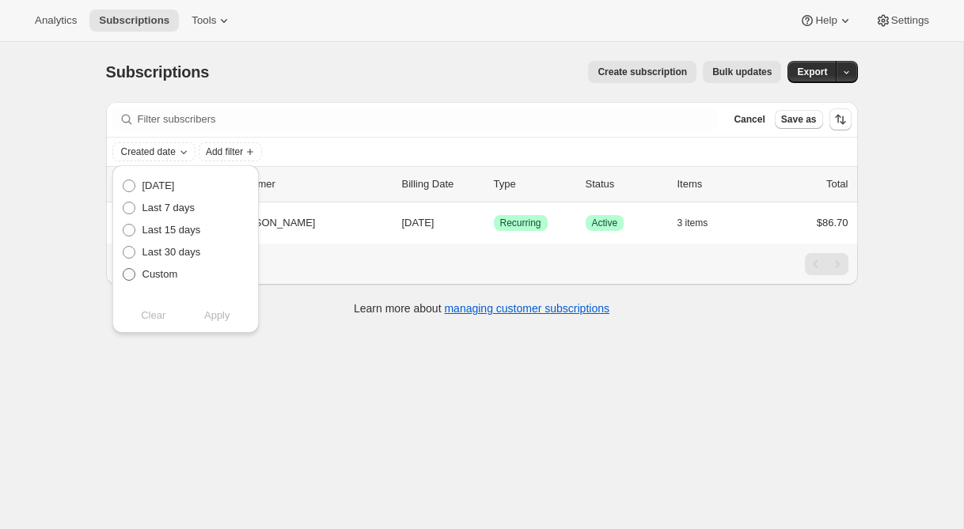
click at [158, 276] on span "Custom" at bounding box center [160, 274] width 36 height 12
click at [123, 269] on input "Custom" at bounding box center [123, 268] width 1 height 1
radio input "true"
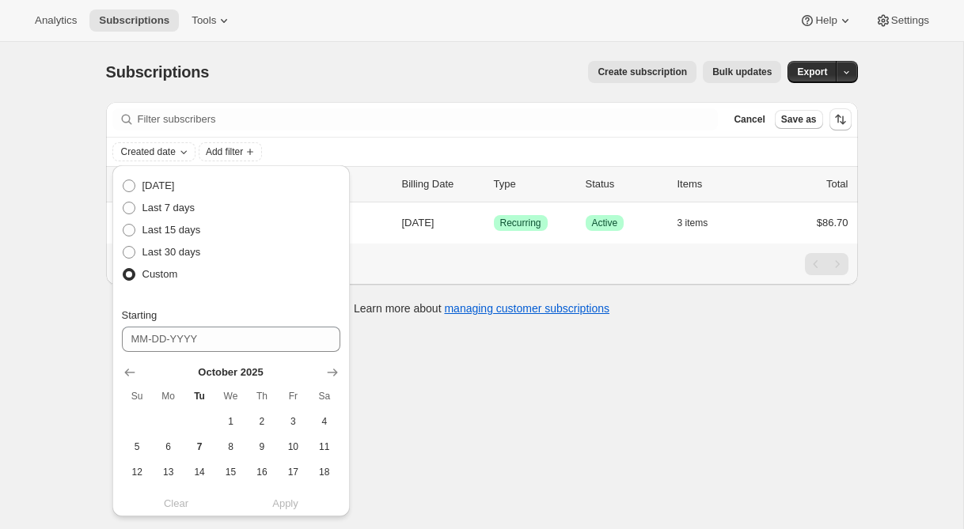
click at [429, 376] on div "Subscriptions. This page is ready Subscriptions Create subscription Bulk update…" at bounding box center [481, 306] width 963 height 529
